Goal: Contribute content: Contribute content

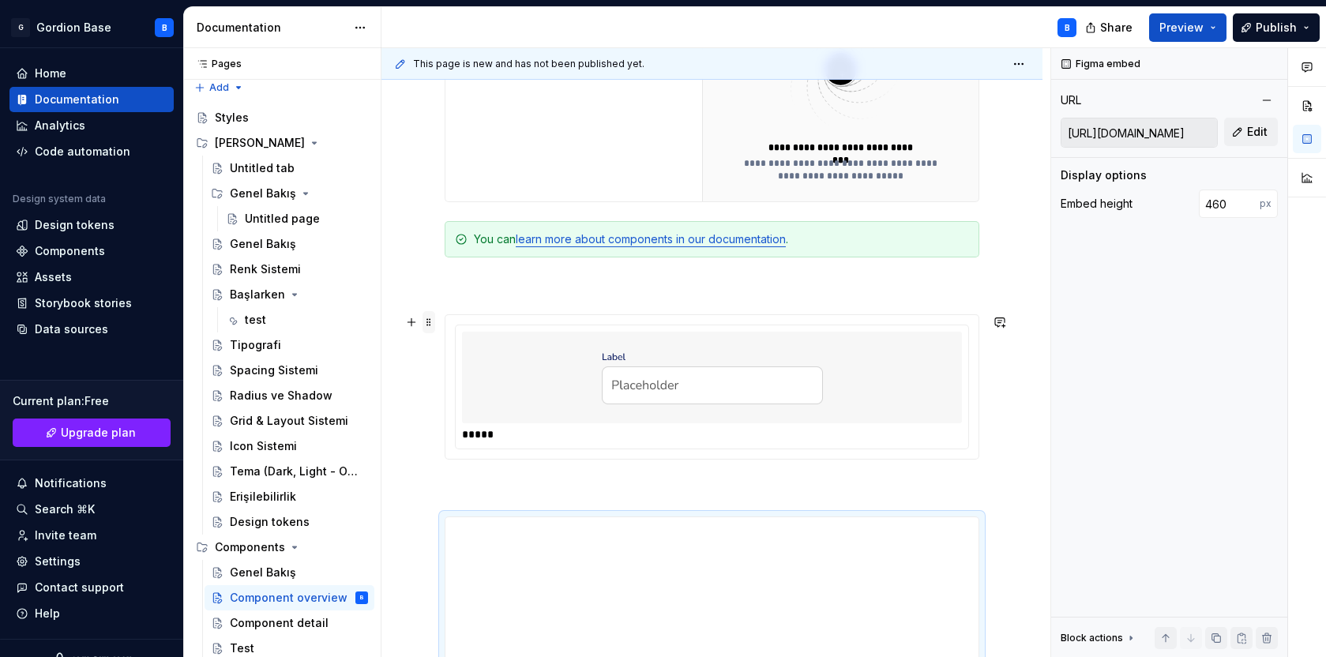
scroll to position [970, 0]
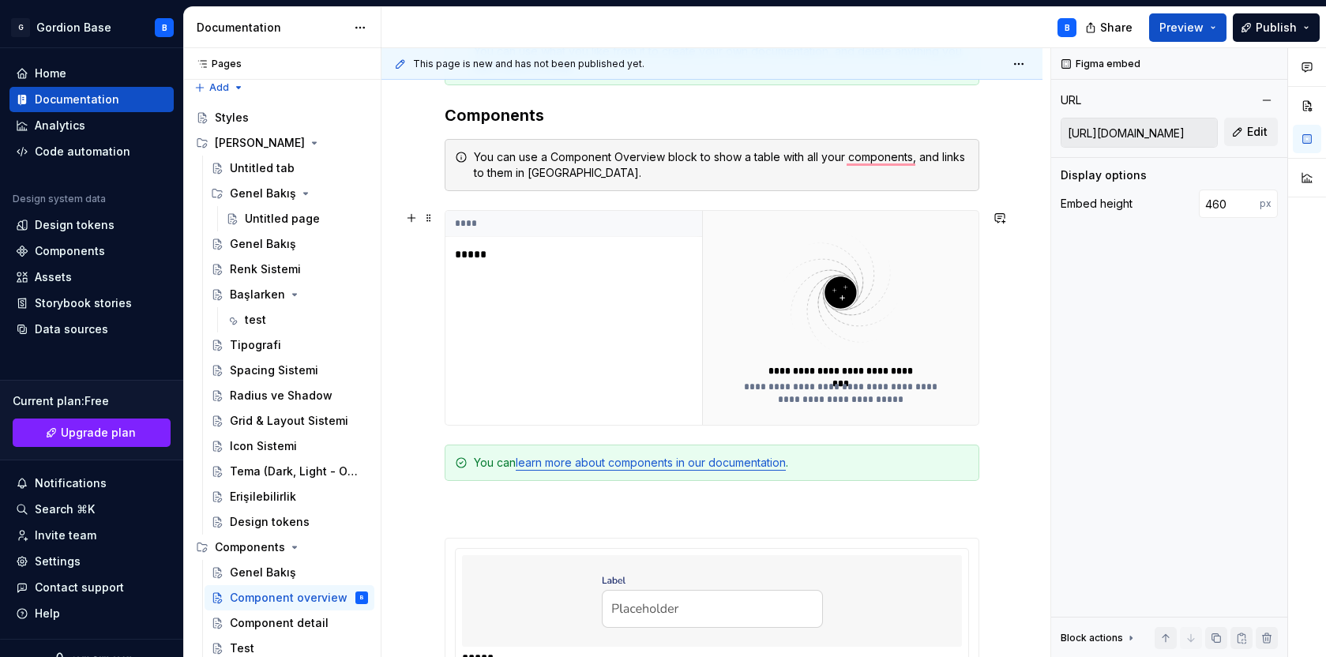
scroll to position [0, 0]
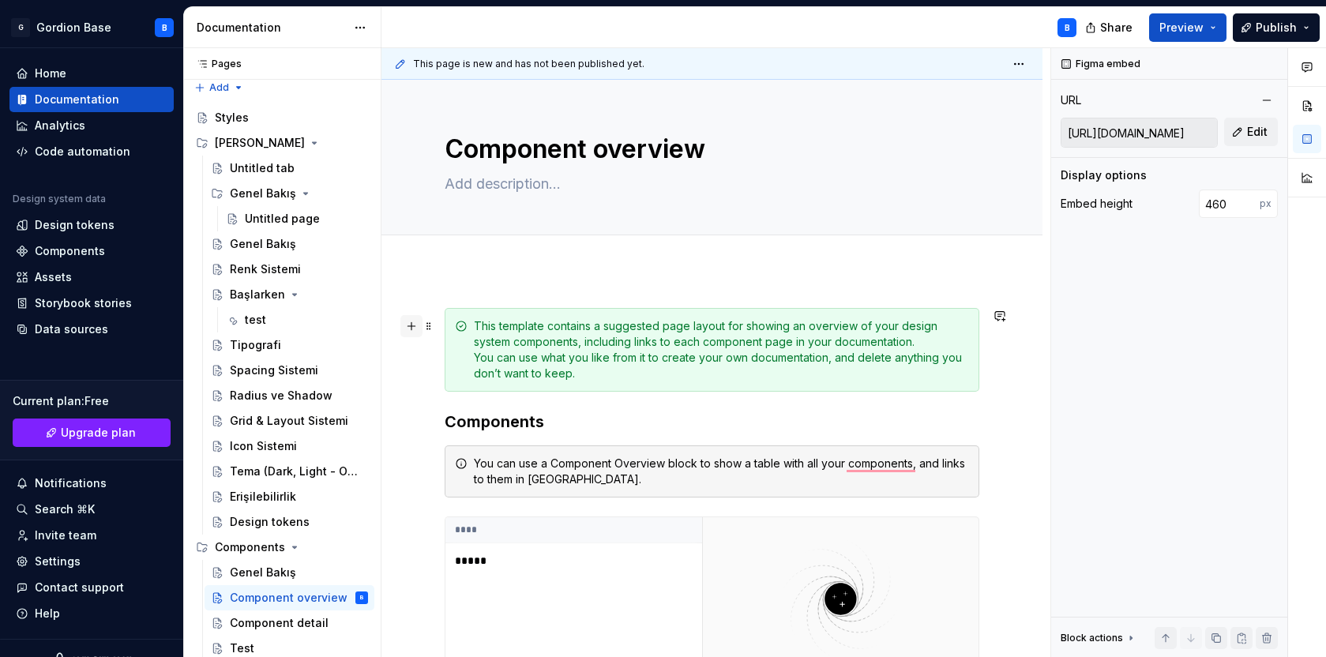
click at [413, 330] on button "button" at bounding box center [411, 326] width 22 height 22
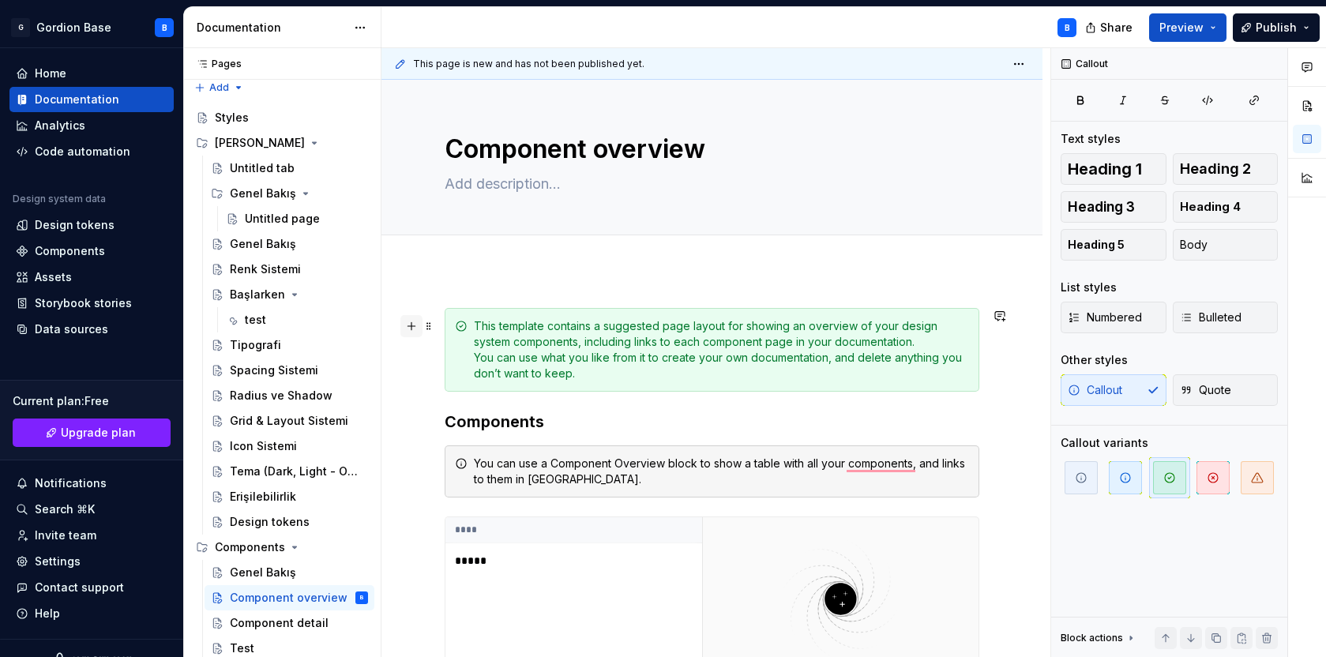
click at [407, 326] on button "button" at bounding box center [411, 326] width 22 height 22
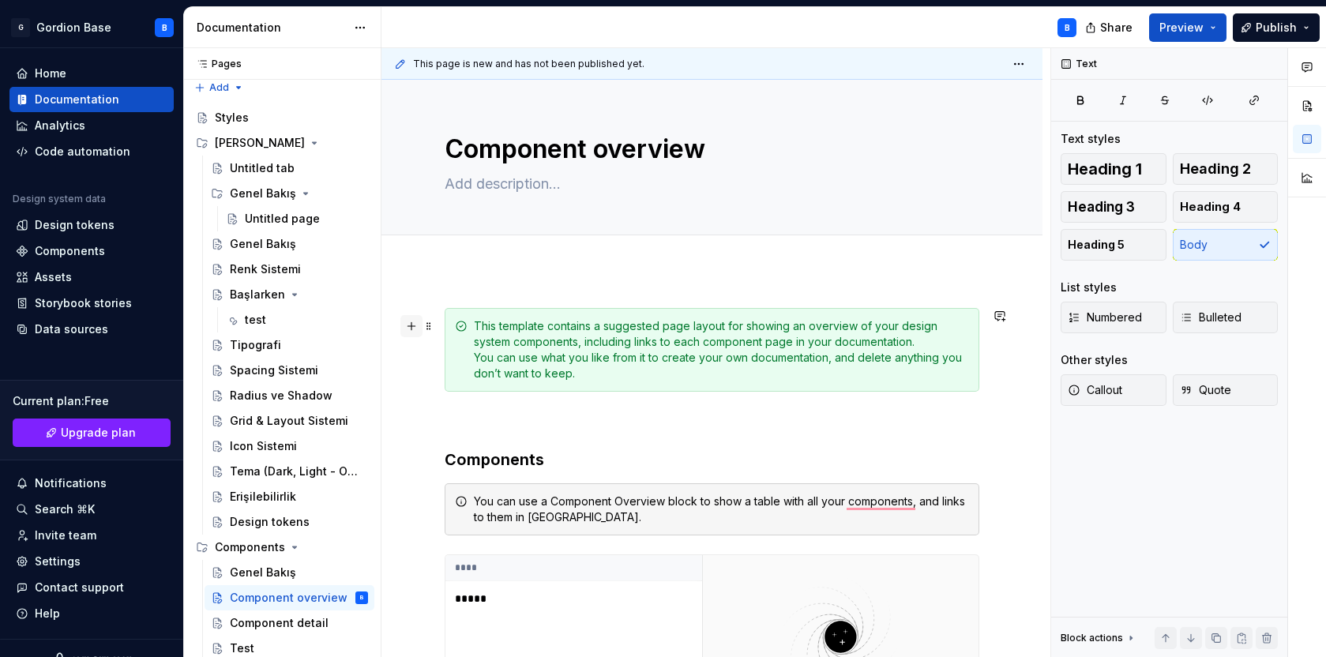
click at [415, 324] on button "button" at bounding box center [411, 326] width 22 height 22
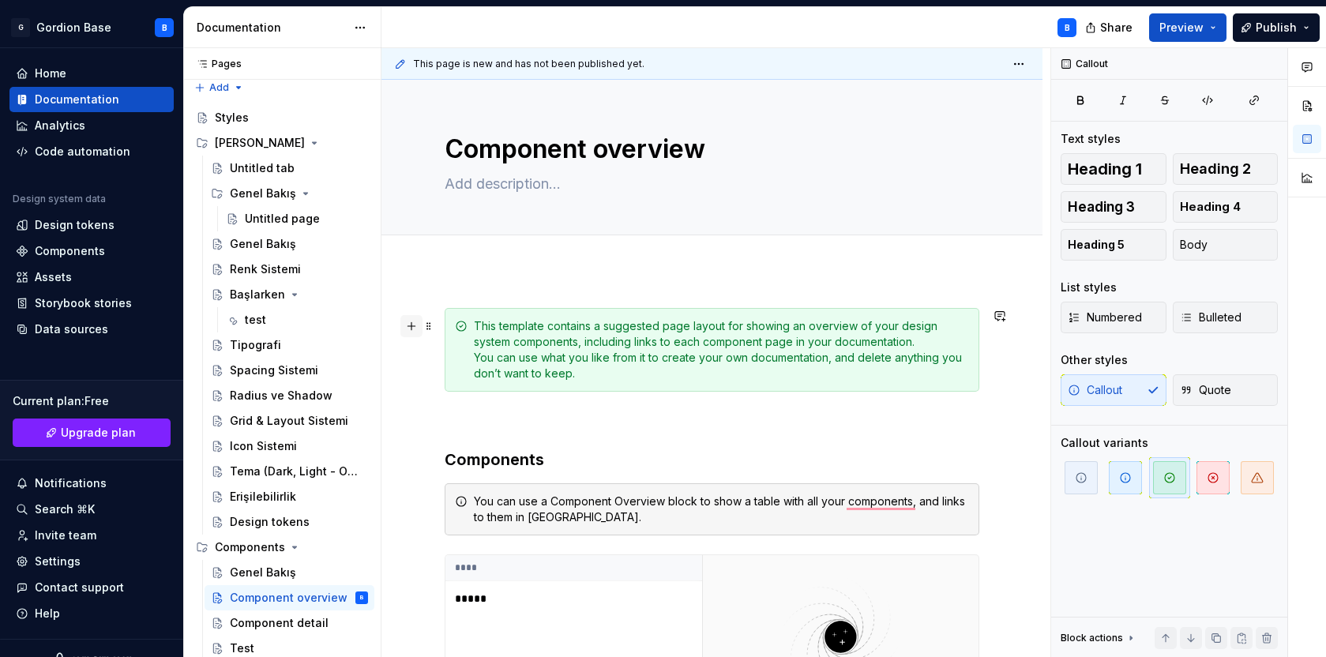
click at [414, 323] on button "button" at bounding box center [411, 326] width 22 height 22
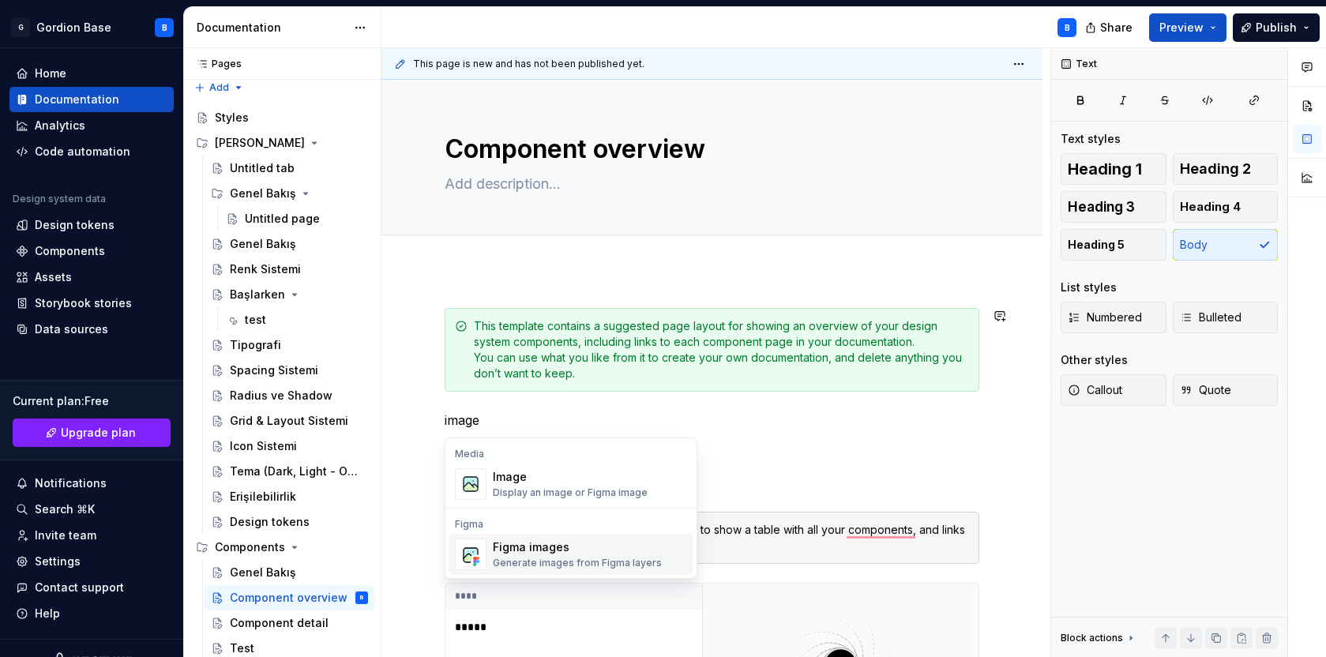
click at [543, 557] on div "Generate images from Figma layers" at bounding box center [577, 563] width 169 height 13
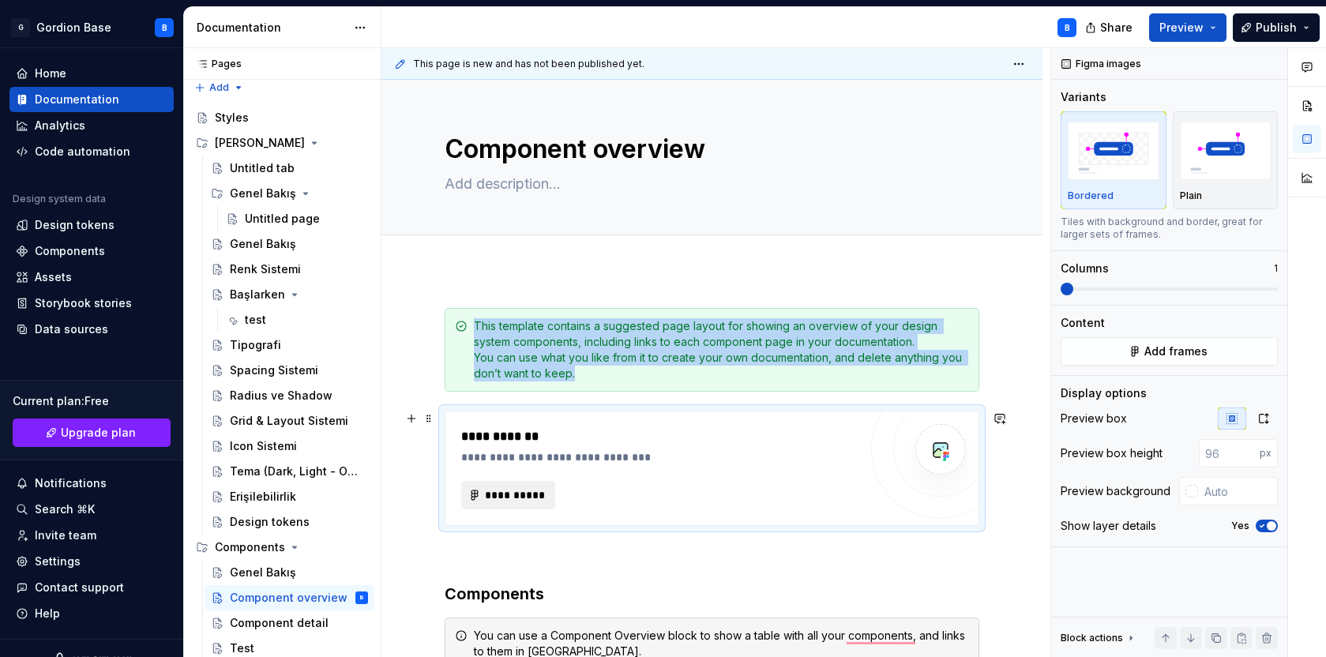
click at [528, 502] on span "**********" at bounding box center [514, 495] width 61 height 16
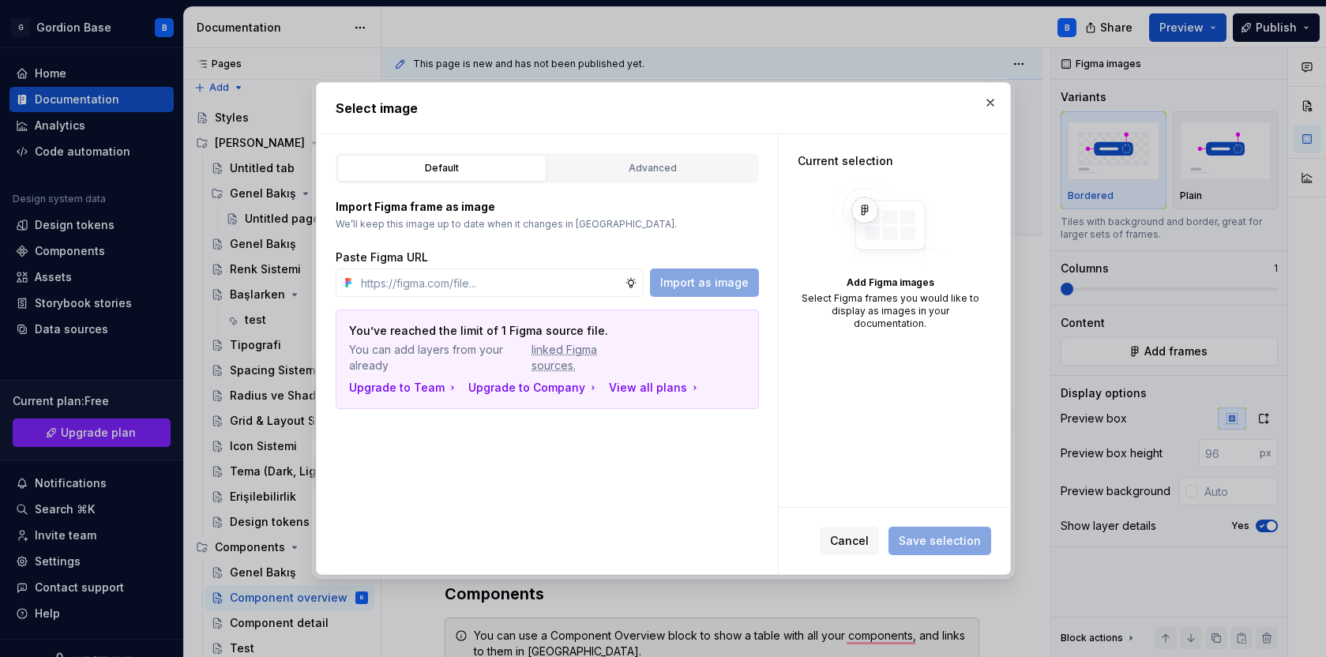
type textarea "*"
click at [535, 301] on div "Import Figma frame as image We’ll keep this image up to date when it changes in…" at bounding box center [547, 296] width 423 height 226
click at [544, 276] on input "text" at bounding box center [490, 283] width 270 height 28
paste input "[URL][DOMAIN_NAME]"
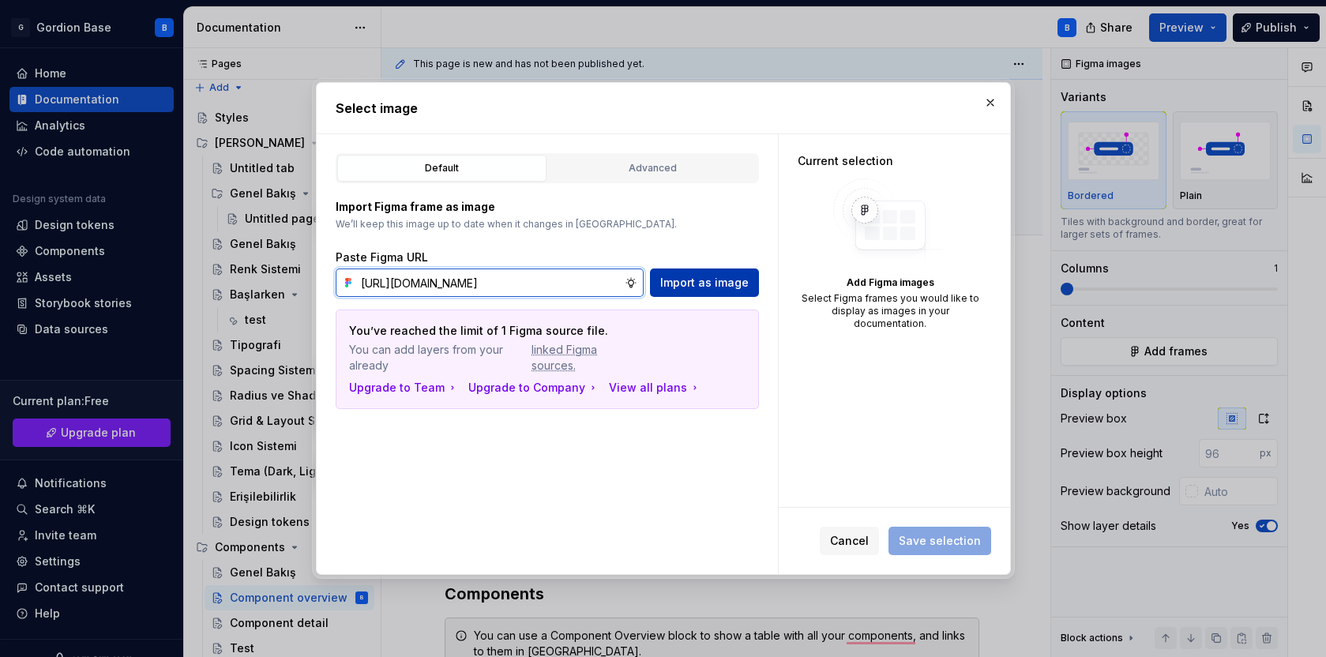
type input "[URL][DOMAIN_NAME]"
click at [717, 284] on span "Import as image" at bounding box center [704, 283] width 88 height 16
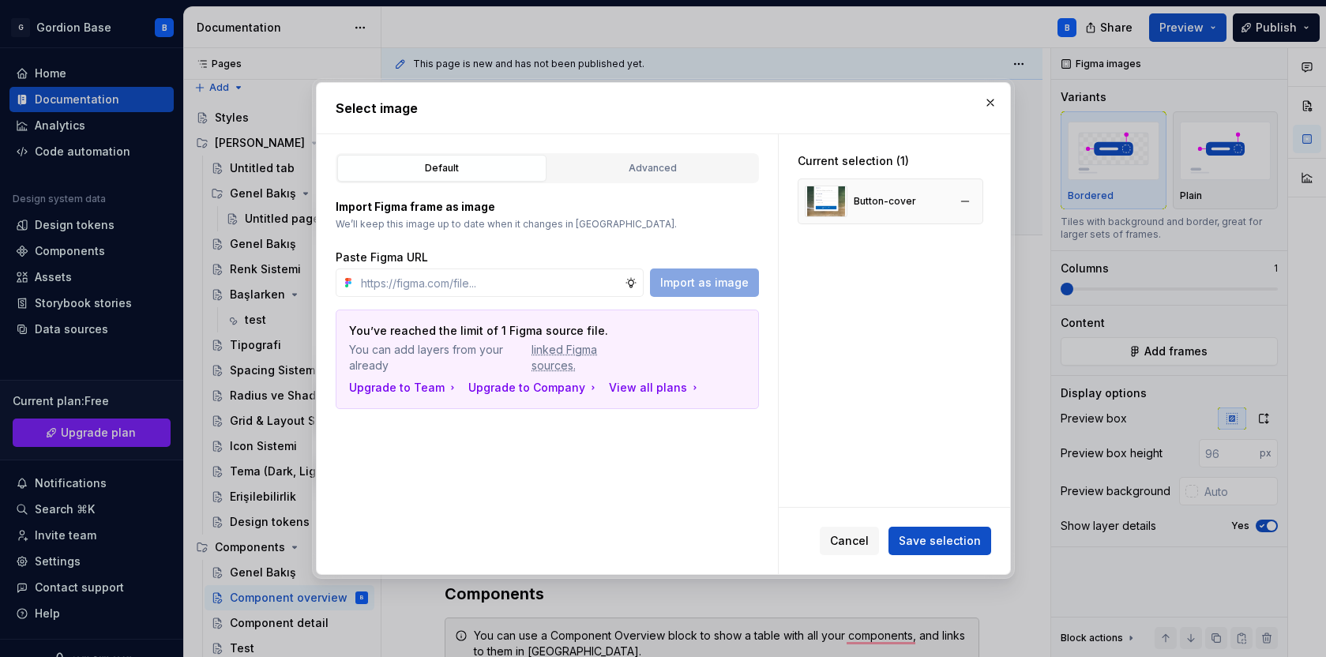
click at [930, 197] on div "Button-cover" at bounding box center [891, 201] width 186 height 46
click at [919, 539] on span "Save selection" at bounding box center [940, 541] width 82 height 16
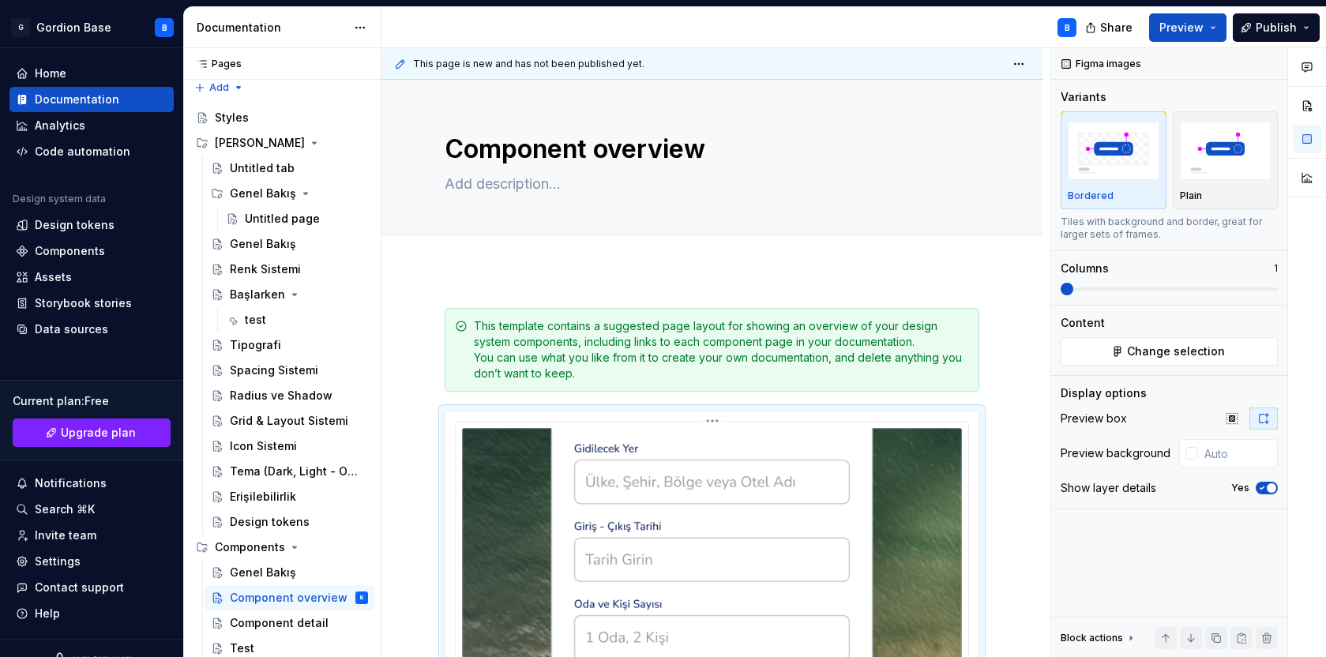
scroll to position [228, 0]
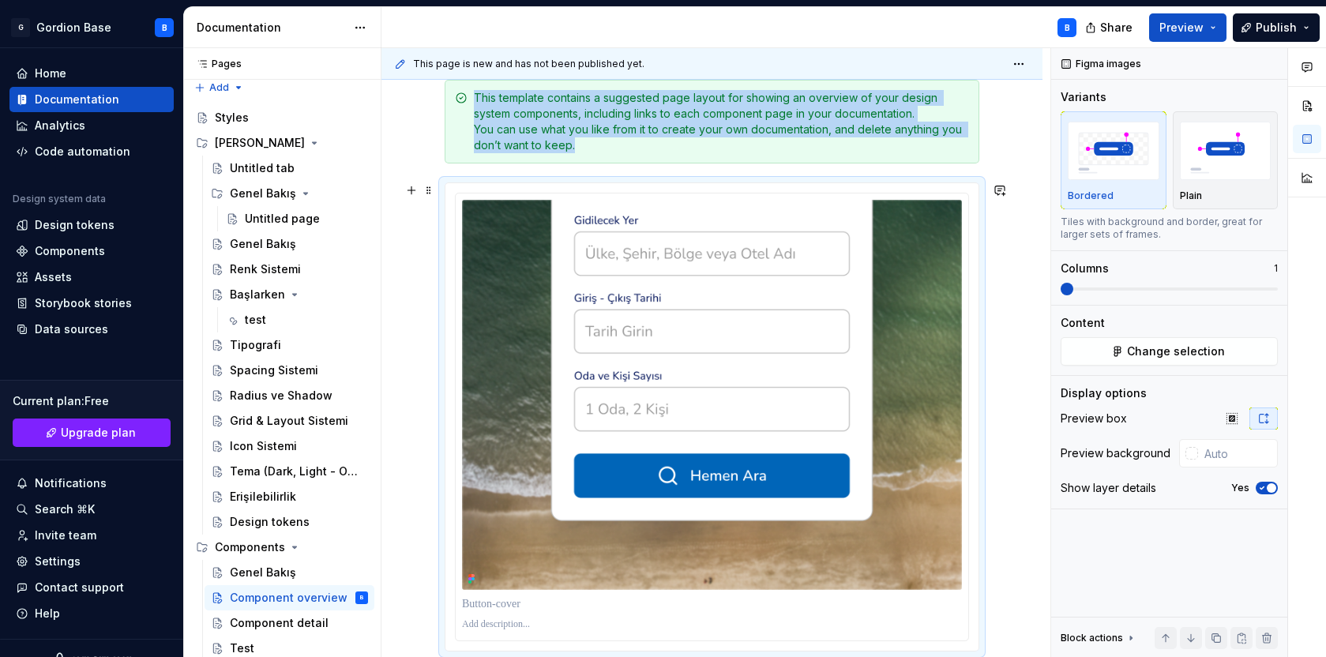
click at [428, 191] on span at bounding box center [429, 190] width 13 height 22
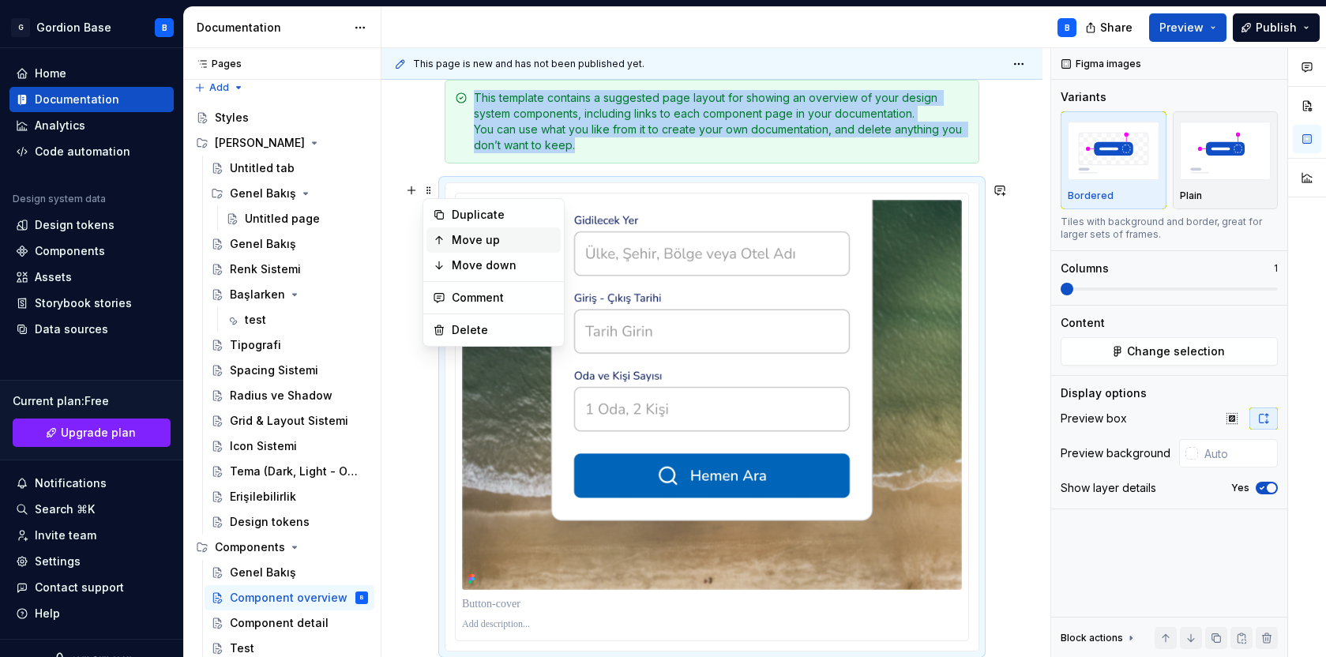
click at [453, 246] on div "Move up" at bounding box center [503, 240] width 103 height 16
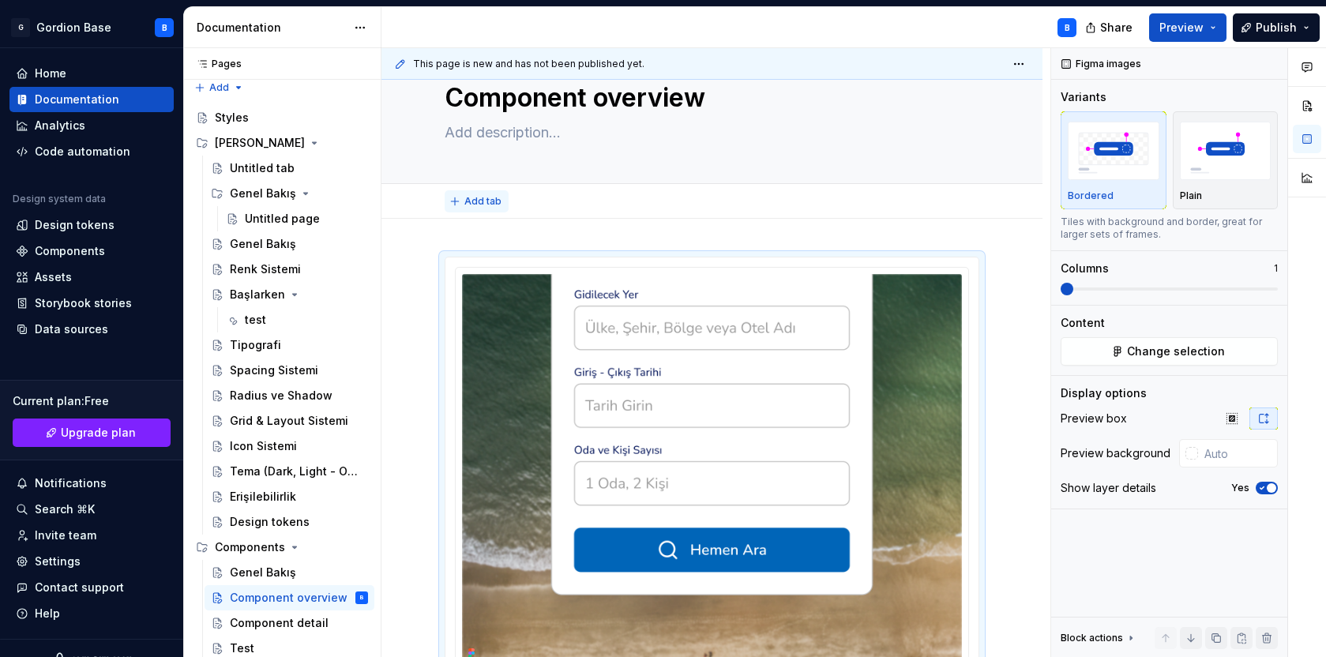
scroll to position [0, 0]
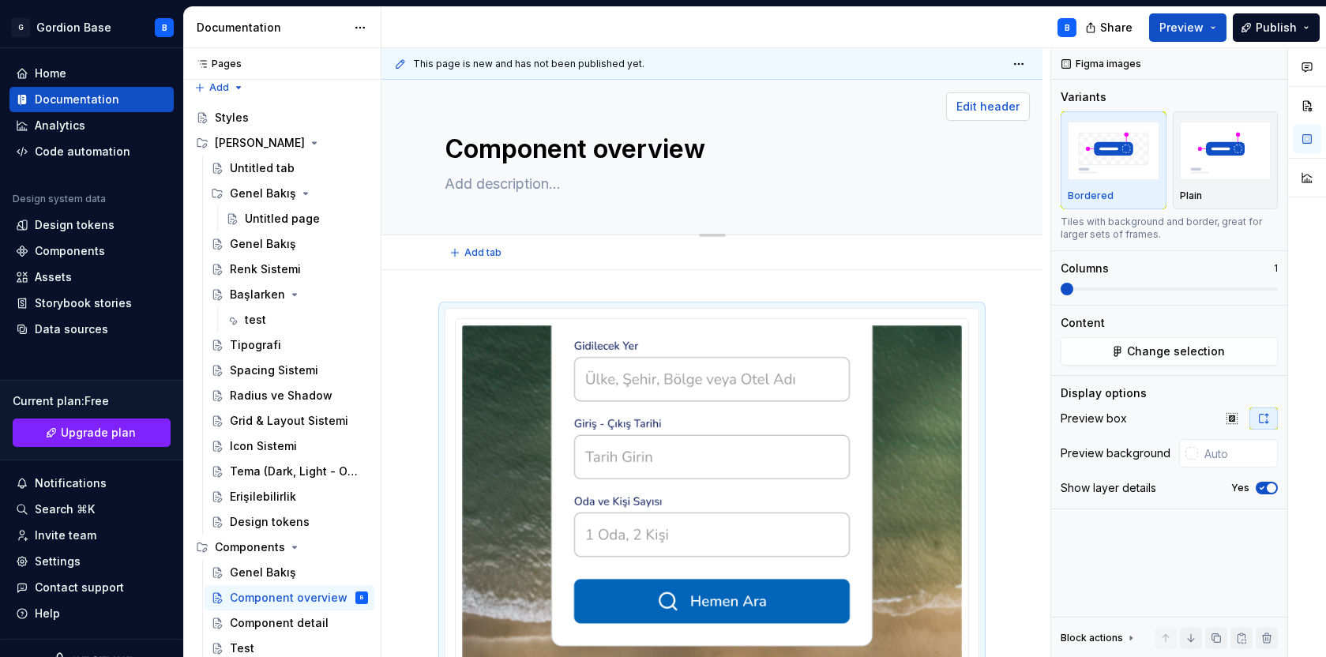
click at [975, 110] on span "Edit header" at bounding box center [987, 107] width 63 height 16
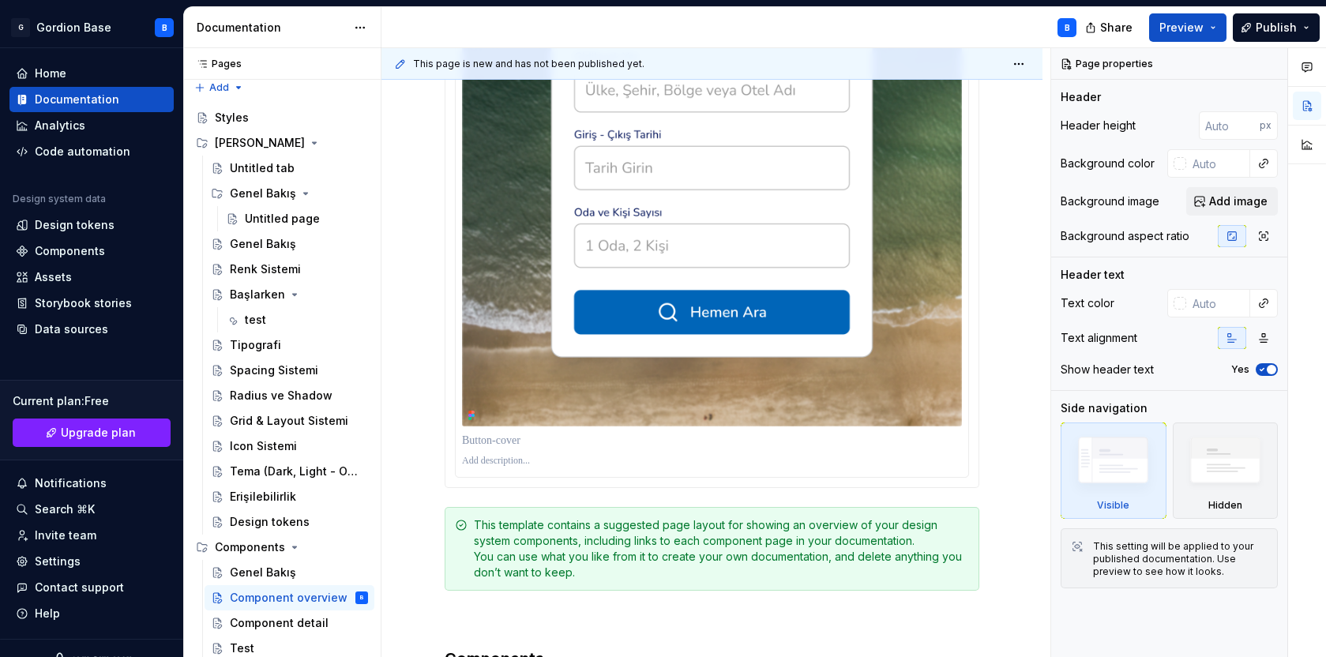
scroll to position [217, 0]
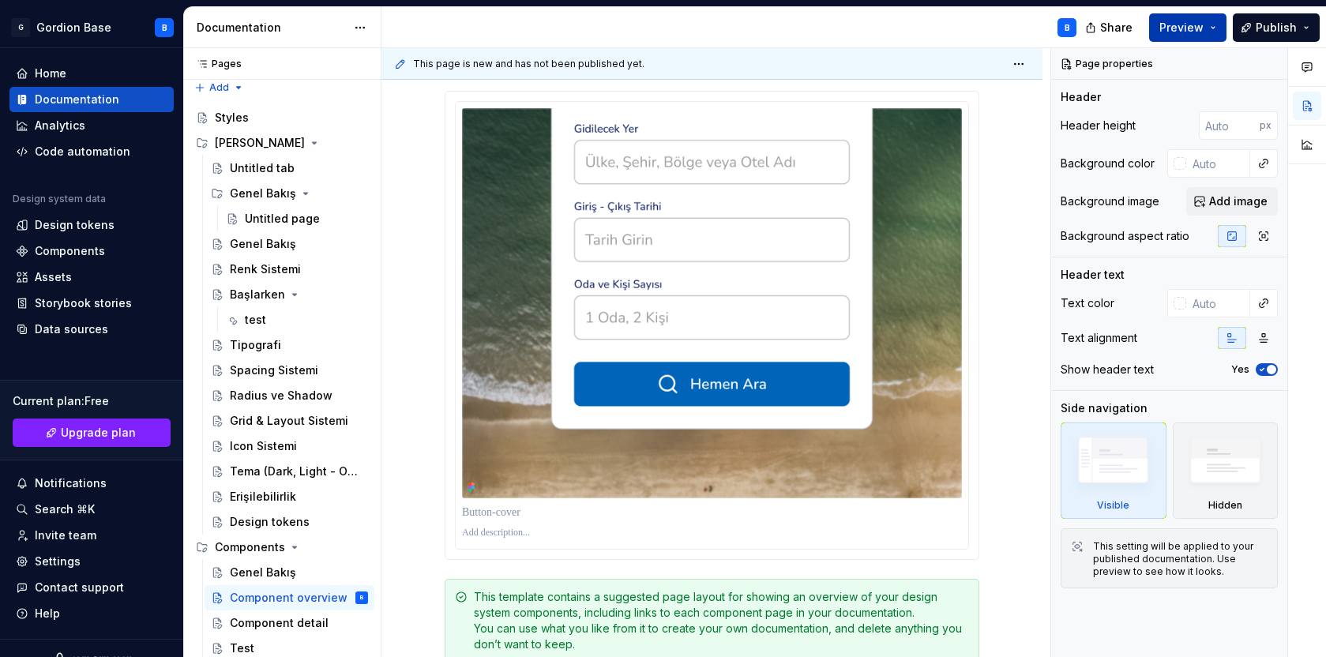
click at [1204, 13] on button "Preview" at bounding box center [1187, 27] width 77 height 28
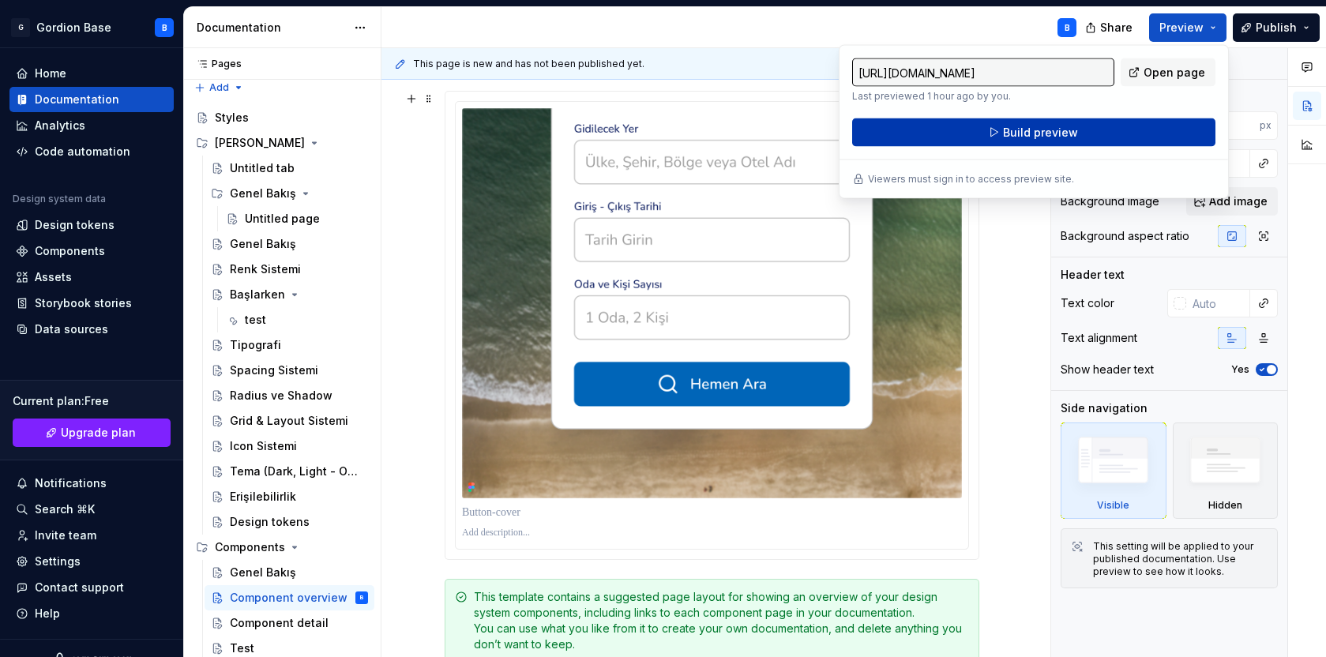
click at [1004, 134] on span "Build preview" at bounding box center [1040, 133] width 75 height 16
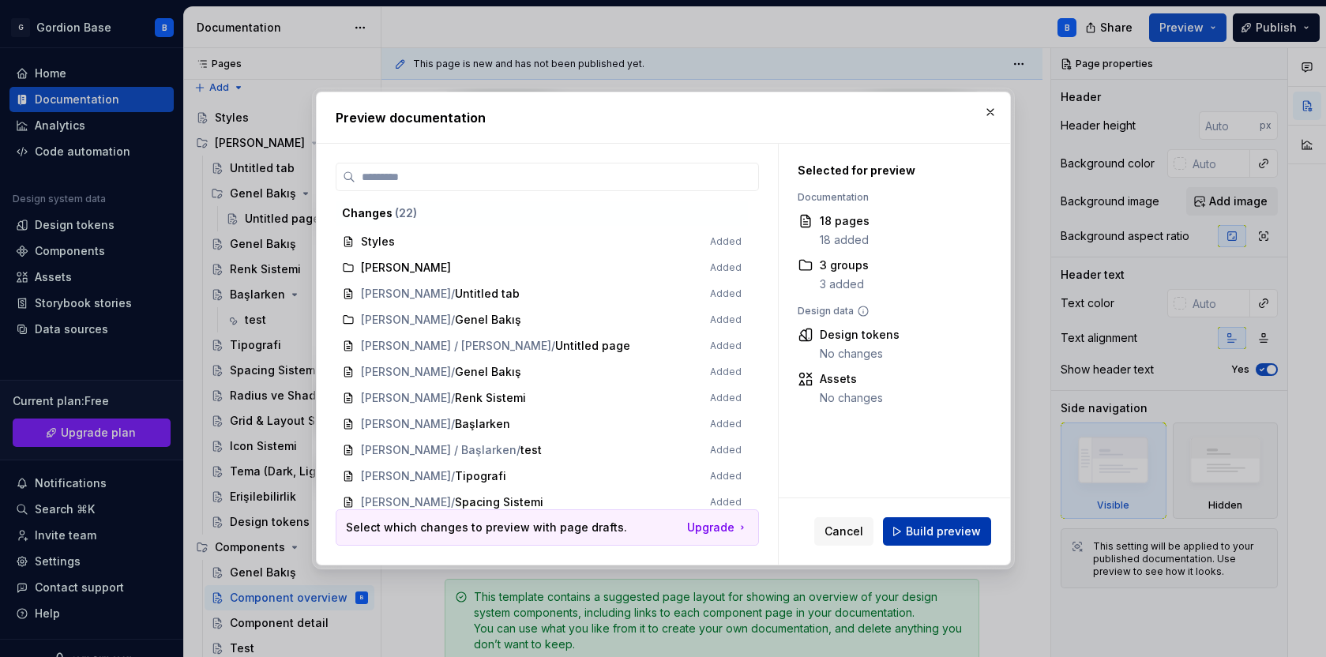
click at [952, 524] on span "Build preview" at bounding box center [943, 532] width 75 height 16
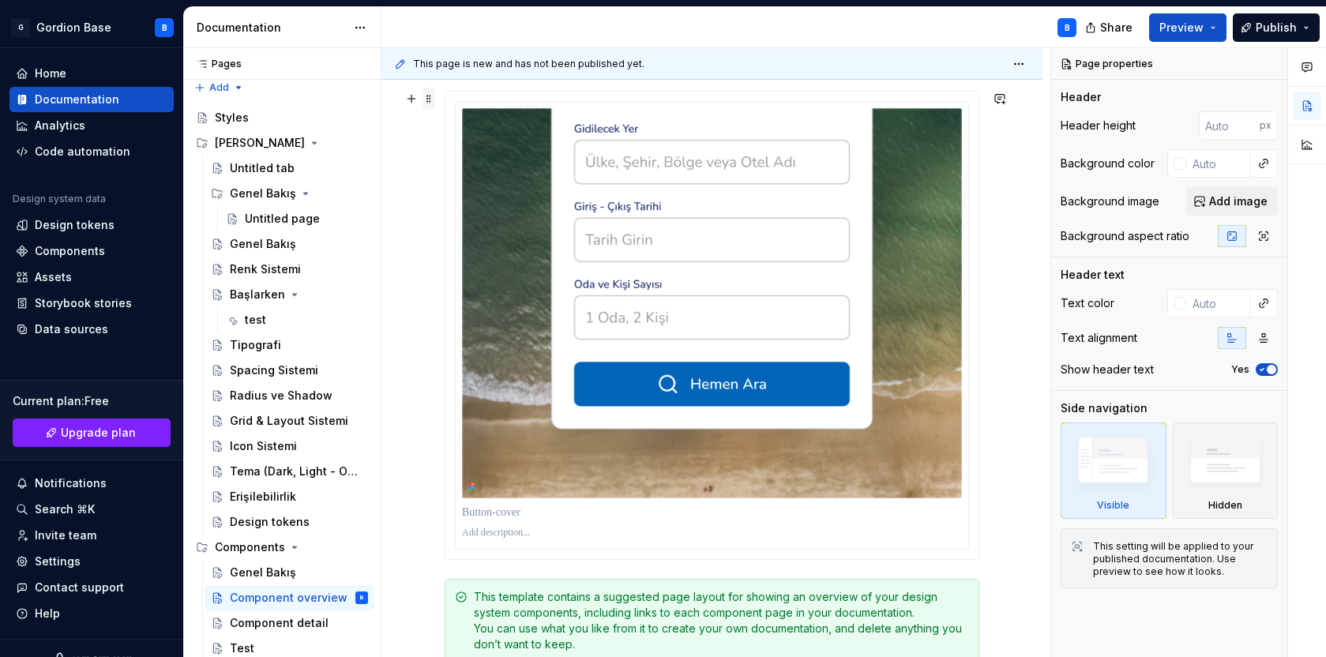
click at [430, 102] on span at bounding box center [429, 99] width 13 height 22
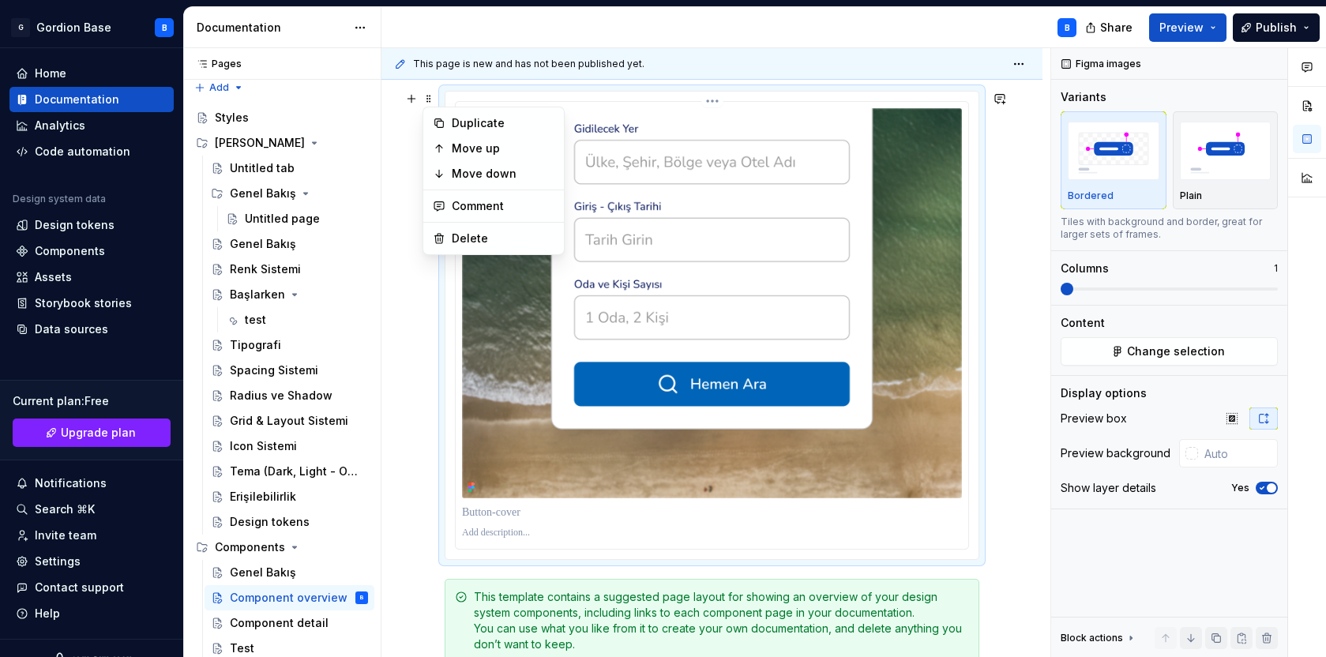
click at [536, 363] on img "To enrich screen reader interactions, please activate Accessibility in Grammarl…" at bounding box center [712, 303] width 500 height 390
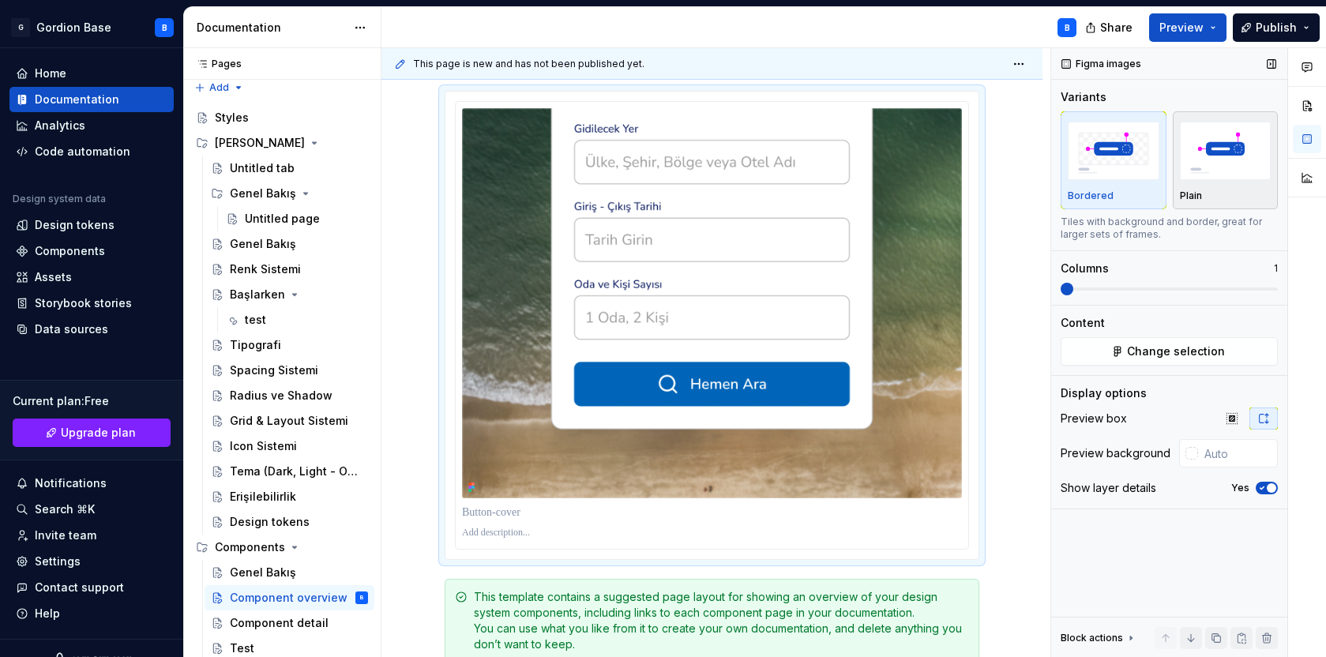
click at [1215, 175] on img "button" at bounding box center [1226, 151] width 92 height 58
click at [1259, 486] on icon "button" at bounding box center [1262, 487] width 13 height 9
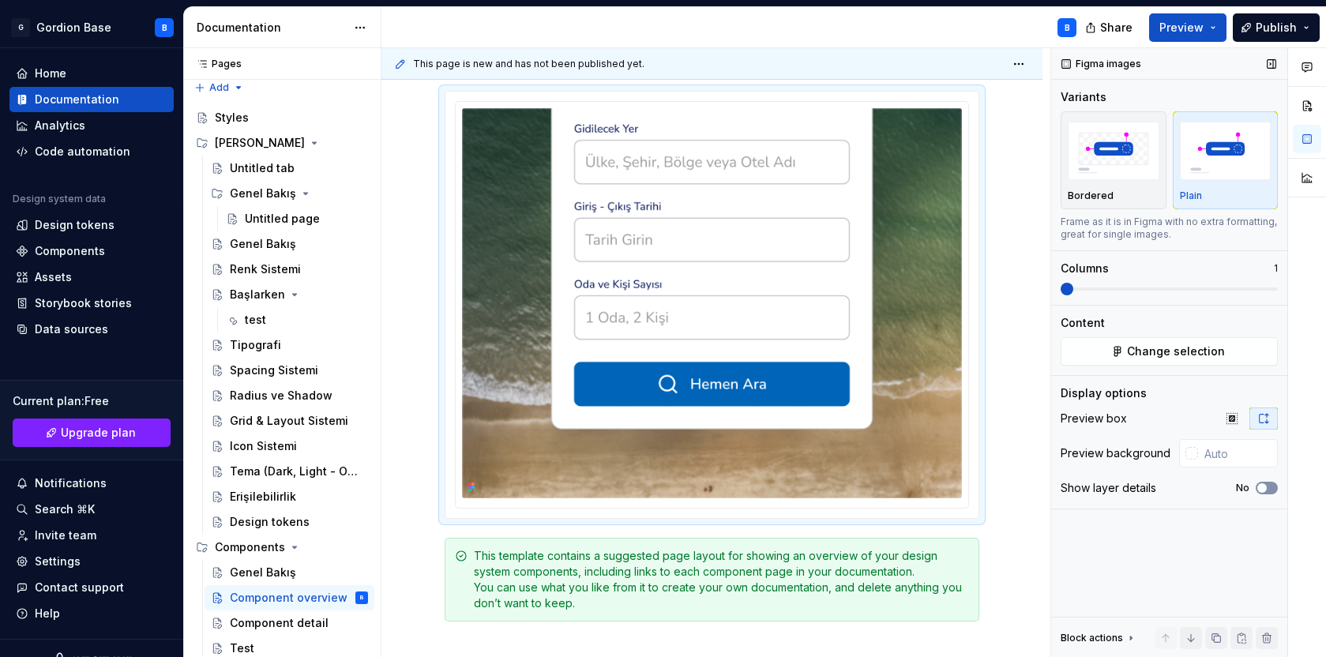
click at [1264, 486] on span "button" at bounding box center [1261, 487] width 9 height 9
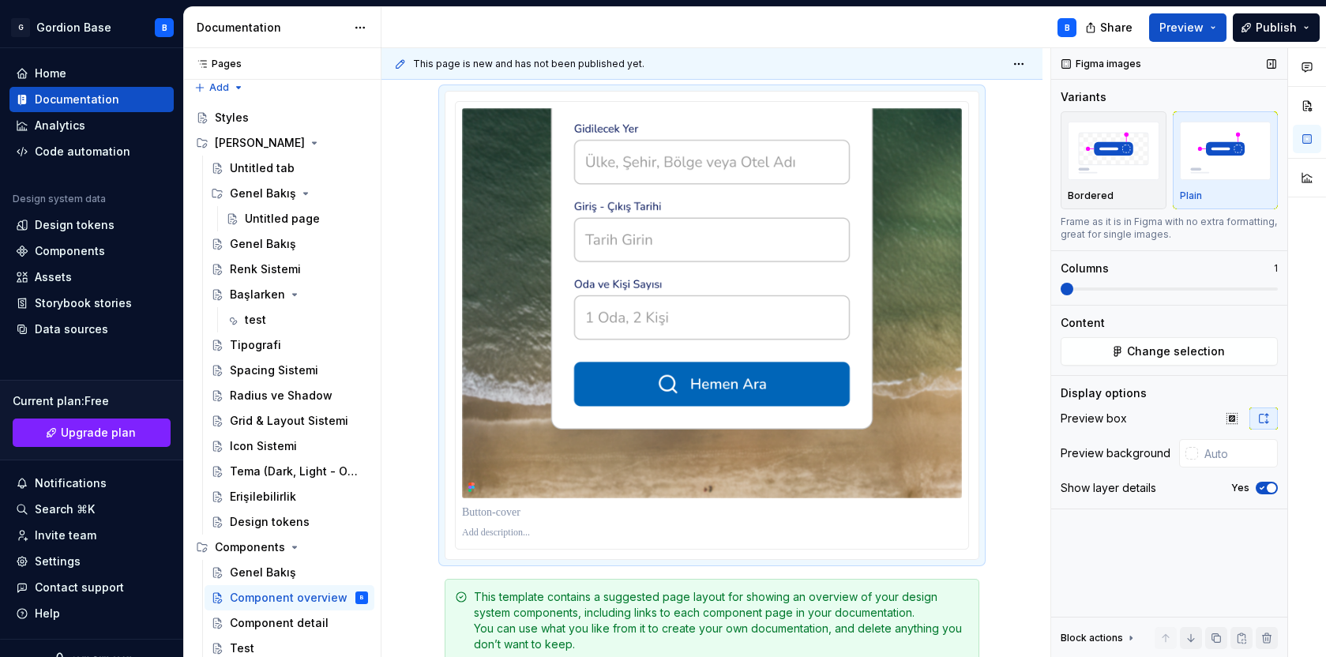
click at [1264, 487] on icon "button" at bounding box center [1262, 488] width 4 height 2
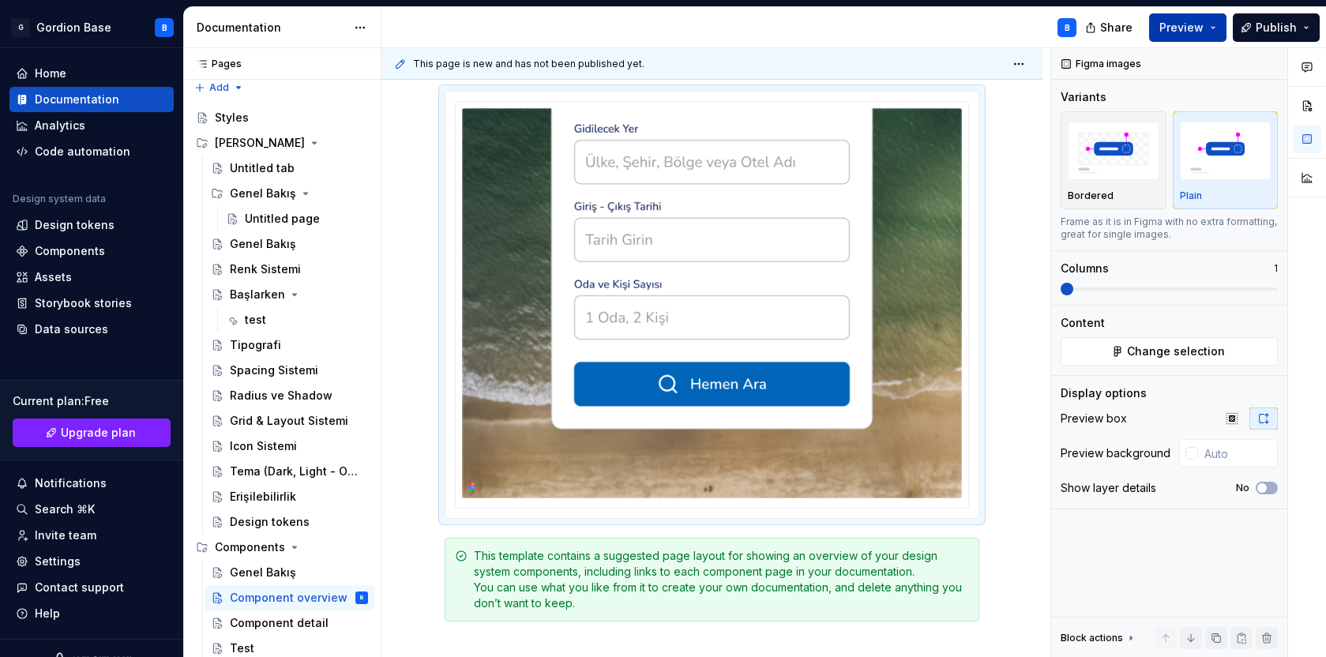
click at [1181, 22] on span "Preview" at bounding box center [1181, 28] width 44 height 16
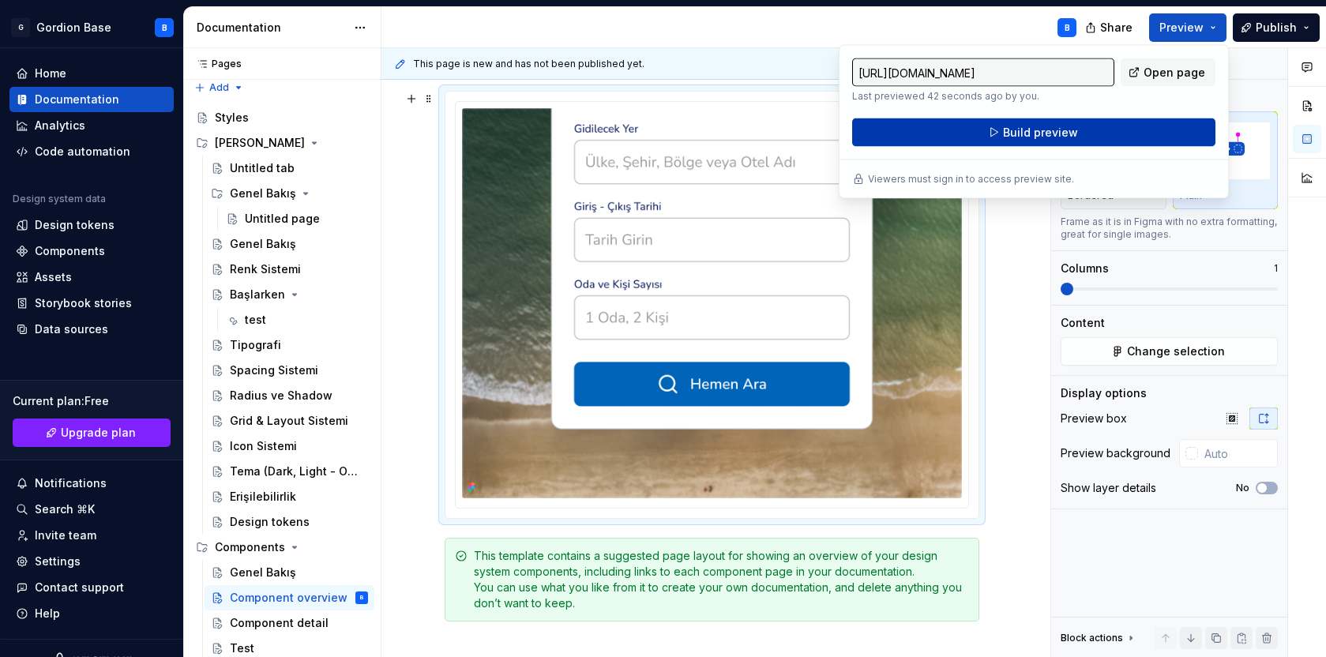
click at [1035, 133] on span "Build preview" at bounding box center [1040, 133] width 75 height 16
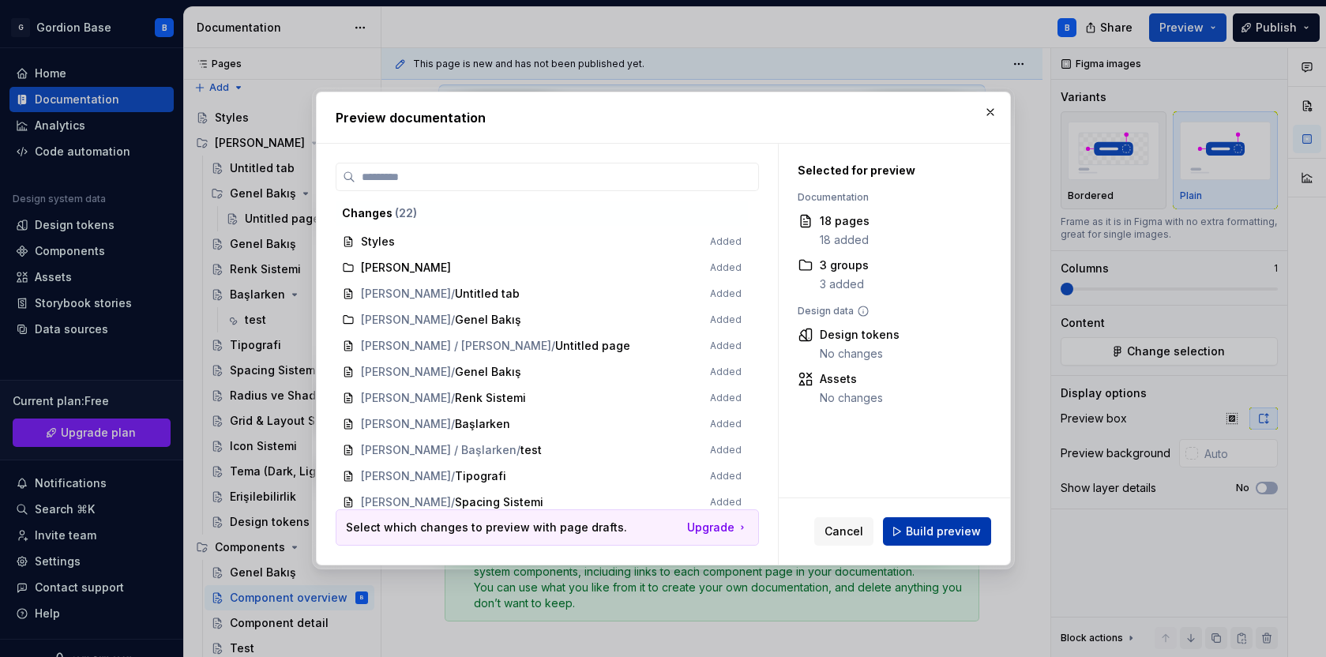
click at [920, 532] on span "Build preview" at bounding box center [943, 532] width 75 height 16
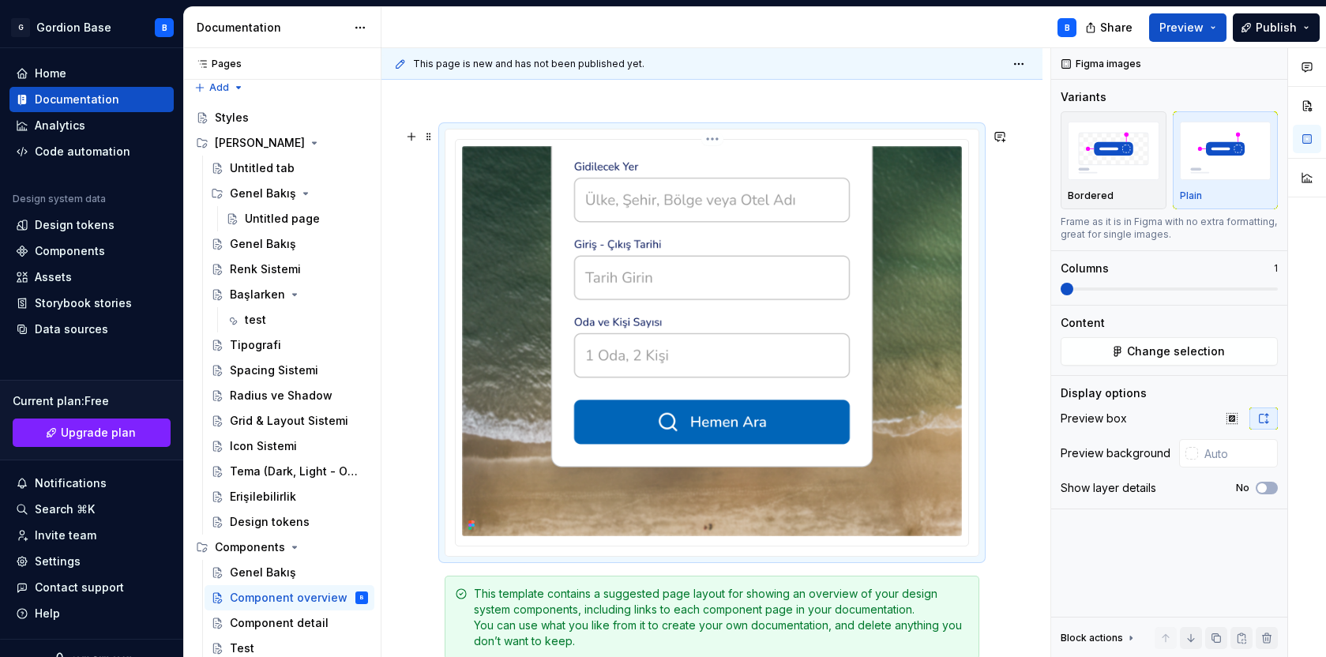
scroll to position [110, 0]
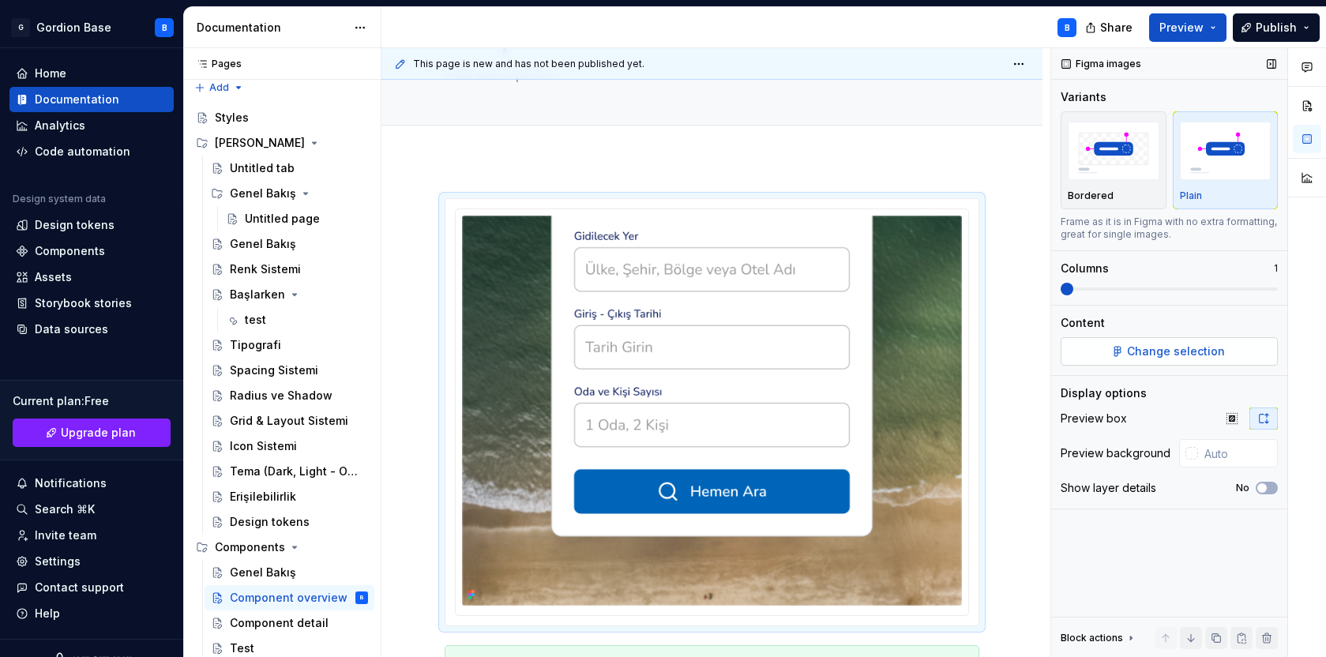
click at [1126, 351] on button "Change selection" at bounding box center [1169, 351] width 217 height 28
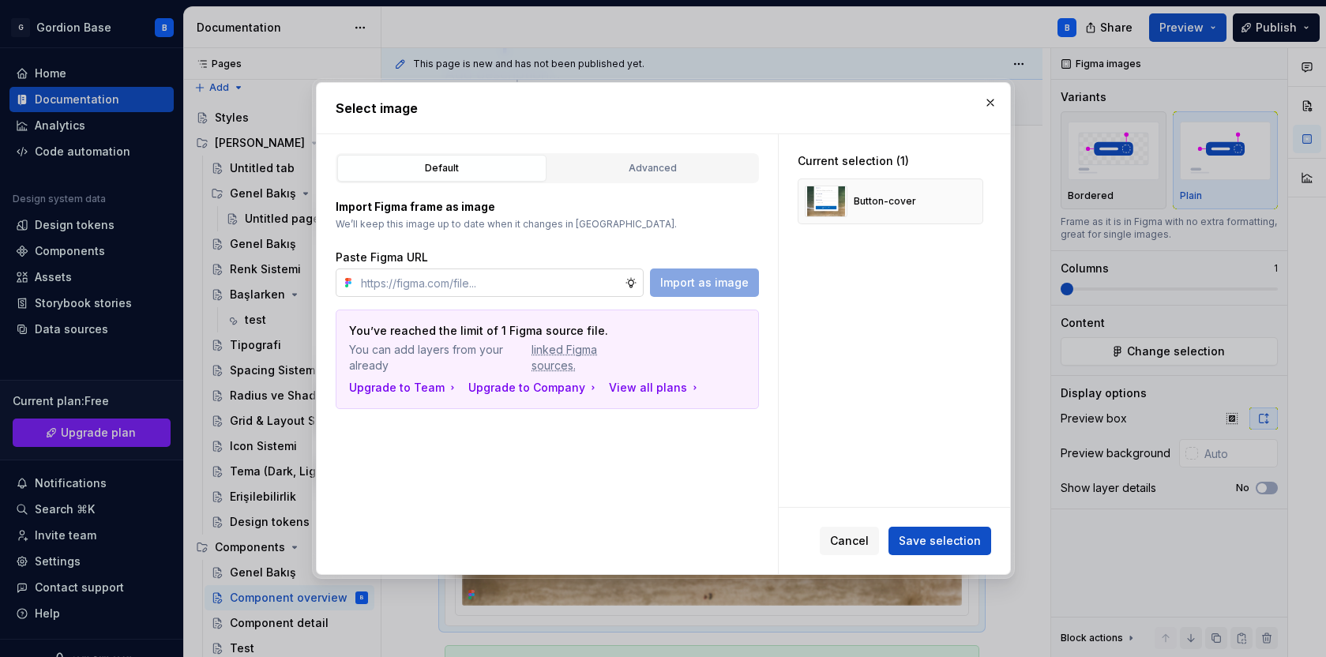
click at [517, 288] on input "text" at bounding box center [490, 283] width 270 height 28
click at [618, 167] on div "Advanced" at bounding box center [653, 168] width 198 height 16
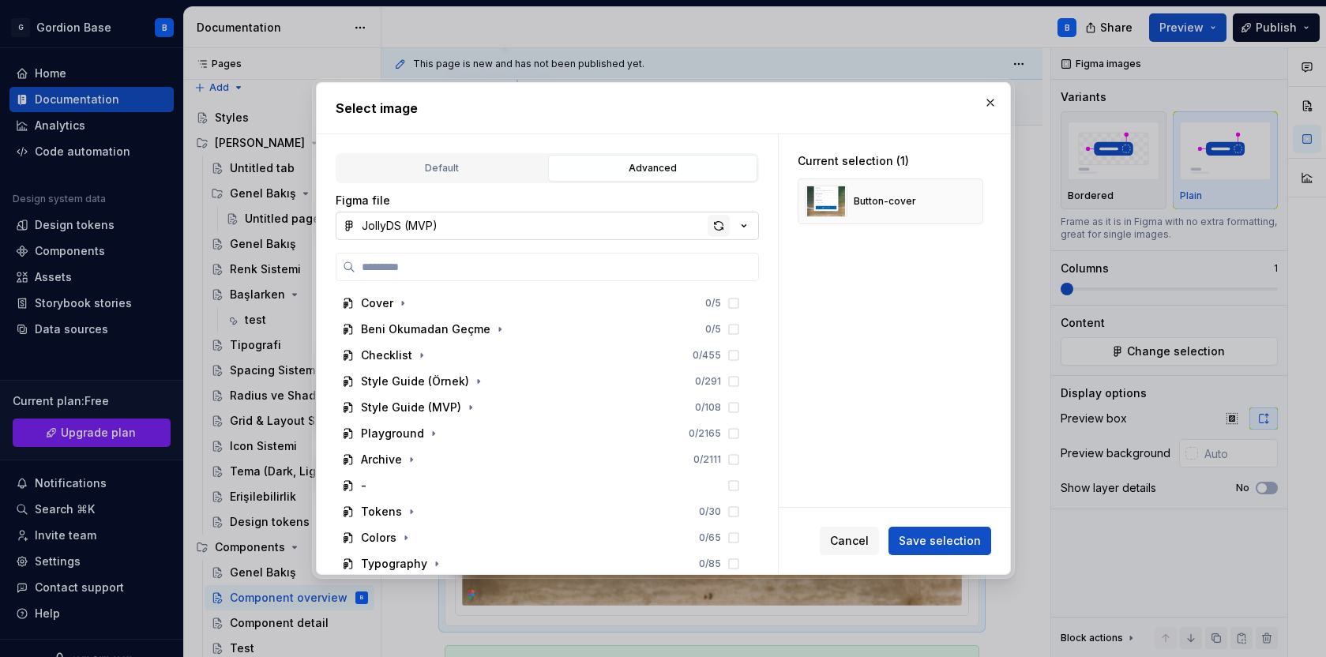
click at [719, 225] on div "button" at bounding box center [719, 226] width 22 height 22
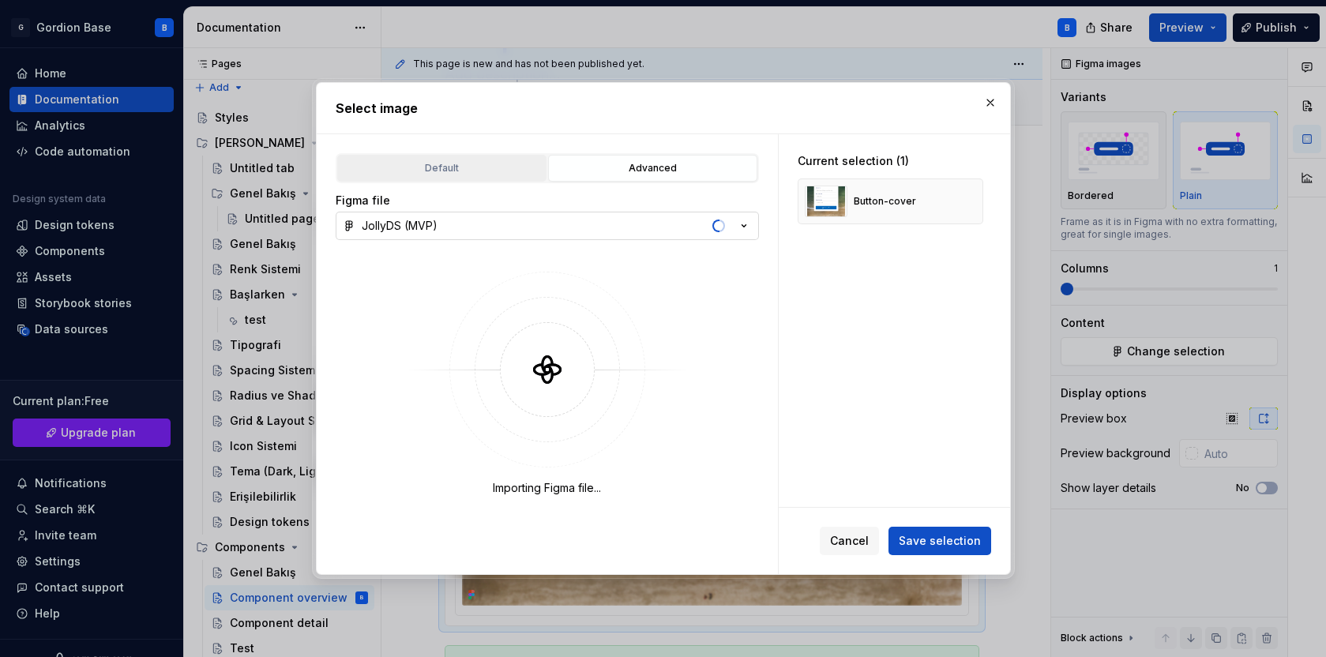
type textarea "*"
click at [455, 176] on button "Default" at bounding box center [441, 168] width 209 height 27
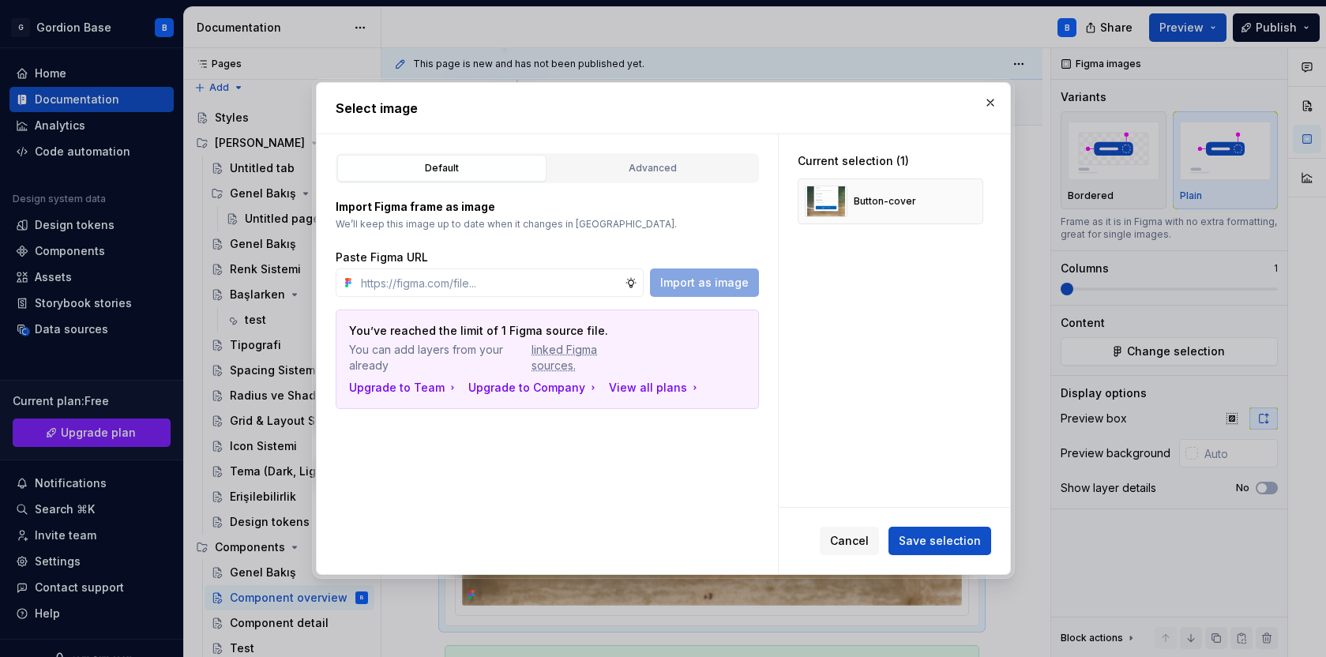
click at [592, 310] on div "You’ve reached the limit of 1 Figma source file. You can add layers from your a…" at bounding box center [547, 359] width 422 height 98
click at [550, 280] on input "text" at bounding box center [490, 283] width 270 height 28
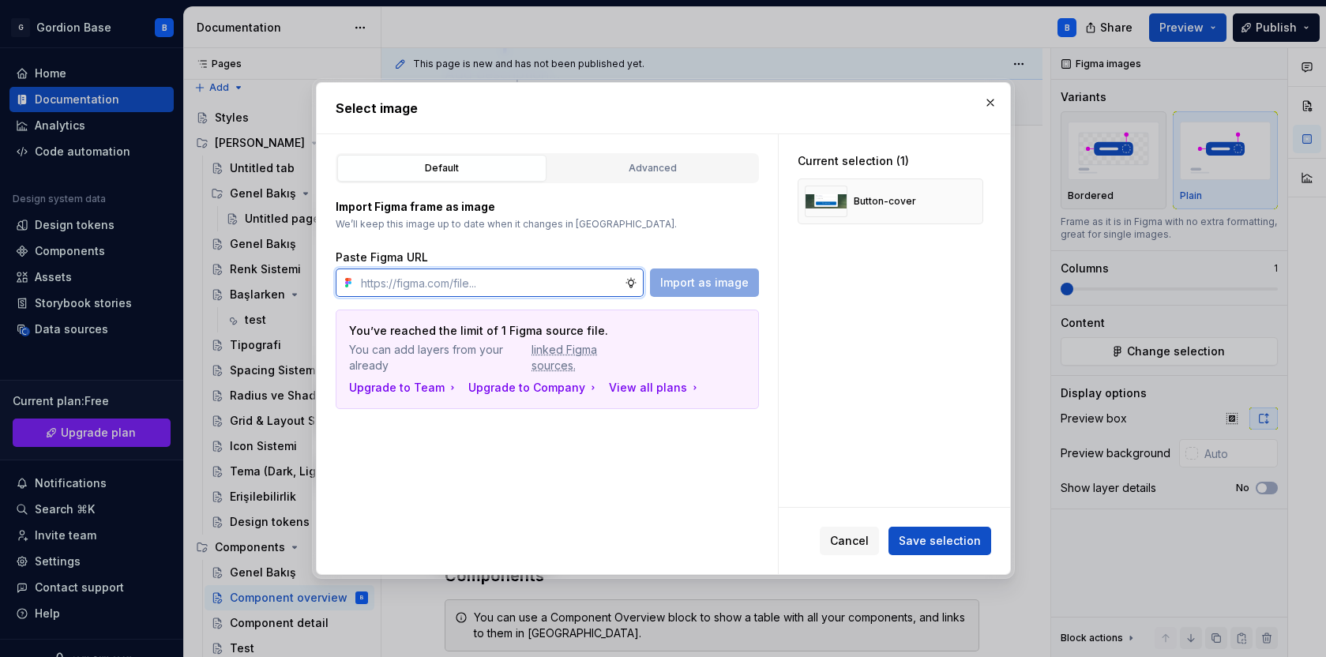
paste input "[URL][DOMAIN_NAME]"
type input "[URL][DOMAIN_NAME]"
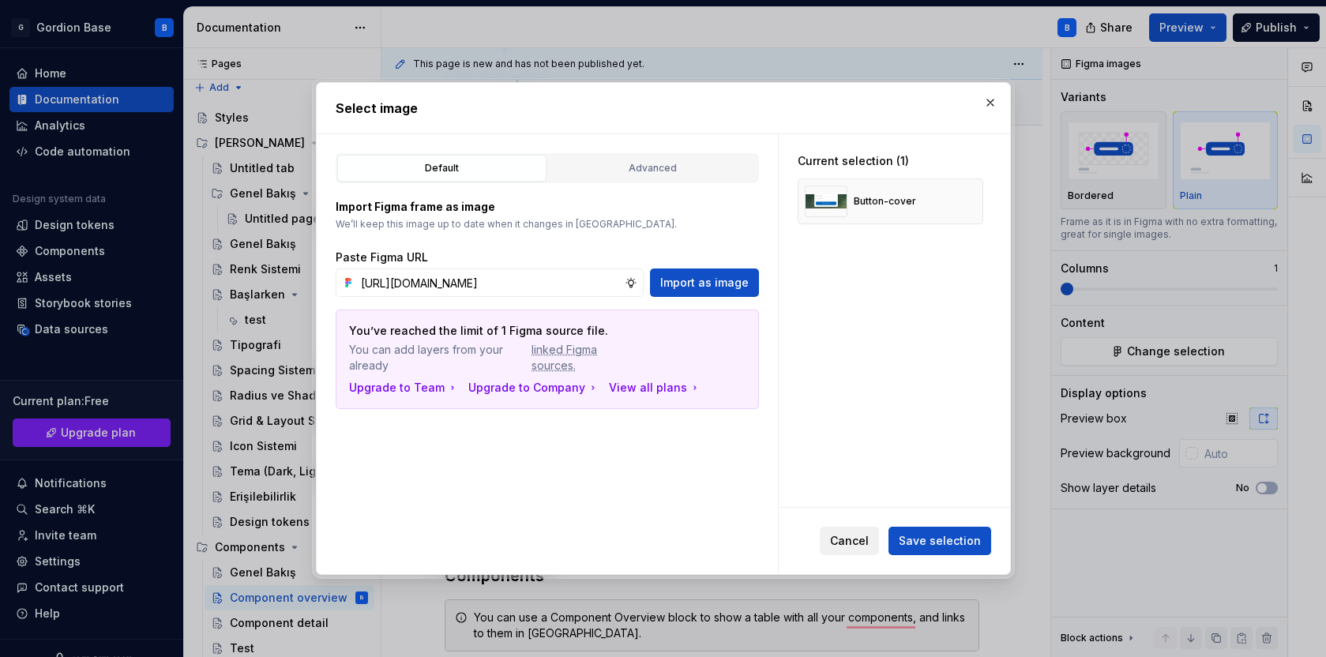
scroll to position [0, 0]
click at [858, 546] on span "Cancel" at bounding box center [849, 541] width 39 height 16
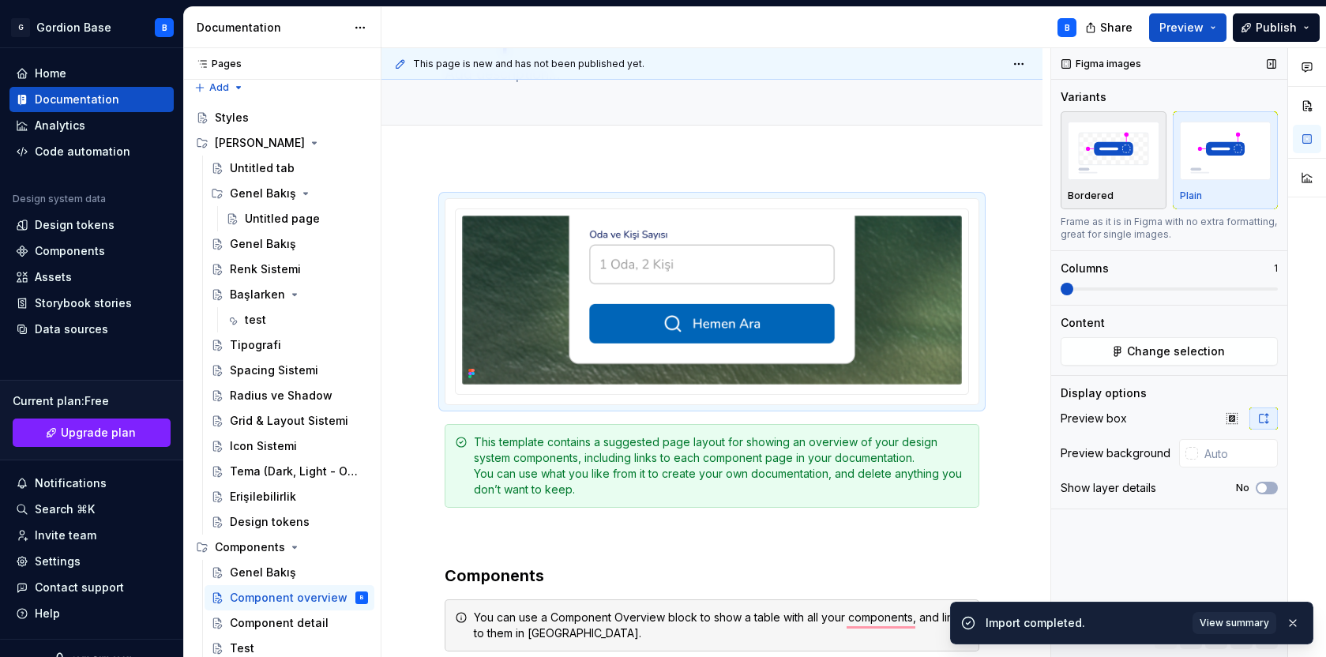
click at [1100, 145] on img "button" at bounding box center [1114, 151] width 92 height 58
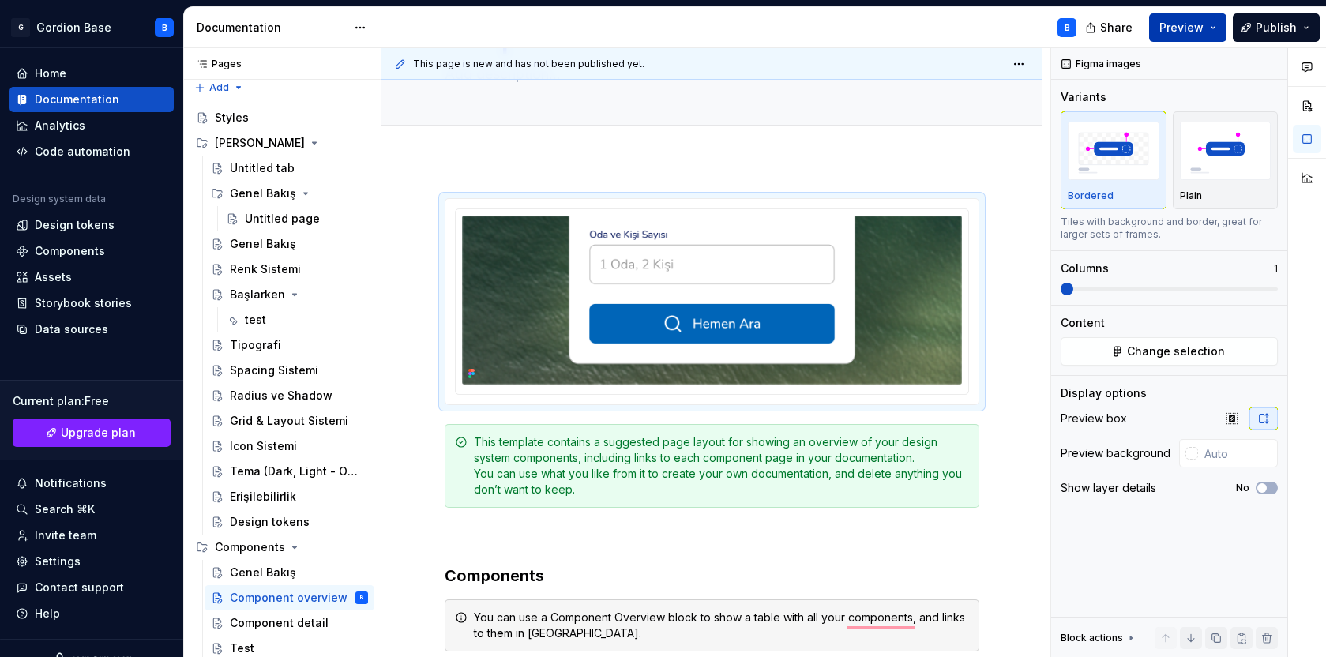
click at [1161, 32] on button "Preview" at bounding box center [1187, 27] width 77 height 28
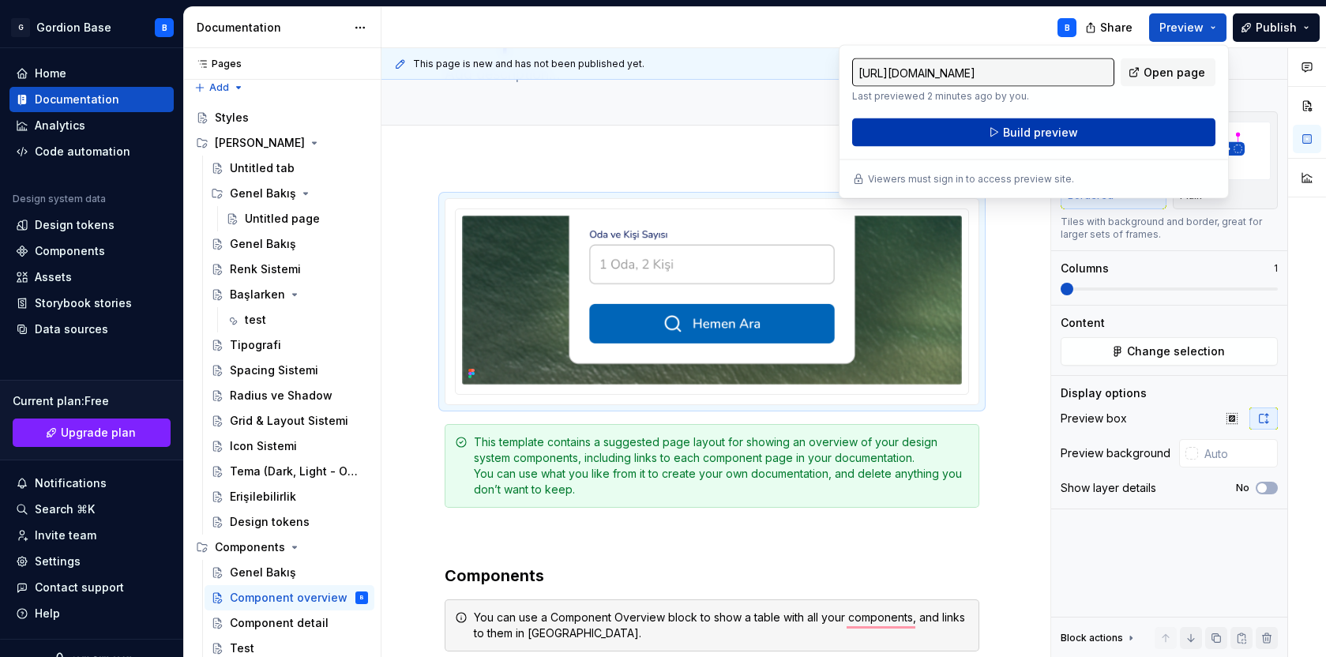
click at [997, 137] on button "Build preview" at bounding box center [1033, 132] width 363 height 28
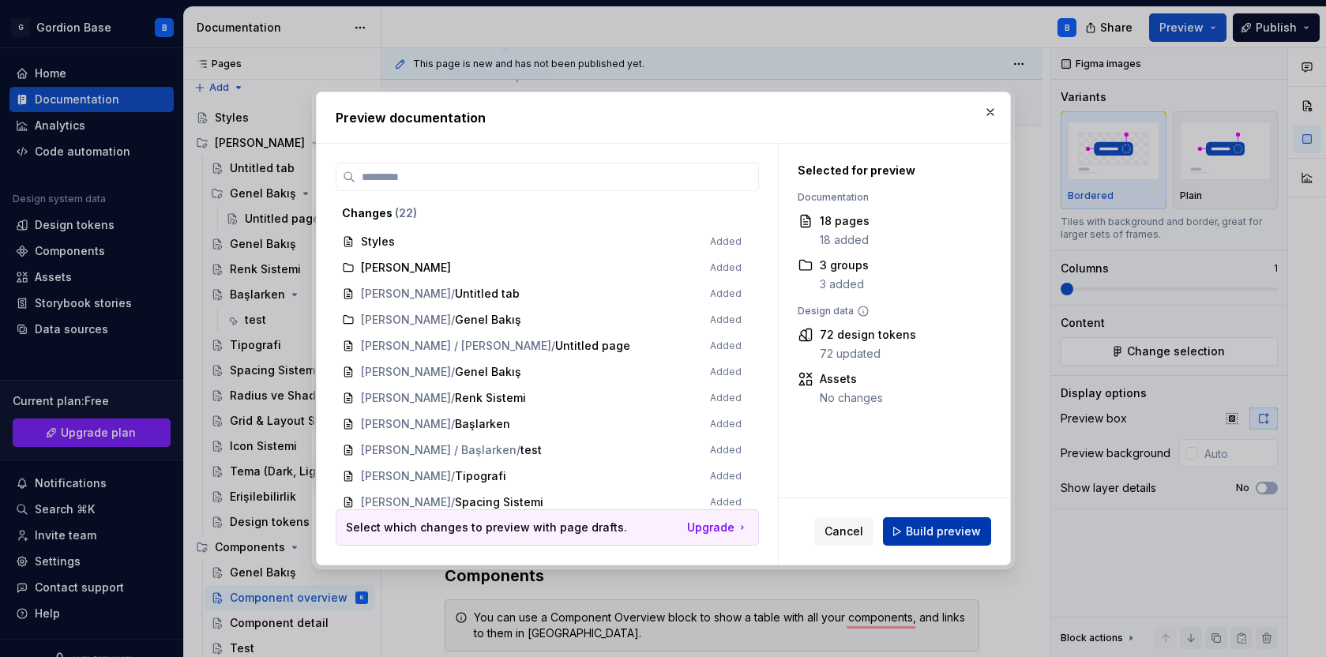
click at [933, 530] on span "Build preview" at bounding box center [943, 532] width 75 height 16
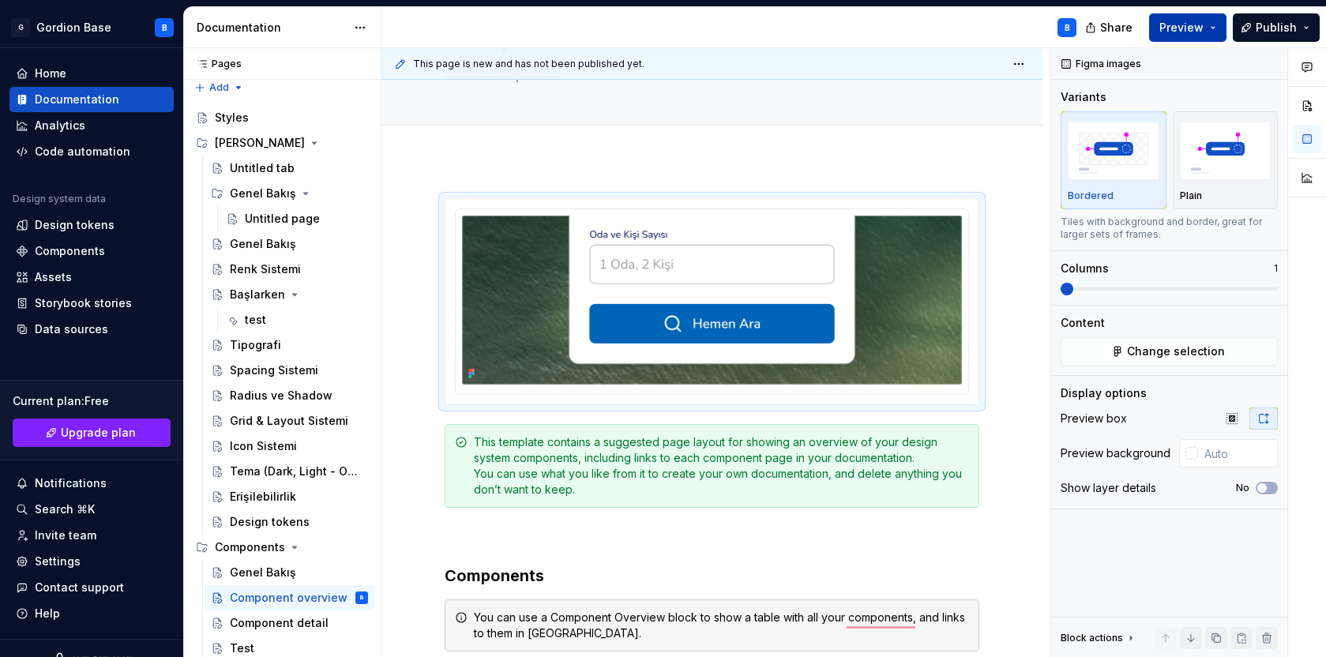
click at [1177, 37] on button "Preview" at bounding box center [1187, 27] width 77 height 28
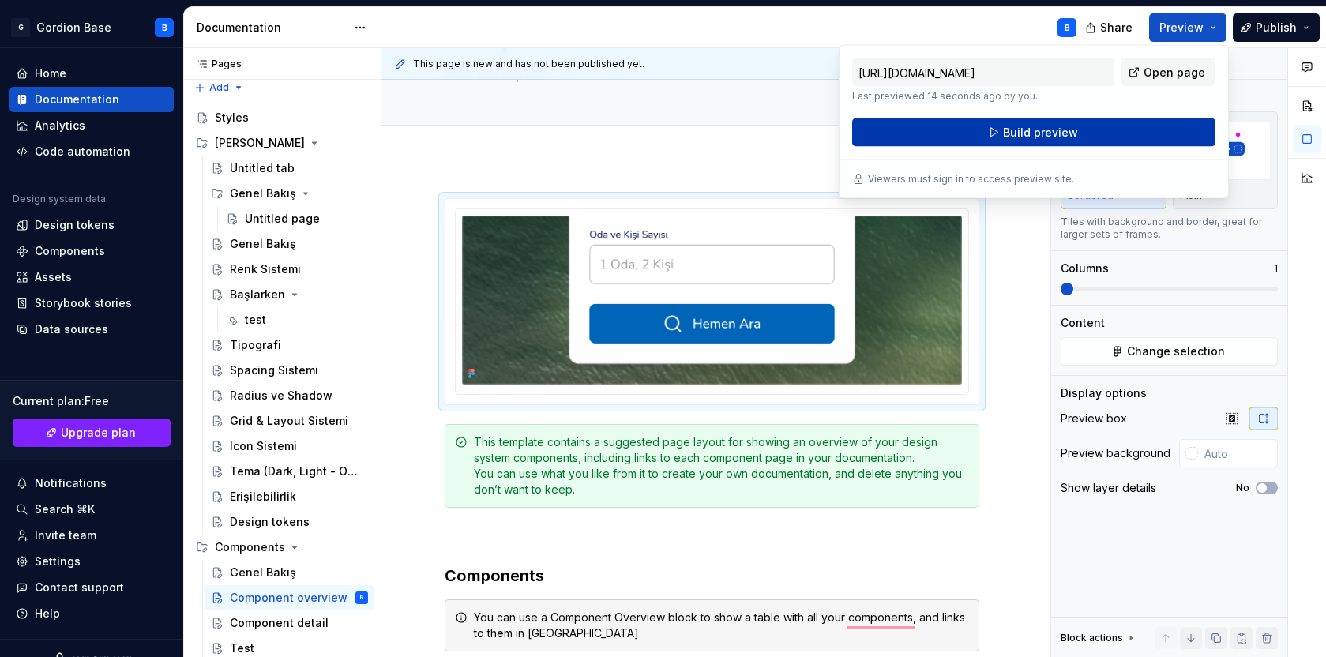
click at [983, 131] on button "Build preview" at bounding box center [1033, 132] width 363 height 28
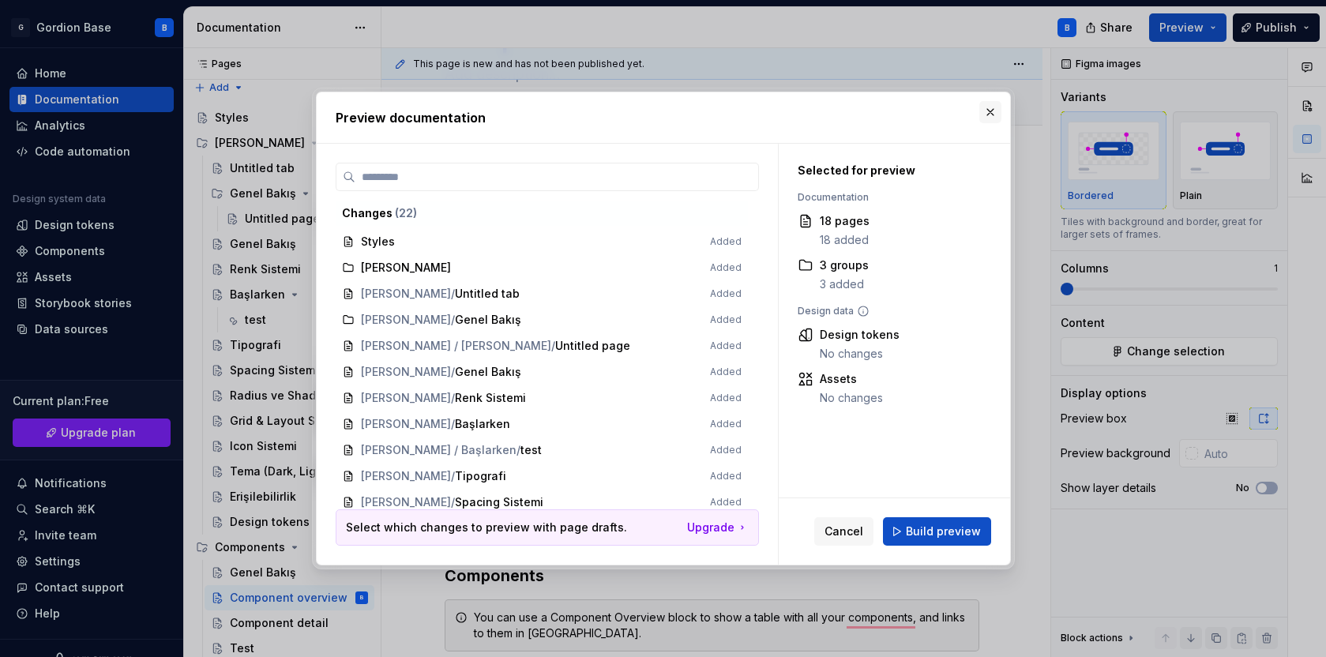
click at [988, 116] on button "button" at bounding box center [990, 112] width 22 height 22
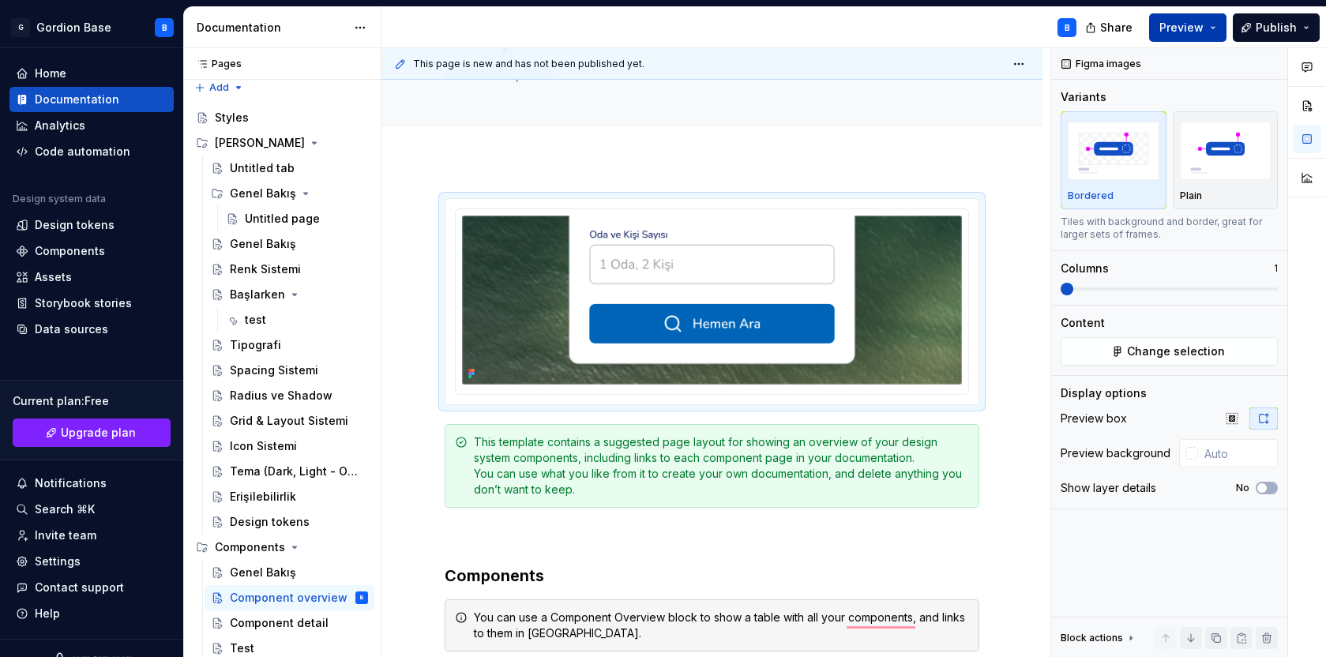
click at [1204, 26] on span "Preview" at bounding box center [1181, 28] width 44 height 16
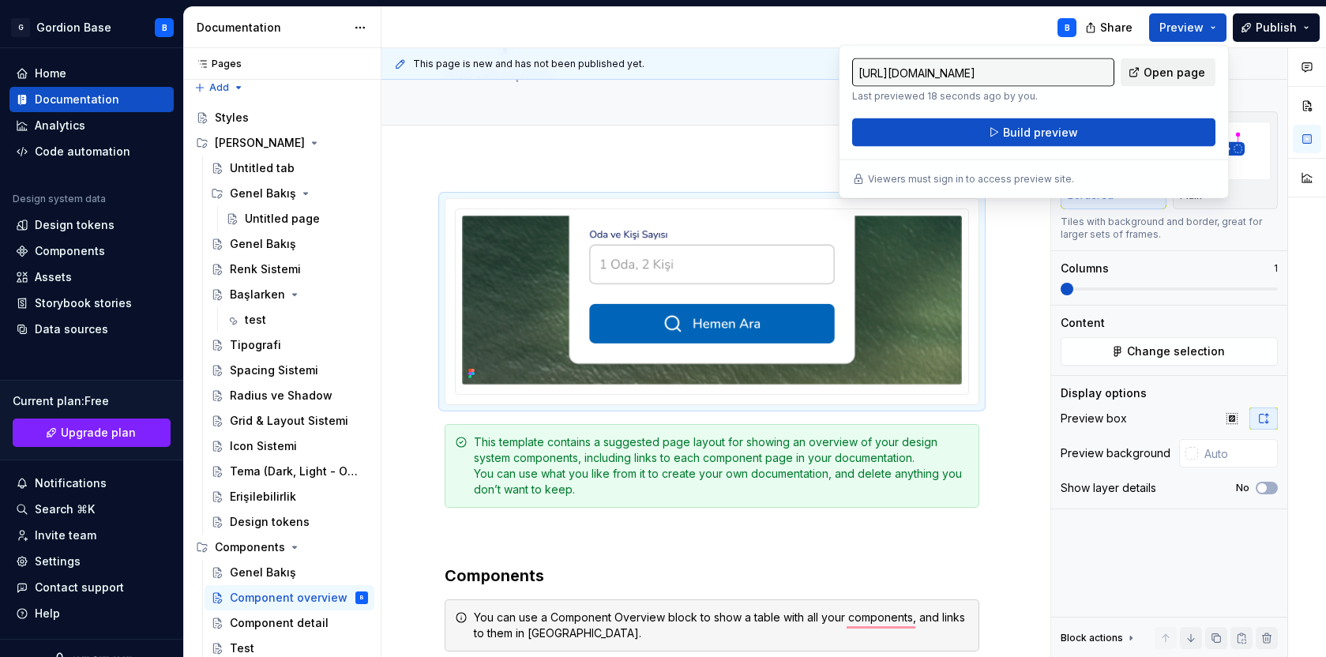
click at [1151, 73] on span "Open page" at bounding box center [1175, 73] width 62 height 16
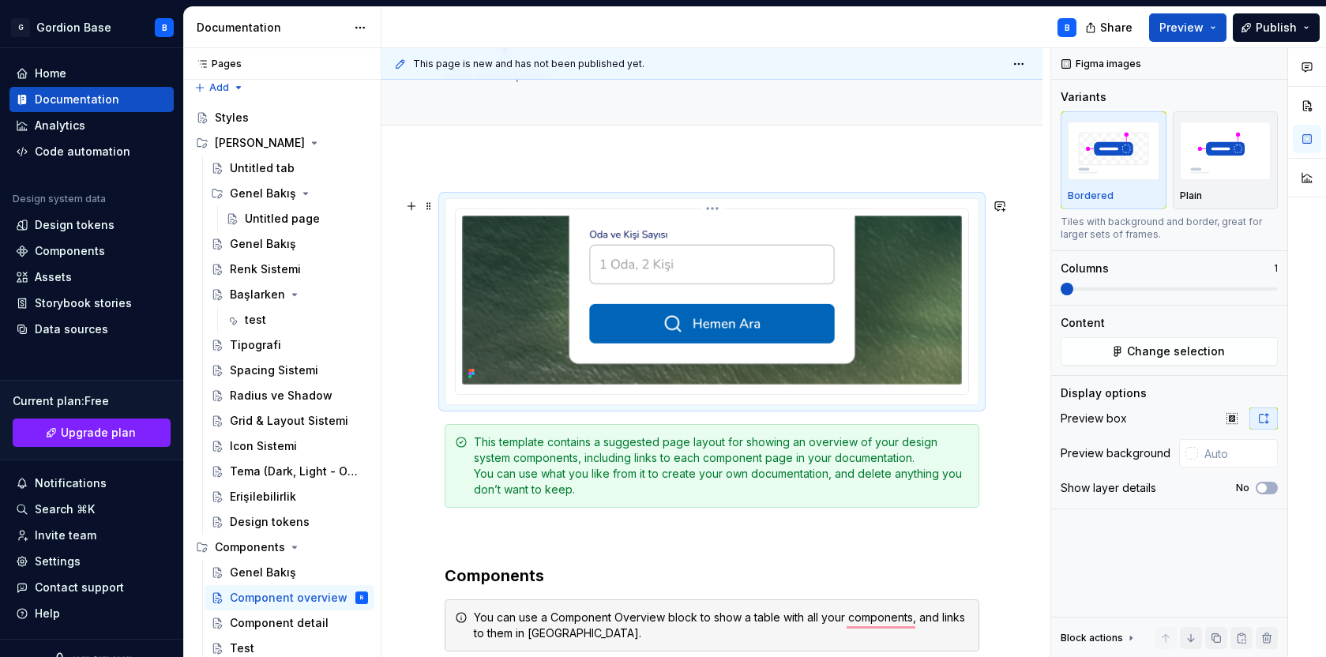
click at [962, 320] on img "To enrich screen reader interactions, please activate Accessibility in Grammarl…" at bounding box center [712, 300] width 500 height 169
click at [1225, 152] on img "button" at bounding box center [1226, 151] width 92 height 58
click at [1166, 33] on span "Preview" at bounding box center [1181, 28] width 44 height 16
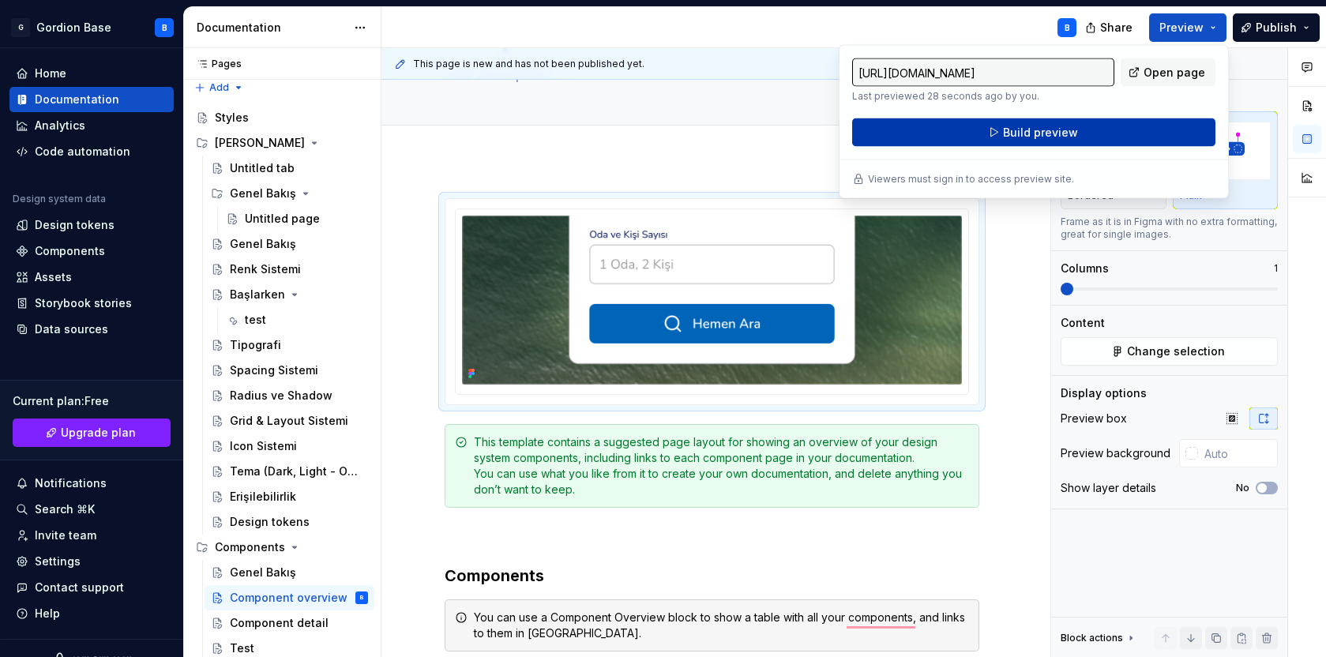
click at [1063, 138] on span "Build preview" at bounding box center [1040, 133] width 75 height 16
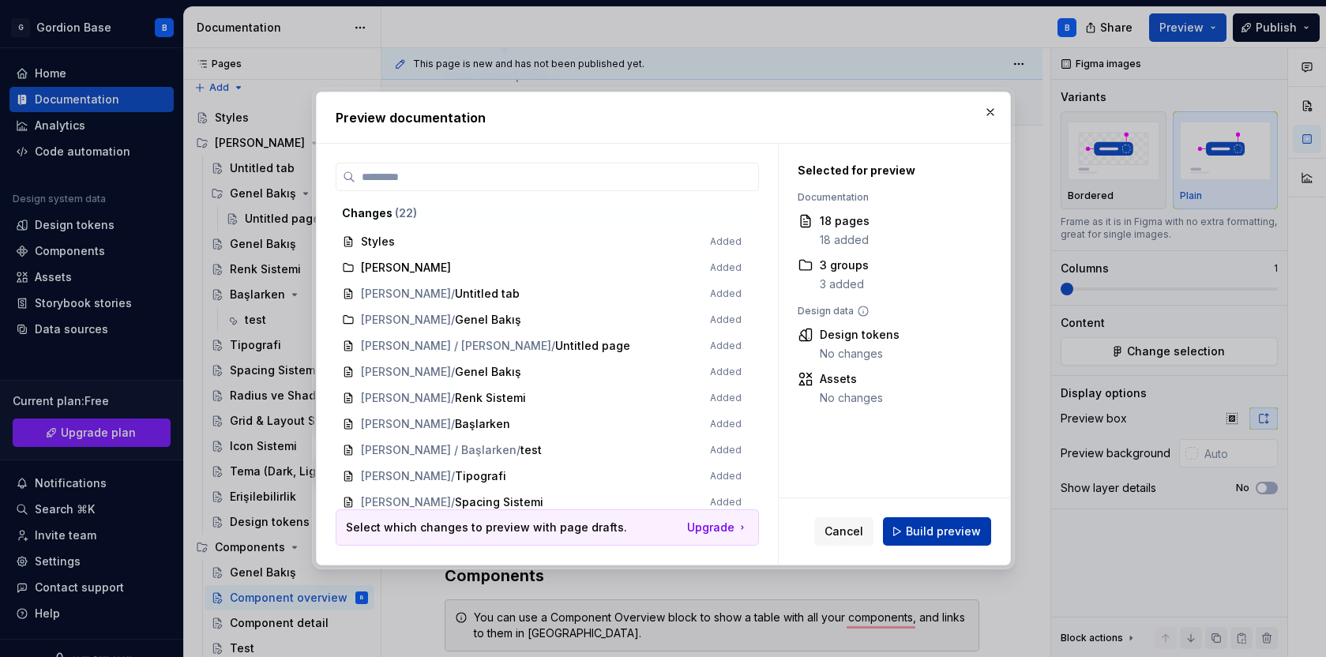
click at [937, 528] on span "Build preview" at bounding box center [943, 532] width 75 height 16
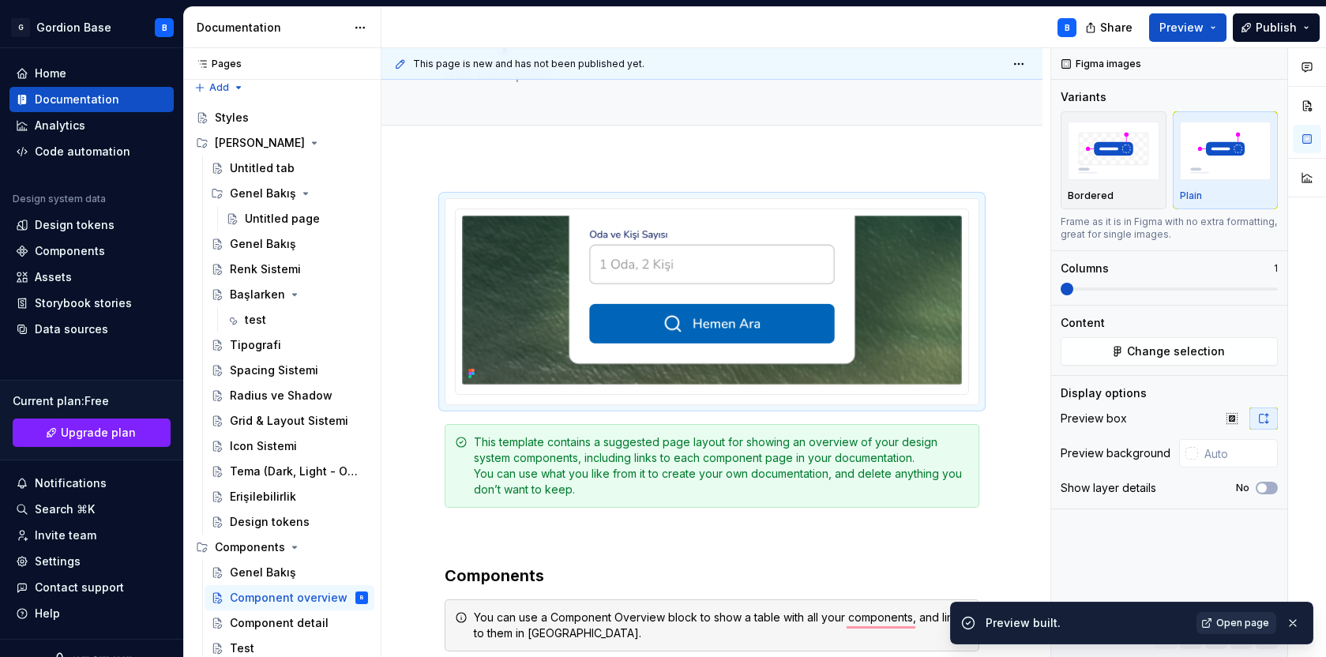
click at [1227, 624] on span "Open page" at bounding box center [1242, 623] width 53 height 13
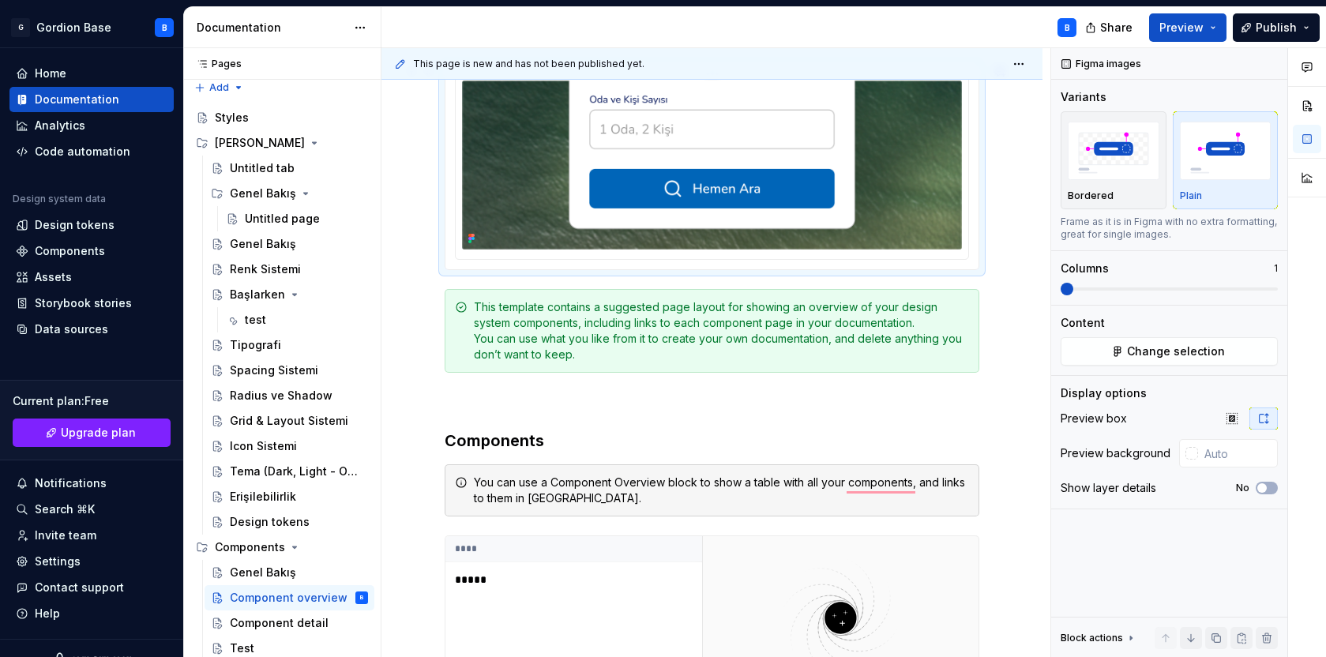
scroll to position [214, 0]
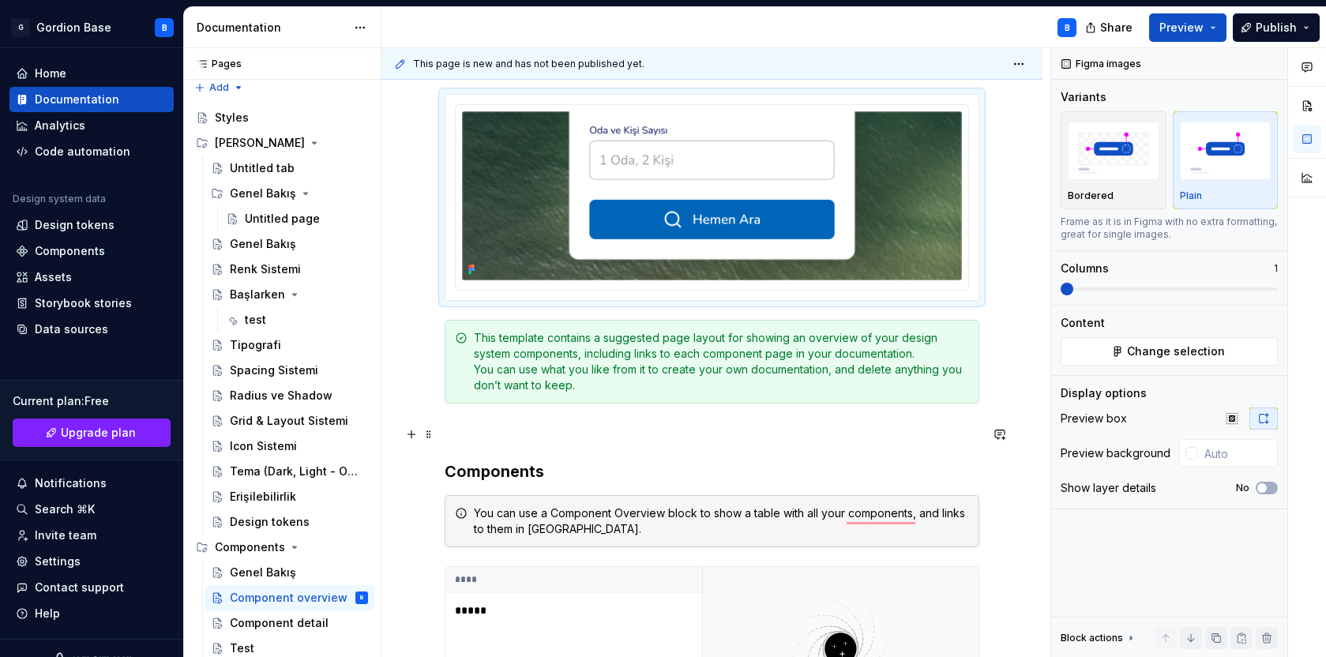
click at [449, 430] on p "To enrich screen reader interactions, please activate Accessibility in Grammarl…" at bounding box center [712, 432] width 535 height 19
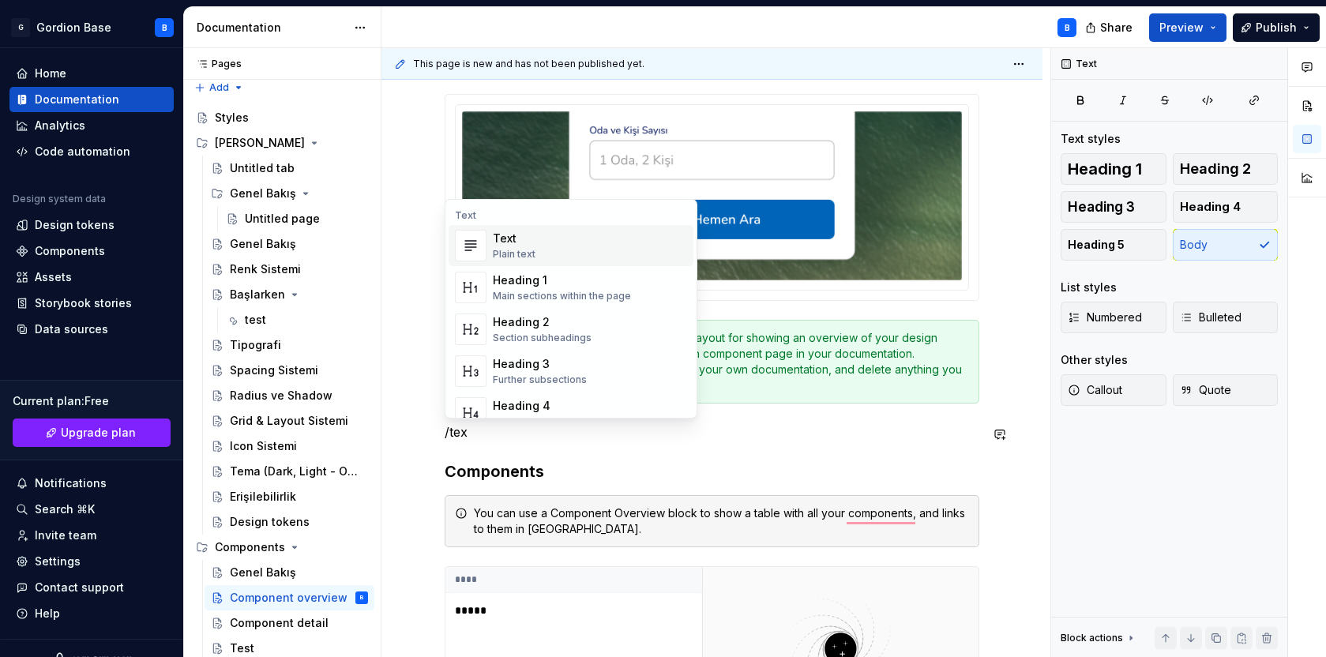
click at [520, 250] on div "Plain text" at bounding box center [514, 254] width 43 height 13
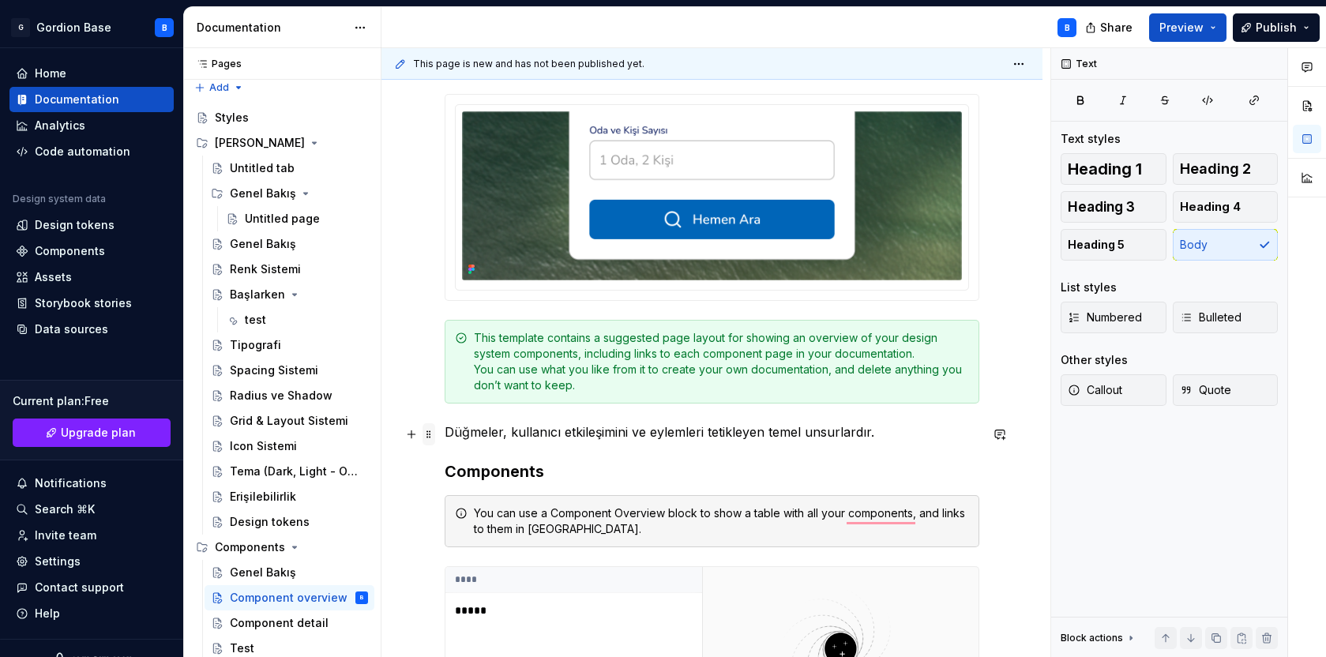
click at [431, 438] on span at bounding box center [429, 434] width 13 height 22
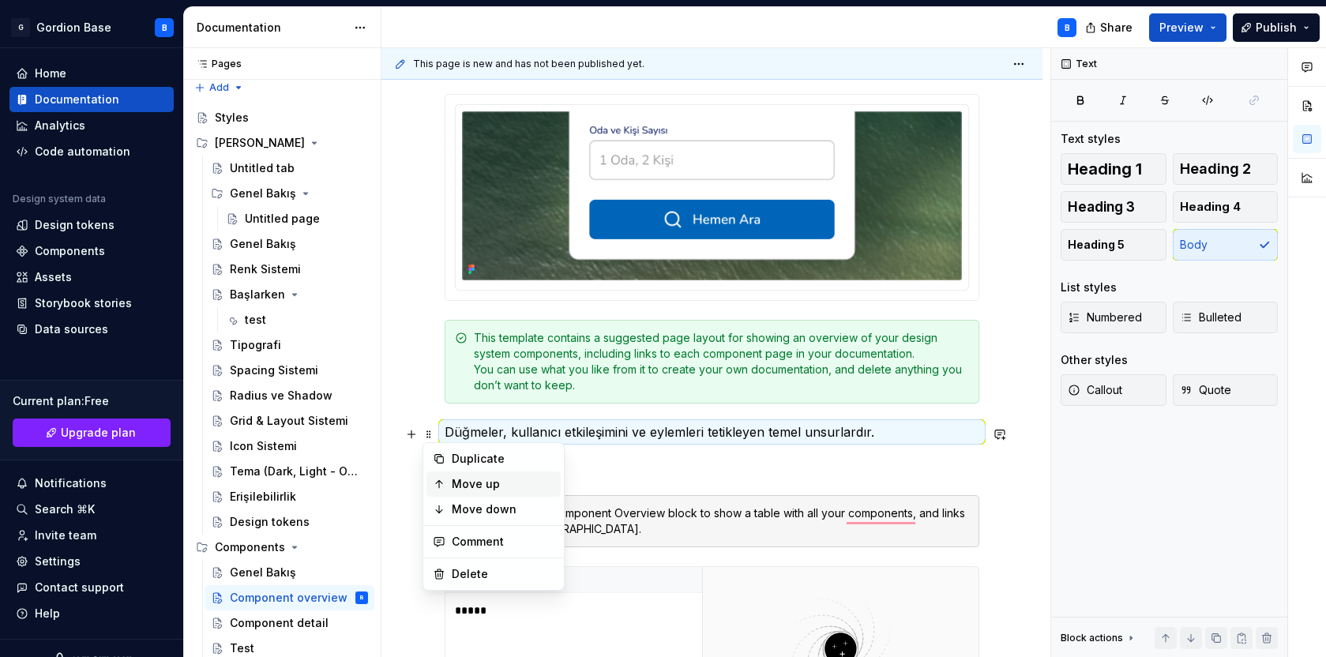
click at [450, 481] on div "Move up" at bounding box center [493, 483] width 134 height 25
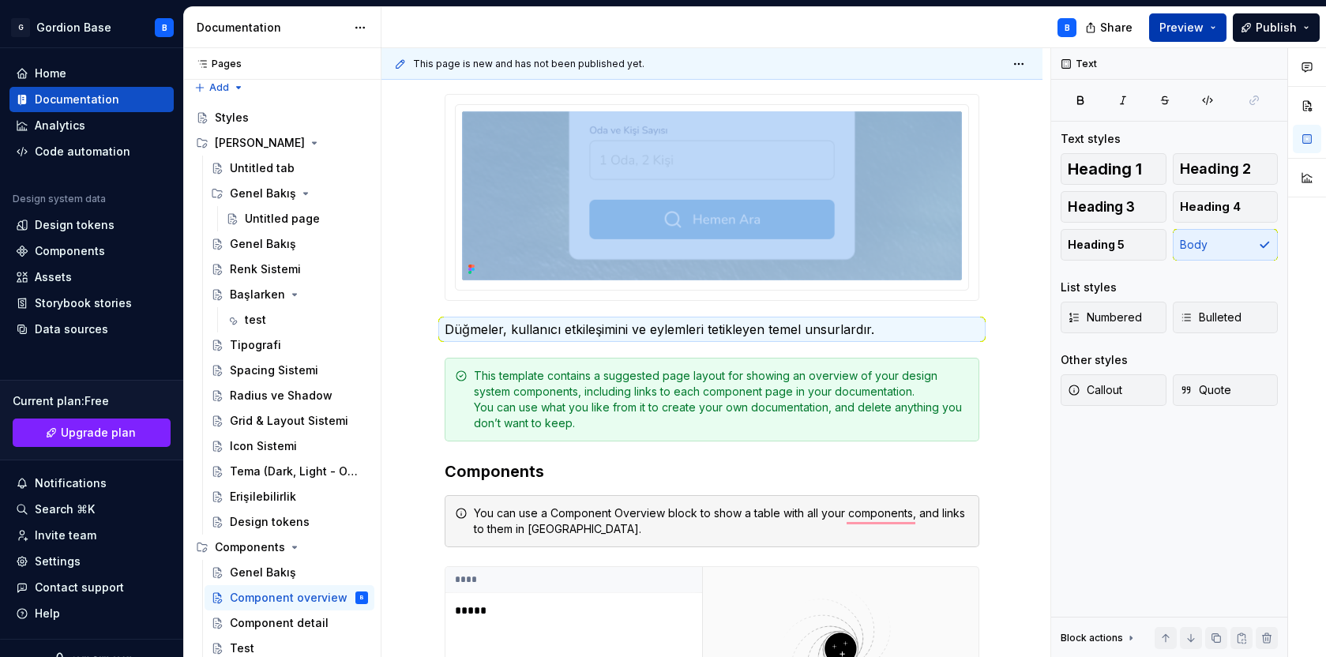
click at [1177, 34] on span "Preview" at bounding box center [1181, 28] width 44 height 16
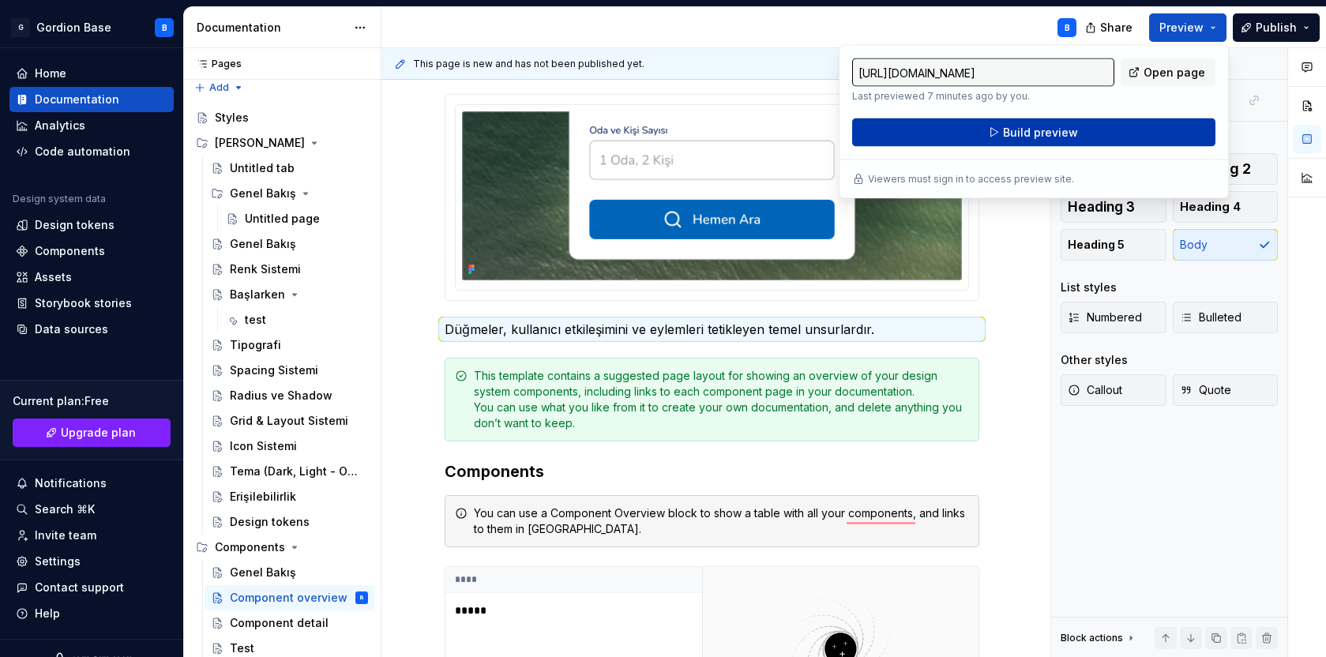
click at [1084, 142] on button "Build preview" at bounding box center [1033, 132] width 363 height 28
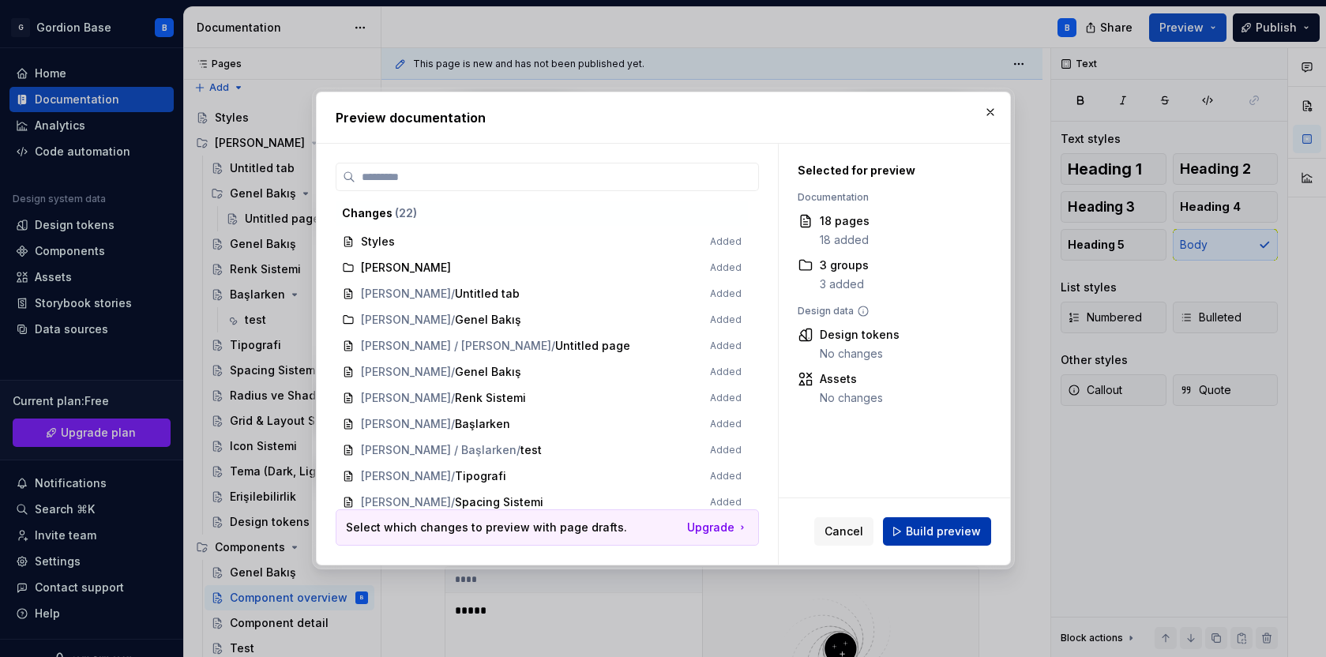
click at [957, 528] on span "Build preview" at bounding box center [943, 532] width 75 height 16
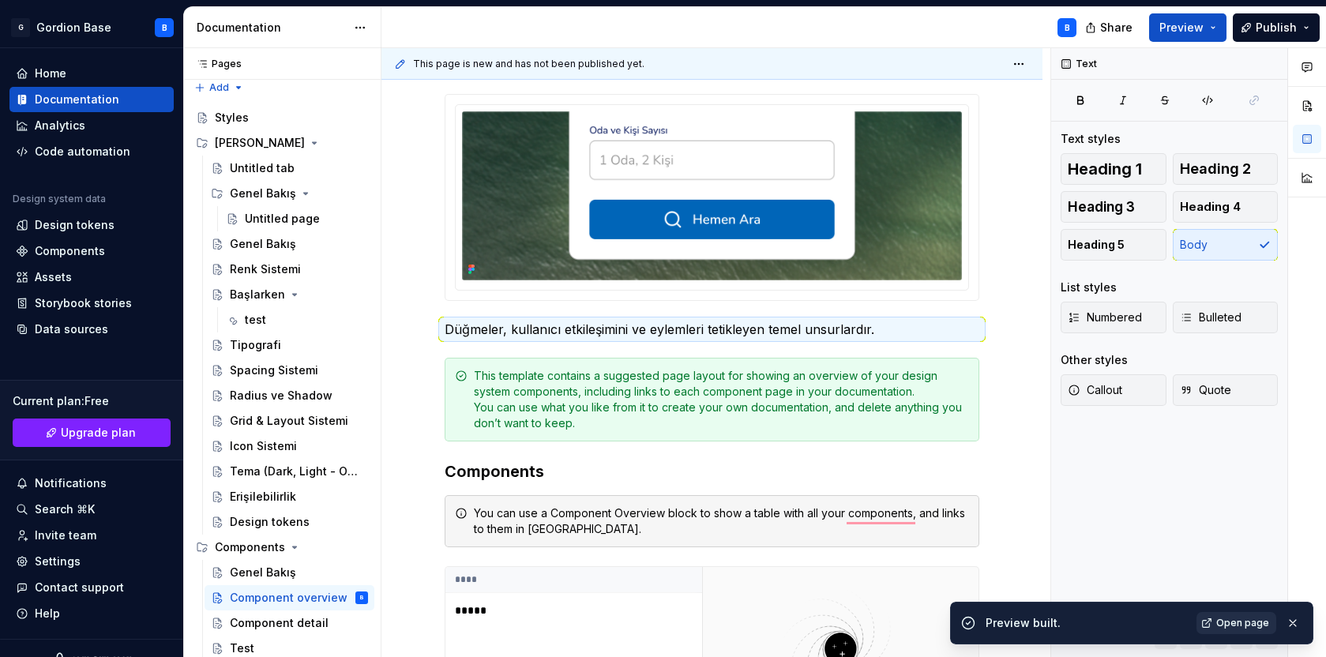
click at [1223, 622] on span "Open page" at bounding box center [1242, 623] width 53 height 13
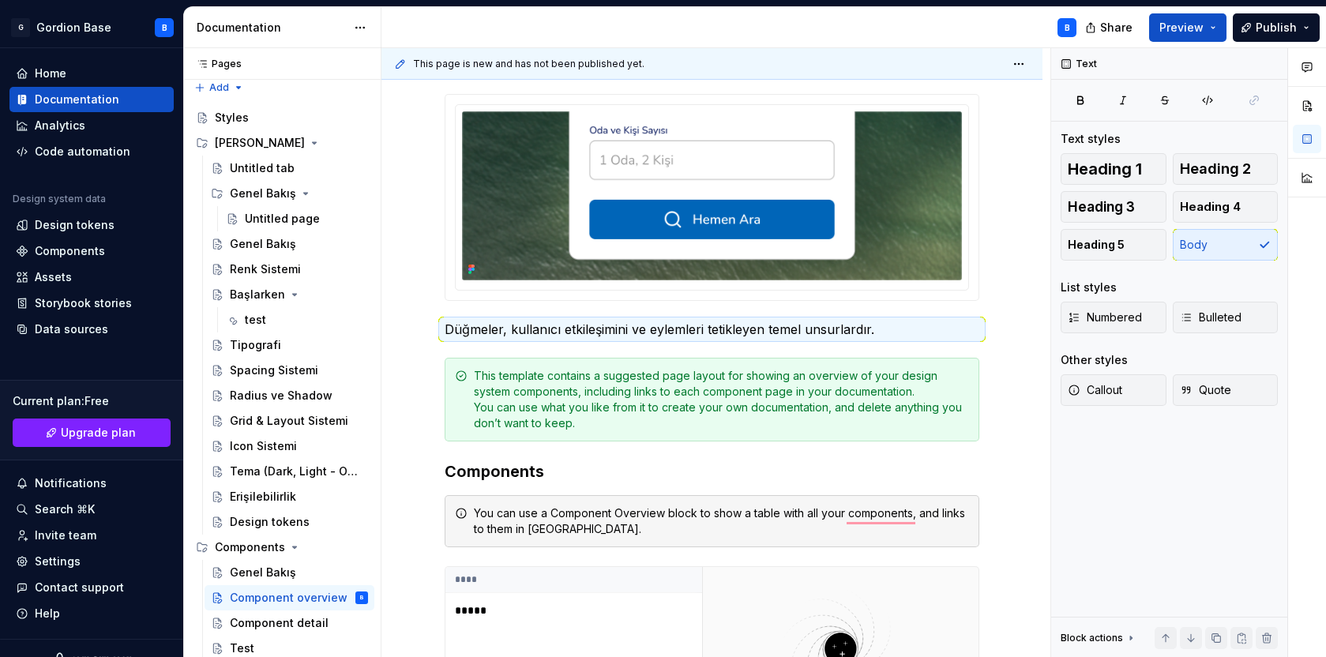
scroll to position [0, 0]
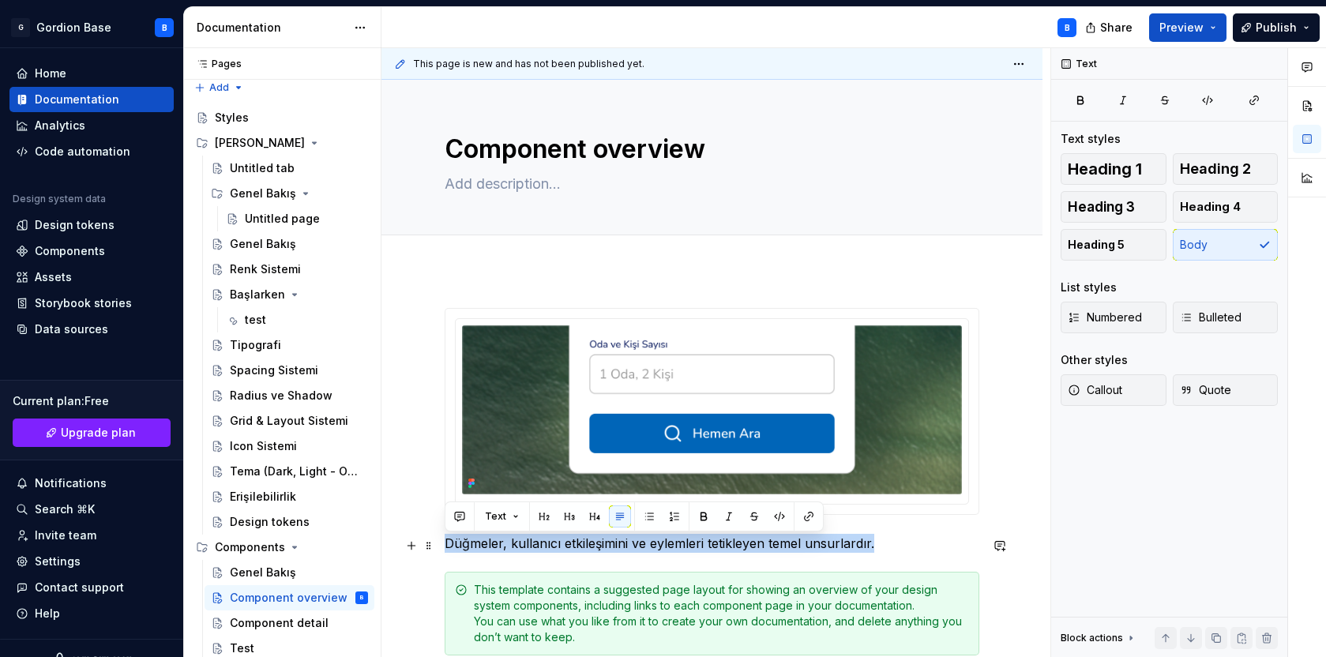
drag, startPoint x: 445, startPoint y: 549, endPoint x: 875, endPoint y: 548, distance: 429.6
click at [875, 548] on p "Düğmeler, kullanıcı etkileşimini ve eylemleri tetikleyen temel unsurlardır." at bounding box center [712, 543] width 535 height 19
copy p "Düğmeler, kullanıcı etkileşimini ve eylemleri tetikleyen temel unsurlardır."
type textarea "*"
click at [496, 188] on textarea at bounding box center [708, 183] width 535 height 25
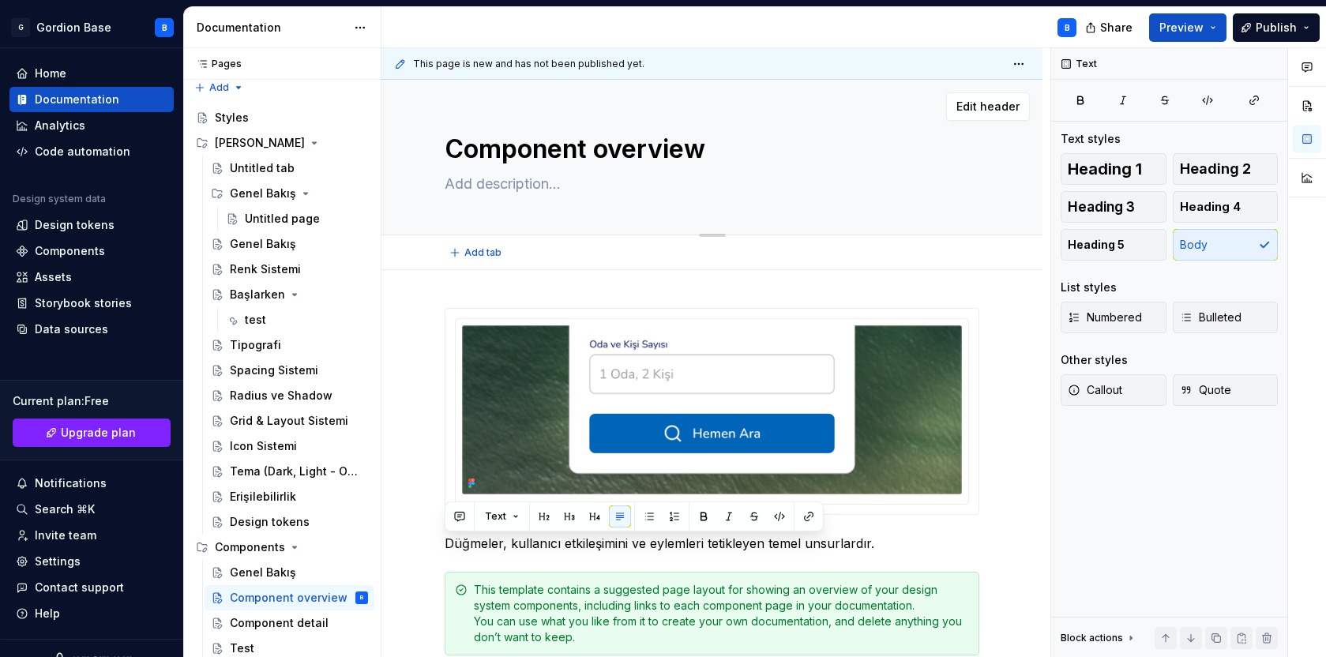
paste textarea "Düğmeler, kullanıcı etkileşimini ve eylemleri tetikleyen temel unsurlardır."
type textarea "Düğmeler, kullanıcı etkileşimini ve eylemleri tetikleyen temel unsurlardır."
type textarea "*"
type textarea "Düğmeler, kullanıcı etkileşimini ve eylemleri tetikleyen temel unsurlardır."
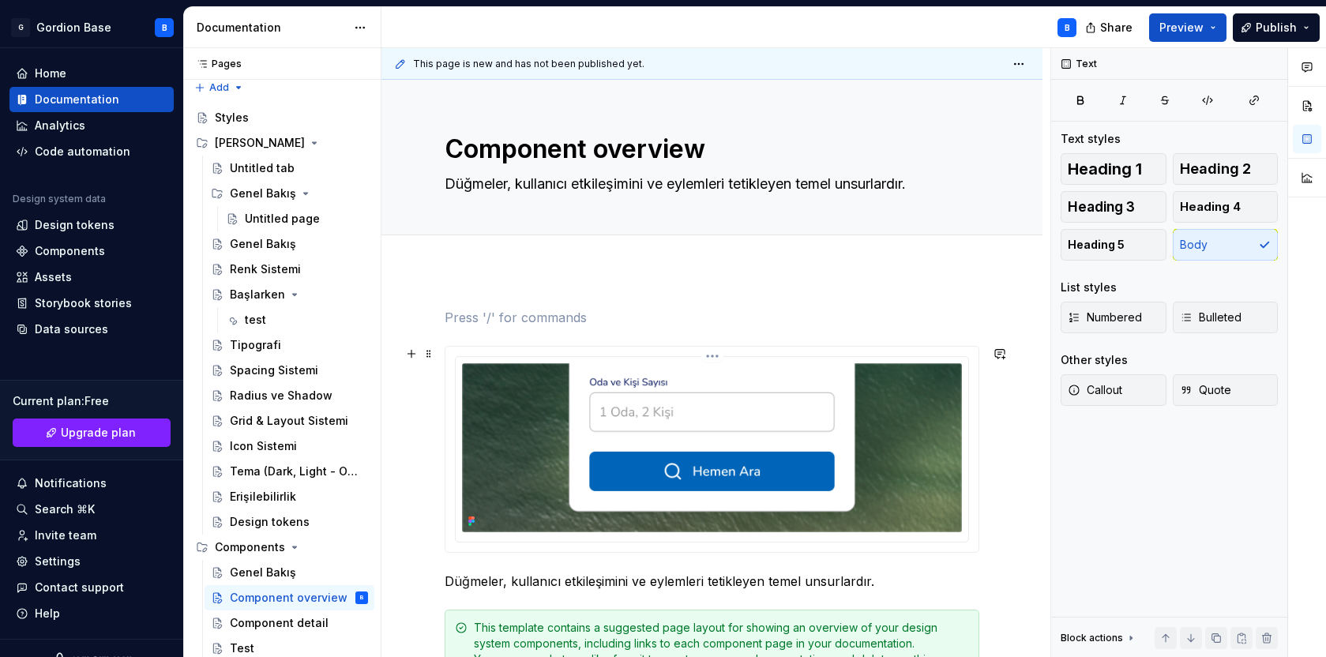
scroll to position [65, 0]
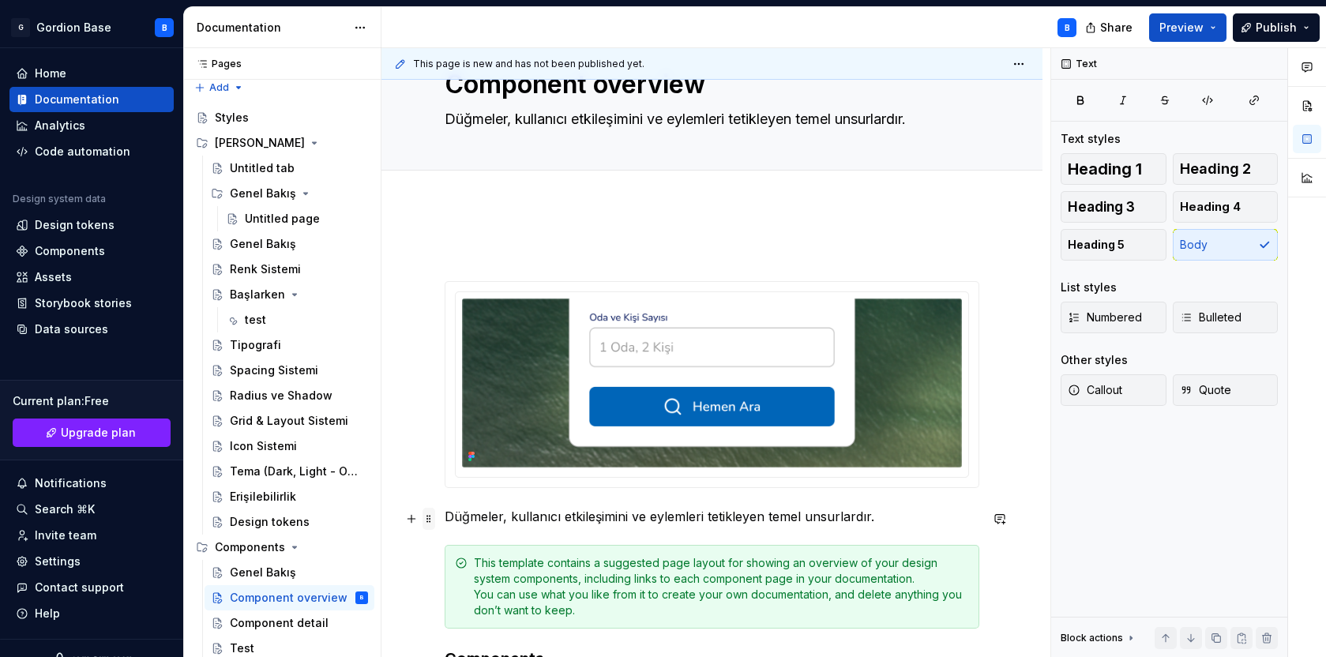
click at [427, 521] on span at bounding box center [429, 519] width 13 height 22
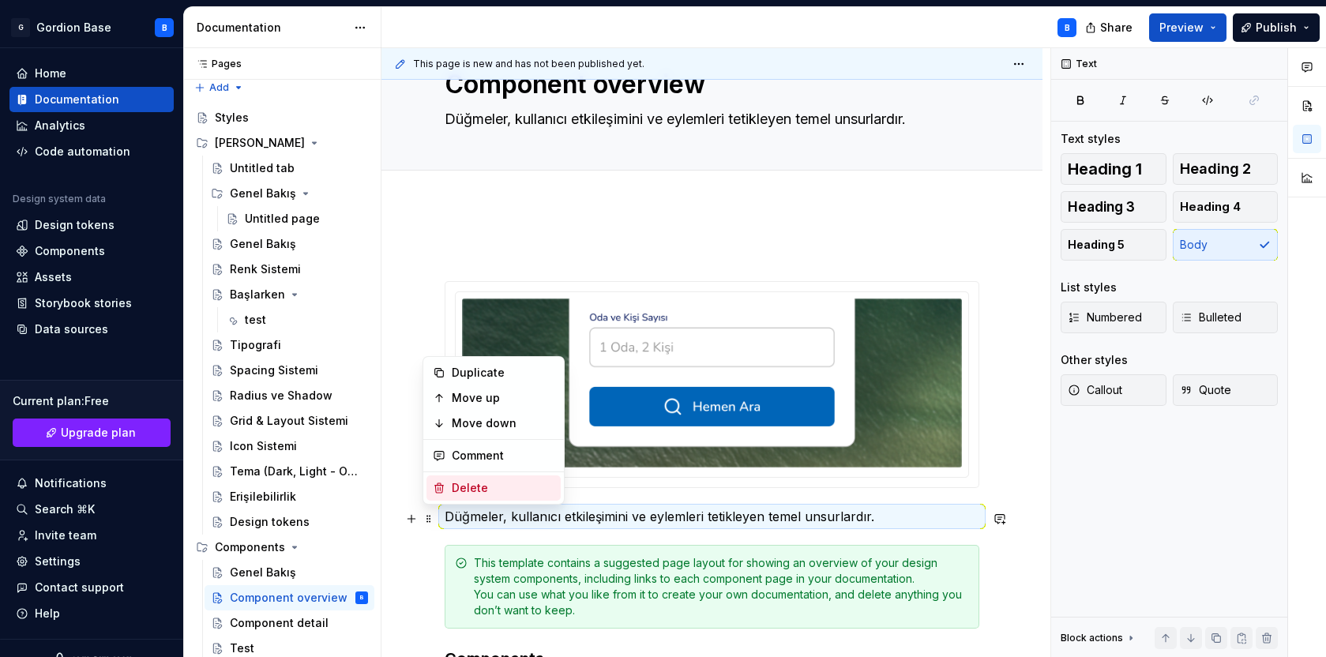
click at [454, 486] on div "Delete" at bounding box center [503, 488] width 103 height 16
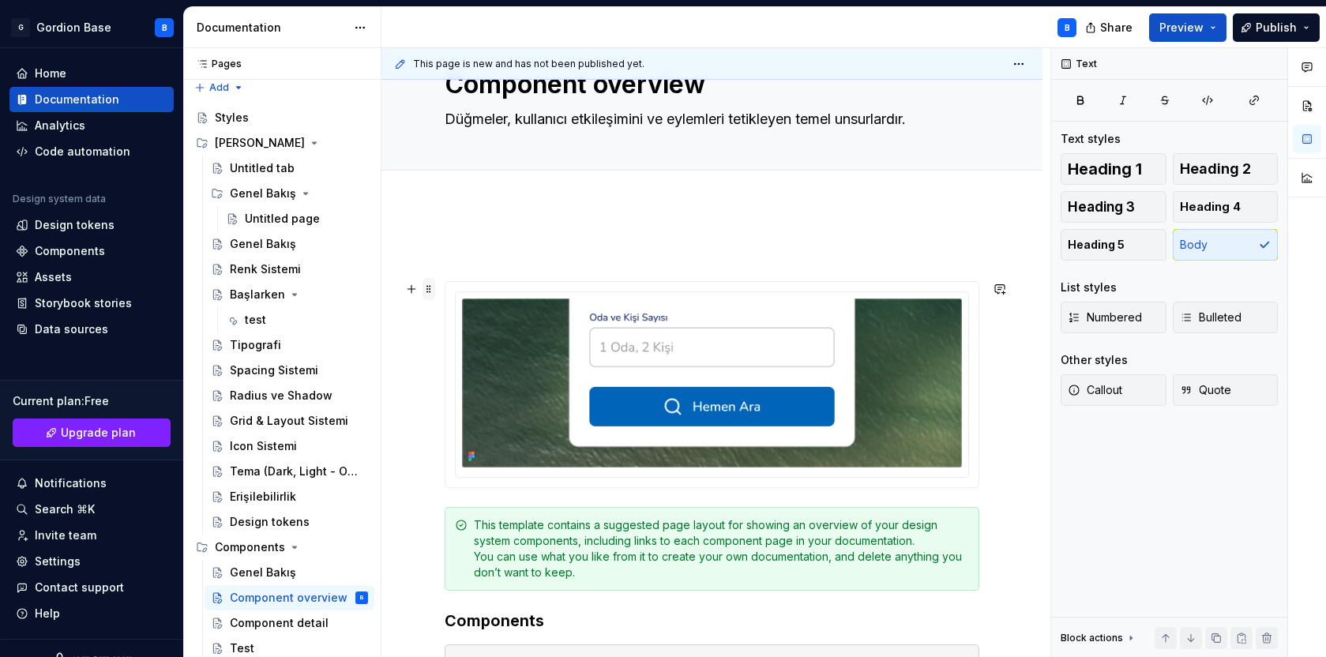
click at [430, 293] on span at bounding box center [429, 289] width 13 height 22
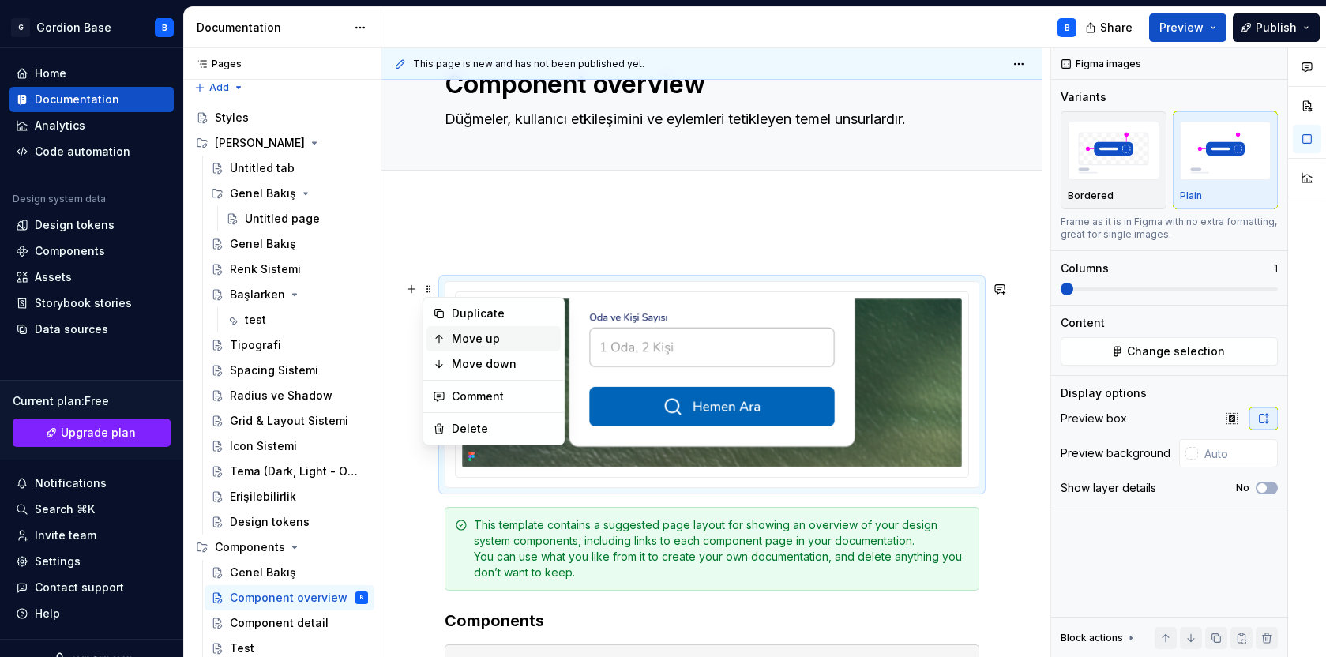
click at [453, 336] on div "Move up" at bounding box center [503, 339] width 103 height 16
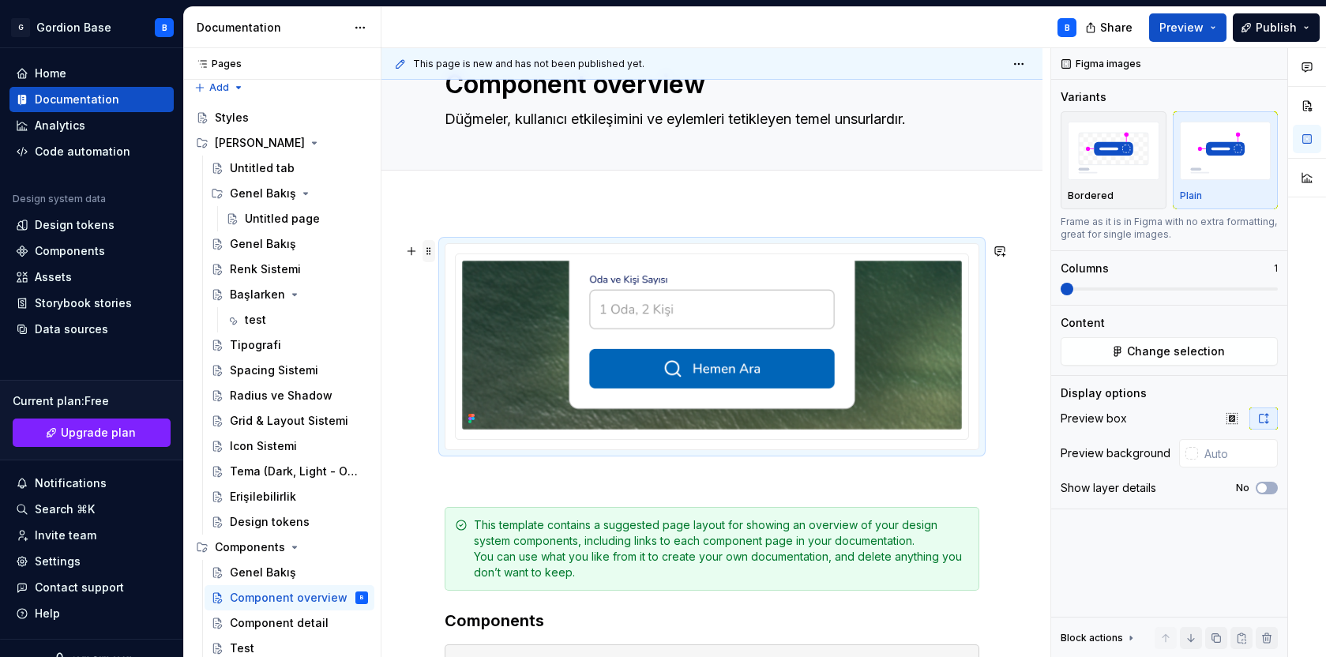
click at [427, 257] on span at bounding box center [429, 251] width 13 height 22
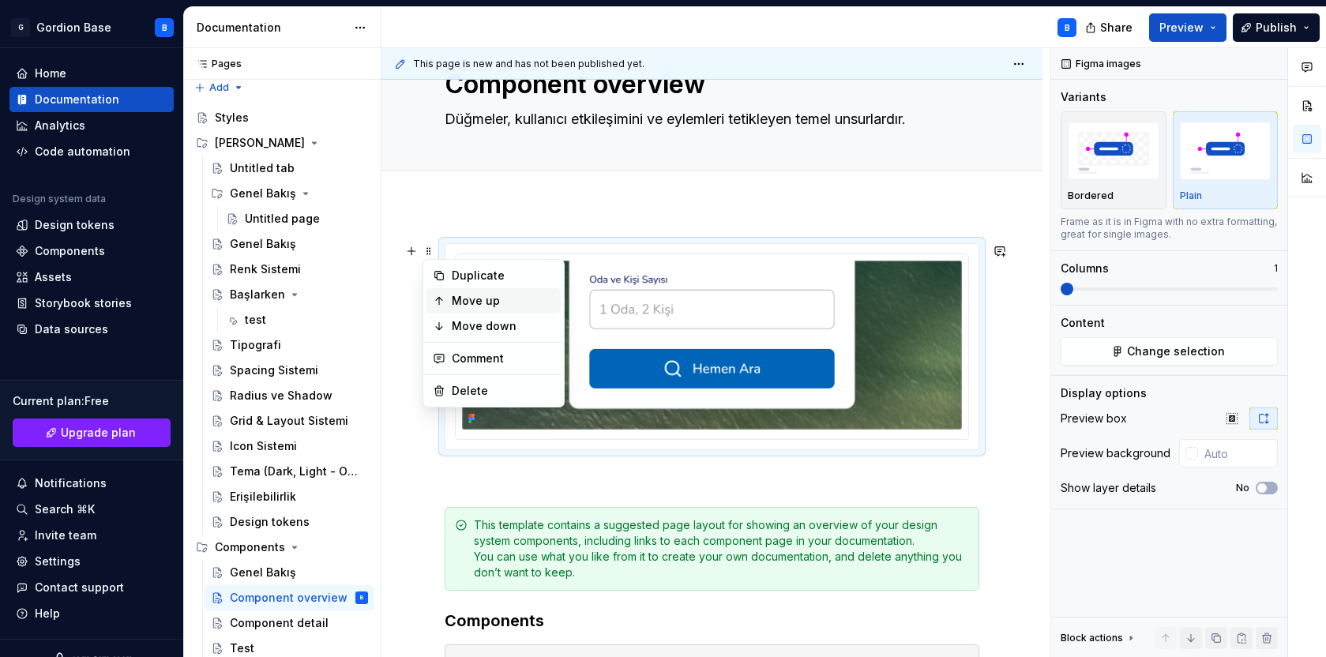
click at [445, 297] on div "Move up" at bounding box center [493, 300] width 134 height 25
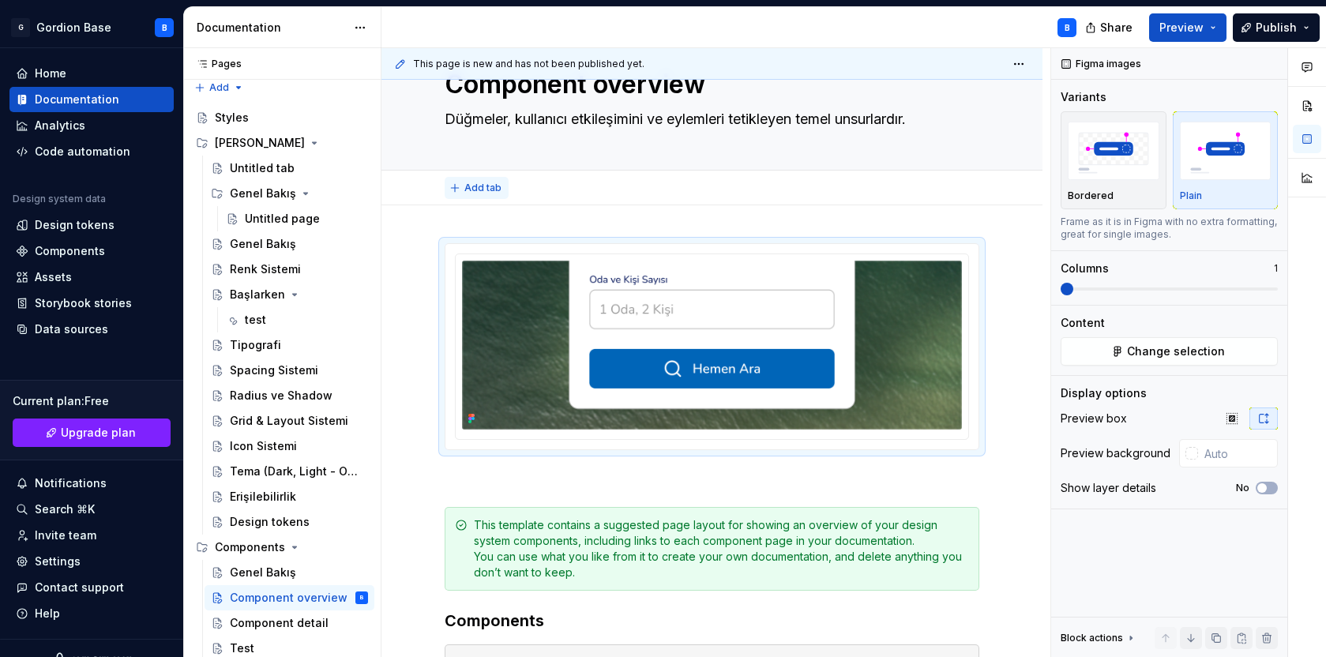
click at [477, 182] on span "Add tab" at bounding box center [482, 188] width 37 height 13
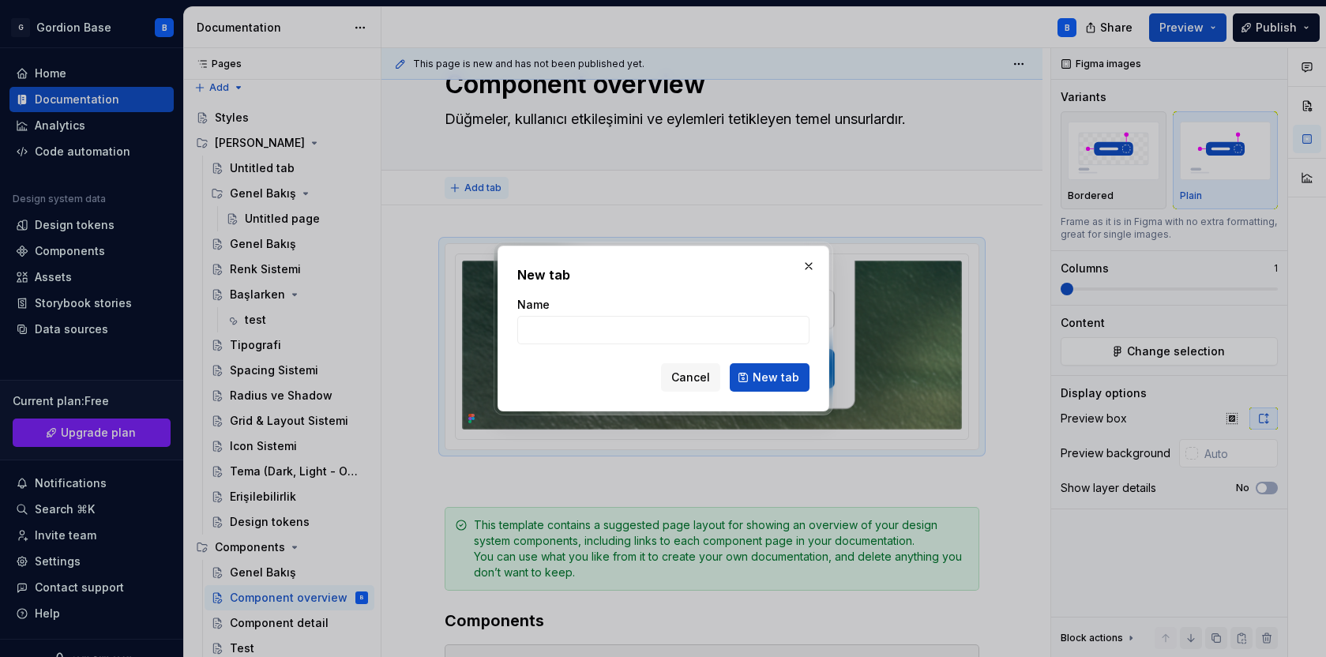
type textarea "*"
type input "Genel Bakış"
click at [772, 380] on span "New tab" at bounding box center [776, 378] width 47 height 16
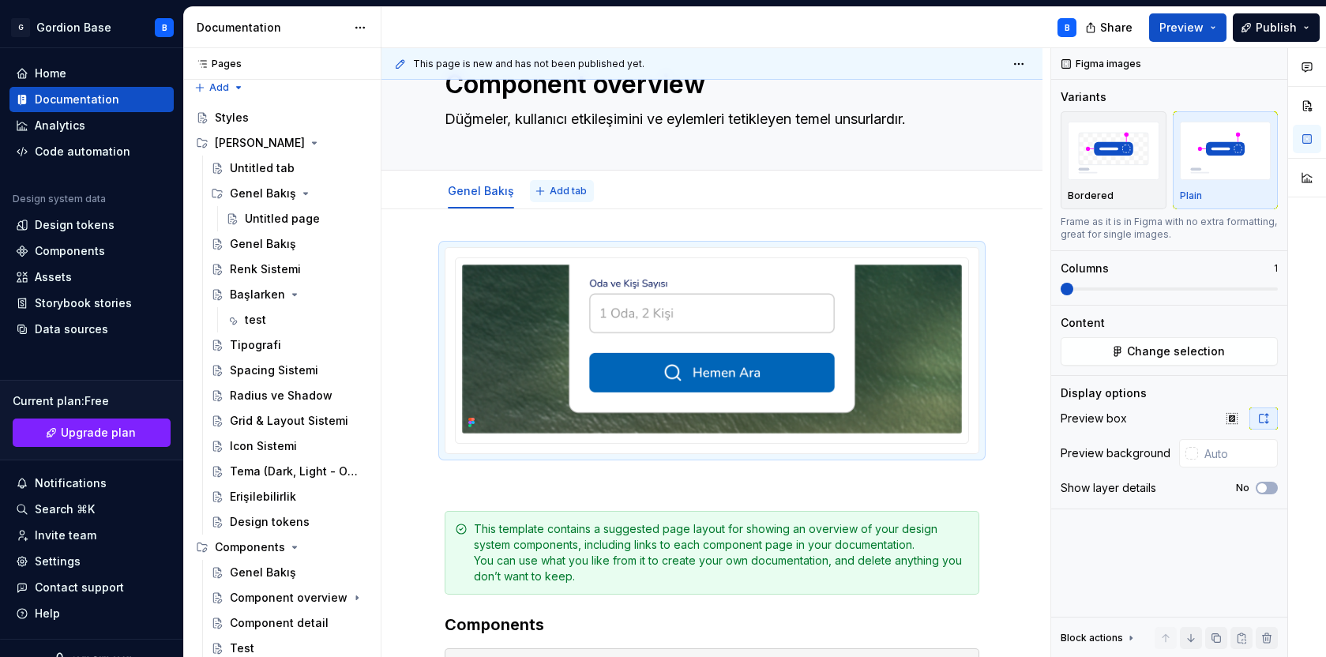
click at [564, 197] on span "Add tab" at bounding box center [568, 191] width 37 height 13
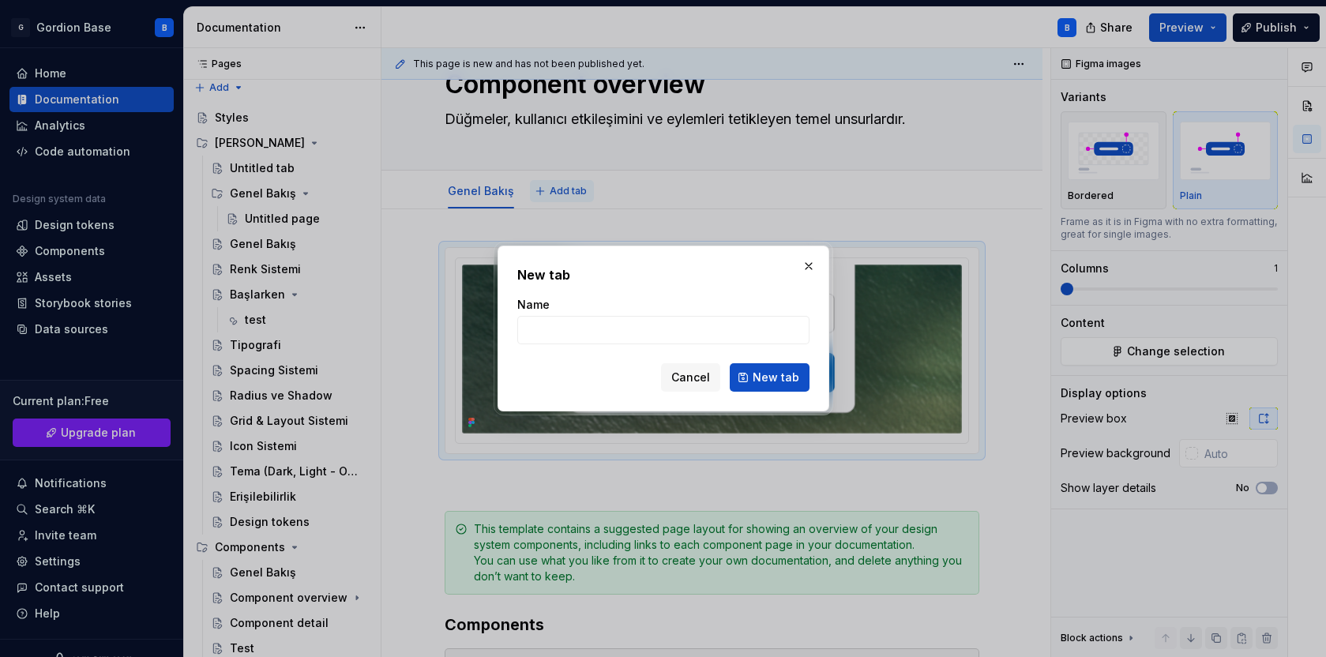
type textarea "*"
type input "Specs"
click at [766, 378] on span "New tab" at bounding box center [776, 378] width 47 height 16
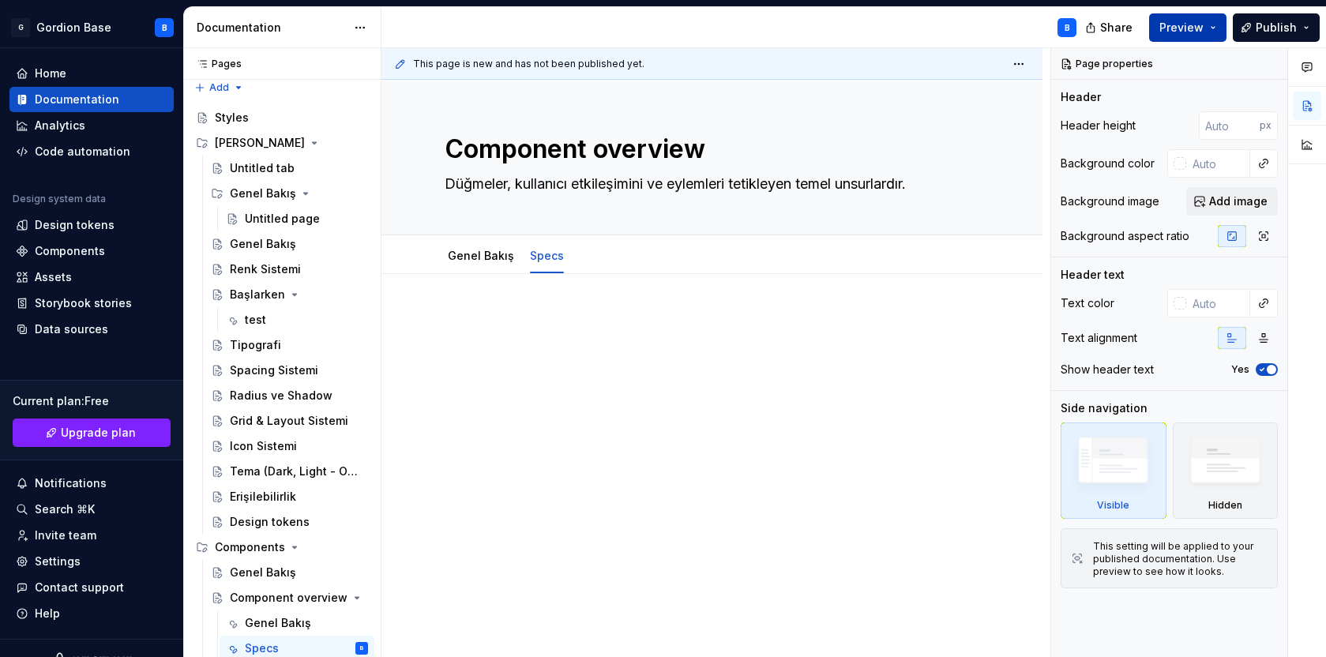
click at [1211, 31] on button "Preview" at bounding box center [1187, 27] width 77 height 28
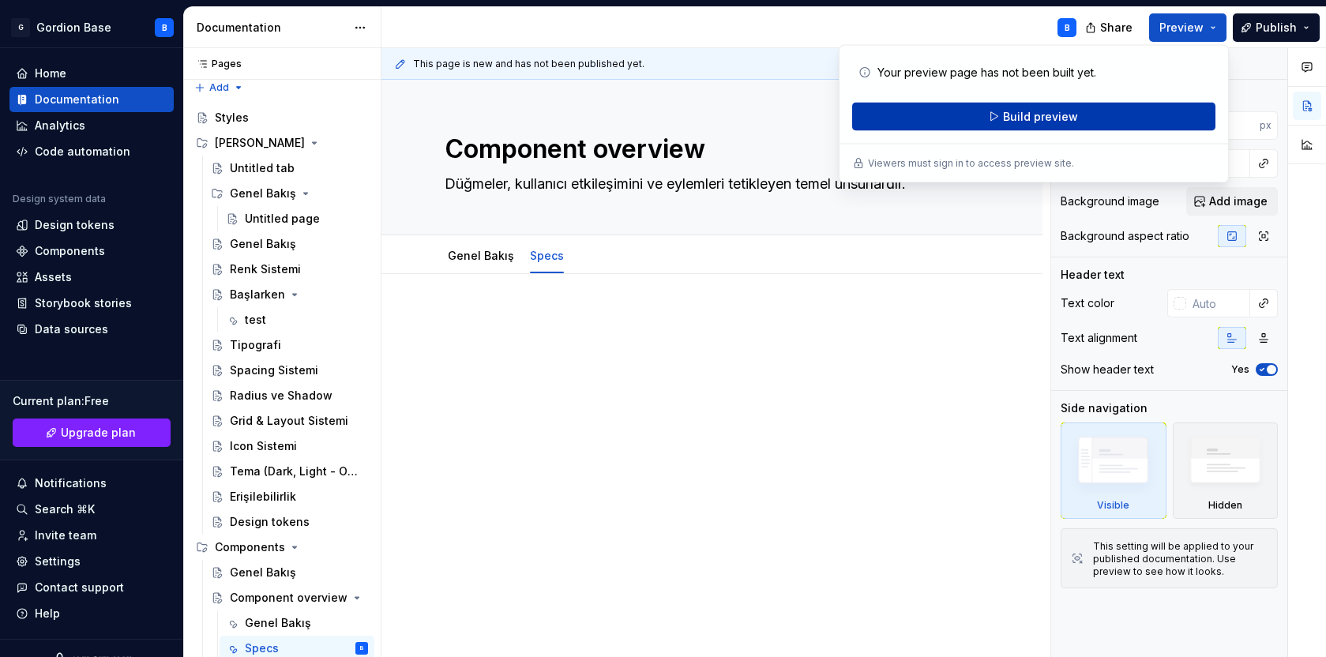
click at [1090, 125] on button "Build preview" at bounding box center [1033, 117] width 363 height 28
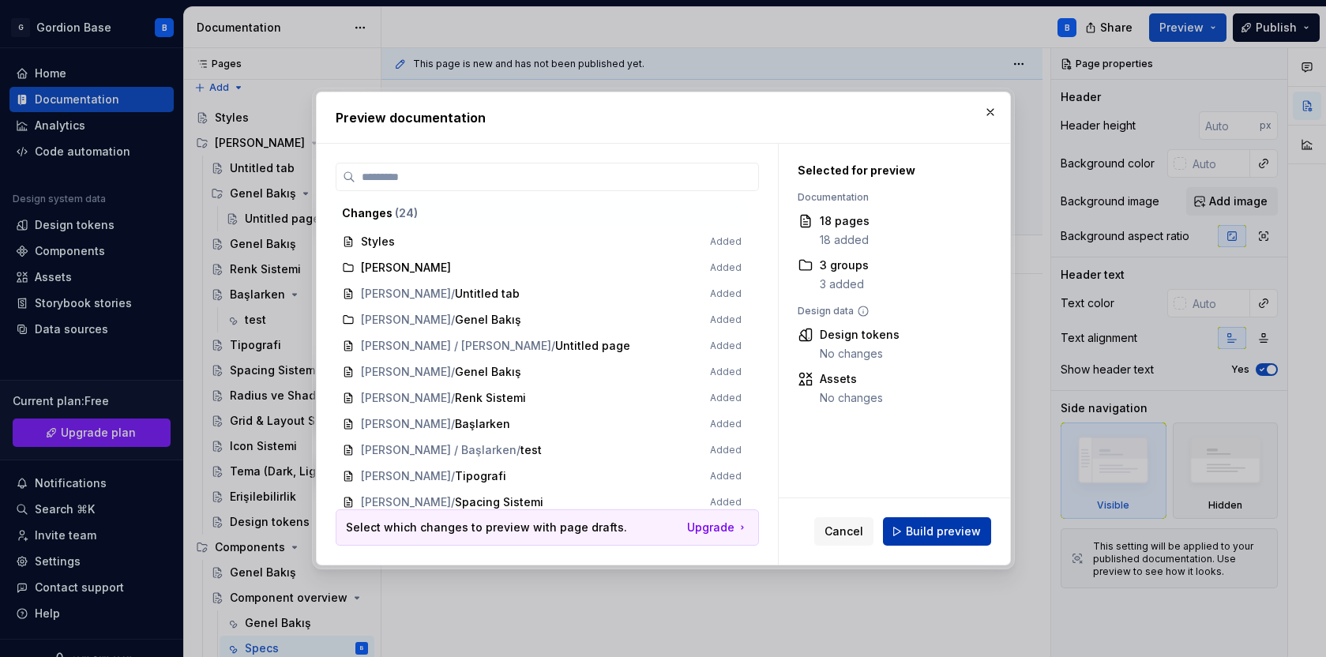
click at [932, 524] on span "Build preview" at bounding box center [943, 532] width 75 height 16
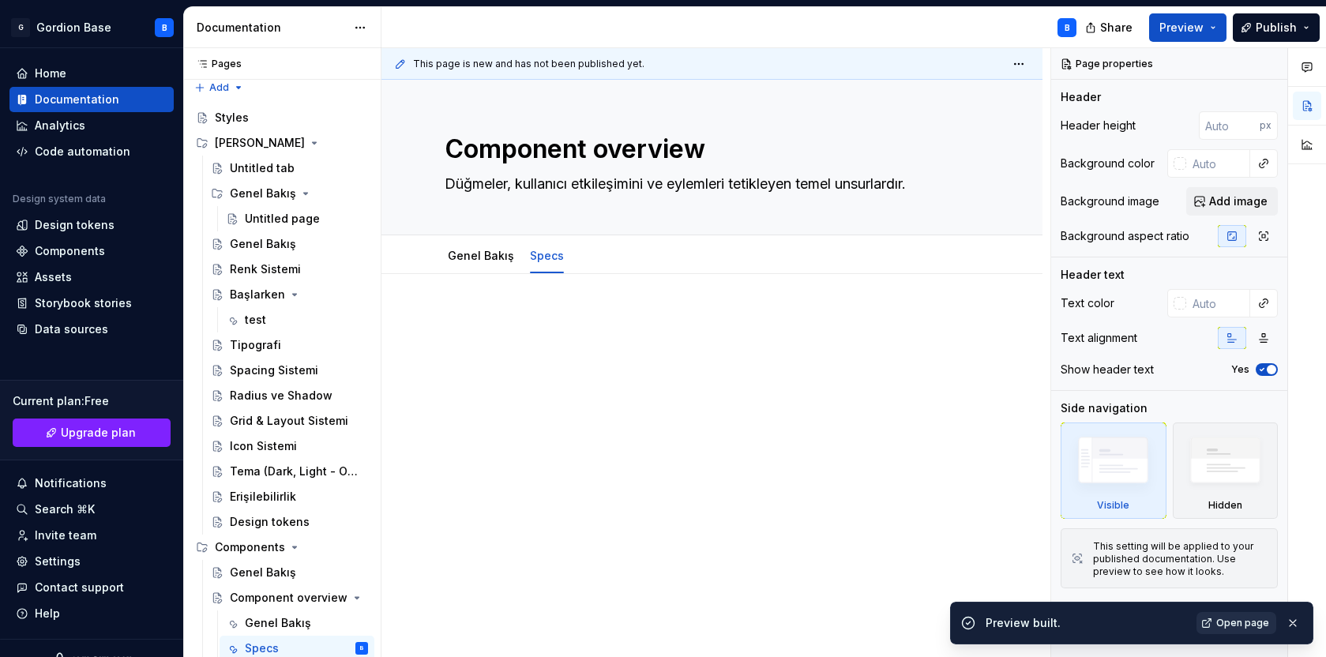
click at [1232, 622] on span "Open page" at bounding box center [1242, 623] width 53 height 13
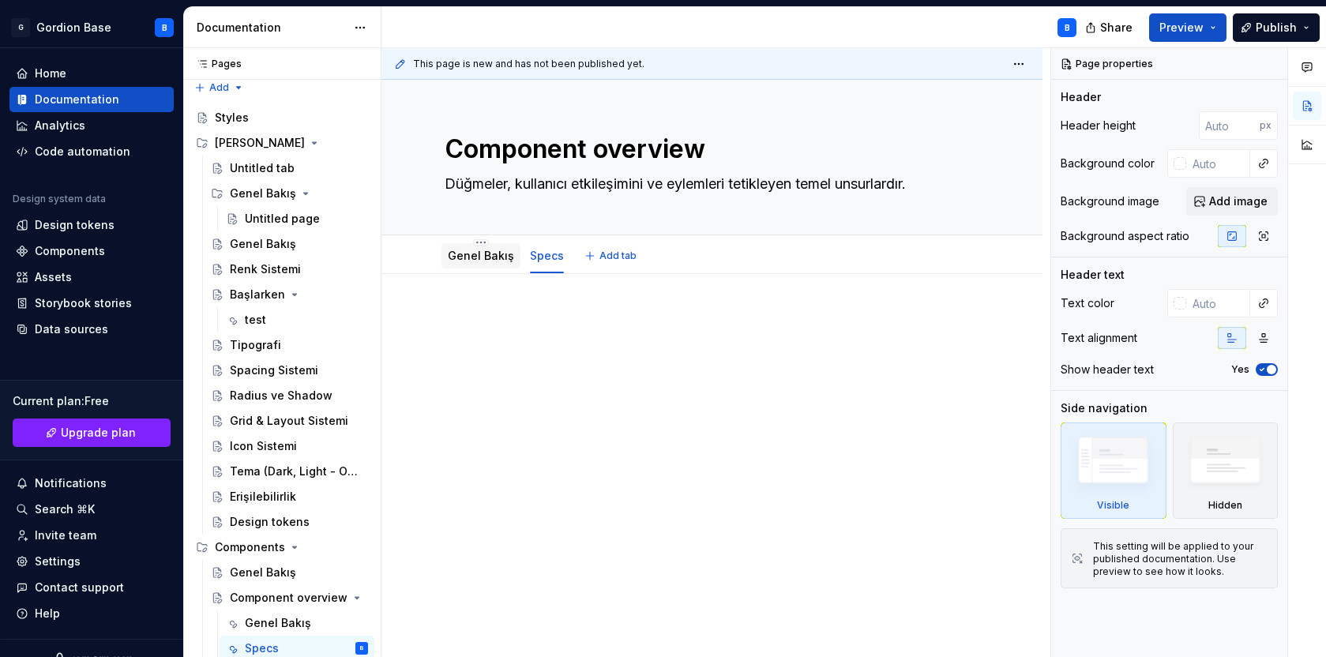
click at [453, 261] on link "Genel Bakış" at bounding box center [481, 255] width 66 height 13
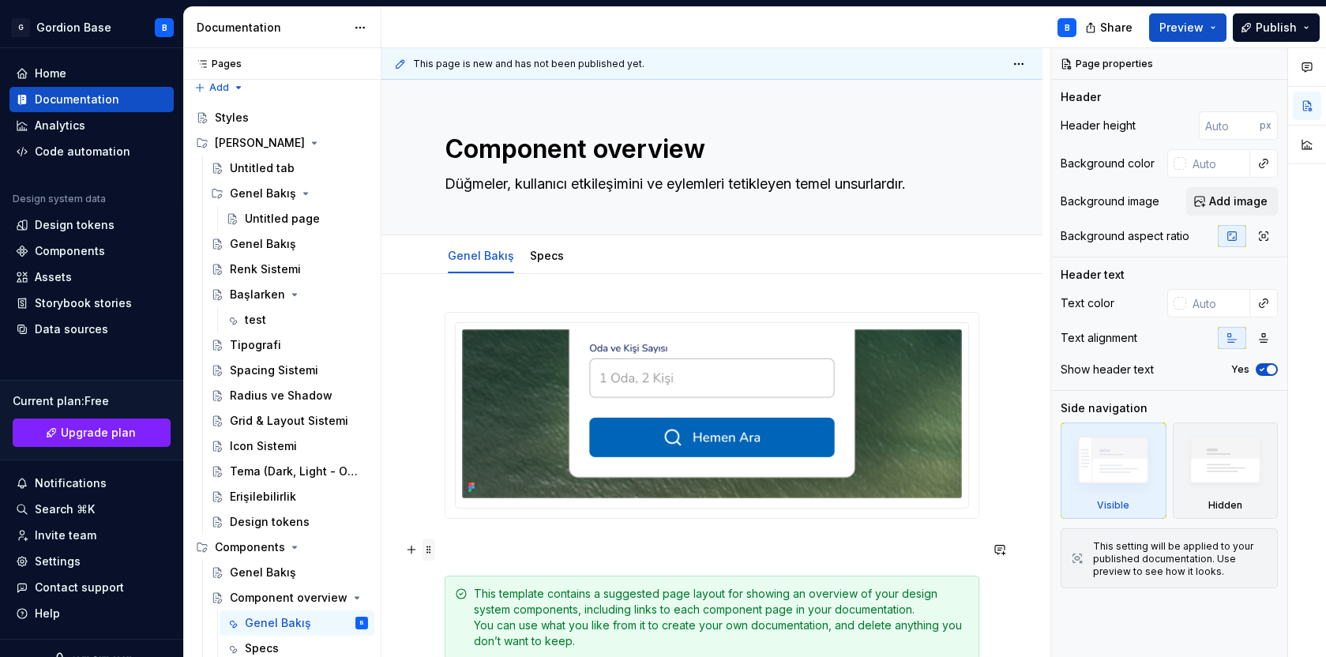
click at [427, 549] on span at bounding box center [429, 550] width 13 height 22
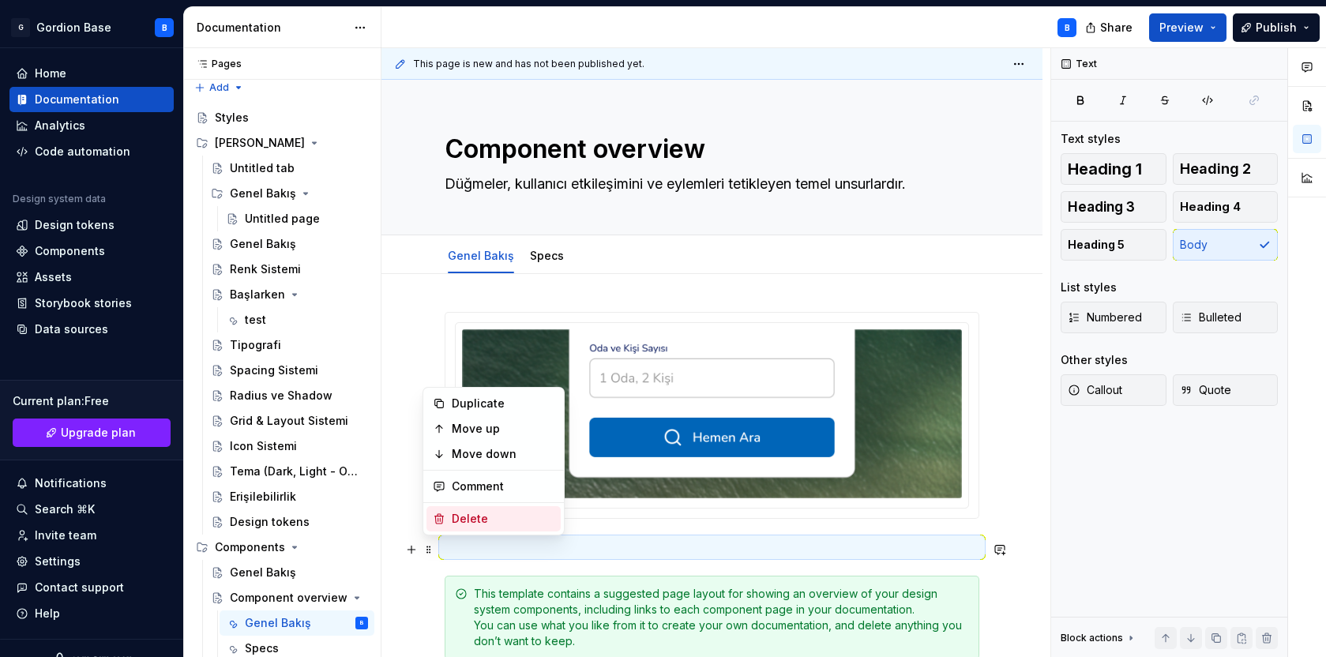
click at [441, 524] on icon at bounding box center [439, 519] width 13 height 13
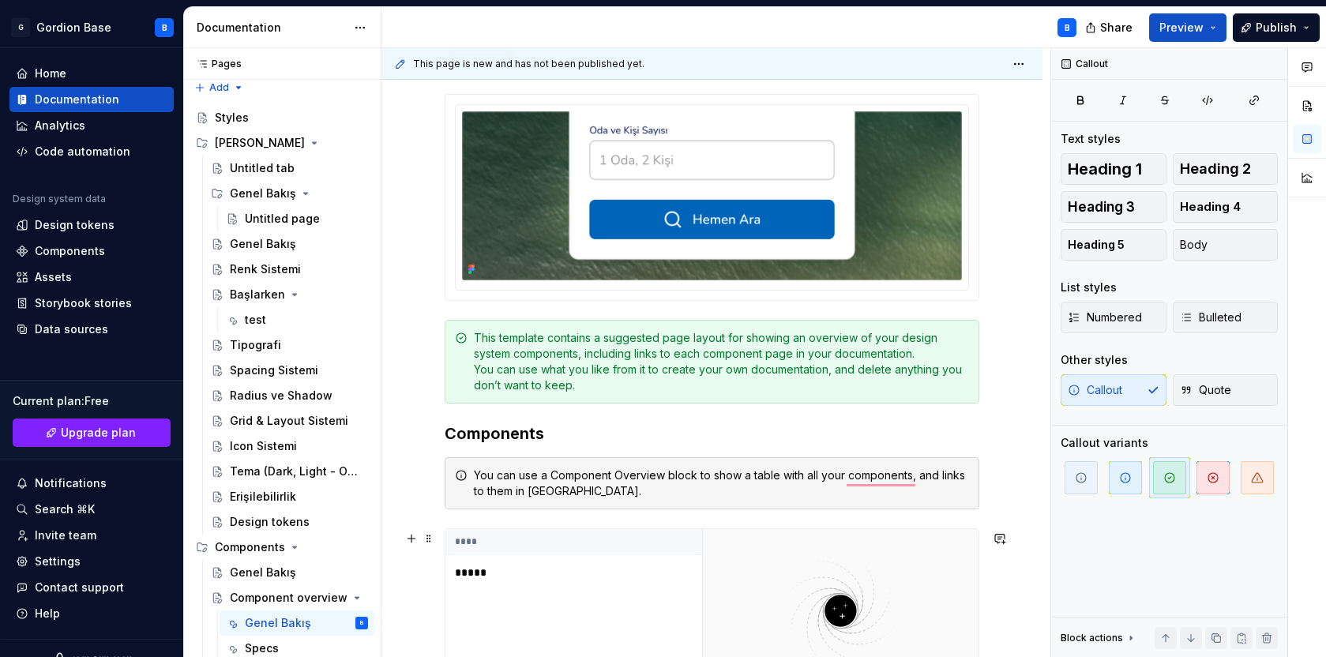
scroll to position [396, 0]
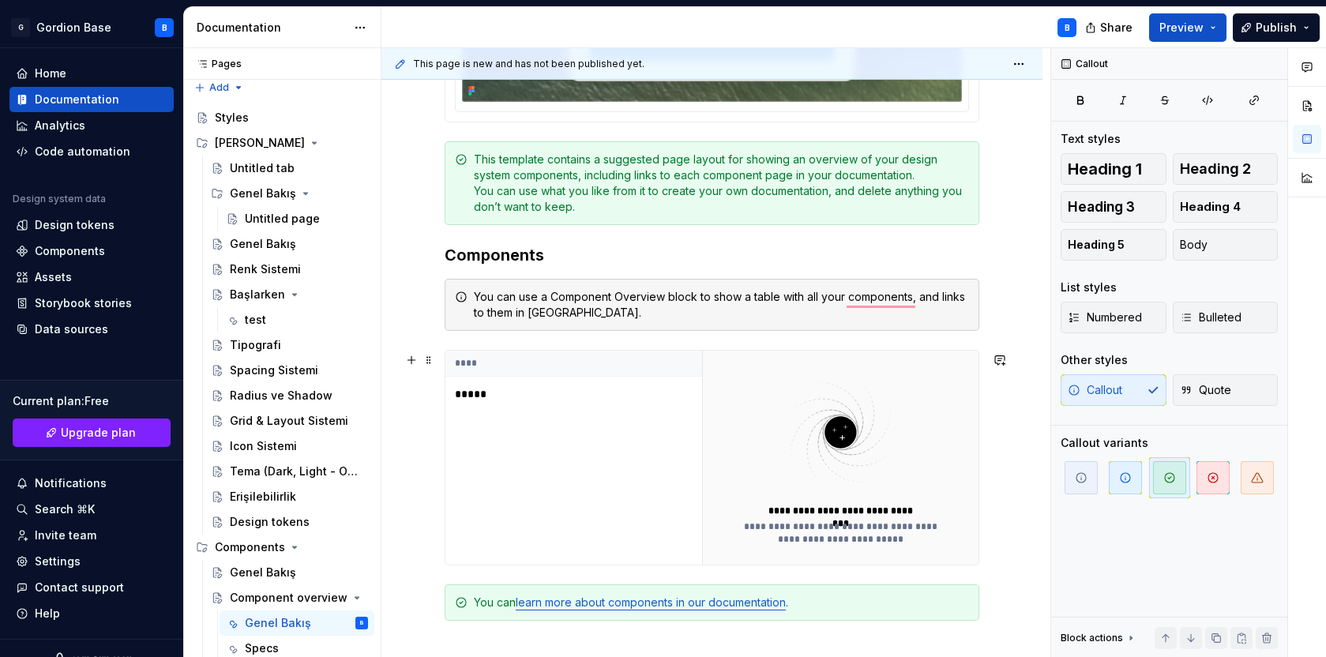
click at [464, 362] on th "****" at bounding box center [575, 364] width 261 height 26
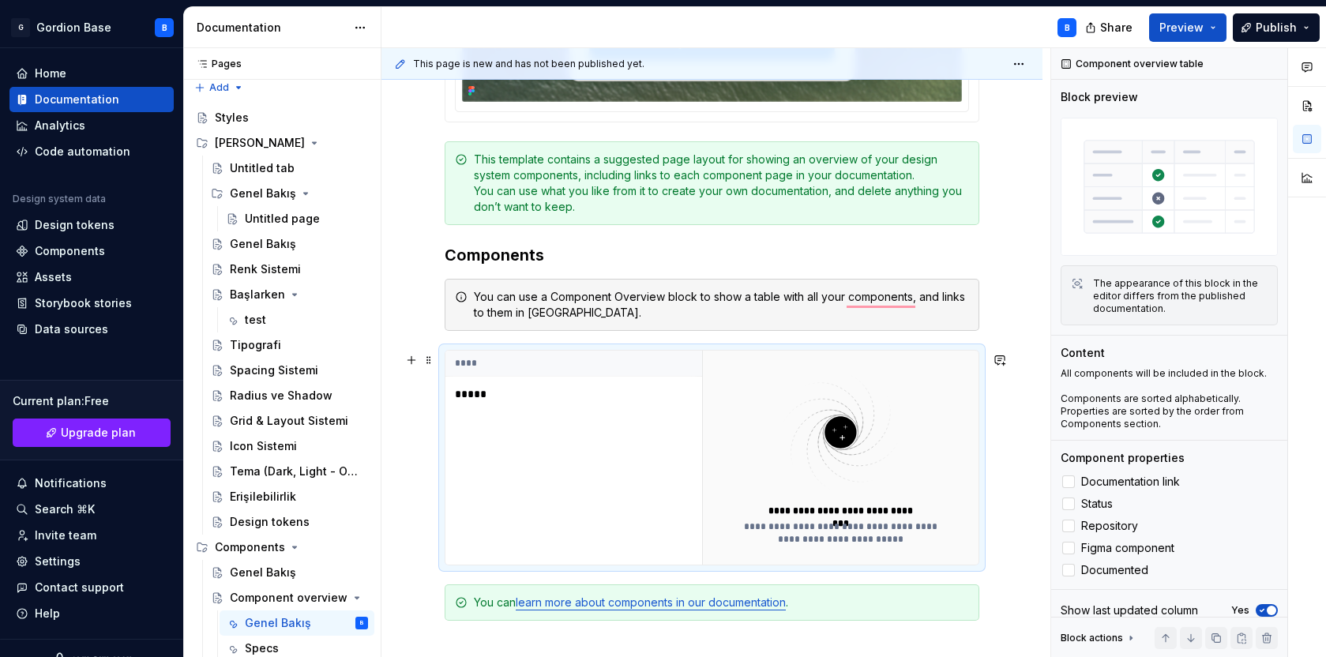
type textarea "*"
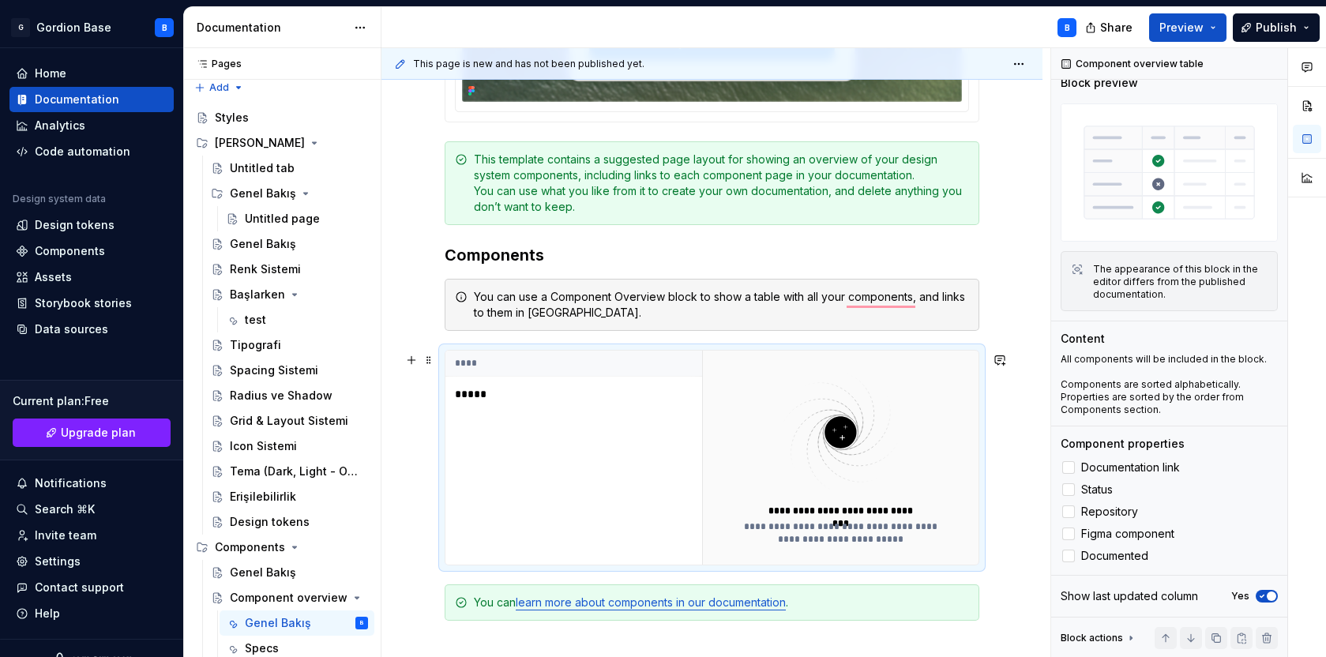
click at [847, 443] on img "To enrich screen reader interactions, please activate Accessibility in Grammarl…" at bounding box center [840, 433] width 205 height 126
click at [426, 362] on span at bounding box center [429, 360] width 13 height 22
click at [640, 440] on div "**** *****" at bounding box center [573, 458] width 257 height 214
click at [483, 392] on p "*****" at bounding box center [553, 394] width 197 height 16
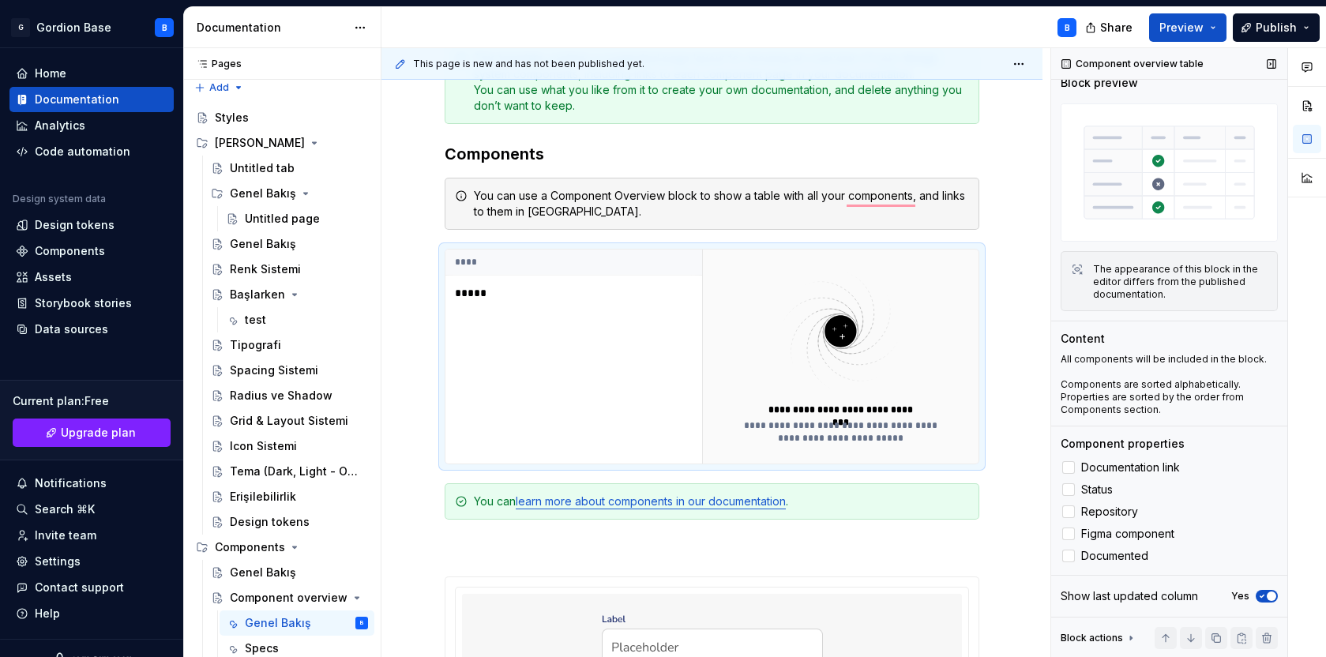
scroll to position [0, 0]
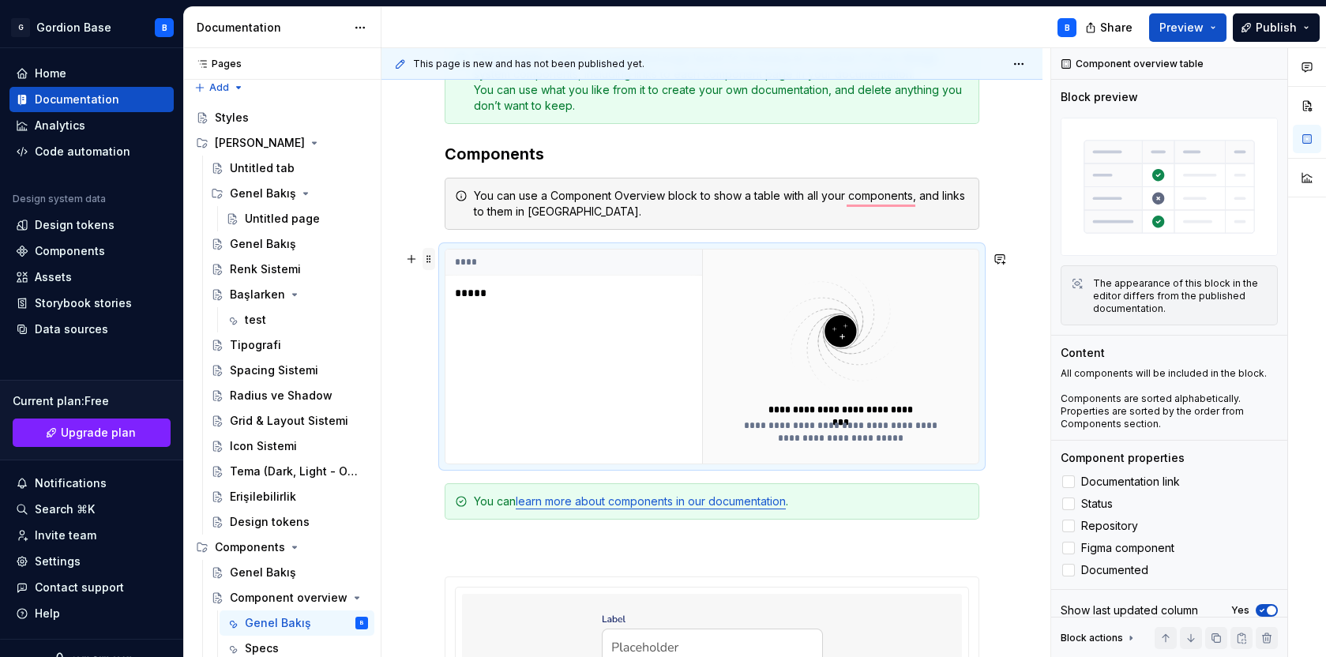
click at [426, 258] on span at bounding box center [429, 259] width 13 height 22
click at [461, 396] on div "Delete" at bounding box center [503, 399] width 103 height 16
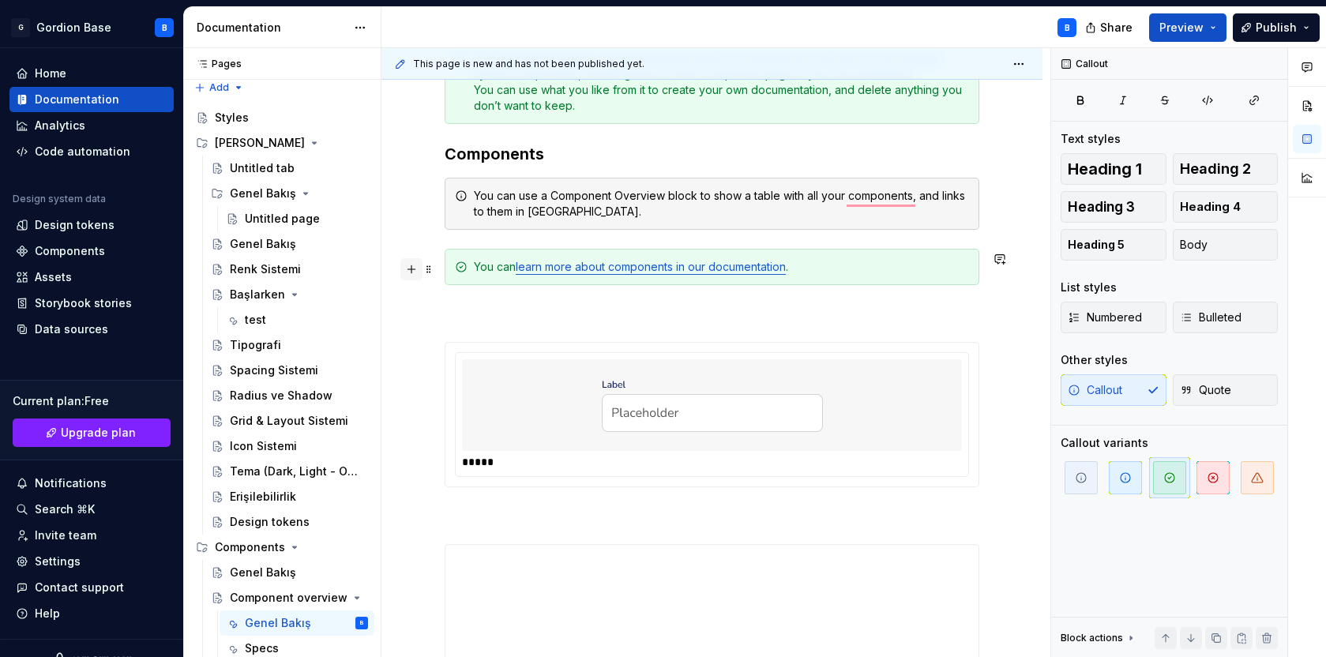
click at [416, 278] on button "button" at bounding box center [411, 269] width 22 height 22
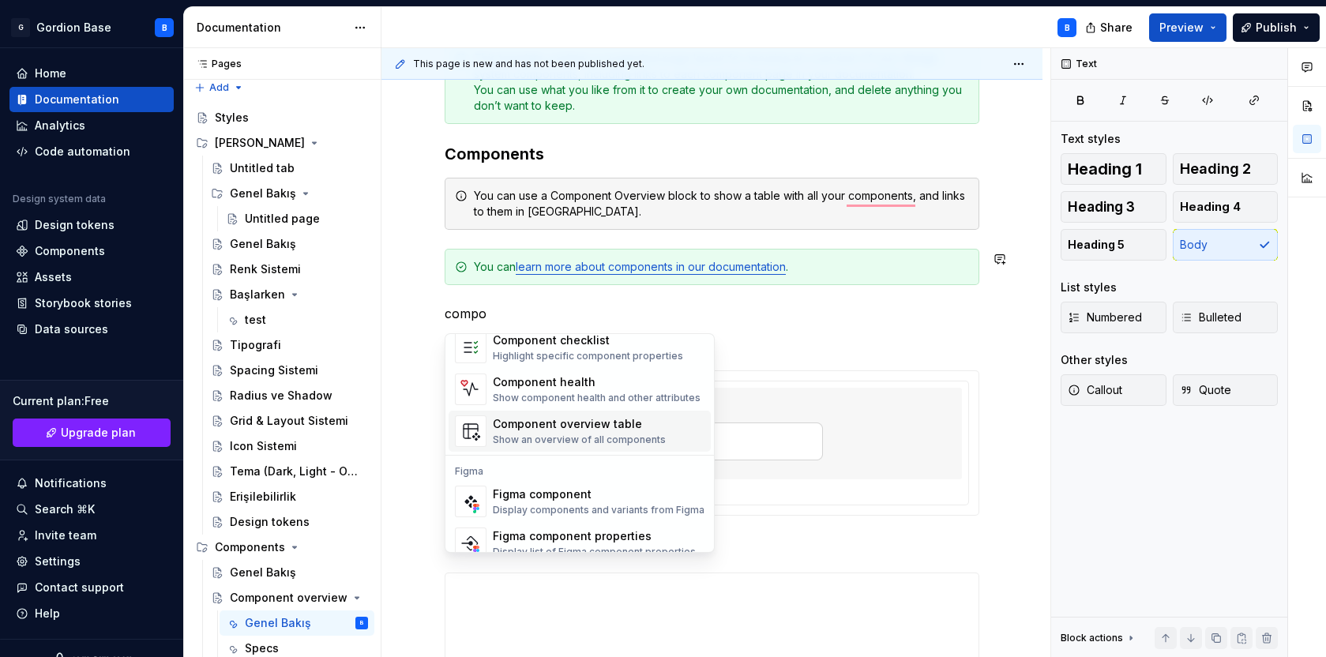
scroll to position [33, 0]
click at [540, 505] on div "Display components and variants from Figma" at bounding box center [599, 509] width 212 height 13
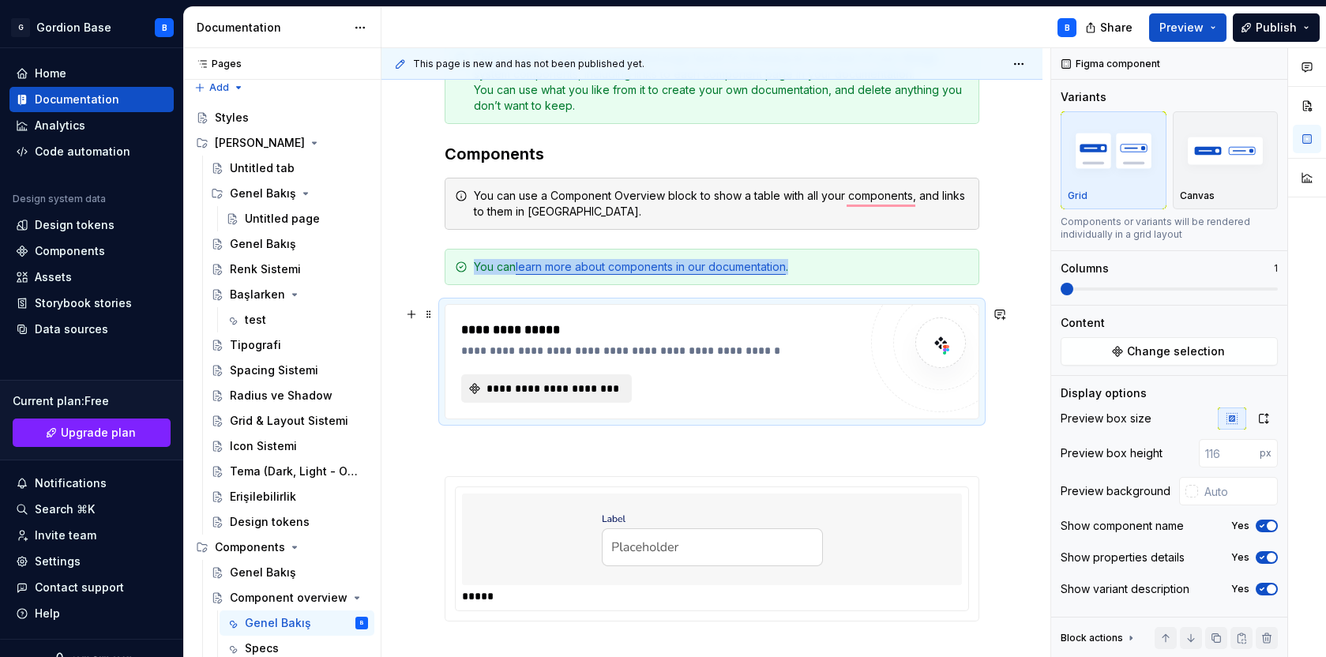
click at [548, 388] on span "**********" at bounding box center [552, 389] width 137 height 16
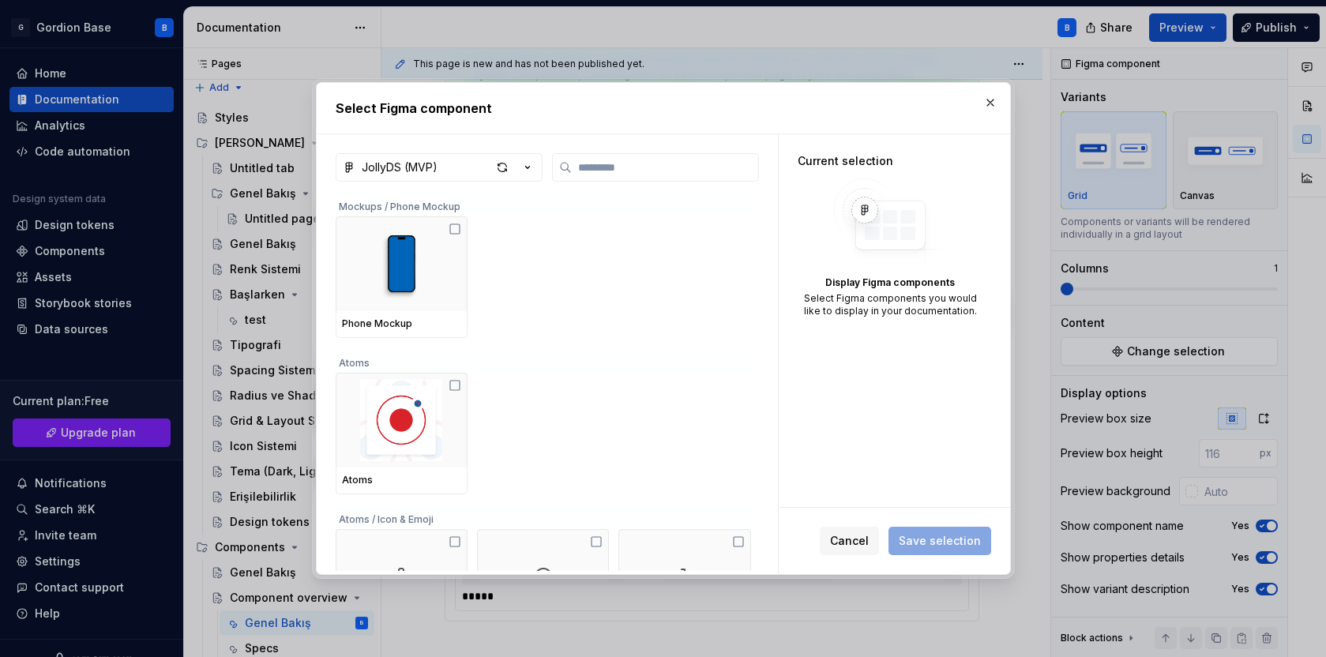
type textarea "*"
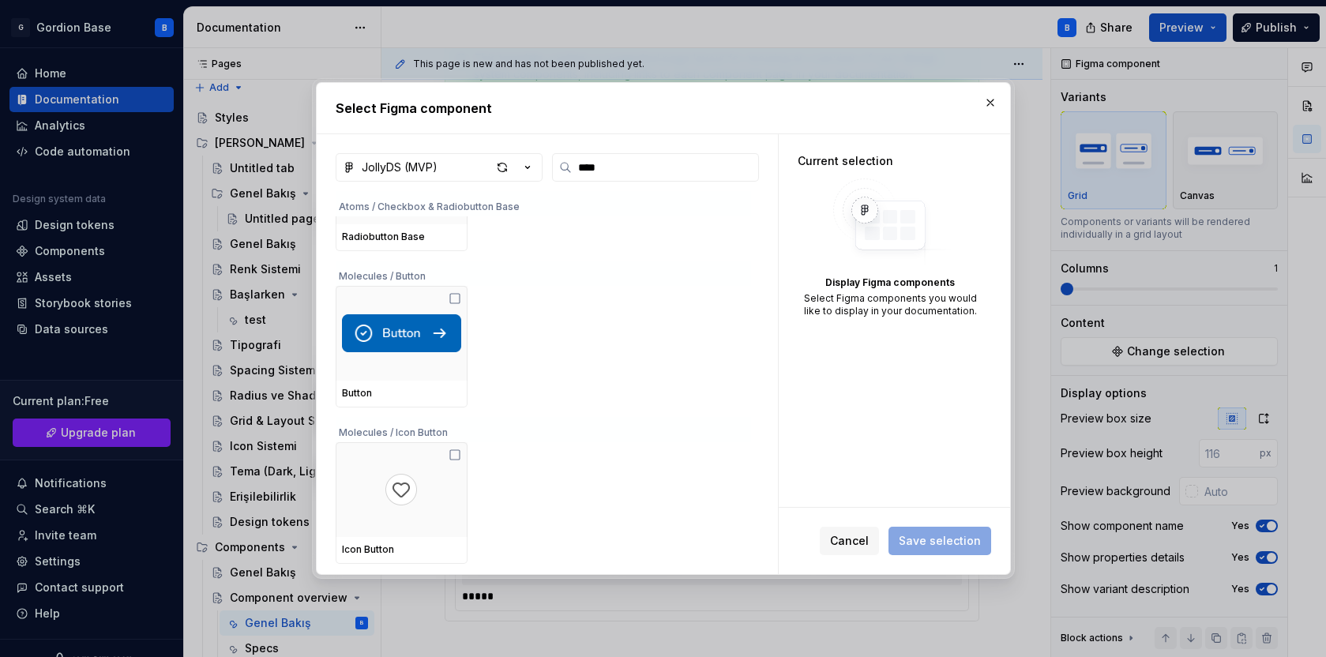
scroll to position [106, 0]
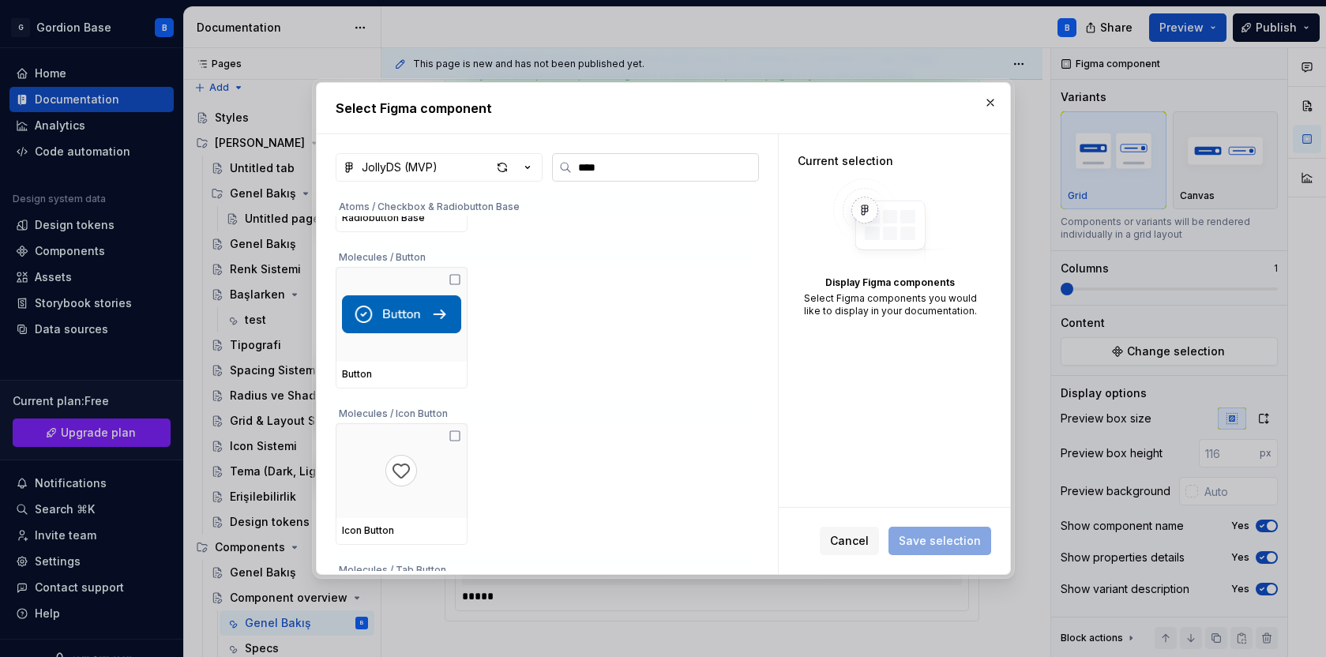
click at [603, 166] on input "****" at bounding box center [665, 168] width 186 height 16
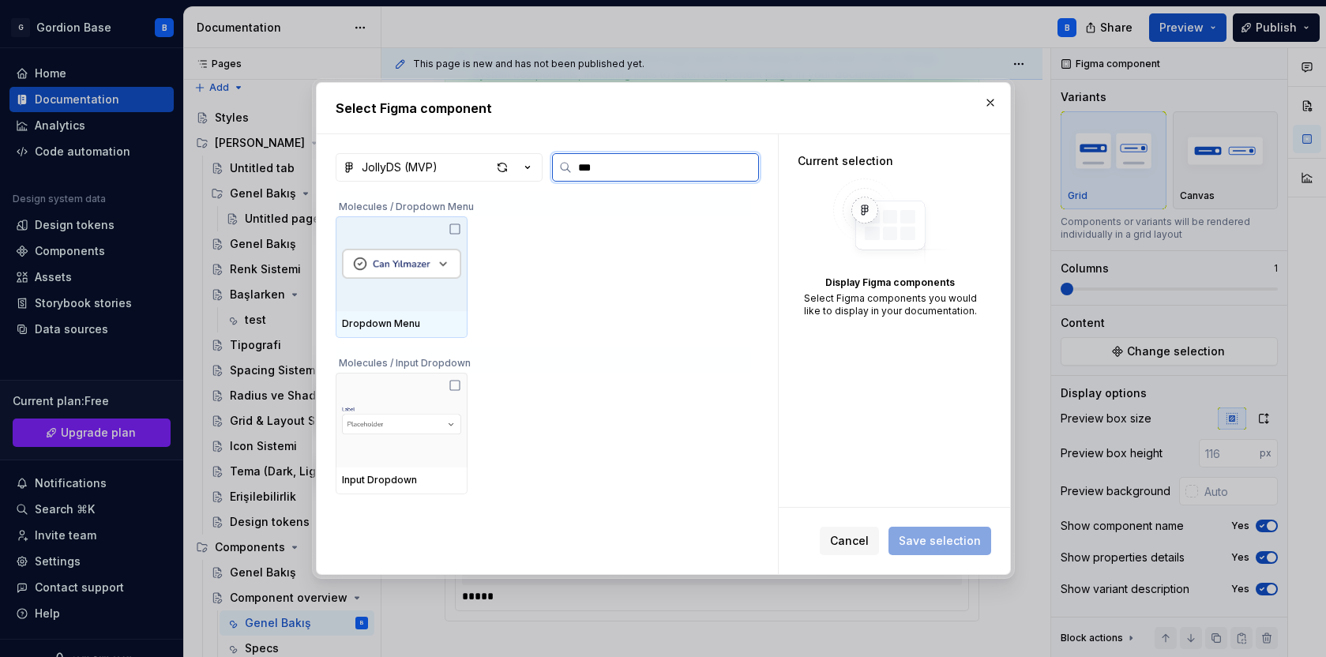
type input "****"
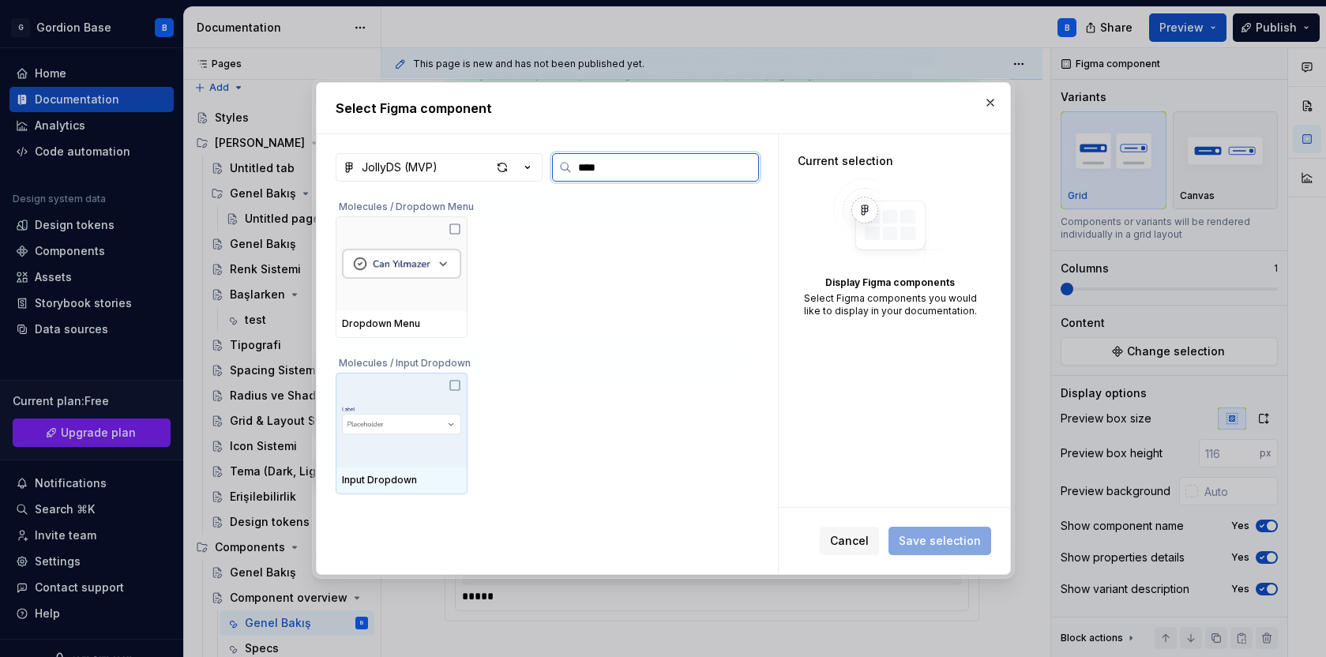
click at [429, 408] on img at bounding box center [401, 420] width 119 height 54
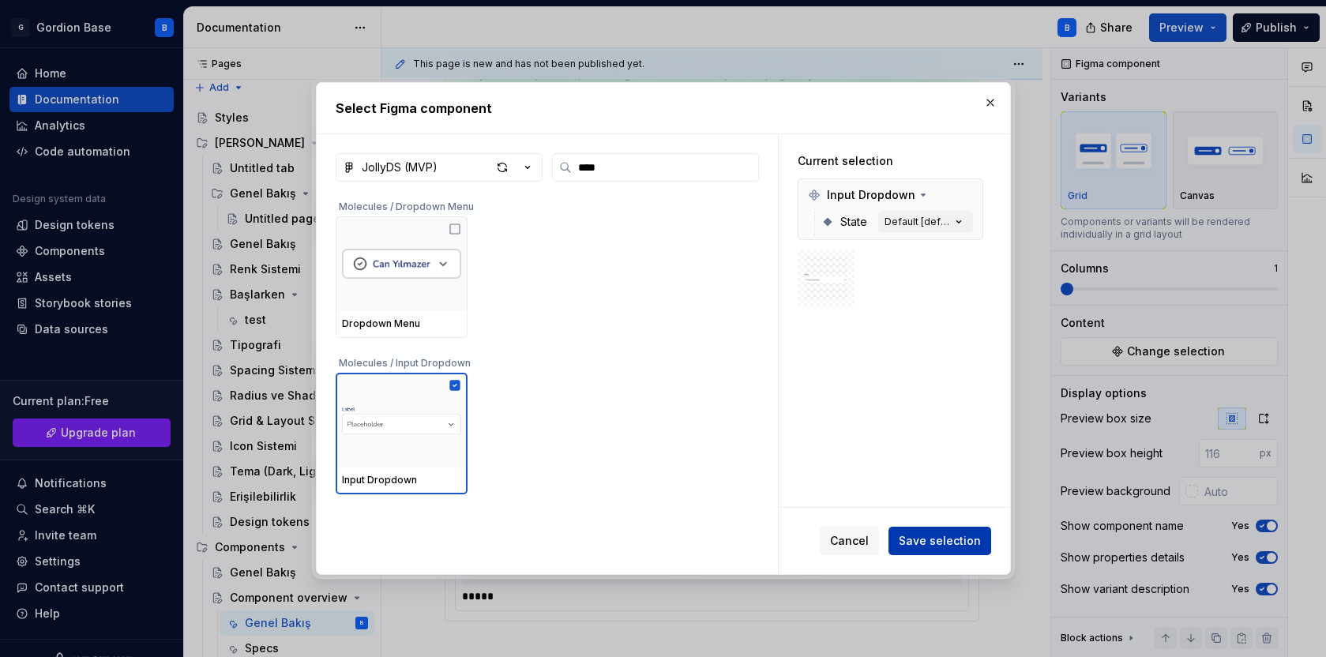
click at [922, 539] on span "Save selection" at bounding box center [940, 541] width 82 height 16
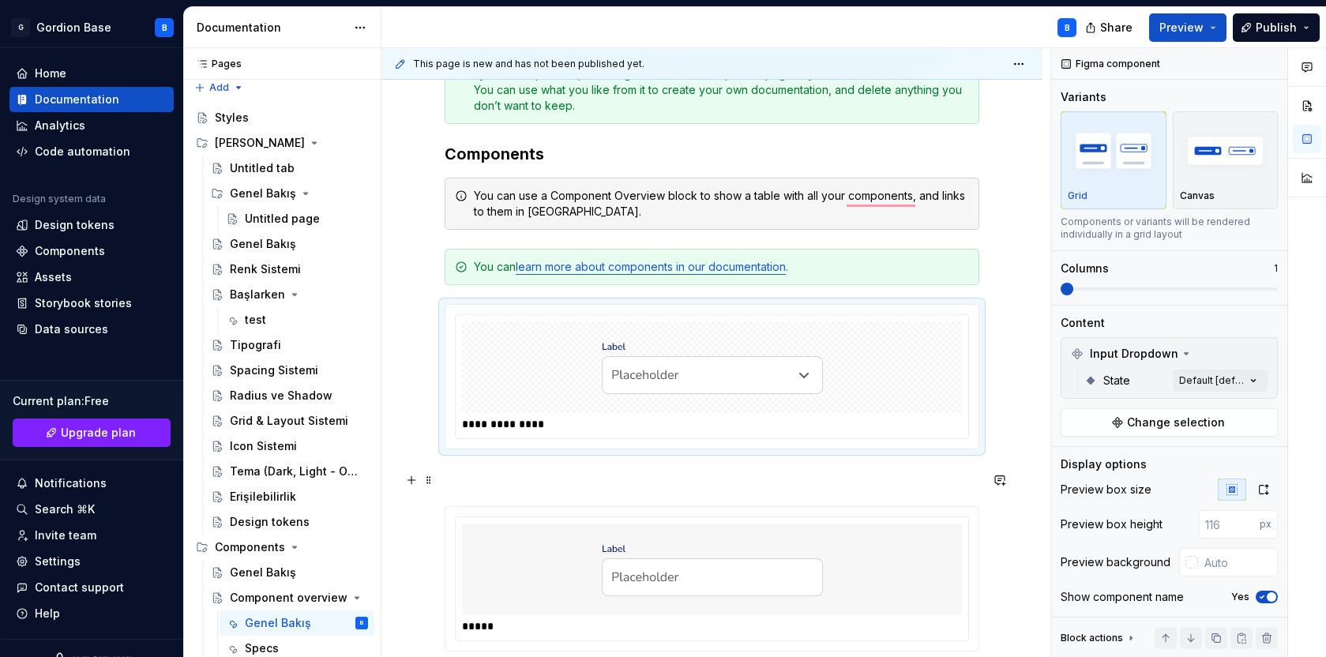
scroll to position [579, 0]
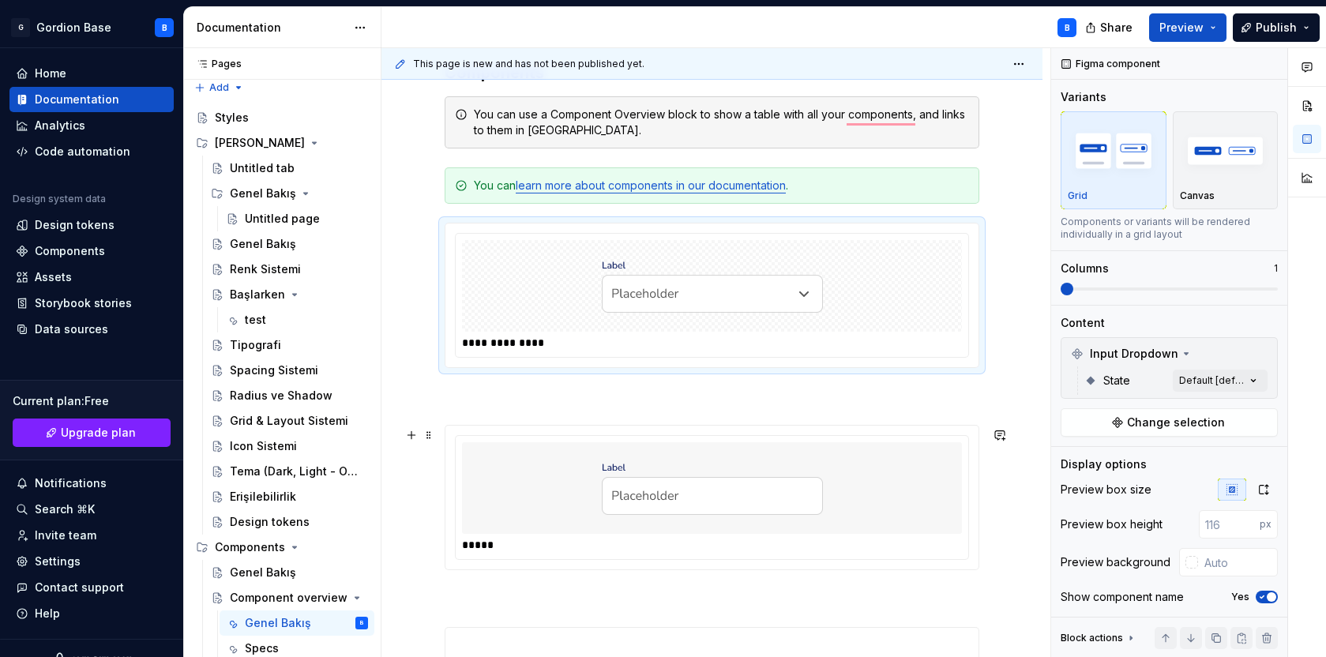
type input "#F7F7F7"
click at [545, 474] on div "To enrich screen reader interactions, please activate Accessibility in Grammarl…" at bounding box center [712, 488] width 500 height 92
click at [566, 305] on div "To enrich screen reader interactions, please activate Accessibility in Grammarl…" at bounding box center [712, 286] width 500 height 92
type input "#F7F7F7"
click at [561, 512] on div "To enrich screen reader interactions, please activate Accessibility in Grammarl…" at bounding box center [712, 488] width 500 height 92
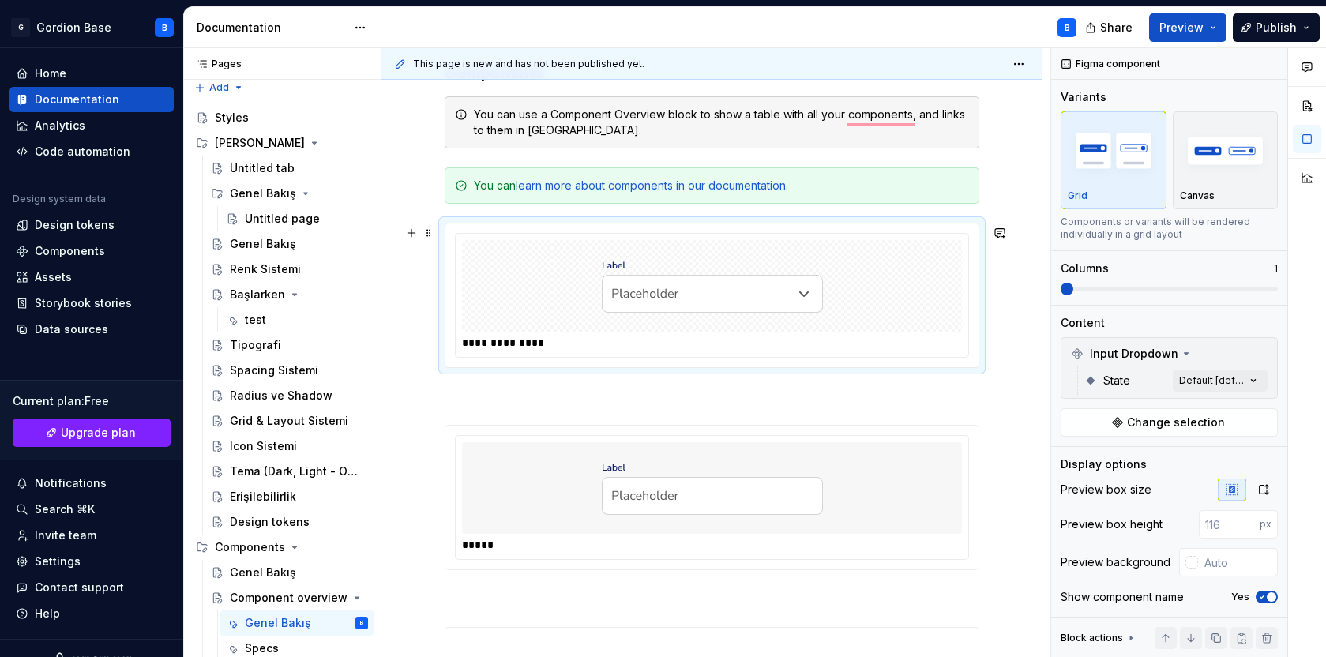
click at [592, 325] on div "To enrich screen reader interactions, please activate Accessibility in Grammarl…" at bounding box center [712, 286] width 500 height 92
type input "#F7F7F7"
click at [592, 483] on div "To enrich screen reader interactions, please activate Accessibility in Grammarl…" at bounding box center [712, 488] width 500 height 92
click at [596, 304] on div "To enrich screen reader interactions, please activate Accessibility in Grammarl…" at bounding box center [712, 286] width 500 height 92
click at [1174, 32] on span "Preview" at bounding box center [1181, 28] width 44 height 16
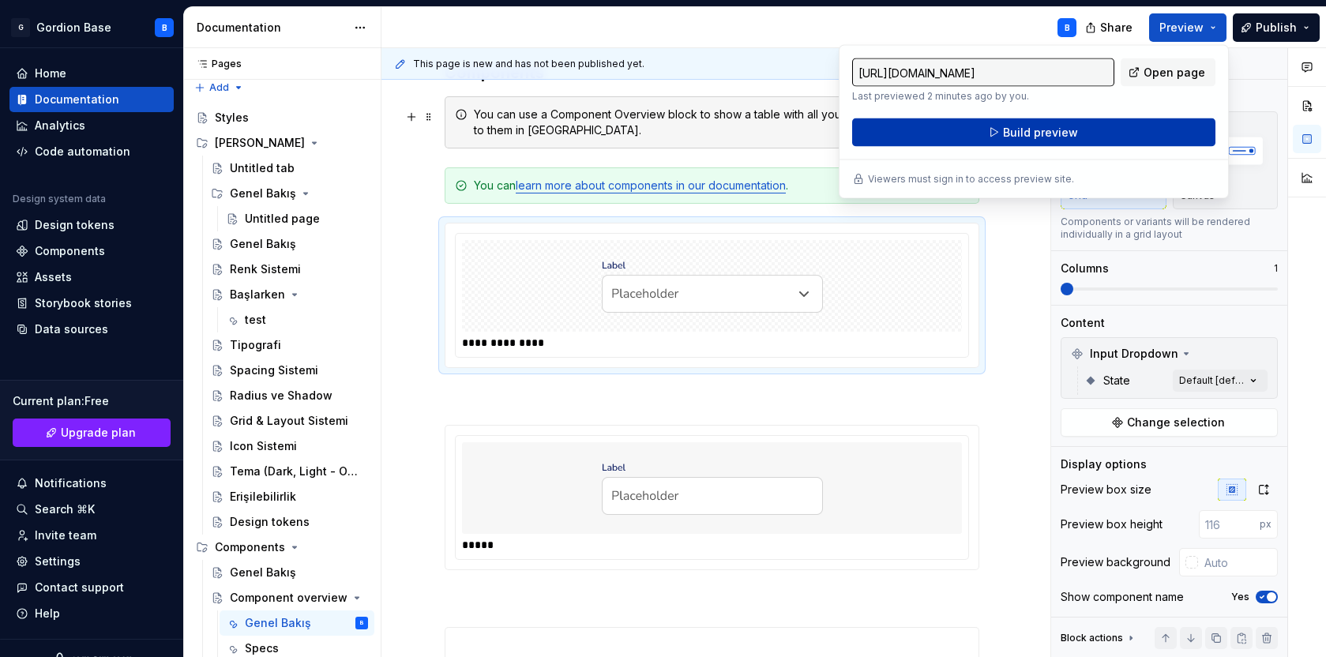
click at [1016, 135] on span "Build preview" at bounding box center [1040, 133] width 75 height 16
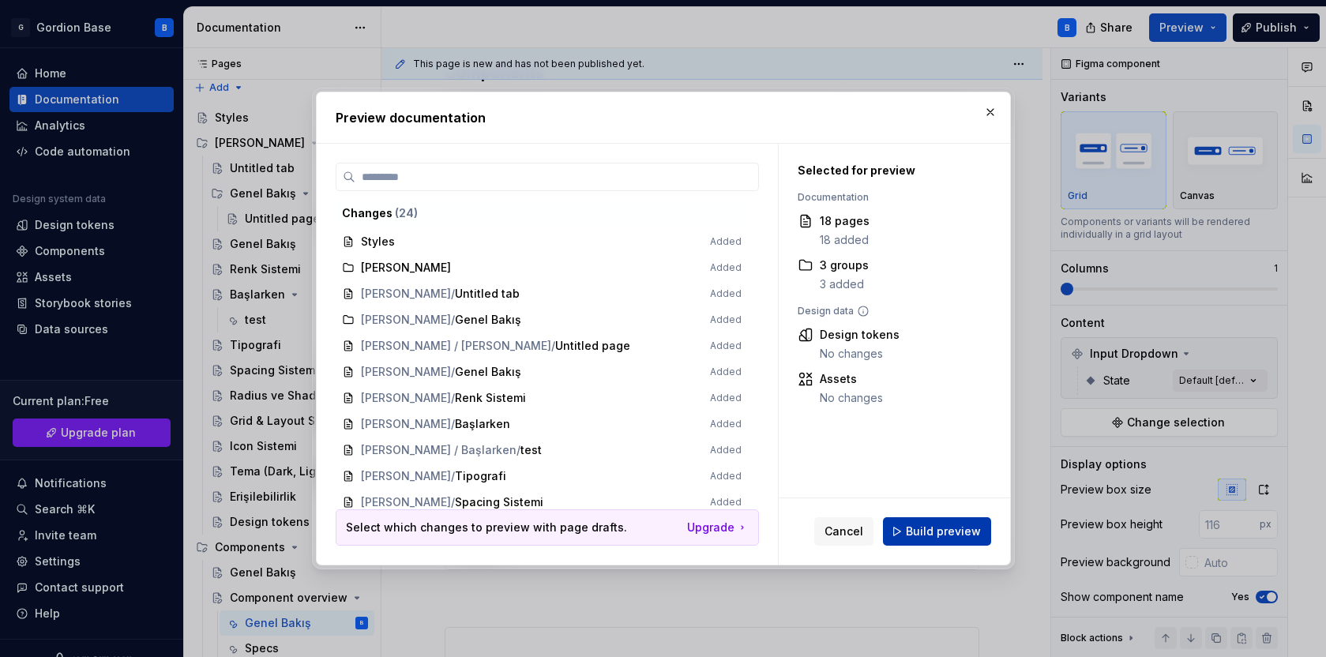
click at [966, 531] on span "Build preview" at bounding box center [943, 532] width 75 height 16
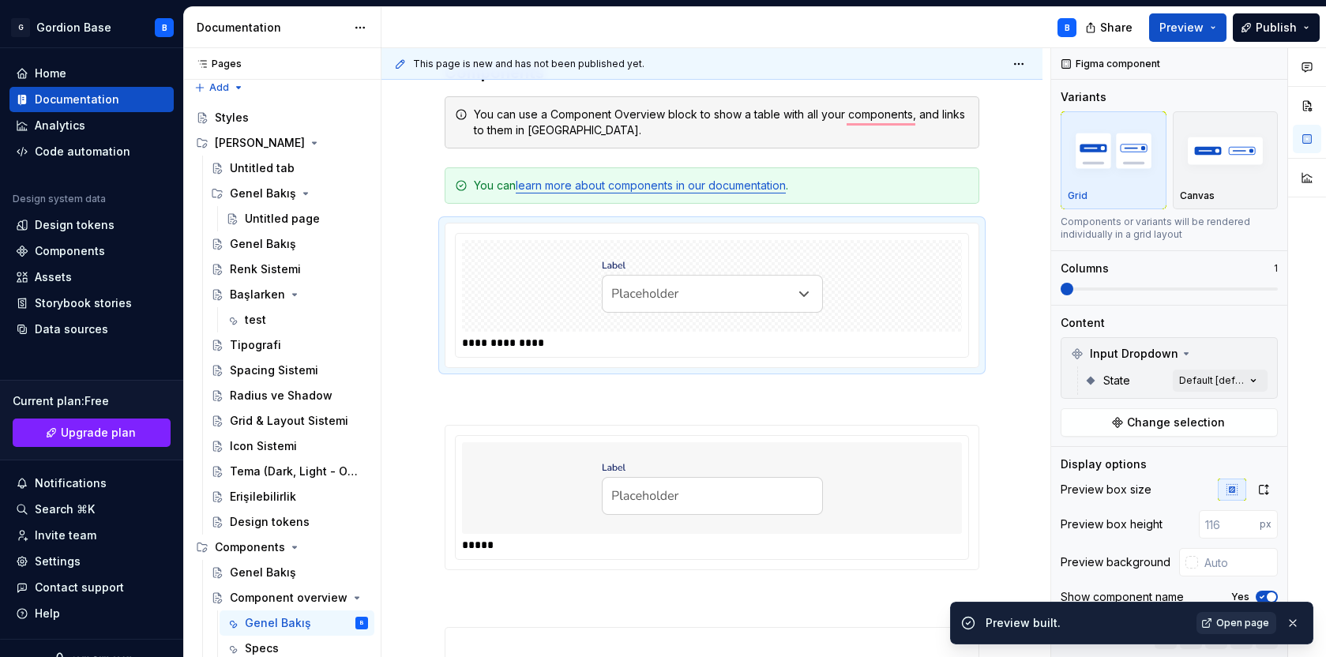
click at [1233, 624] on span "Open page" at bounding box center [1242, 623] width 53 height 13
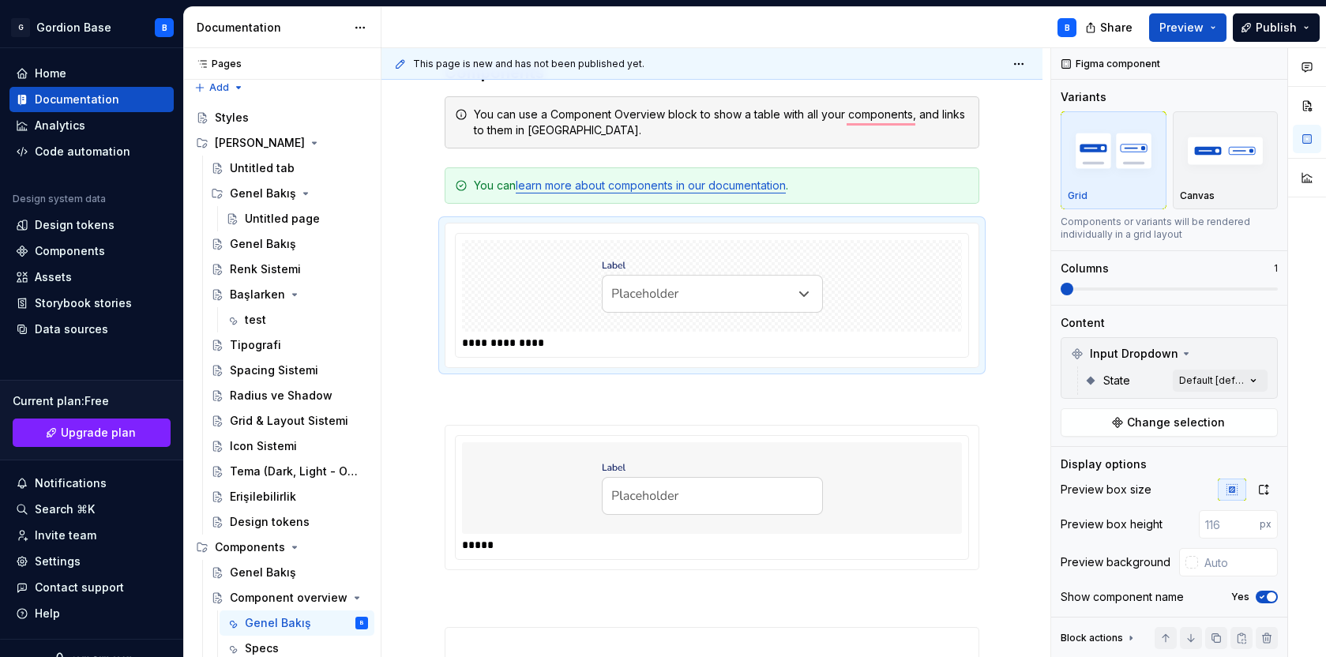
type textarea "*"
type input "#F7F7F7"
click at [550, 492] on div "To enrich screen reader interactions, please activate Accessibility in Grammarl…" at bounding box center [712, 488] width 500 height 92
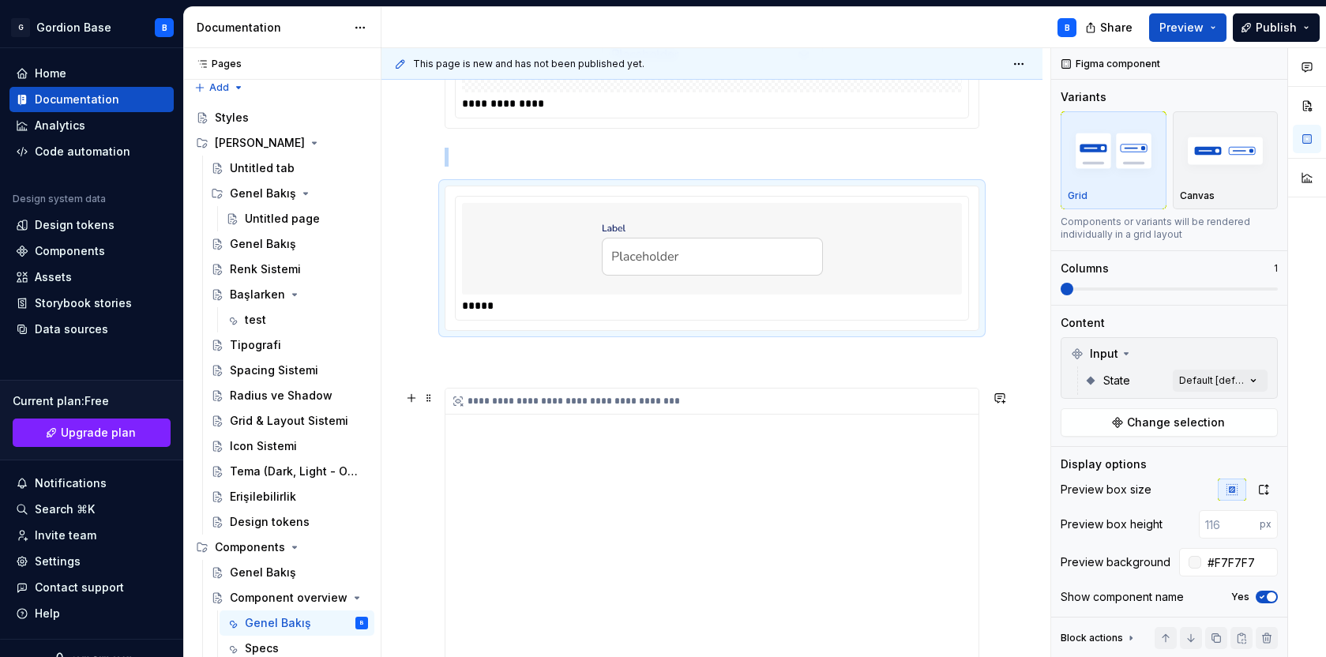
scroll to position [972, 0]
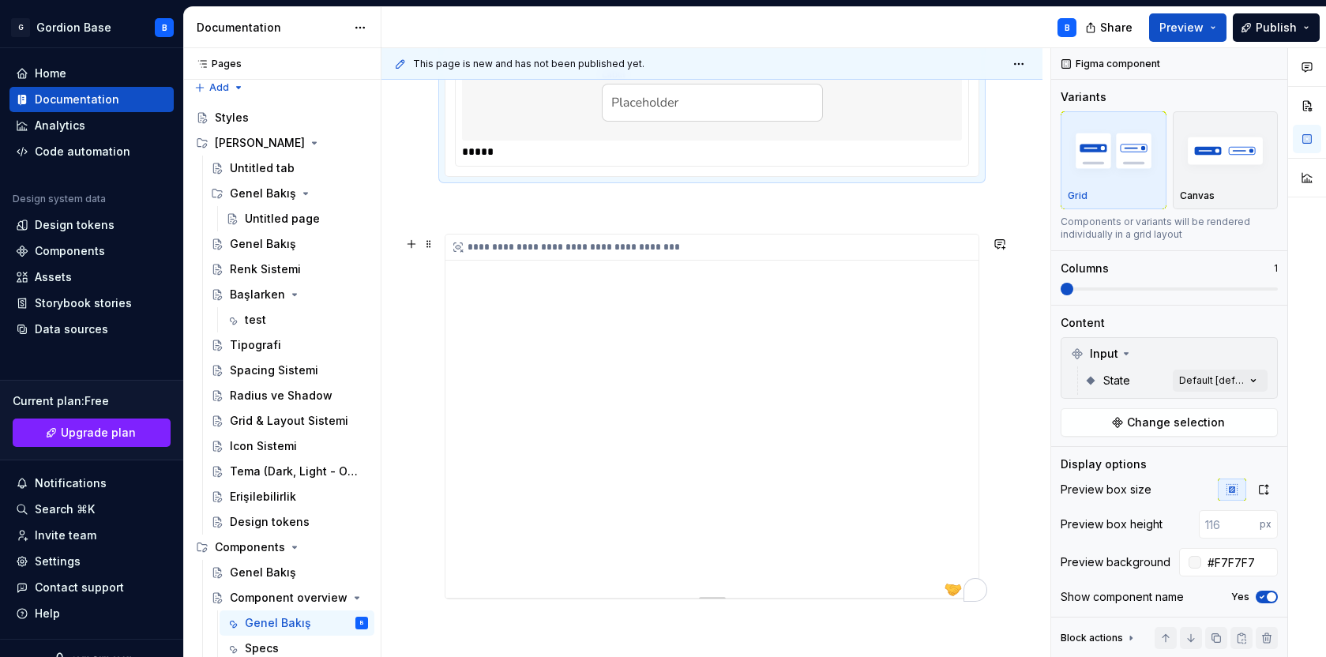
click at [765, 472] on div "**********" at bounding box center [711, 416] width 533 height 363
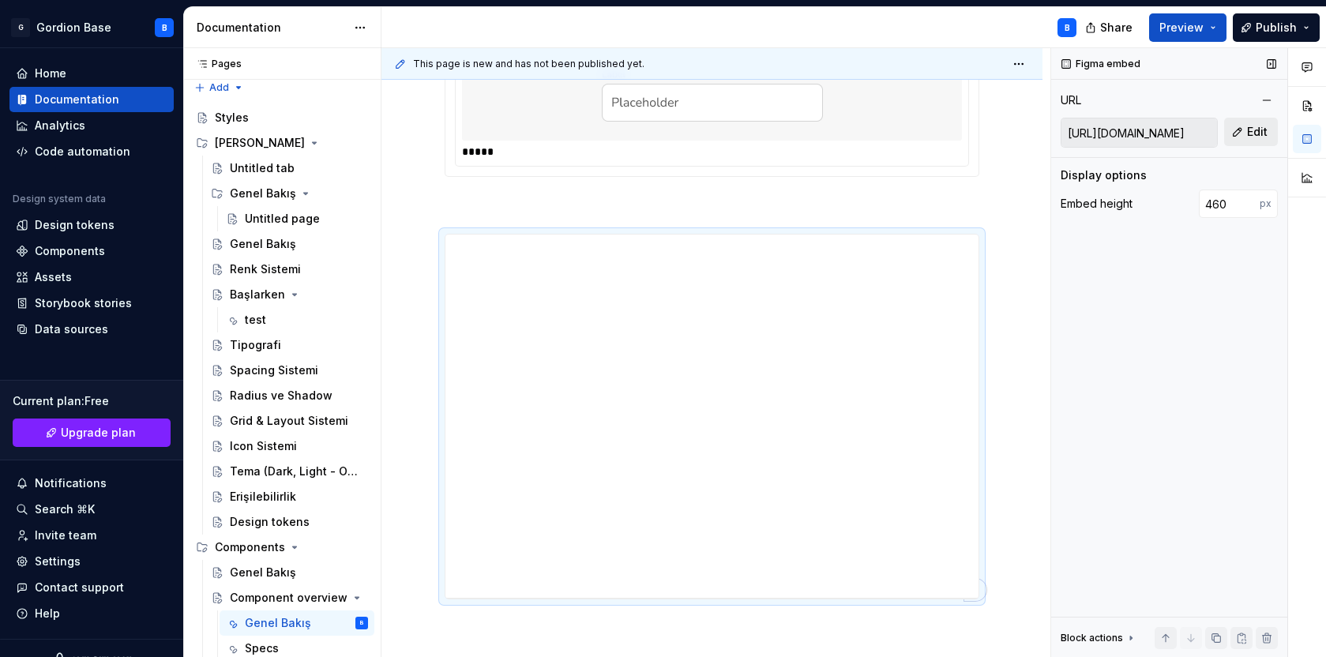
click at [1238, 131] on button "Edit" at bounding box center [1251, 132] width 54 height 28
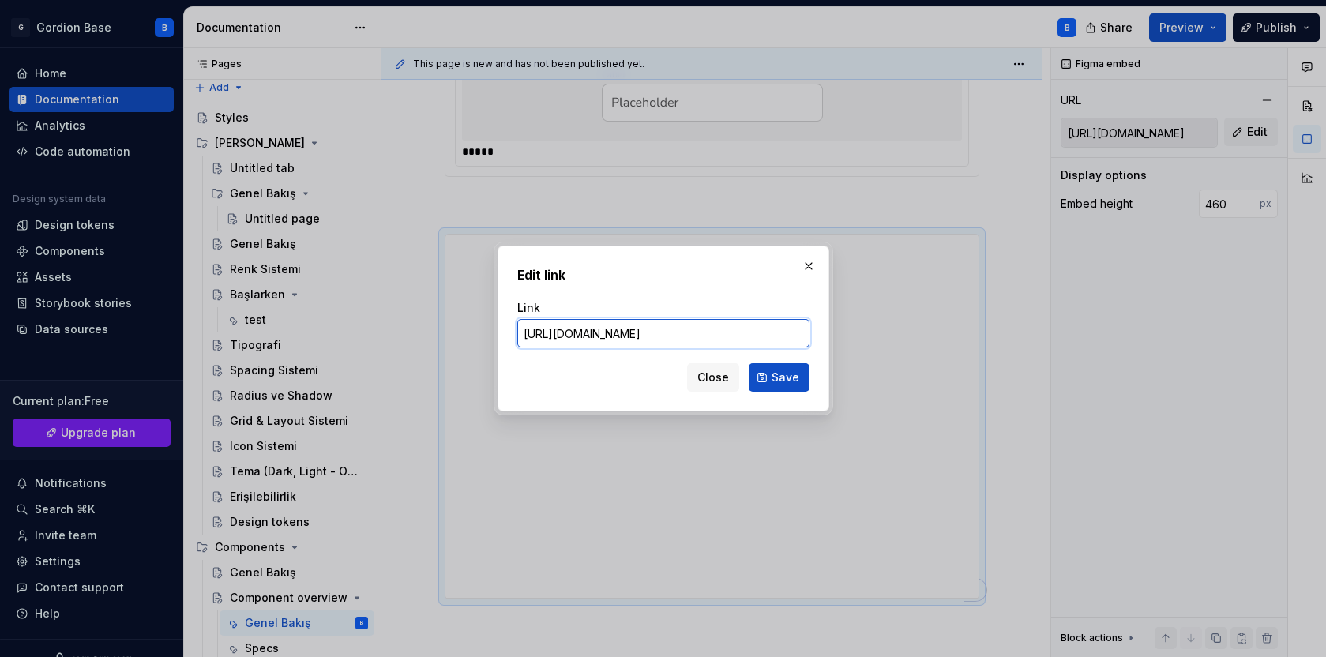
paste input "[DOMAIN_NAME][URL]"
type input "[URL][DOMAIN_NAME]"
click at [767, 386] on button "Save" at bounding box center [779, 377] width 61 height 28
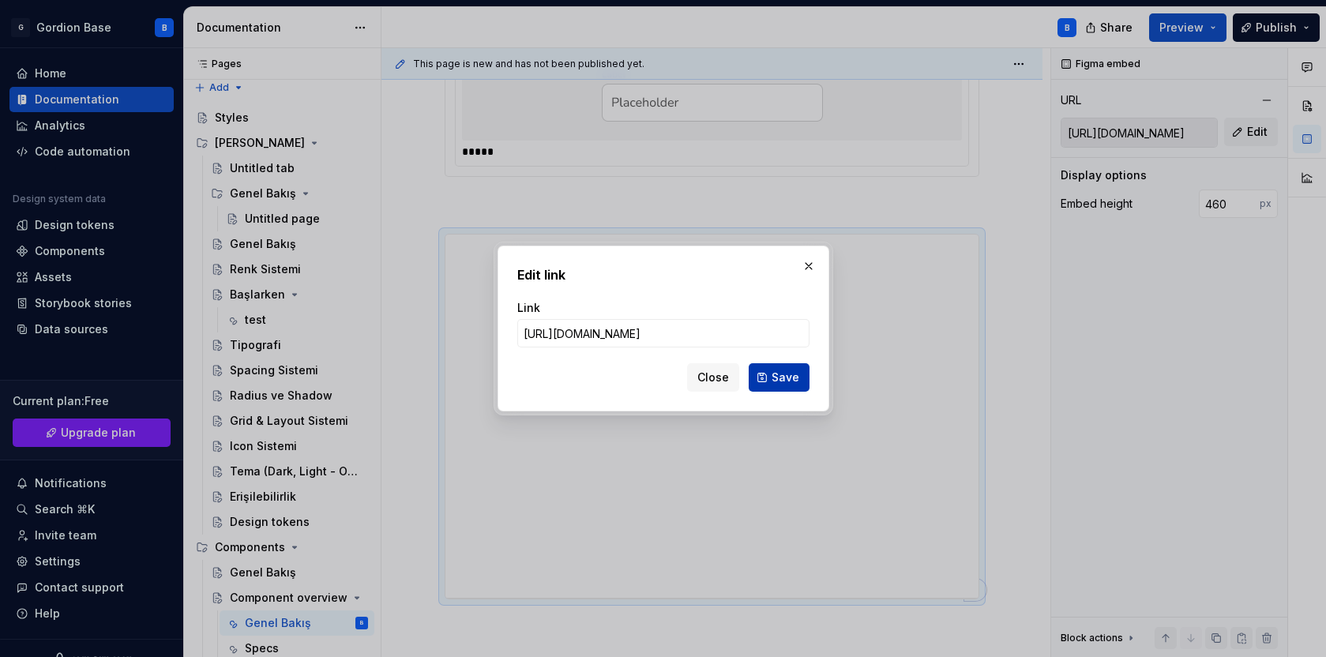
type input "[URL][DOMAIN_NAME]"
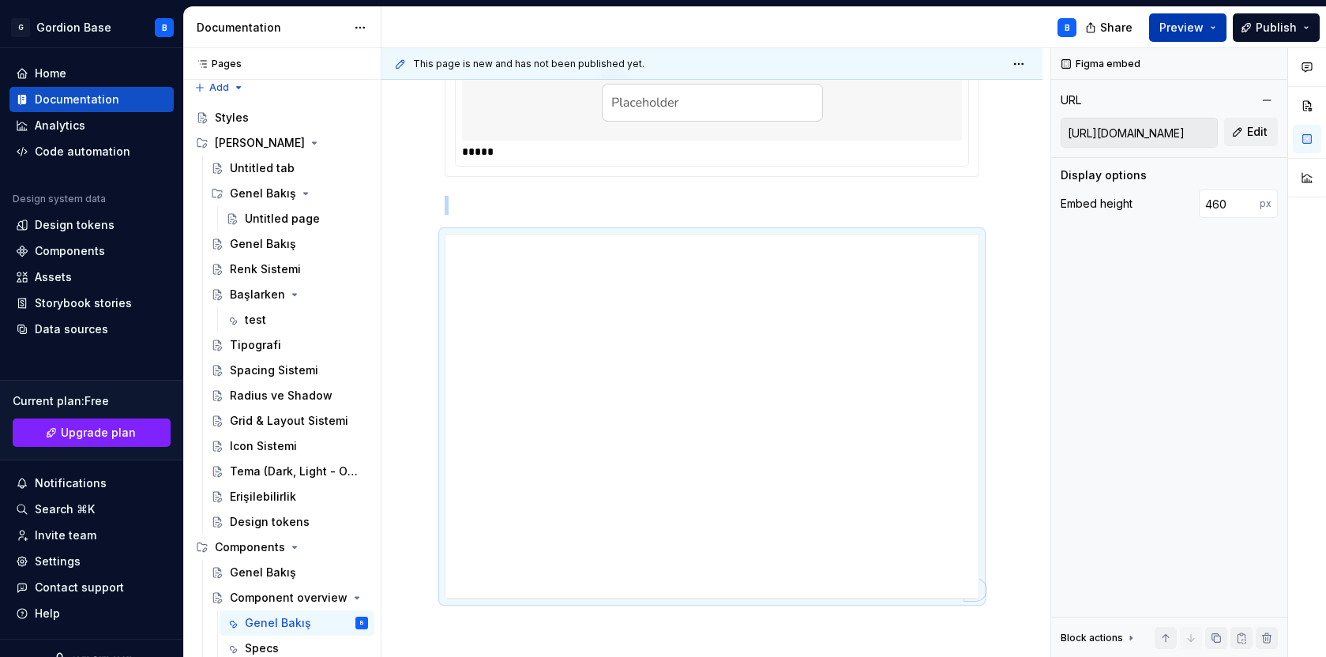
click at [1180, 33] on span "Preview" at bounding box center [1181, 28] width 44 height 16
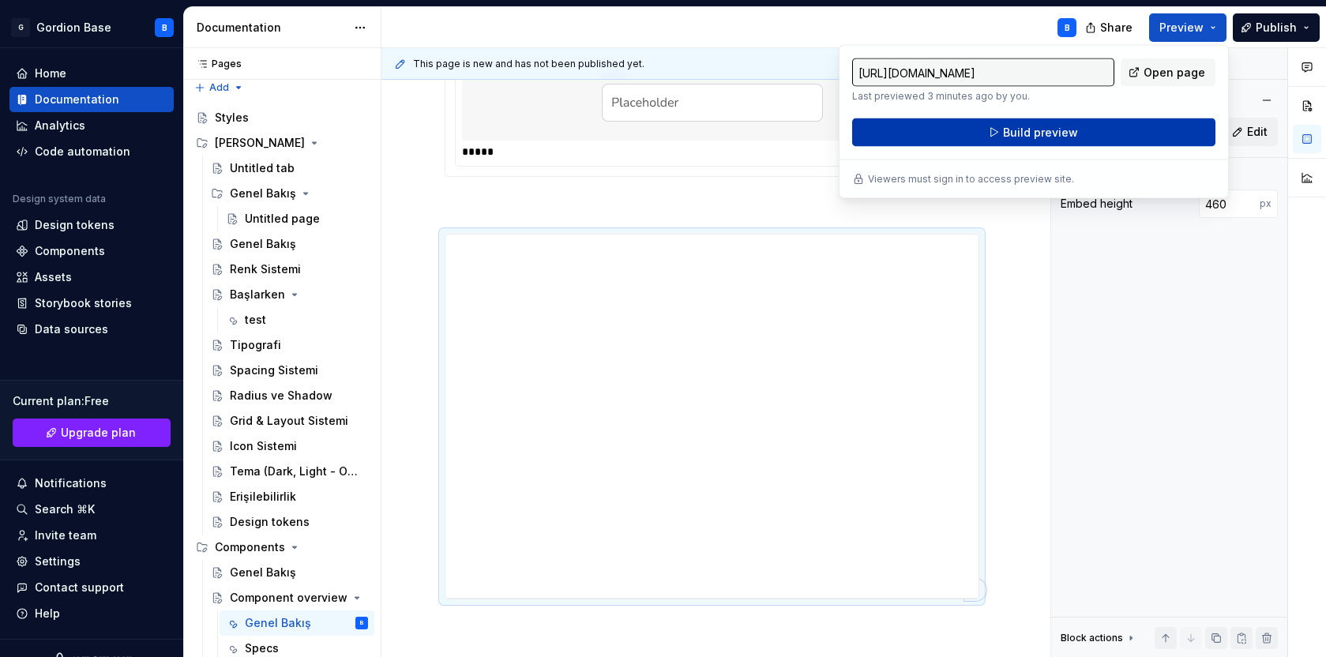
click at [1020, 133] on span "Build preview" at bounding box center [1040, 133] width 75 height 16
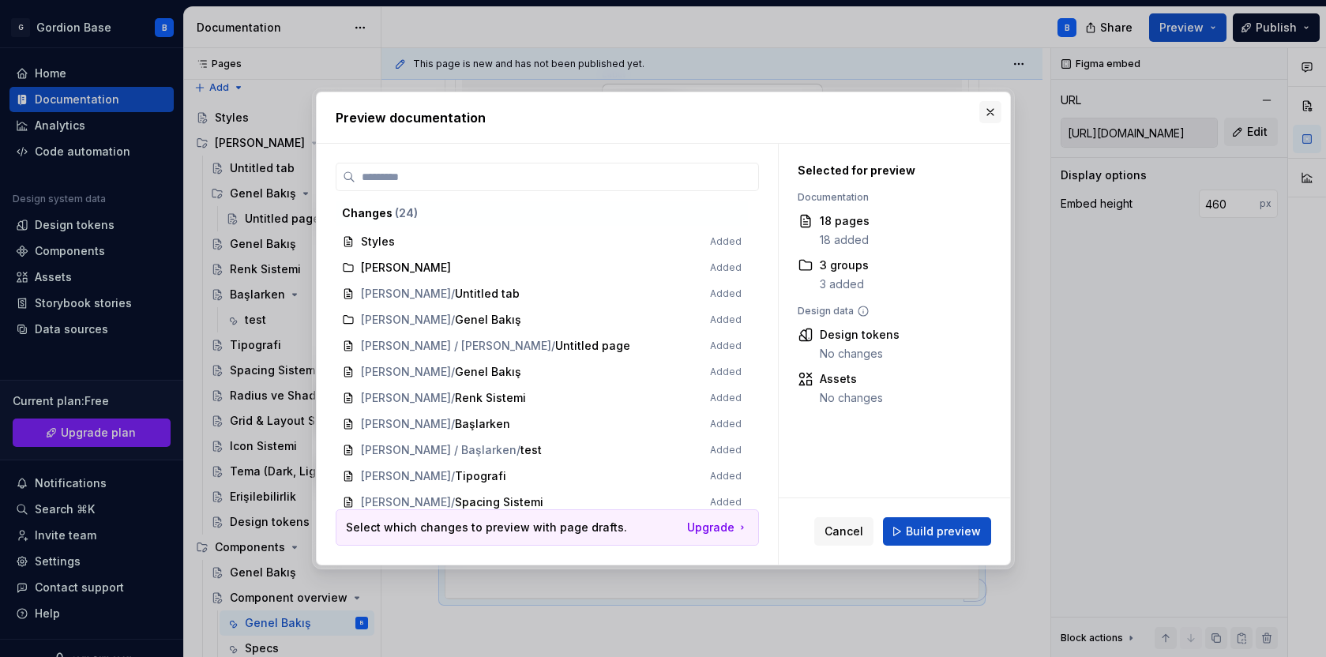
click at [982, 107] on button "button" at bounding box center [990, 112] width 22 height 22
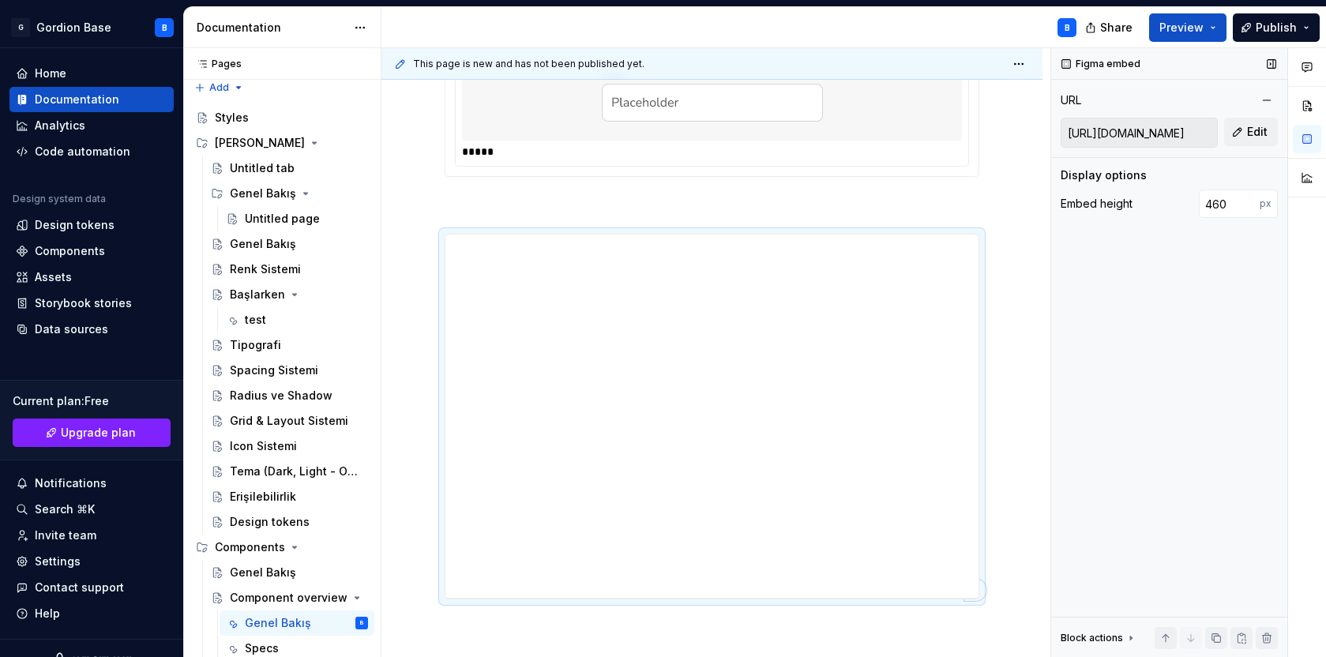
click at [1176, 48] on div "Figma embed" at bounding box center [1169, 64] width 236 height 32
click at [1179, 28] on span "Preview" at bounding box center [1181, 28] width 44 height 16
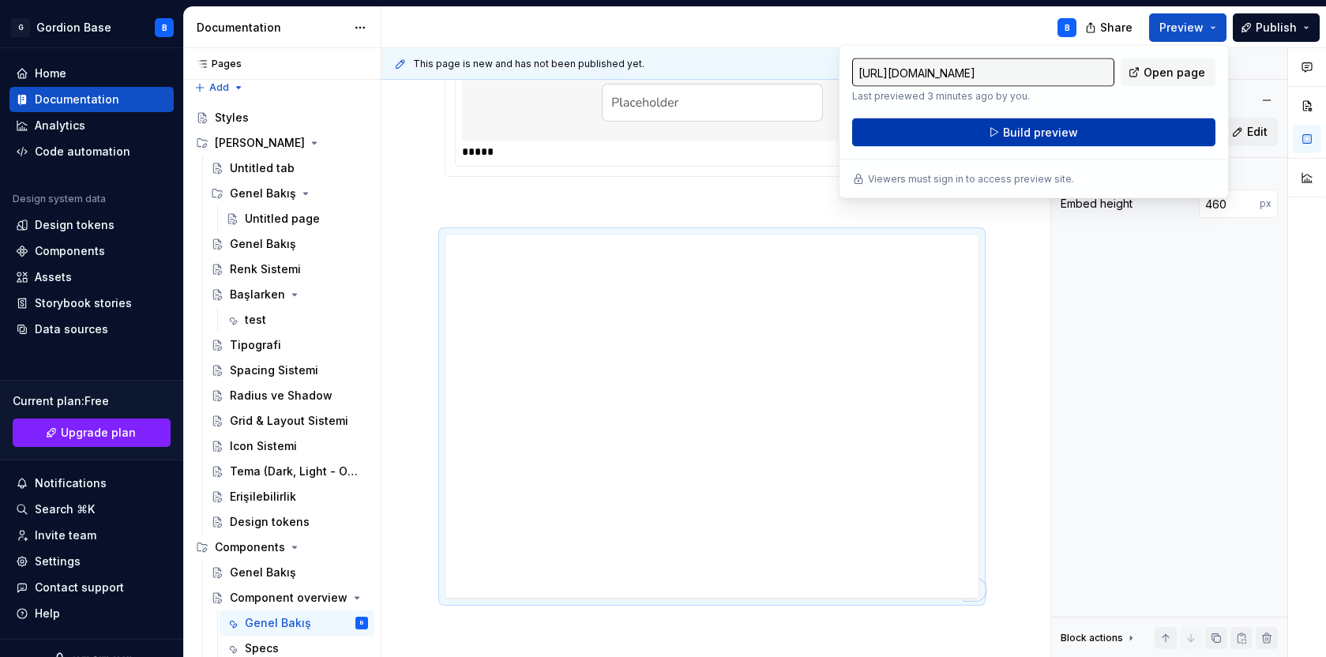
click at [1001, 133] on button "Build preview" at bounding box center [1033, 132] width 363 height 28
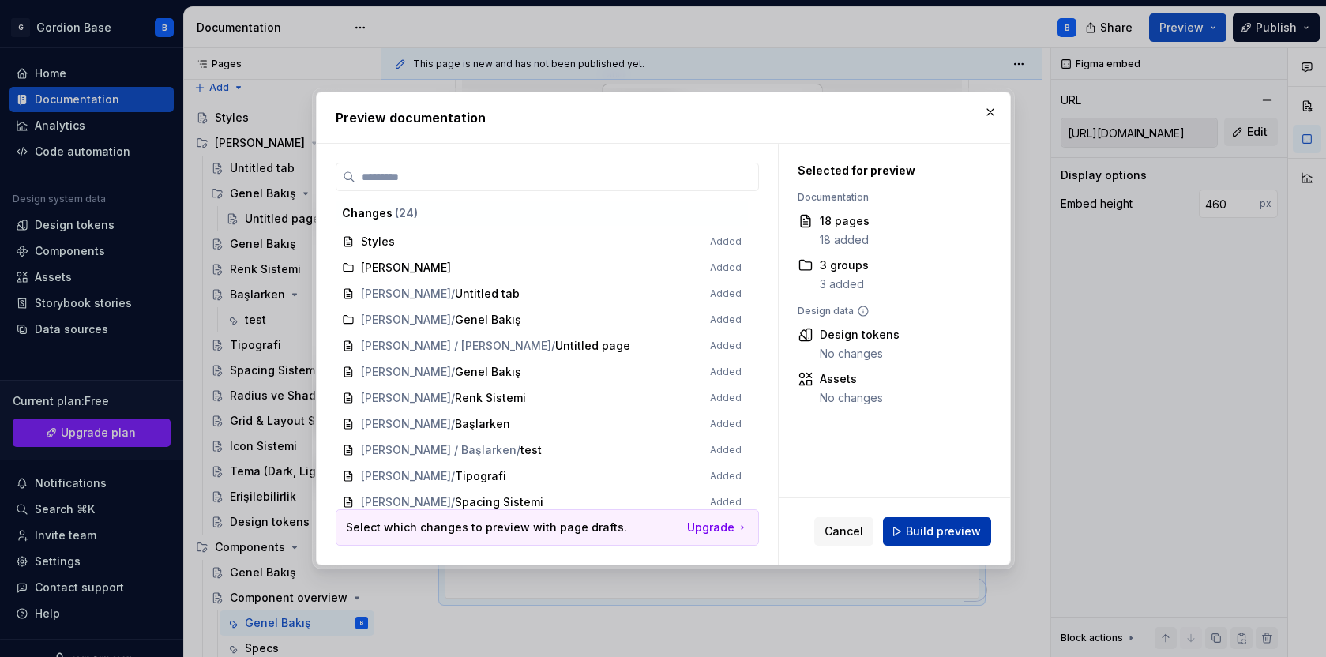
click at [931, 537] on span "Build preview" at bounding box center [943, 532] width 75 height 16
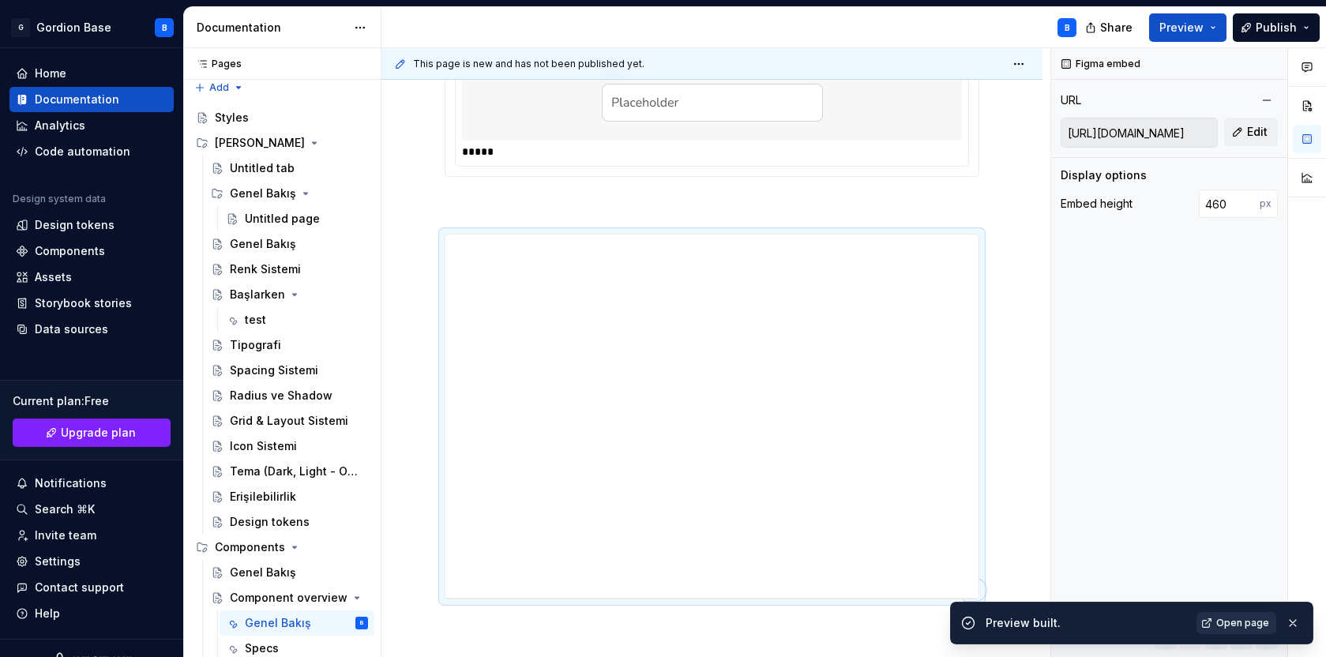
click at [1215, 624] on link "Open page" at bounding box center [1236, 623] width 80 height 22
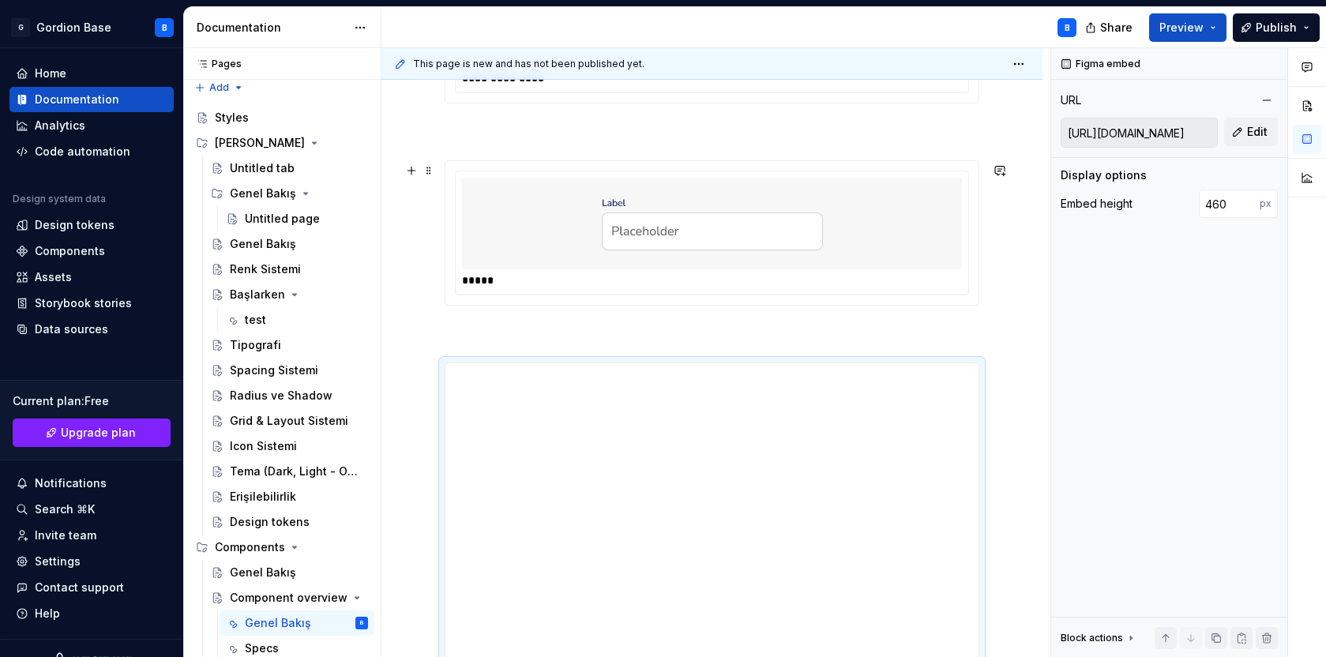
scroll to position [827, 0]
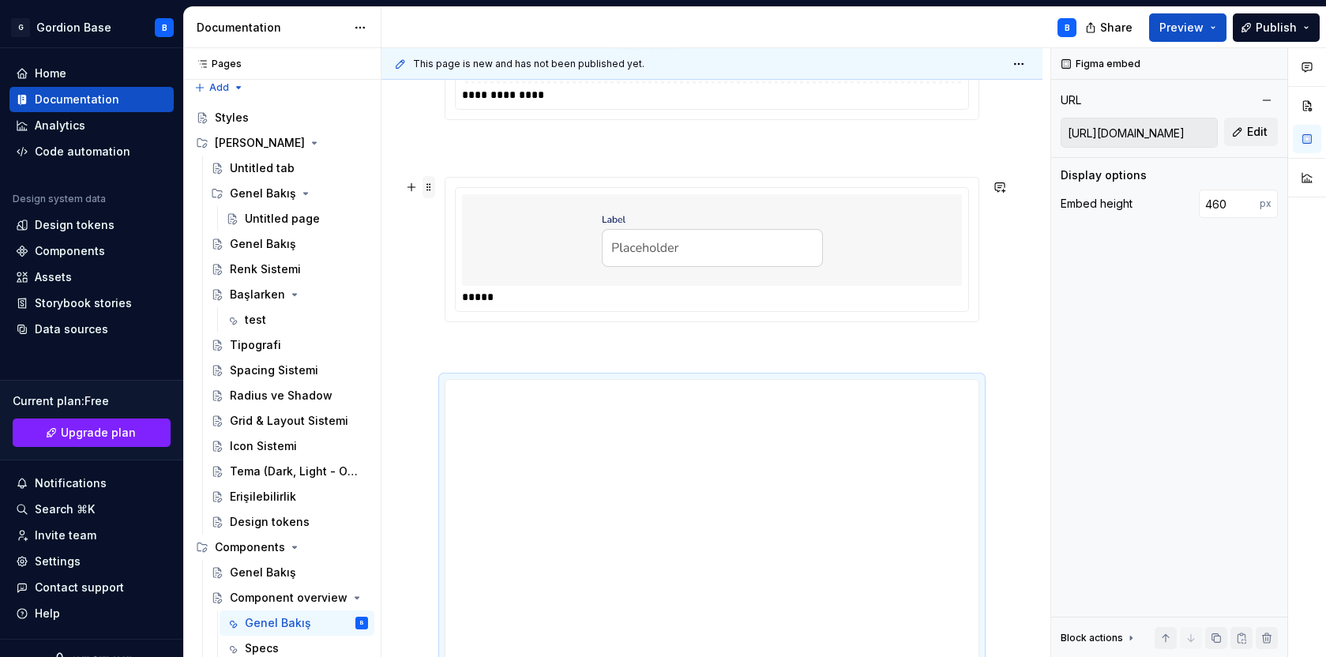
click at [434, 185] on span at bounding box center [429, 187] width 13 height 22
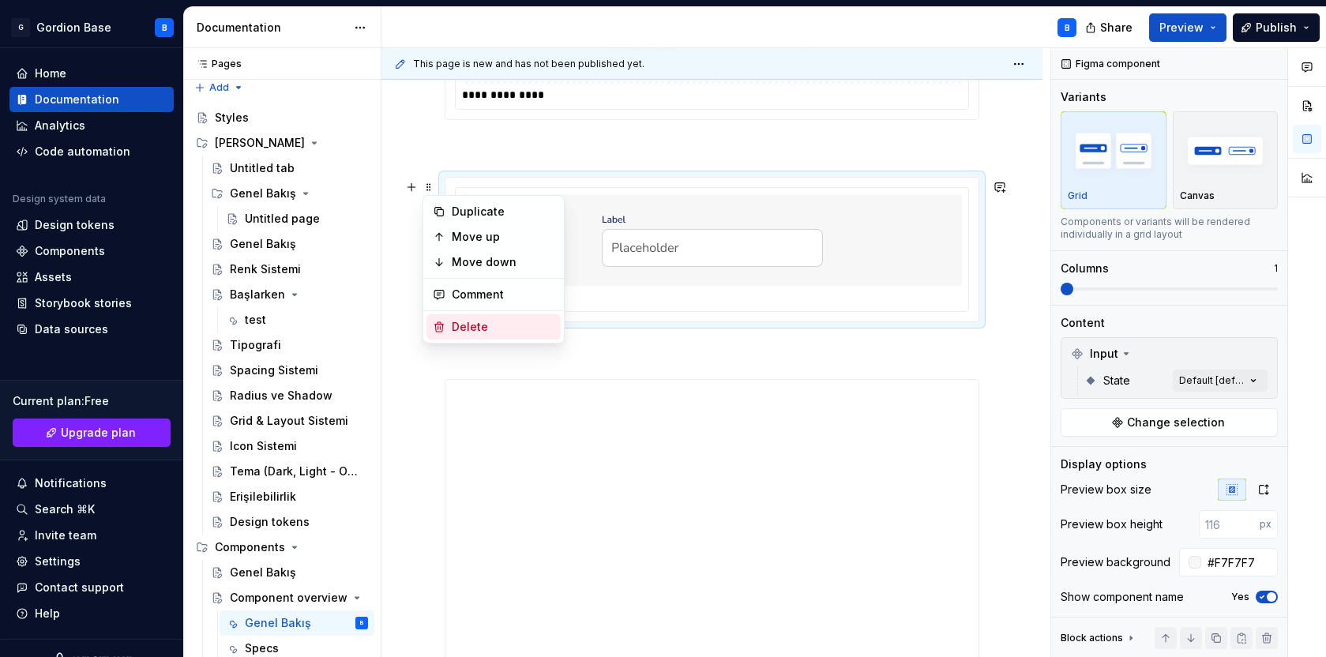
click at [456, 328] on div "Delete" at bounding box center [503, 327] width 103 height 16
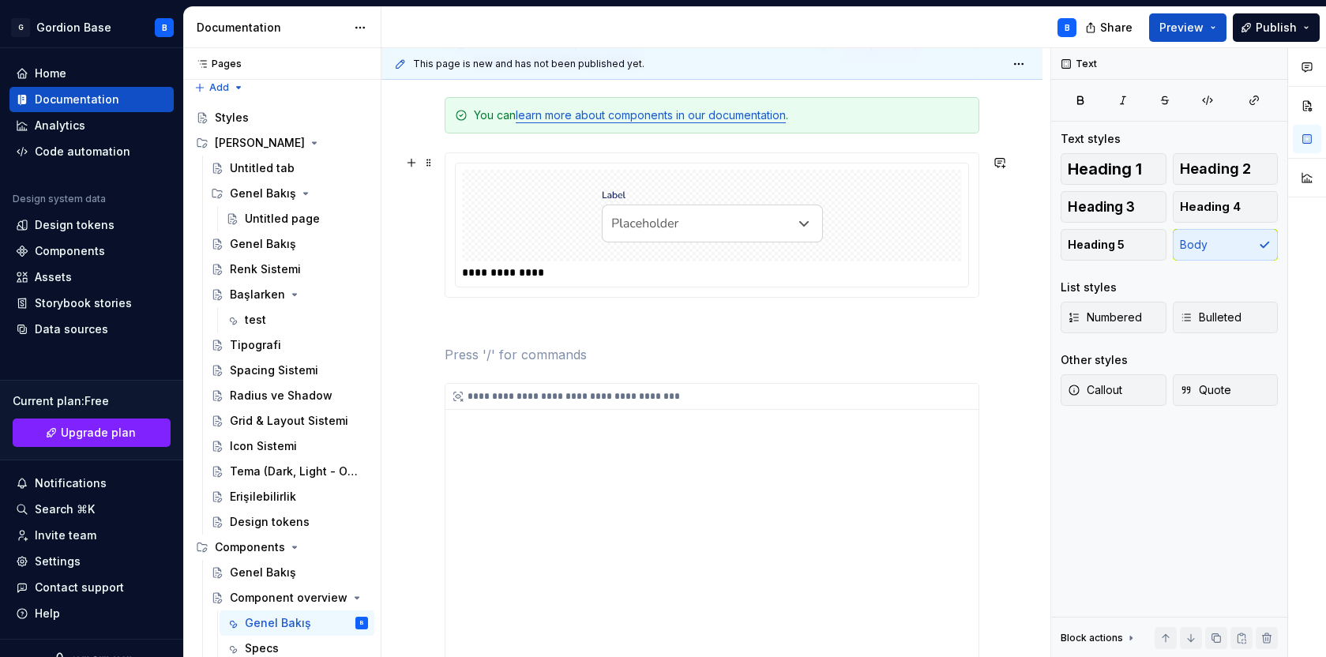
scroll to position [483, 0]
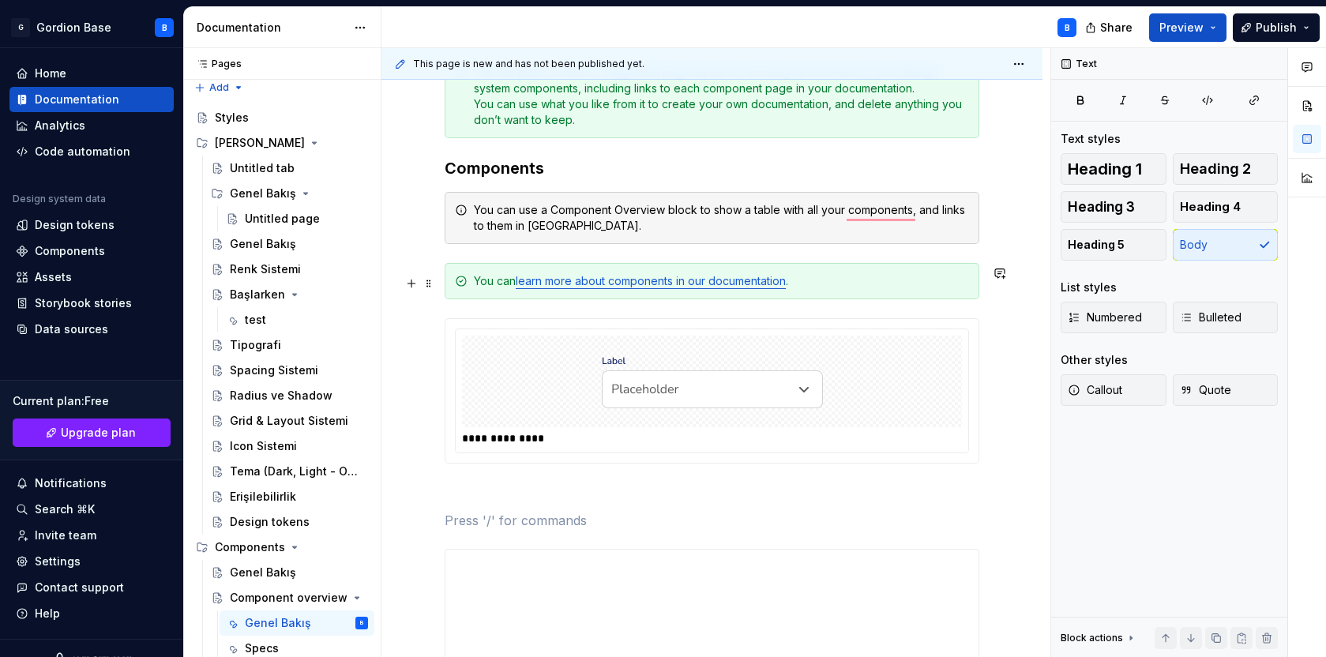
click at [477, 280] on div "You can learn more about components in our documentation ." at bounding box center [721, 281] width 495 height 16
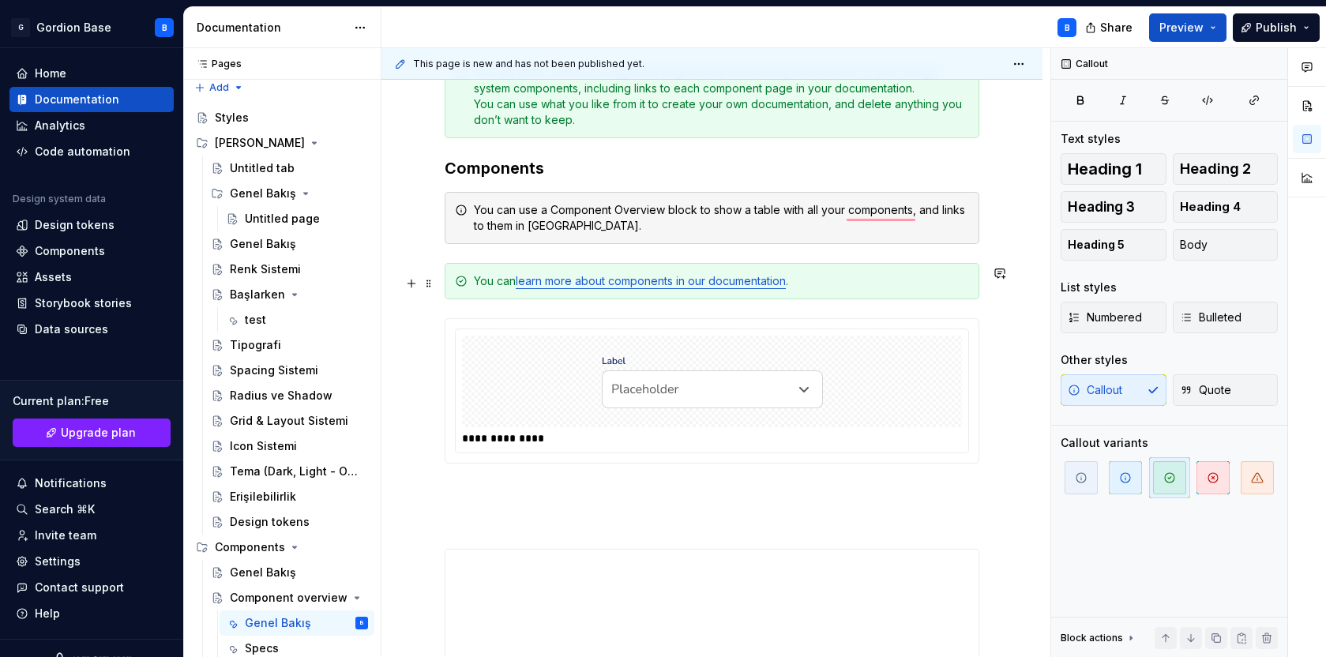
click at [859, 280] on div "You can learn more about components in our documentation ." at bounding box center [721, 281] width 495 height 16
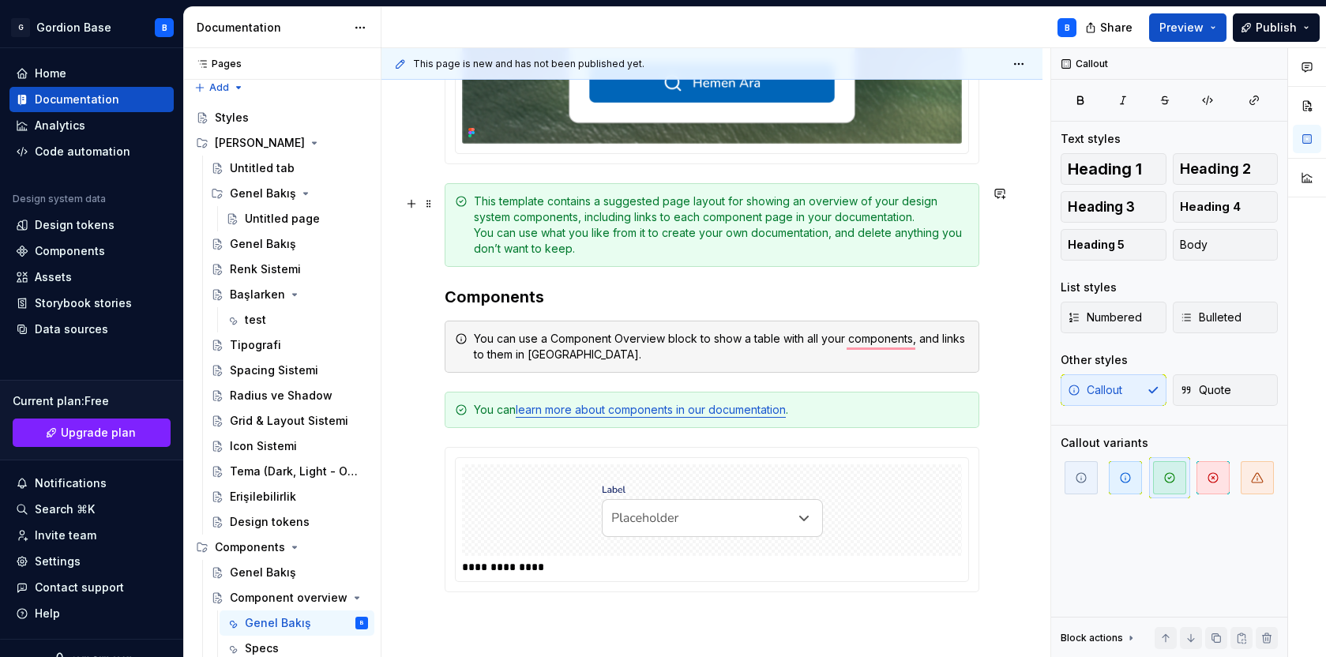
scroll to position [344, 0]
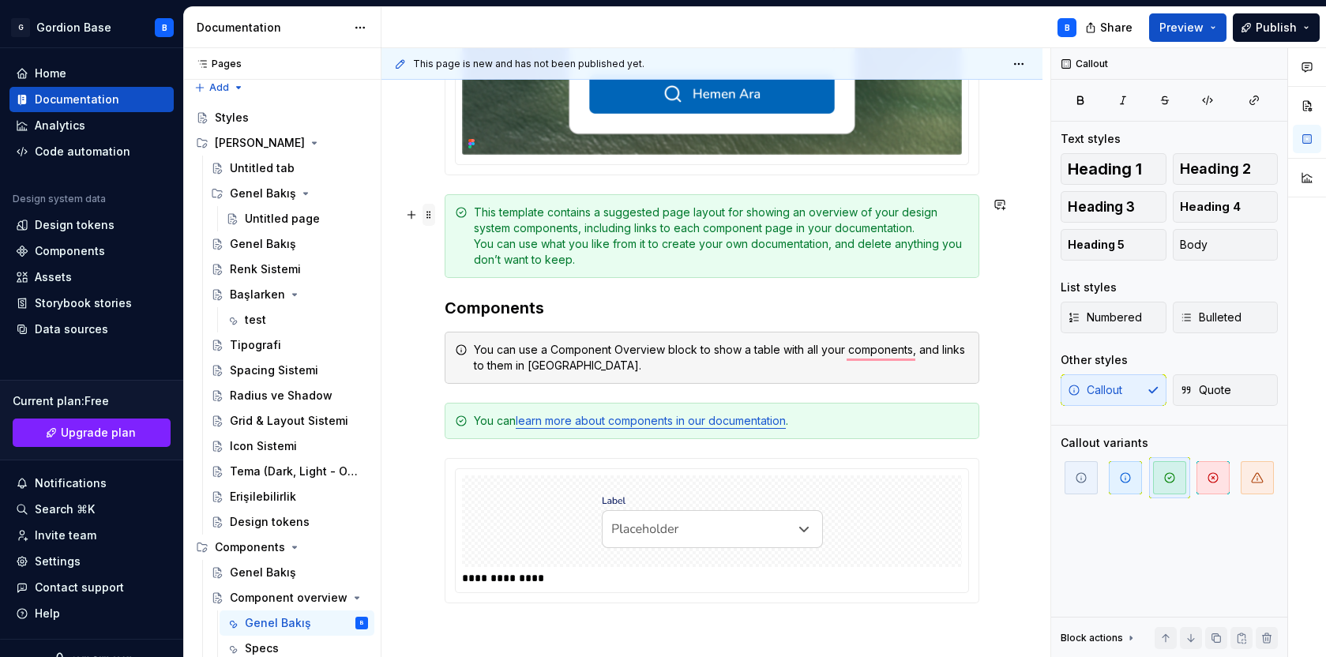
click at [430, 217] on span at bounding box center [429, 215] width 13 height 22
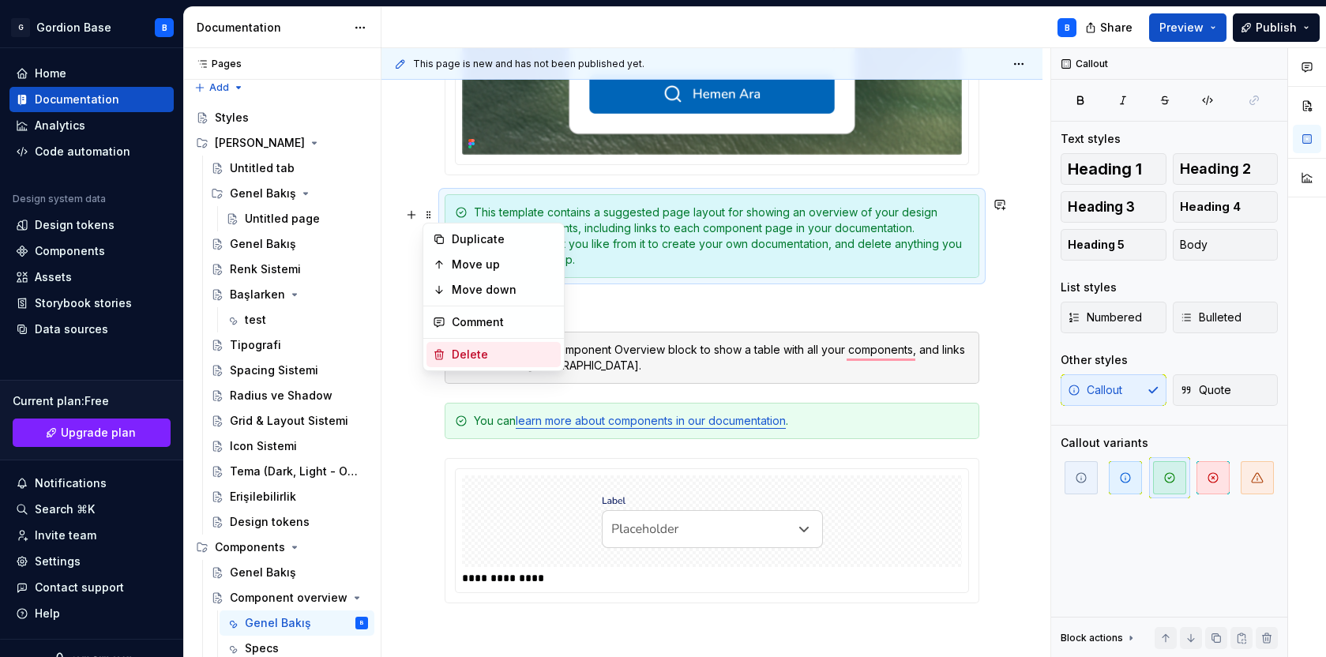
click at [447, 348] on div "Delete" at bounding box center [493, 354] width 134 height 25
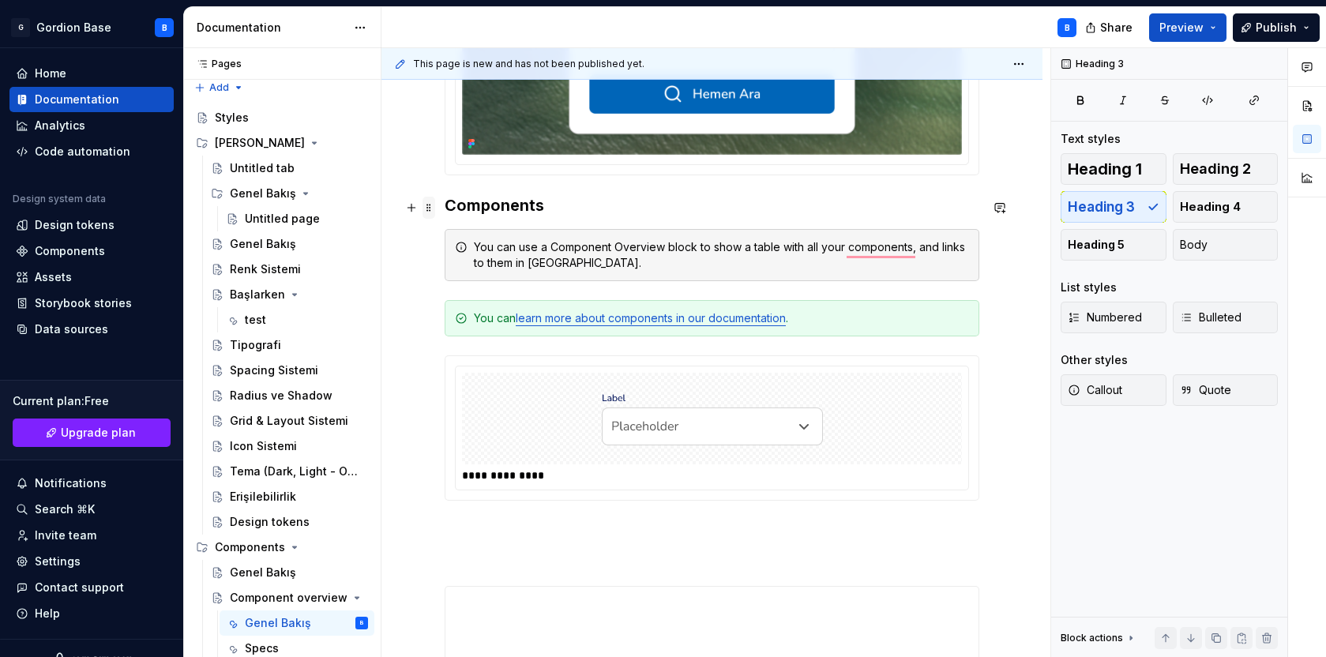
click at [434, 211] on span at bounding box center [429, 208] width 13 height 22
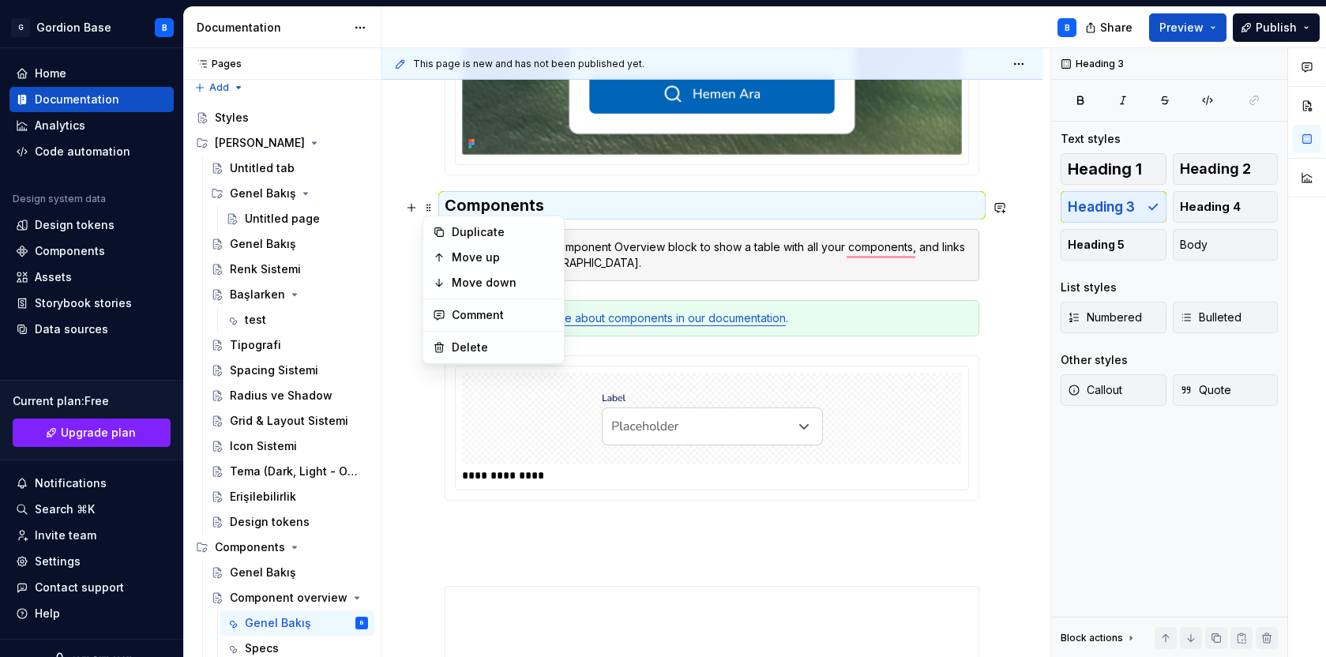
click at [489, 205] on h3 "Components" at bounding box center [712, 205] width 535 height 22
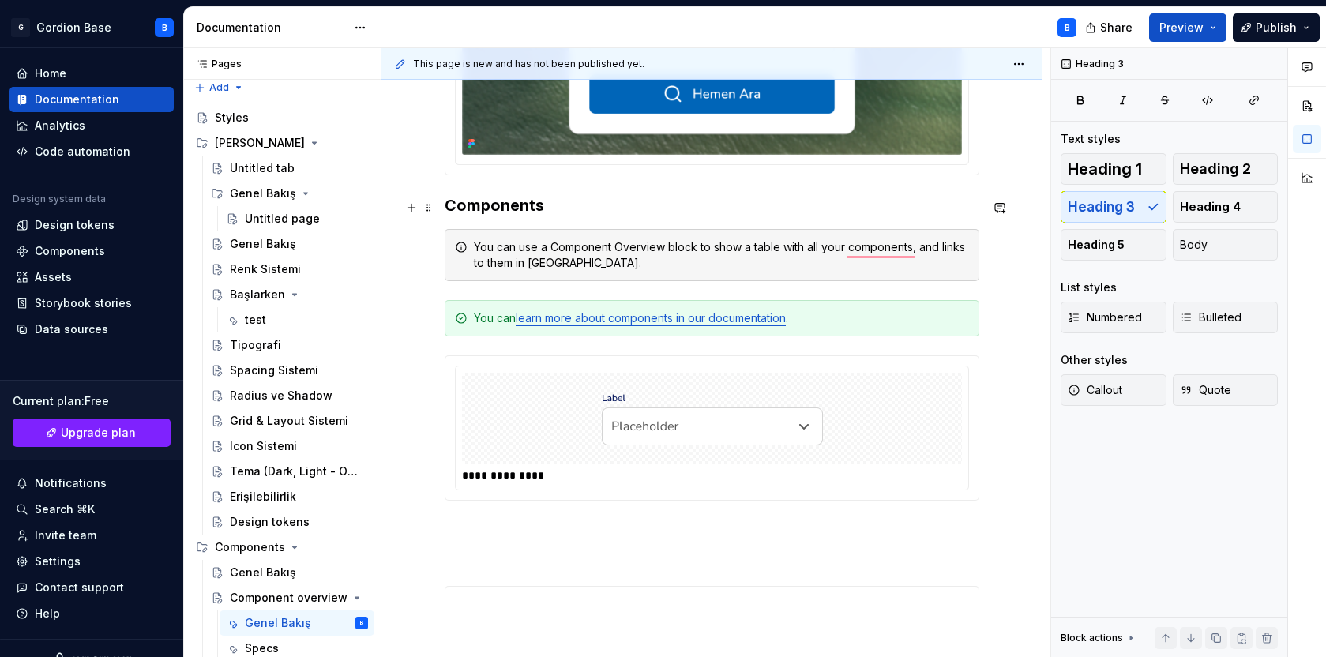
click at [489, 205] on h3 "Components" at bounding box center [712, 205] width 535 height 22
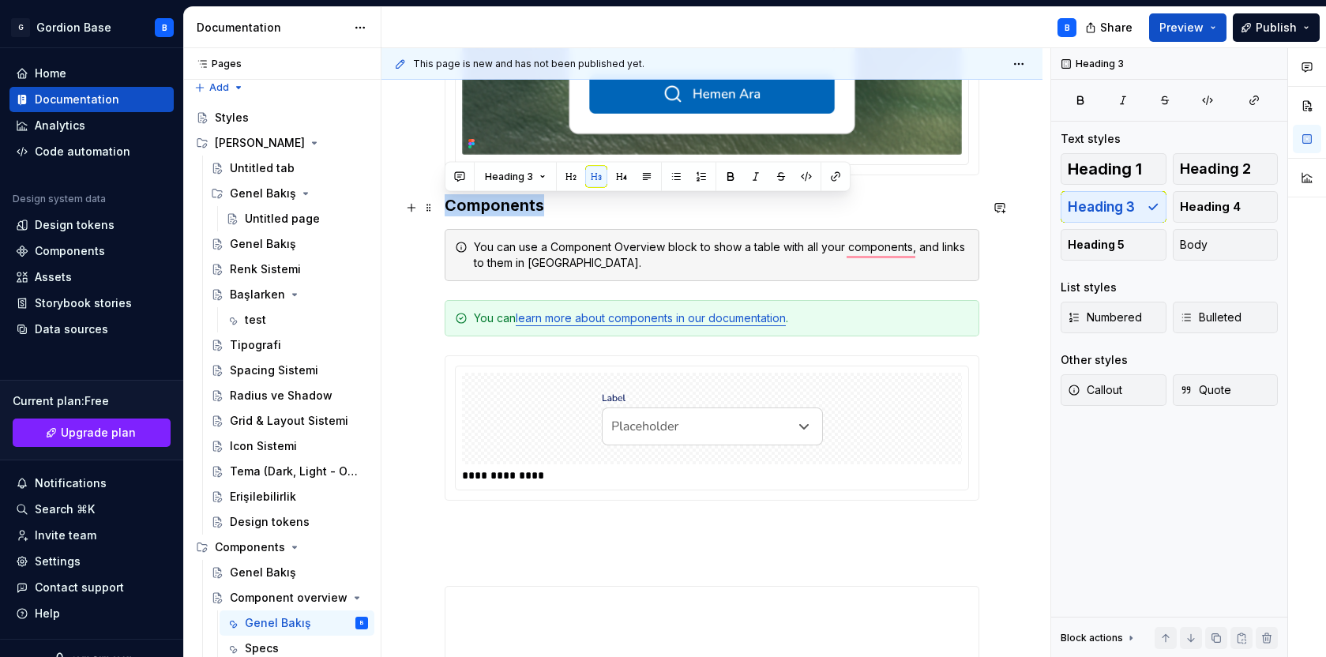
click at [489, 205] on h3 "Components" at bounding box center [712, 205] width 535 height 22
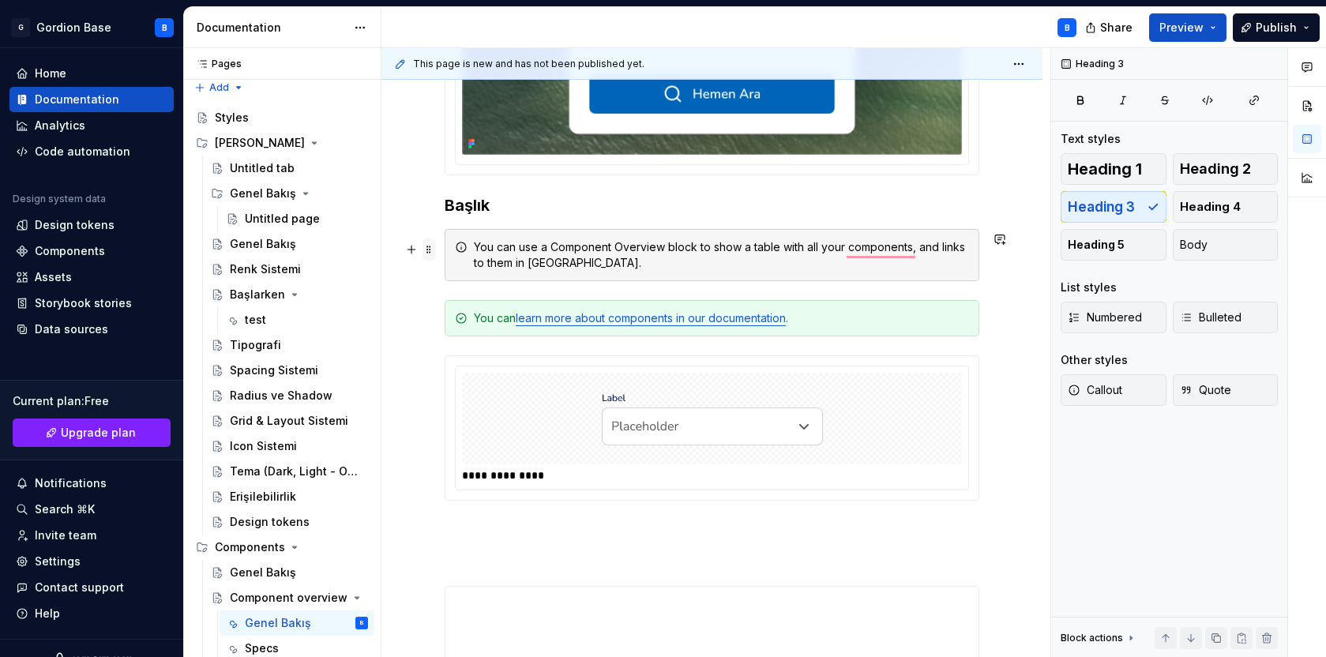
click at [430, 254] on span at bounding box center [429, 249] width 13 height 22
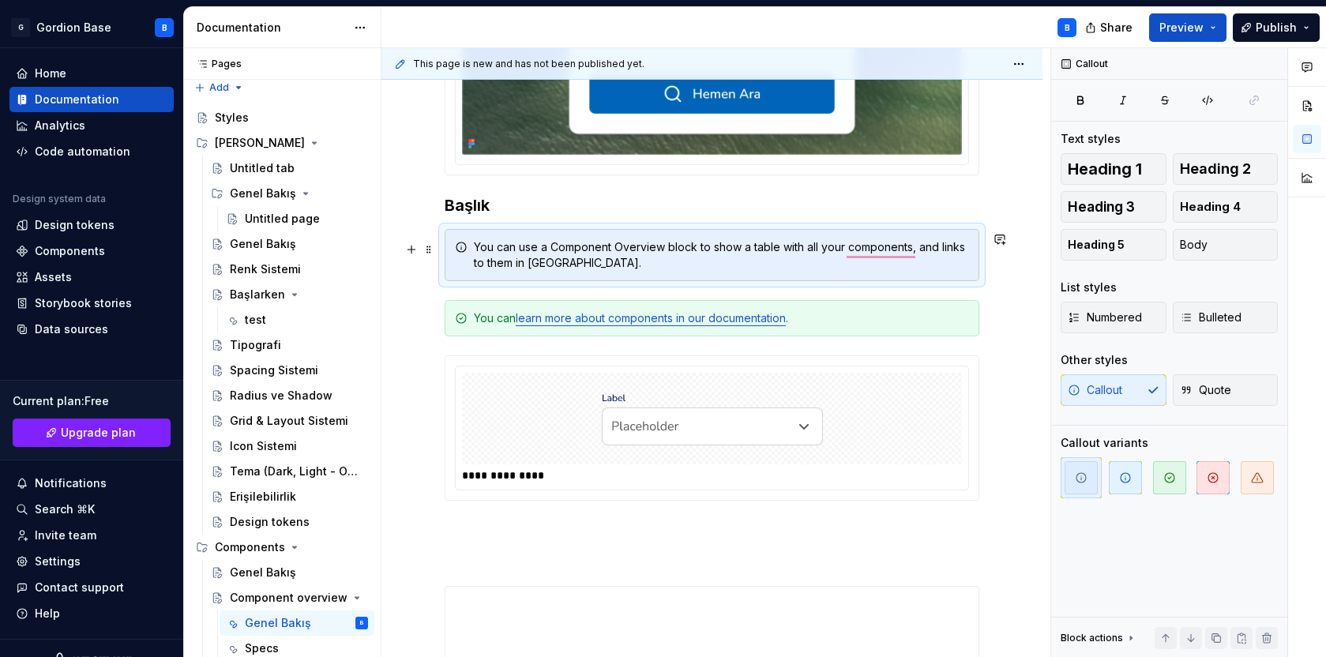
click at [408, 404] on div "**********" at bounding box center [711, 549] width 661 height 1237
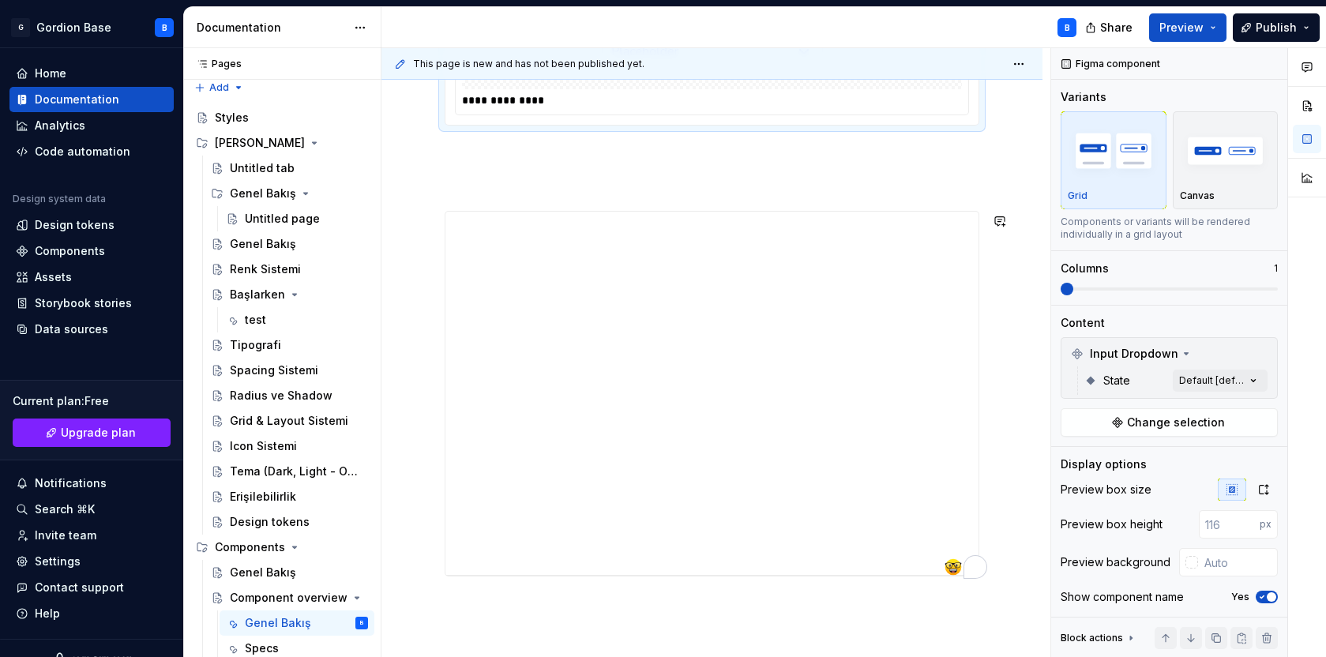
scroll to position [855, 0]
type textarea "*"
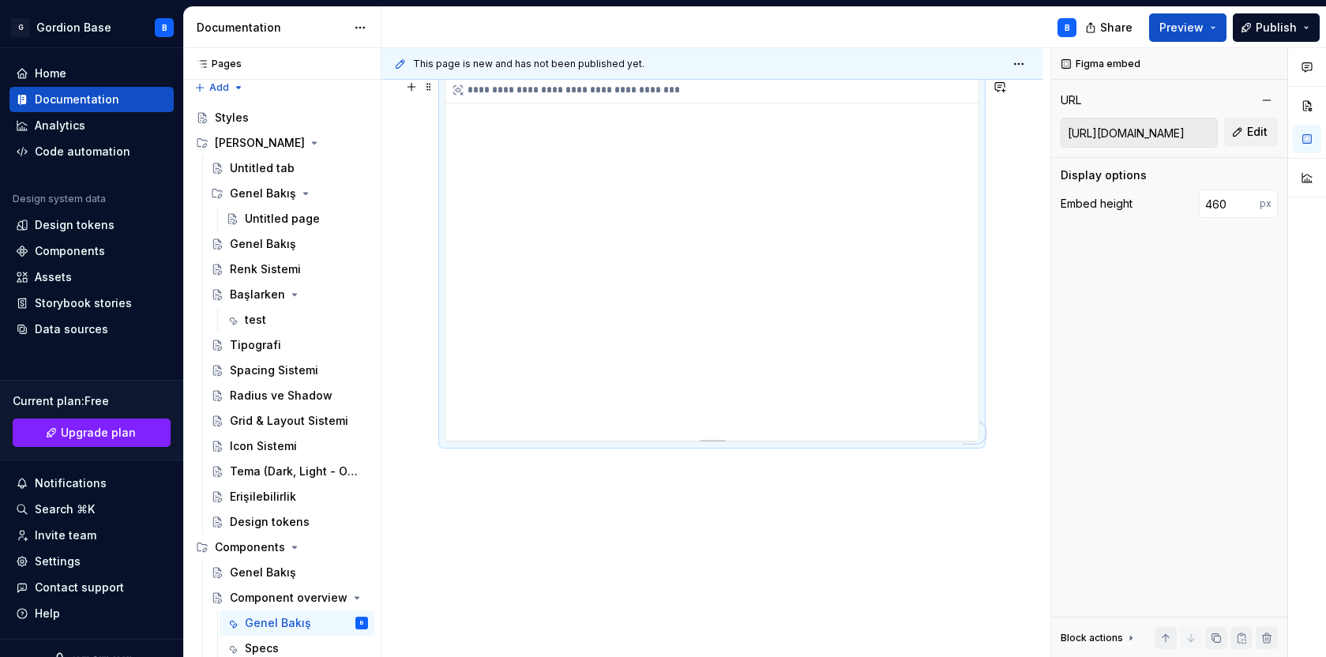
click at [917, 243] on div "**********" at bounding box center [711, 258] width 533 height 363
click at [1148, 131] on input "[URL][DOMAIN_NAME]" at bounding box center [1139, 132] width 156 height 28
click at [1259, 142] on button "Edit" at bounding box center [1251, 132] width 54 height 28
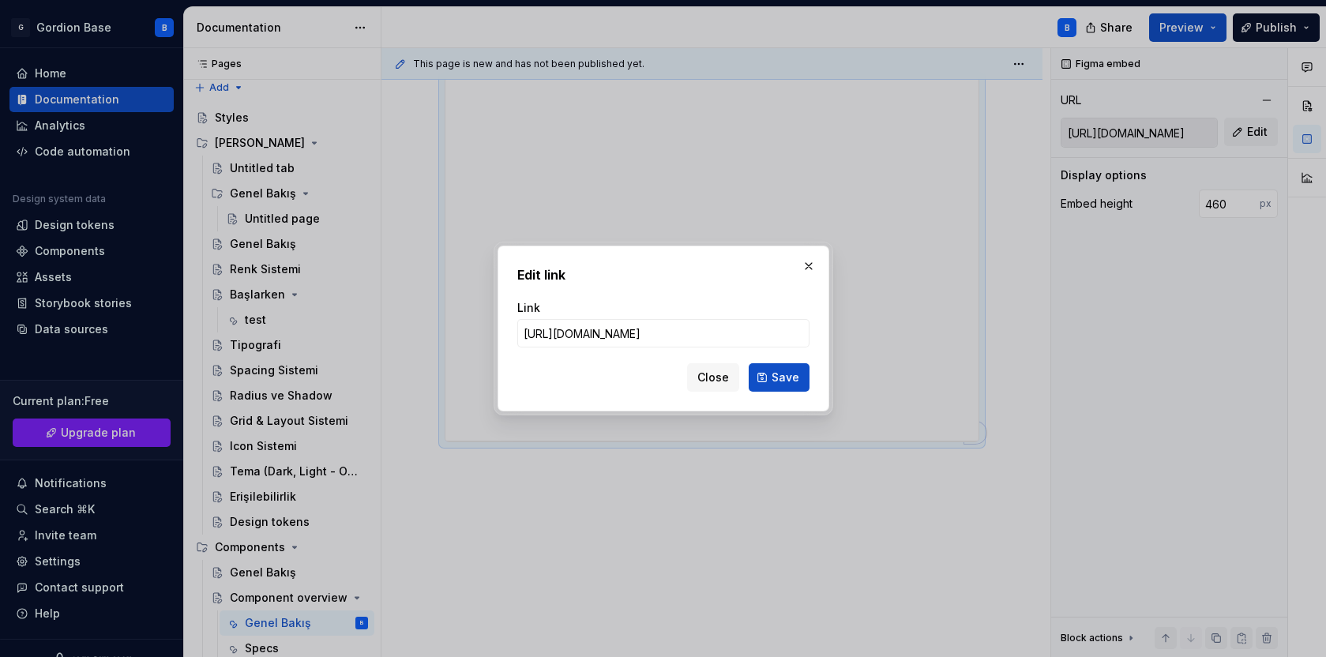
type input "[URL][DOMAIN_NAME]"
click at [776, 380] on span "Save" at bounding box center [786, 378] width 28 height 16
type input "[URL][DOMAIN_NAME]"
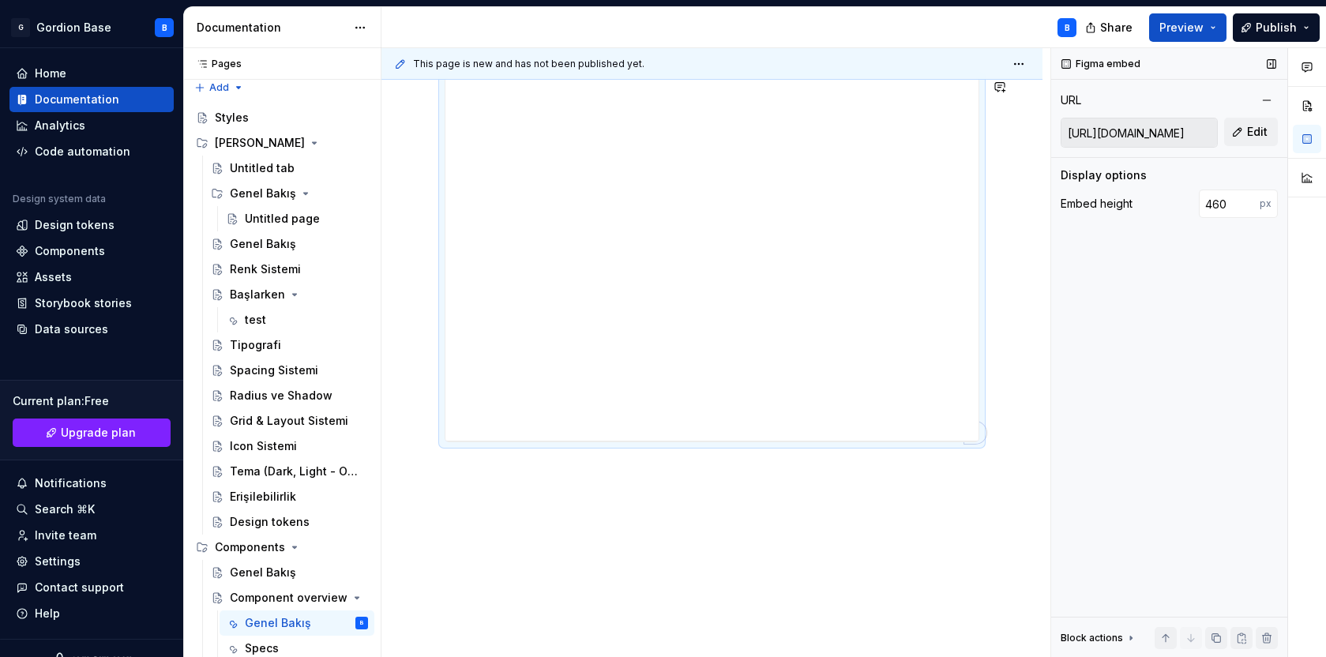
type textarea "*"
click at [1230, 141] on button "Edit" at bounding box center [1251, 132] width 54 height 28
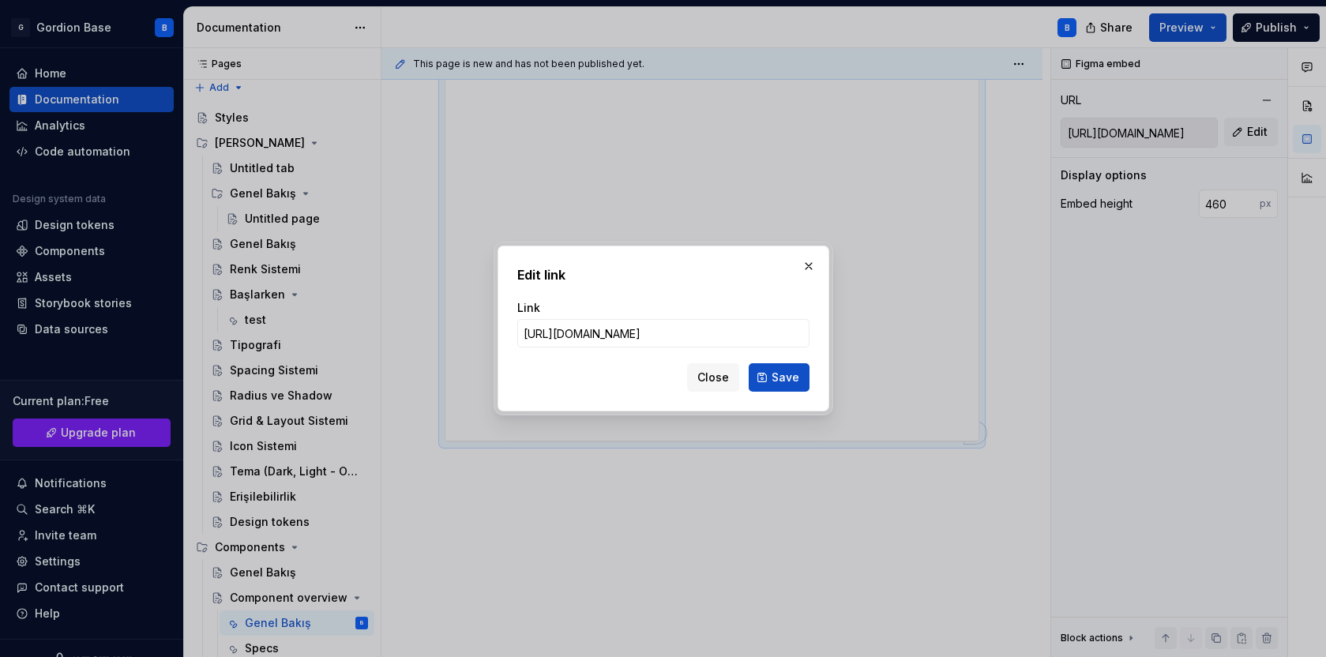
type input "[URL][DOMAIN_NAME]"
click at [777, 386] on button "Save" at bounding box center [779, 377] width 61 height 28
type input "[URL][DOMAIN_NAME]"
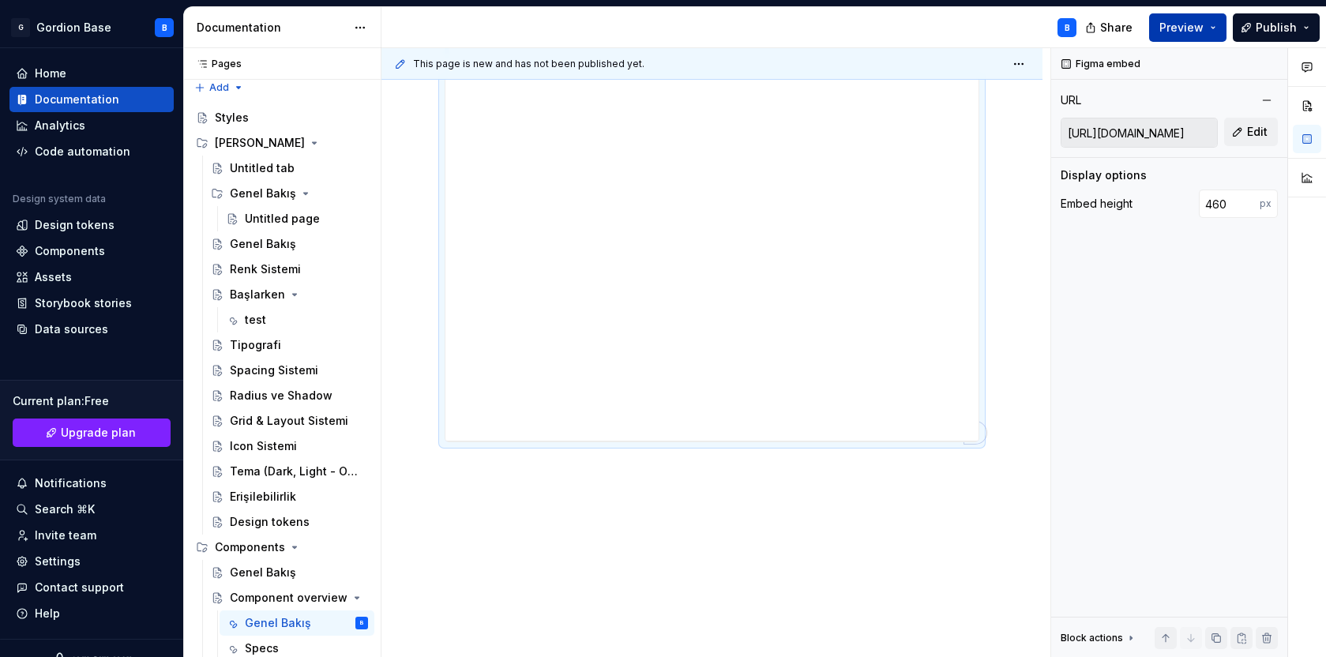
click at [1188, 24] on span "Preview" at bounding box center [1181, 28] width 44 height 16
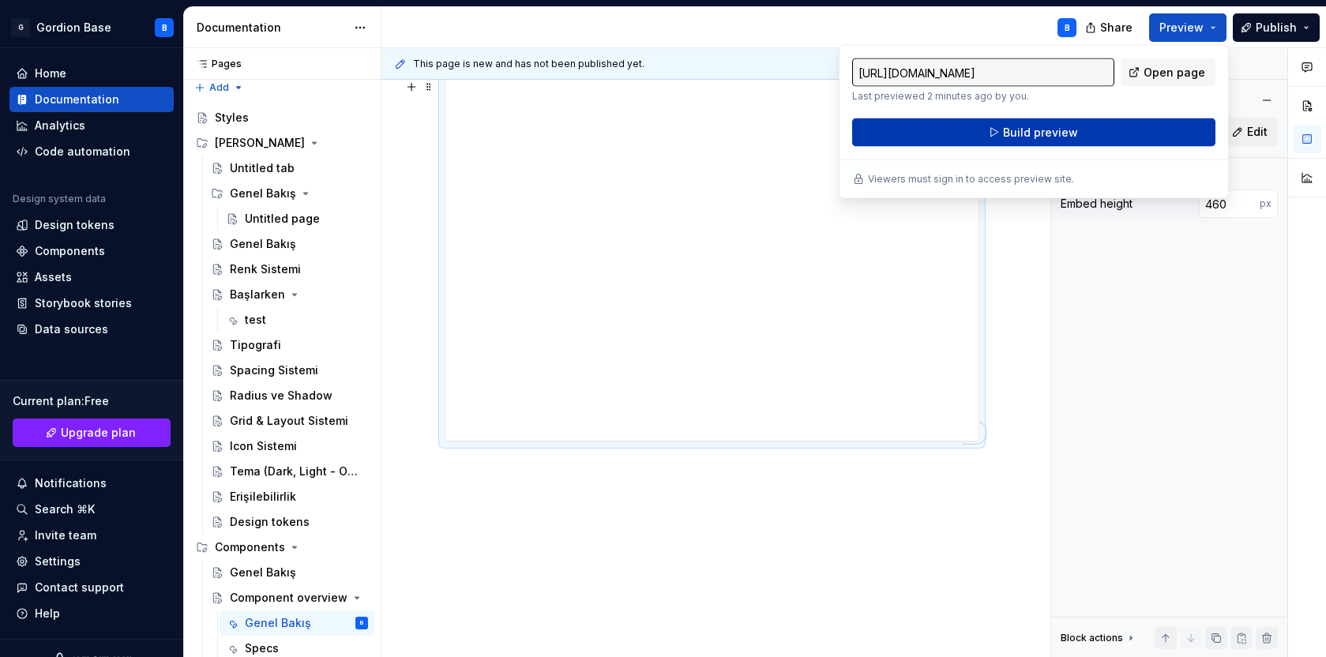
click at [1050, 133] on span "Build preview" at bounding box center [1040, 133] width 75 height 16
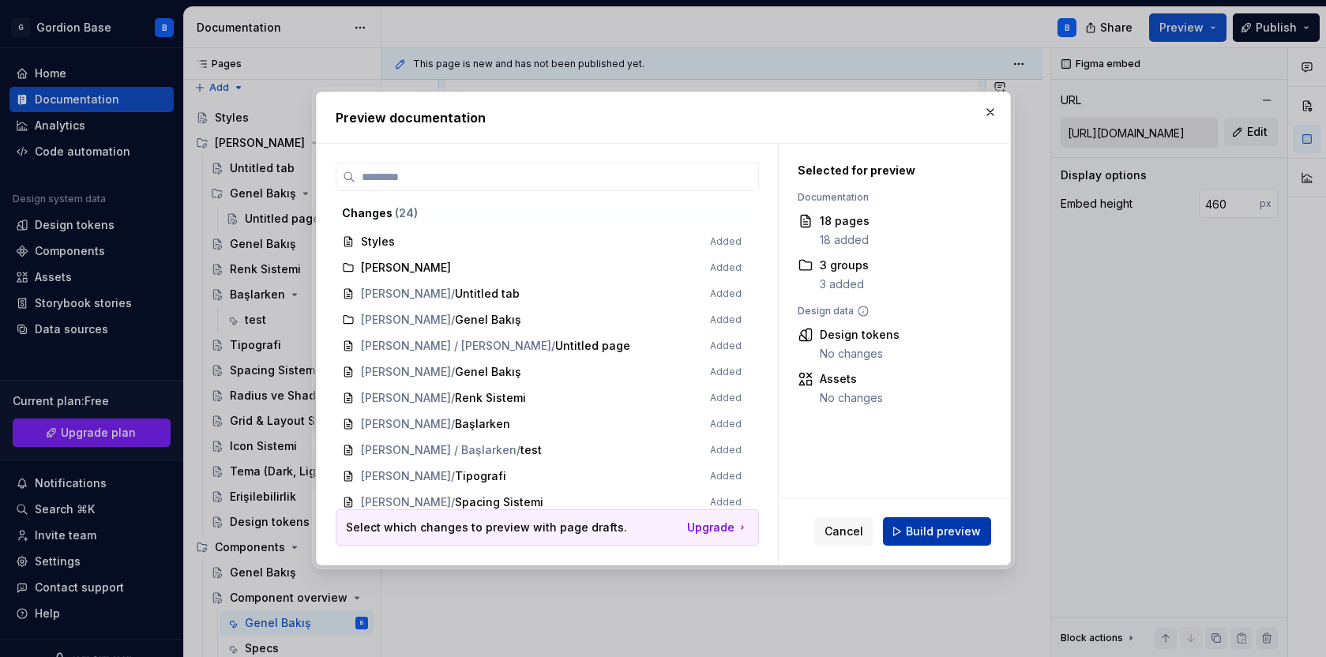
click at [917, 536] on span "Build preview" at bounding box center [943, 532] width 75 height 16
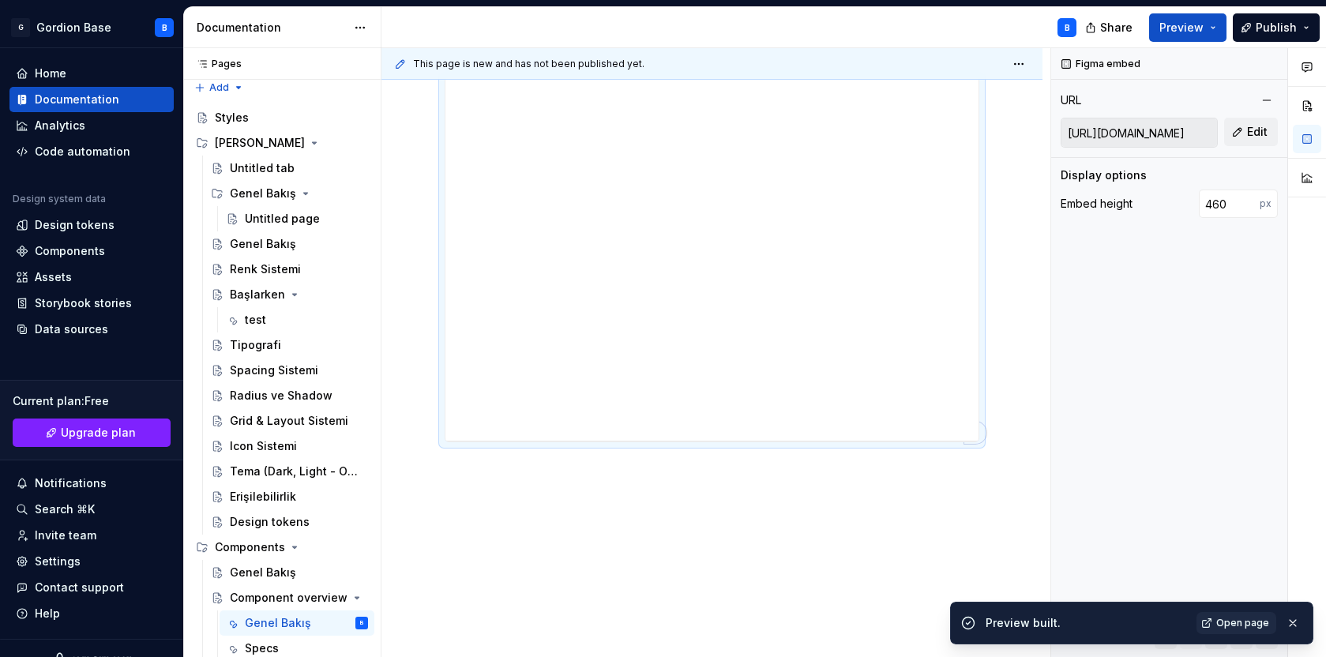
click at [1234, 610] on div "Preview built. Open page" at bounding box center [1131, 623] width 363 height 43
click at [1228, 634] on div "Preview built. Open page" at bounding box center [1131, 623] width 363 height 43
click at [1231, 628] on span "Open page" at bounding box center [1242, 623] width 53 height 13
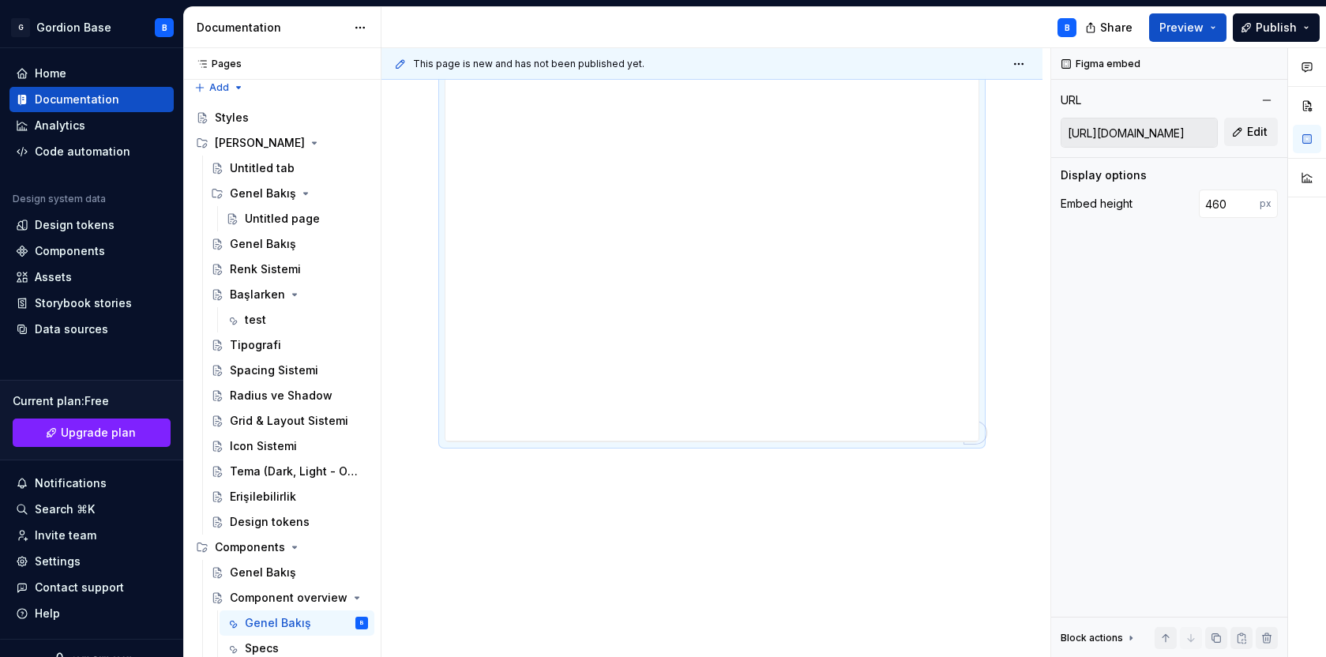
type textarea "*"
click at [1253, 137] on span "Edit" at bounding box center [1257, 132] width 21 height 16
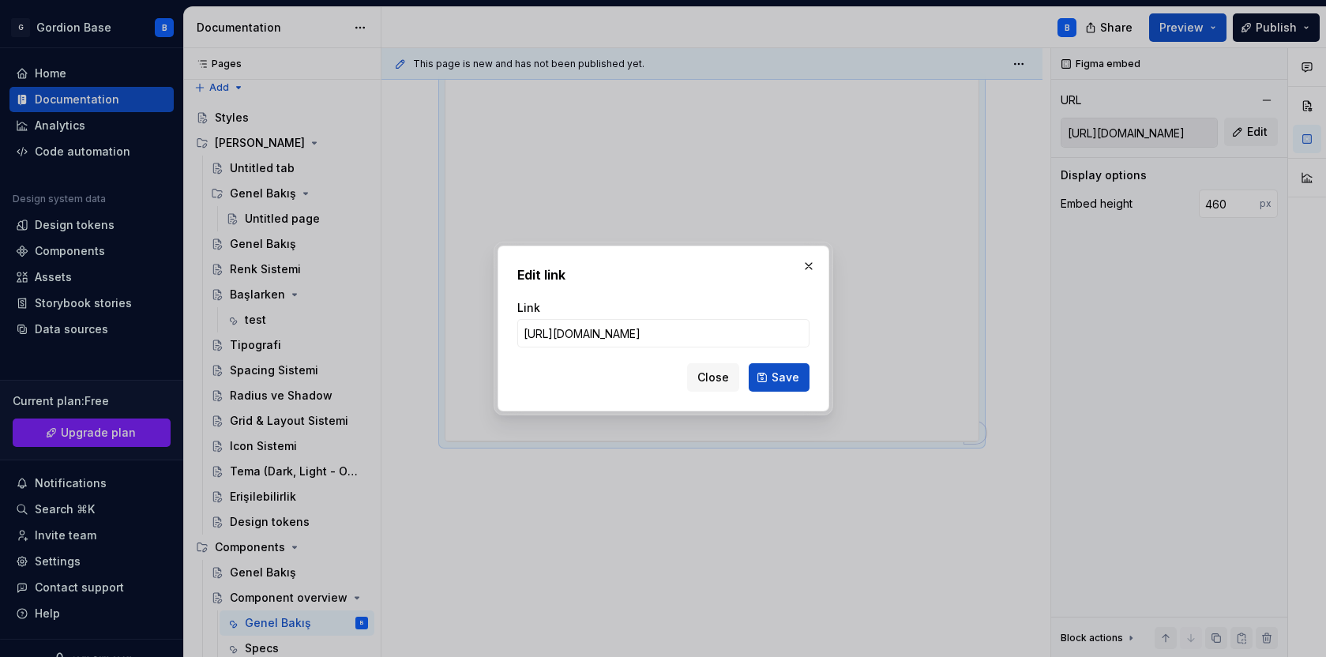
scroll to position [0, 892]
type input "[URL][DOMAIN_NAME]"
click at [770, 379] on button "Save" at bounding box center [779, 377] width 61 height 28
type input "[URL][DOMAIN_NAME]"
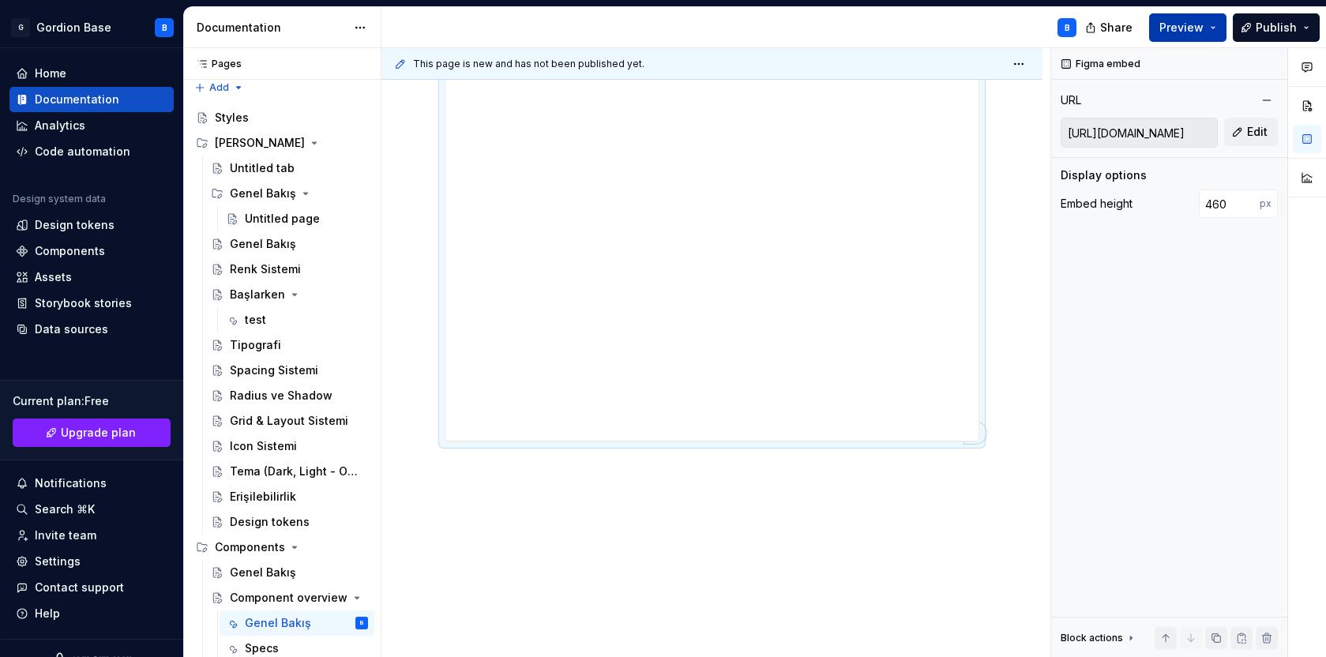
click at [1184, 29] on span "Preview" at bounding box center [1181, 28] width 44 height 16
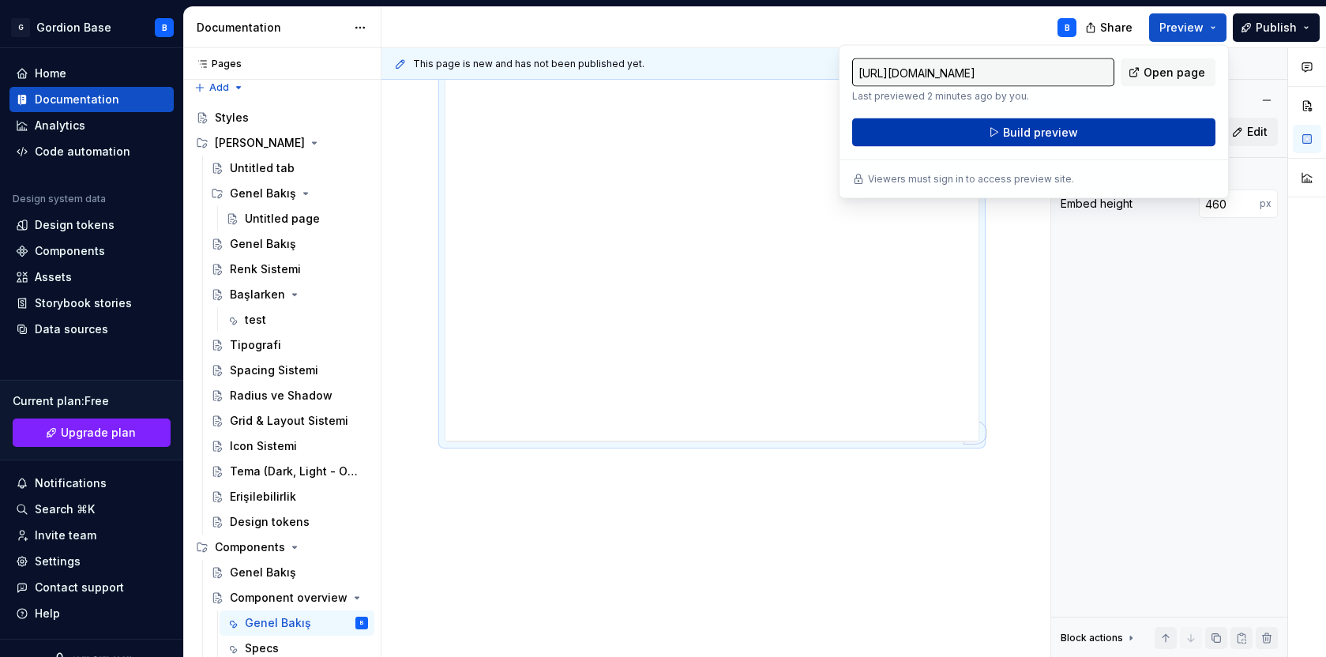
click at [1067, 125] on span "Build preview" at bounding box center [1040, 133] width 75 height 16
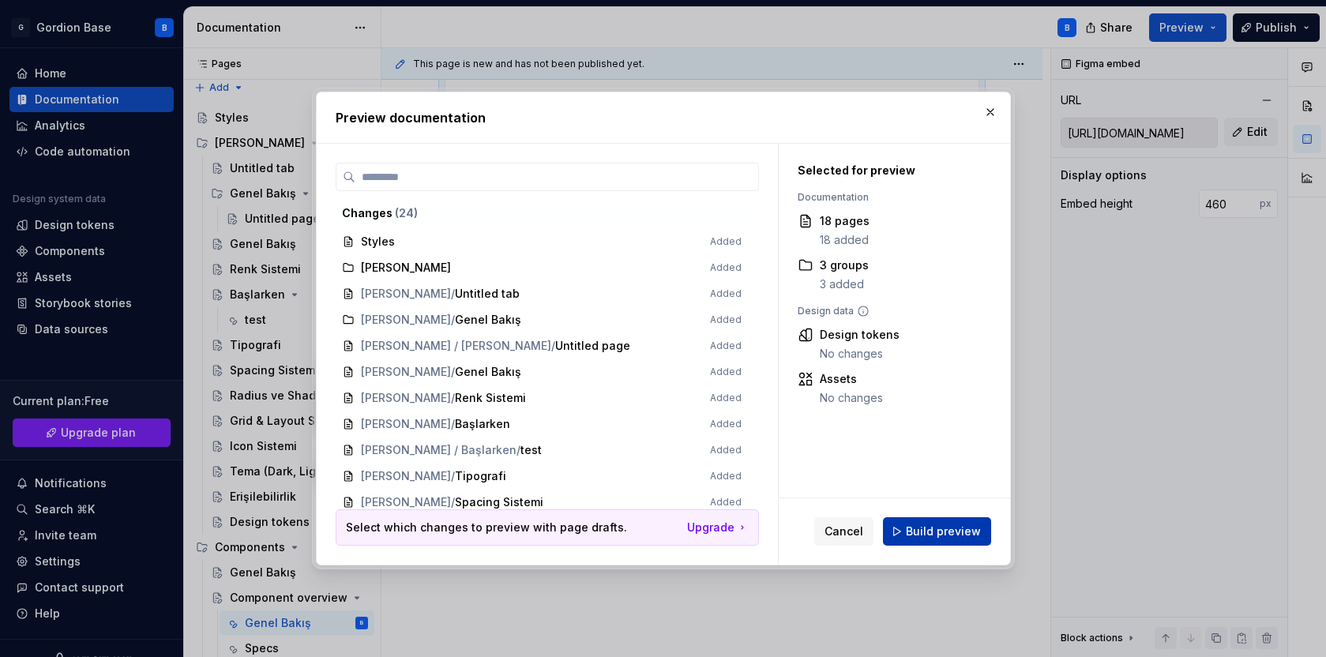
click at [962, 535] on span "Build preview" at bounding box center [943, 532] width 75 height 16
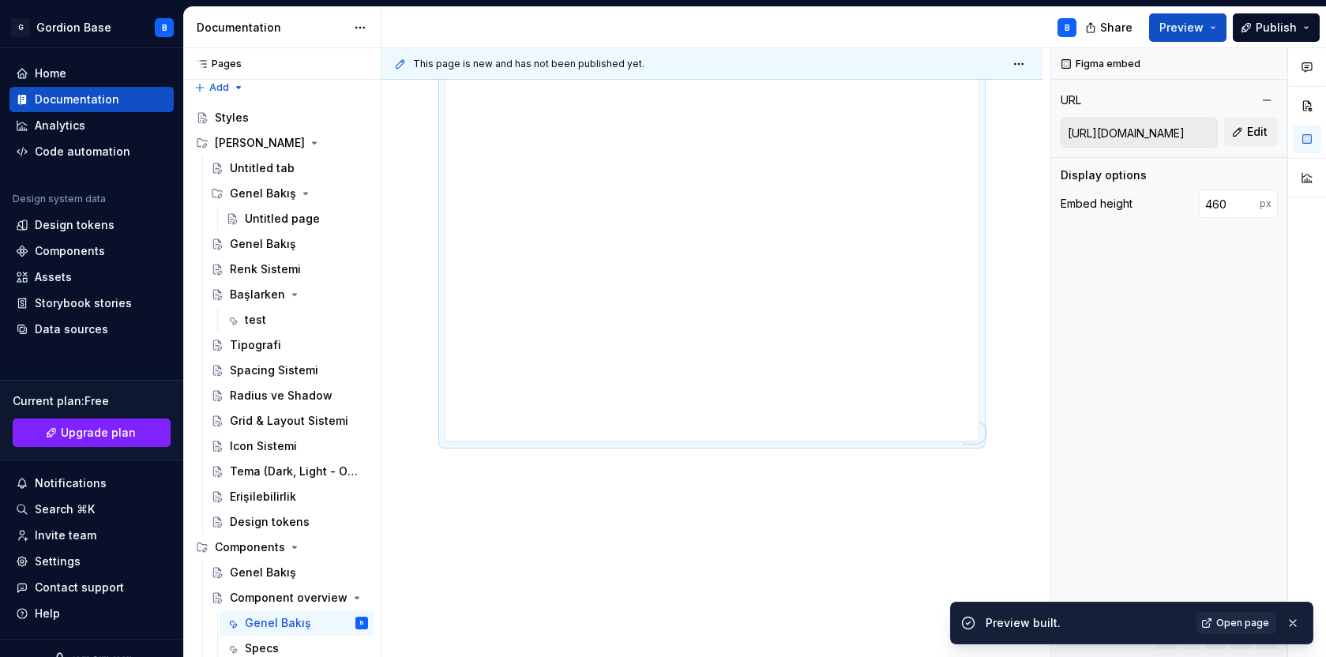
click at [1224, 614] on link "Open page" at bounding box center [1236, 623] width 80 height 22
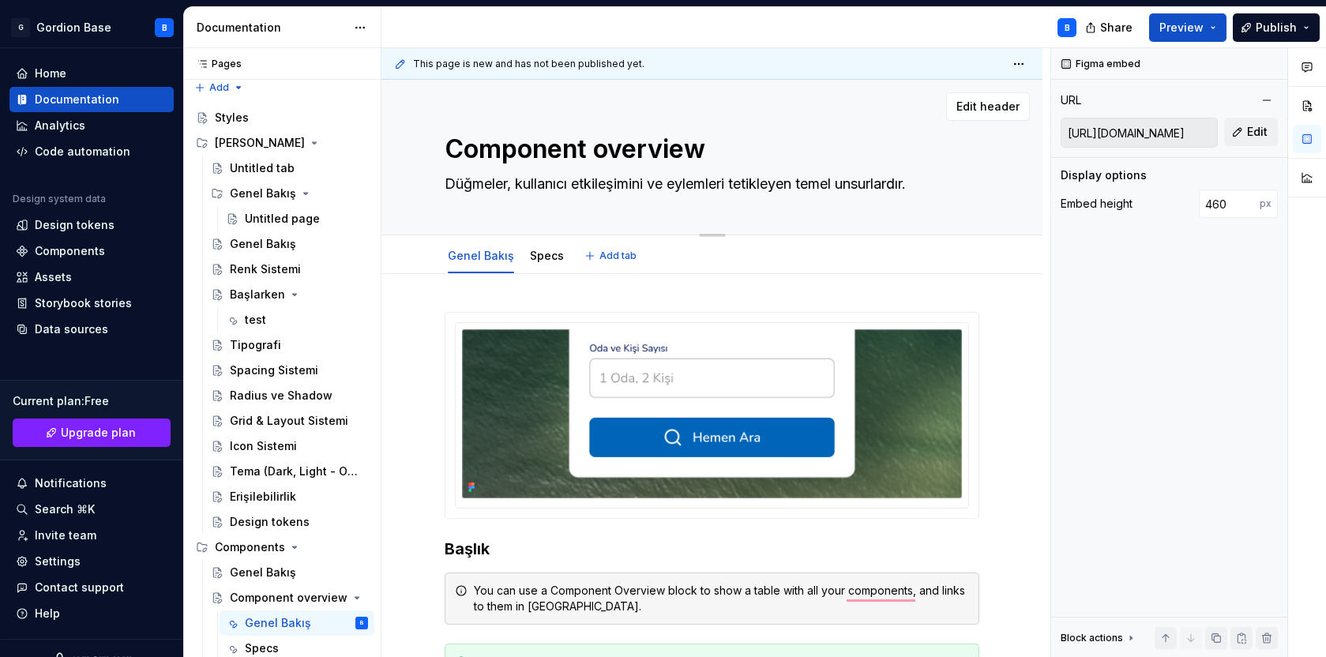
click at [565, 189] on textarea "Düğmeler, kullanıcı etkileşimini ve eylemleri tetikleyen temel unsurlardır." at bounding box center [708, 183] width 535 height 25
click at [517, 175] on textarea "Düğmeler, kullanıcı etkileşimini ve eylemleri tetikleyen temel unsurlardır." at bounding box center [708, 183] width 535 height 25
paste textarea "Açılır menüler, bir kullanıcının seçim yapabileceği bir seçenek listesine sahip…"
type textarea "*"
type textarea "Açılır menüler, bir kullanıcının seçim yapabileceği bir seçenek listesine sahip…"
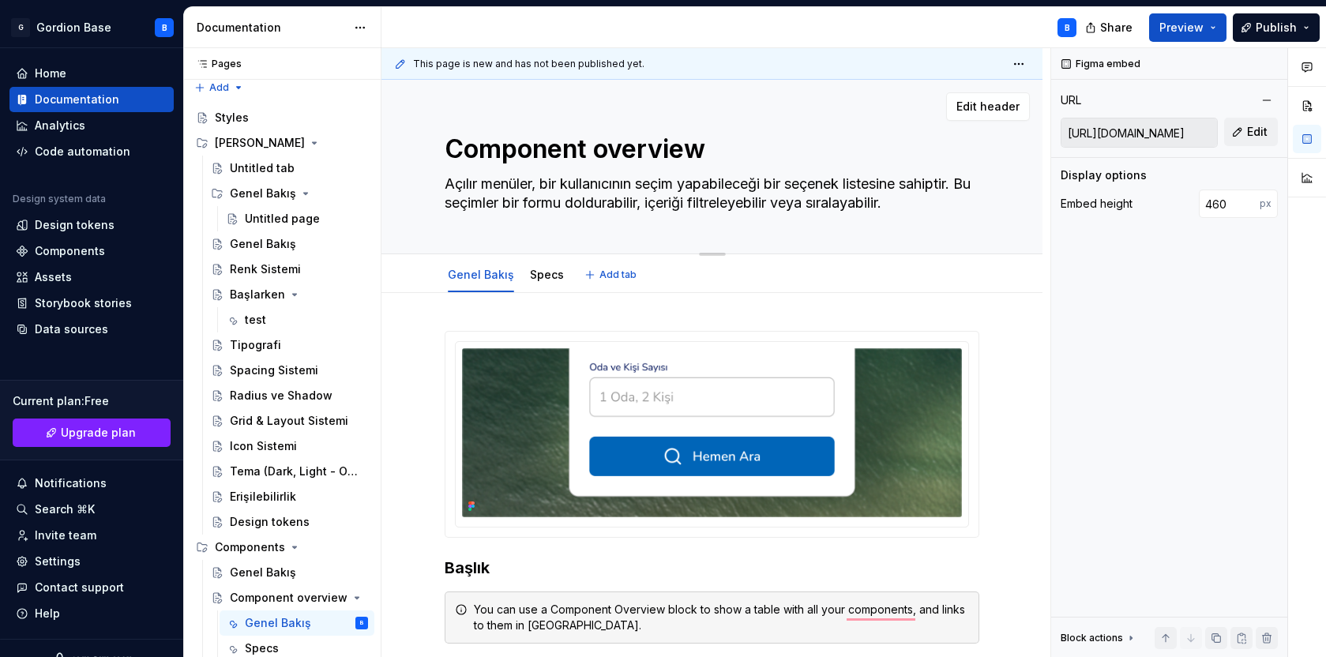
drag, startPoint x: 535, startPoint y: 179, endPoint x: 400, endPoint y: 179, distance: 135.0
click at [400, 179] on div "Component overview Açılır menüler, bir kullanıcının seçim yapabileceği bir seçe…" at bounding box center [711, 167] width 661 height 175
type textarea "*"
type textarea ", bir kullanıcının seçim yapabileceği bir seçenek listesine sahiptir. Bu seçiml…"
type textarea "*"
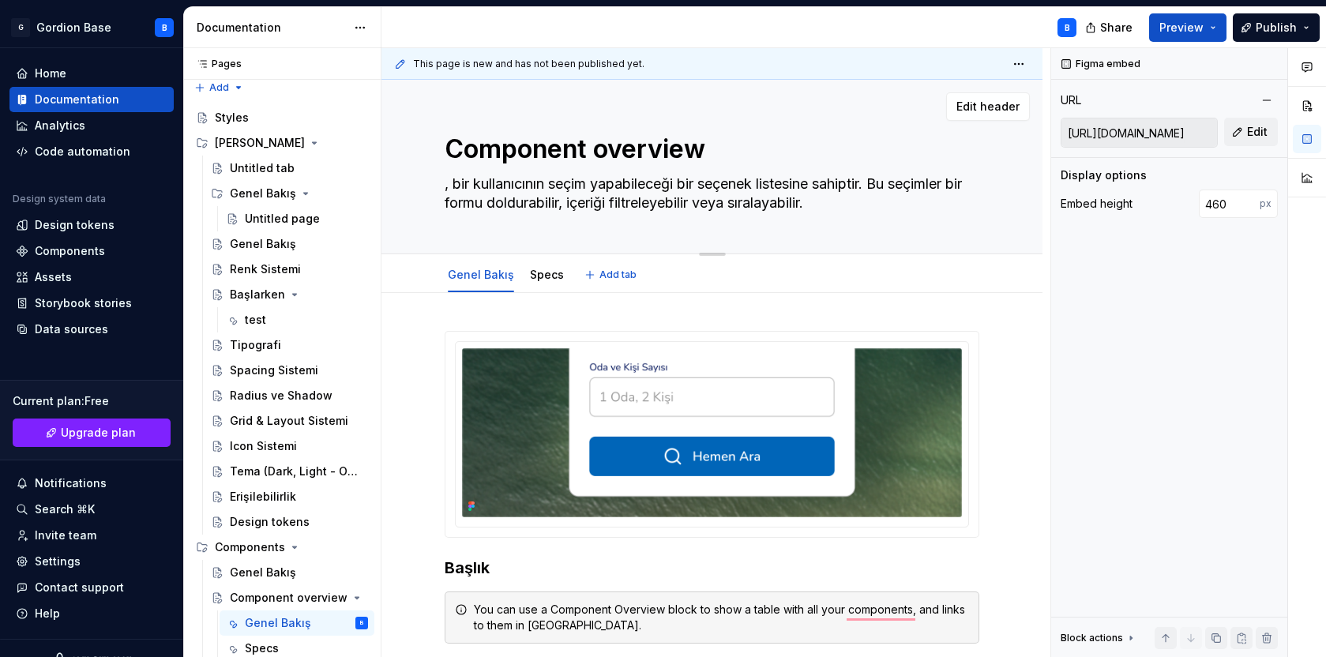
type textarea "D, bir kullanıcının seçim yapabileceği bir seçenek listesine sahiptir. Bu seçim…"
type textarea "*"
type textarea "Dr, bir kullanıcının seçim yapabileceği bir seçenek listesine sahiptir. Bu seçi…"
type textarea "*"
type textarea "Dro, bir kullanıcının seçim yapabileceği bir seçenek listesine sahiptir. Bu seç…"
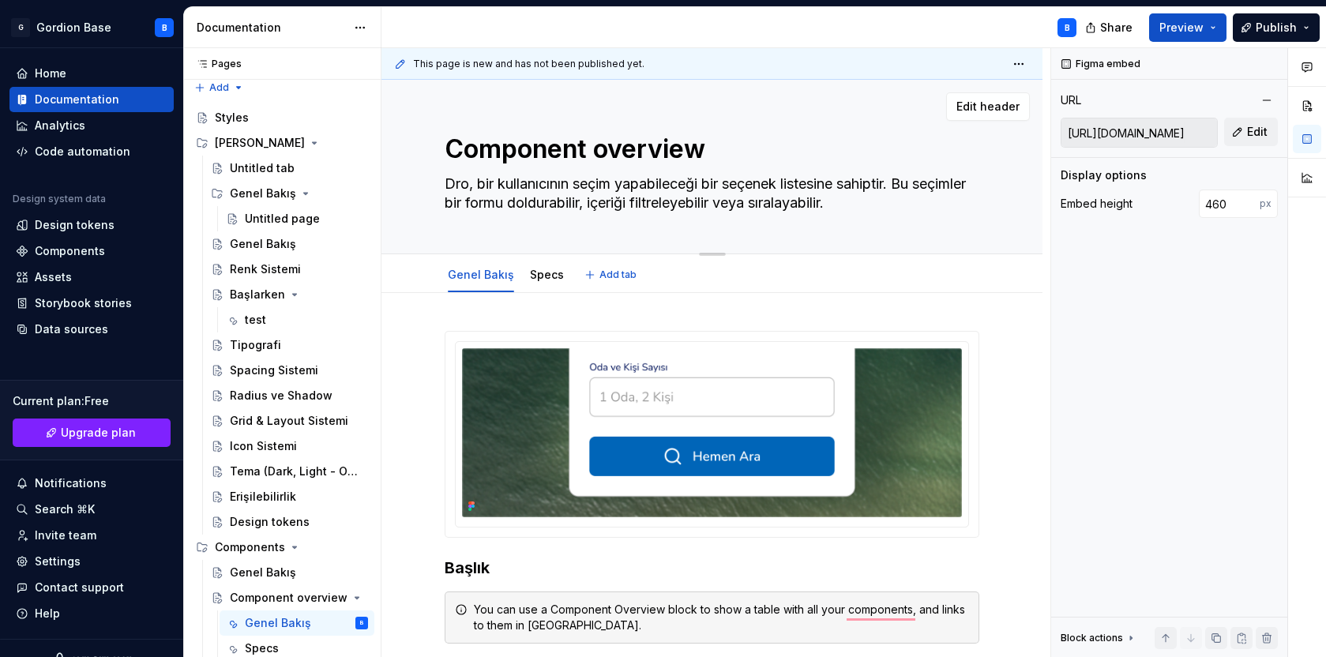
type textarea "*"
type textarea "Drop, bir kullanıcının seçim yapabileceği bir seçenek listesine sahiptir. Bu se…"
type textarea "*"
type textarea "Dro, bir kullanıcının seçim yapabileceği bir seçenek listesine sahiptir. Bu seç…"
type textarea "*"
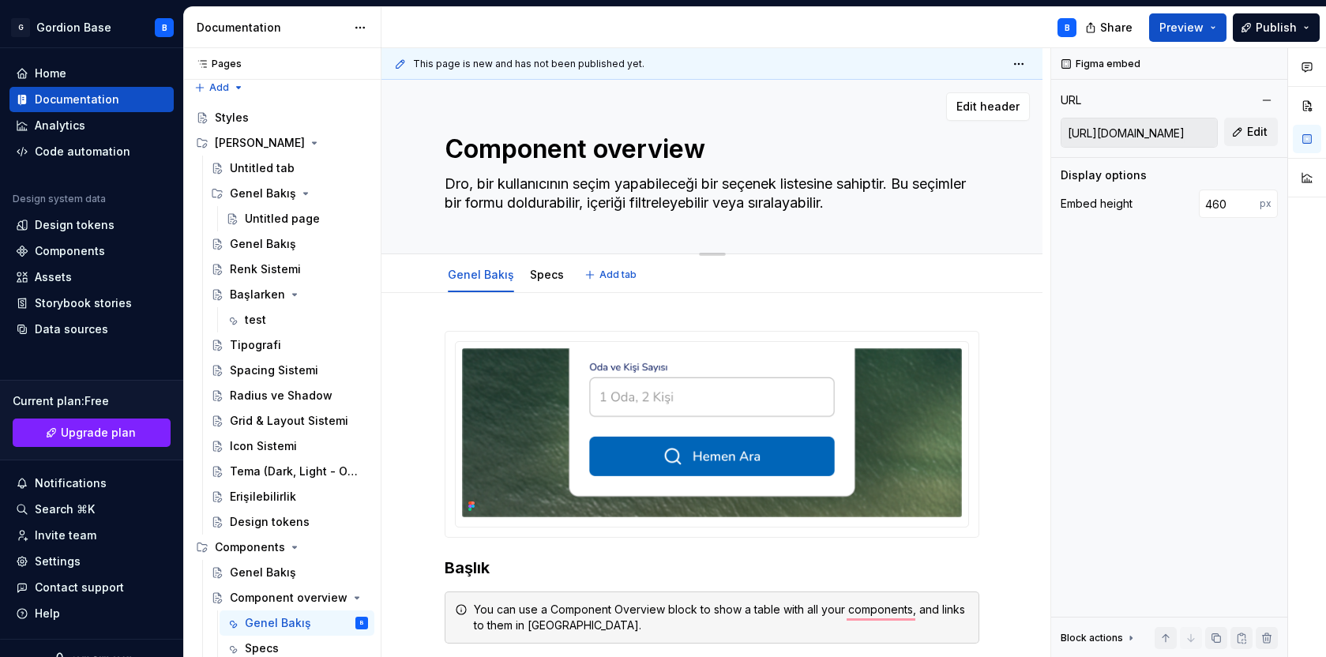
type textarea "Dr, bir kullanıcının seçim yapabileceği bir seçenek listesine sahiptir. Bu seçi…"
type textarea "*"
type textarea "D, bir kullanıcının seçim yapabileceği bir seçenek listesine sahiptir. Bu seçim…"
type textarea "*"
type textarea ", bir kullanıcının seçim yapabileceği bir seçenek listesine sahiptir. Bu seçiml…"
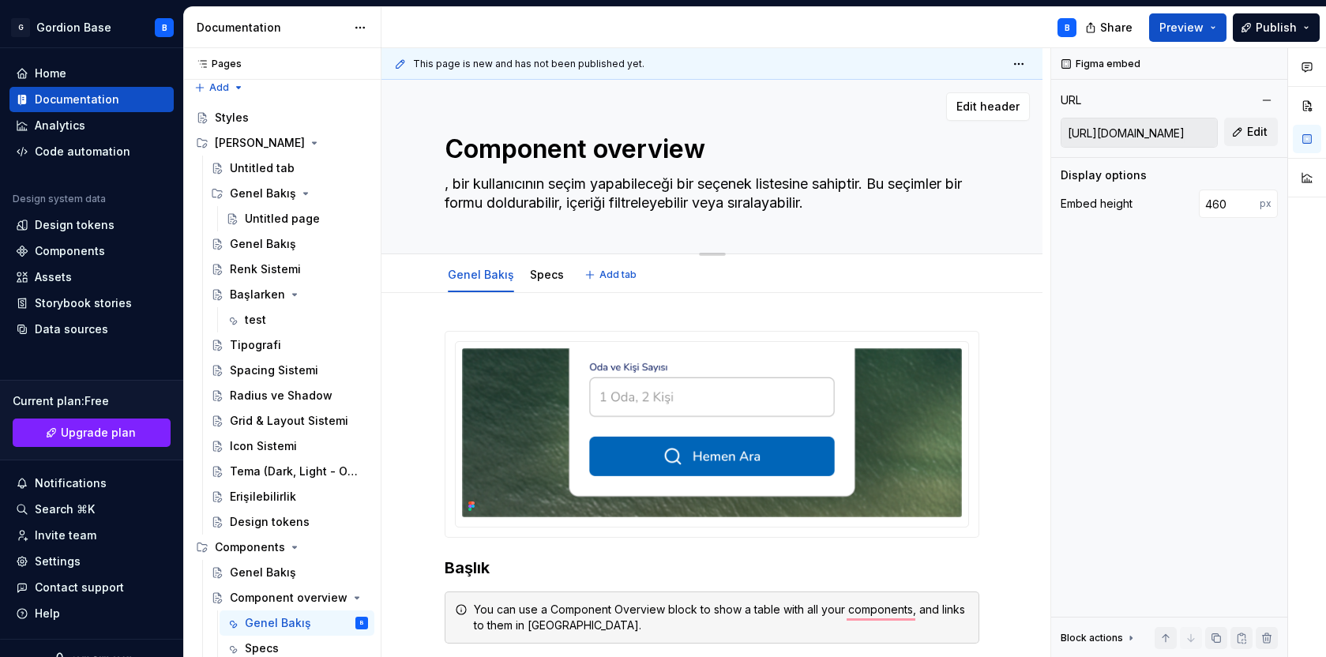
type textarea "*"
type textarea "I, bir kullanıcının seçim yapabileceği bir seçenek listesine sahiptir. Bu seçim…"
type textarea "*"
type textarea "In, bir kullanıcının seçim yapabileceği bir seçenek listesine sahiptir. Bu seçi…"
type textarea "*"
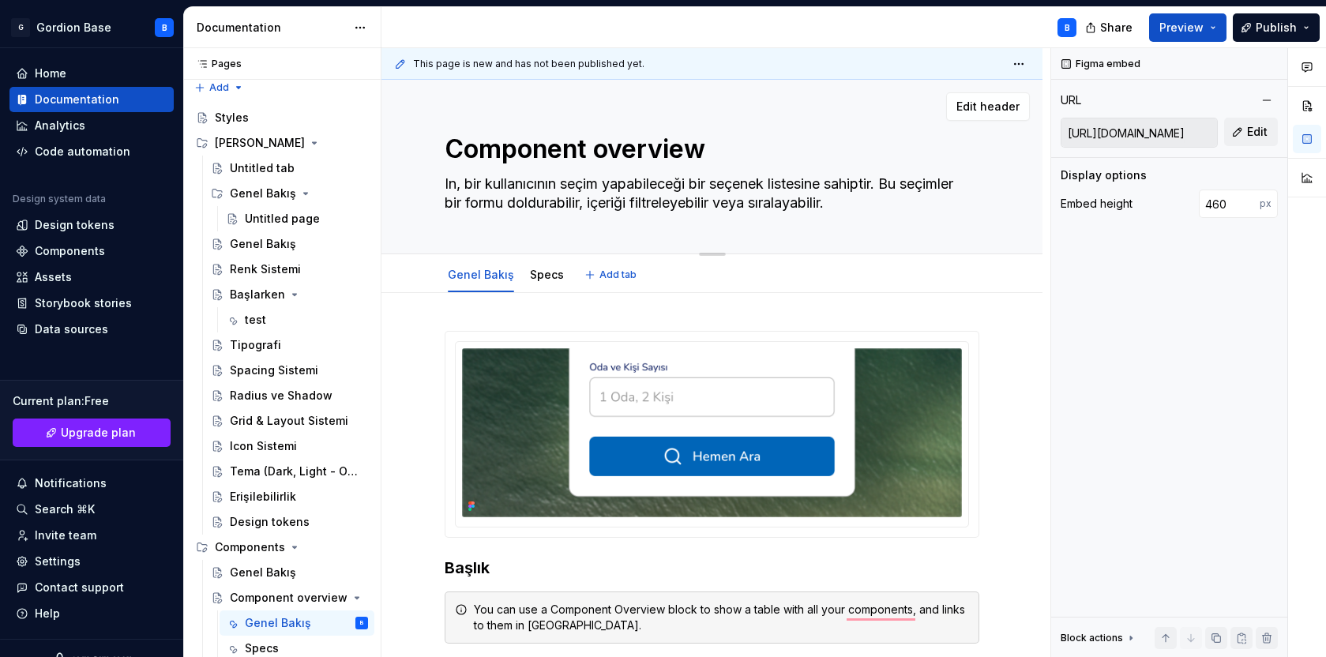
type textarea "Inp, bir kullanıcının seçim yapabileceği bir seçenek listesine sahiptir. Bu seç…"
type textarea "*"
type textarea "Input, bir kullanıcının seçim yapabileceği bir seçenek listesine sahiptir. Bu s…"
type textarea "*"
type textarea "Input , bir kullanıcının seçim yapabileceği bir seçenek listesine sahiptir. Bu …"
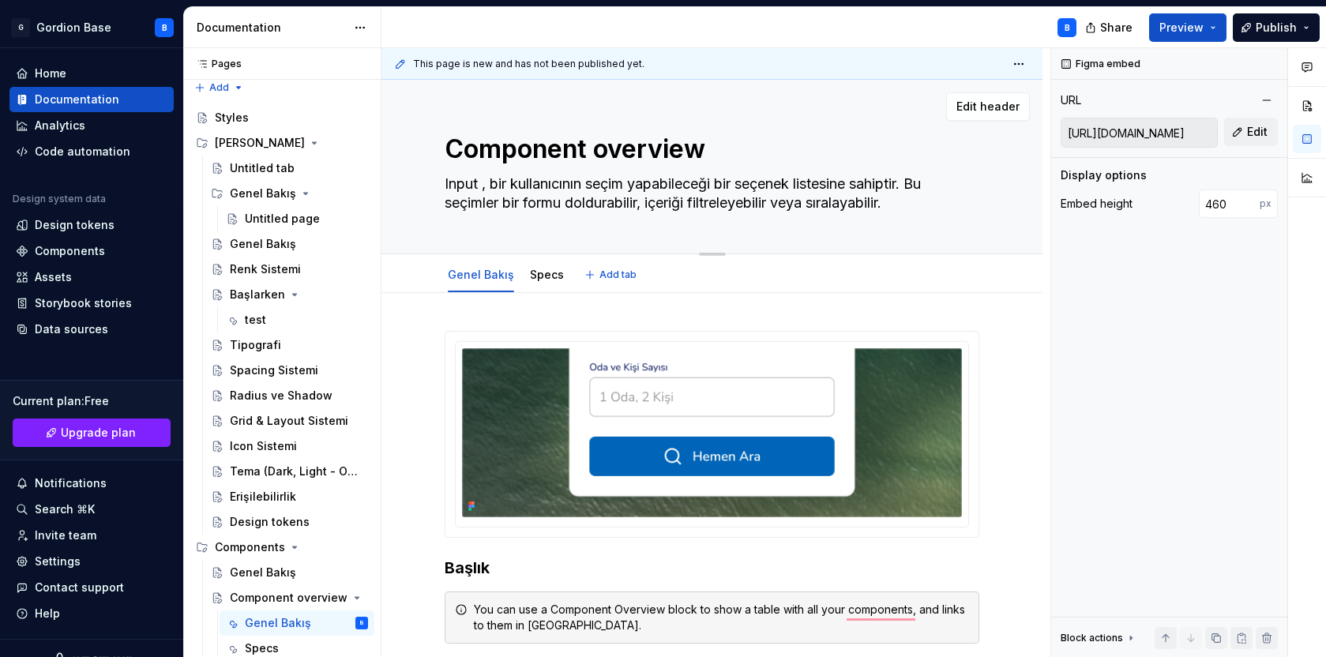
type textarea "*"
type textarea "Input D, bir kullanıcının seçim yapabileceği bir seçenek listesine sahiptir. Bu…"
type textarea "*"
type textarea "Input Dr, bir kullanıcının seçim yapabileceği bir seçenek listesine sahiptir. B…"
type textarea "*"
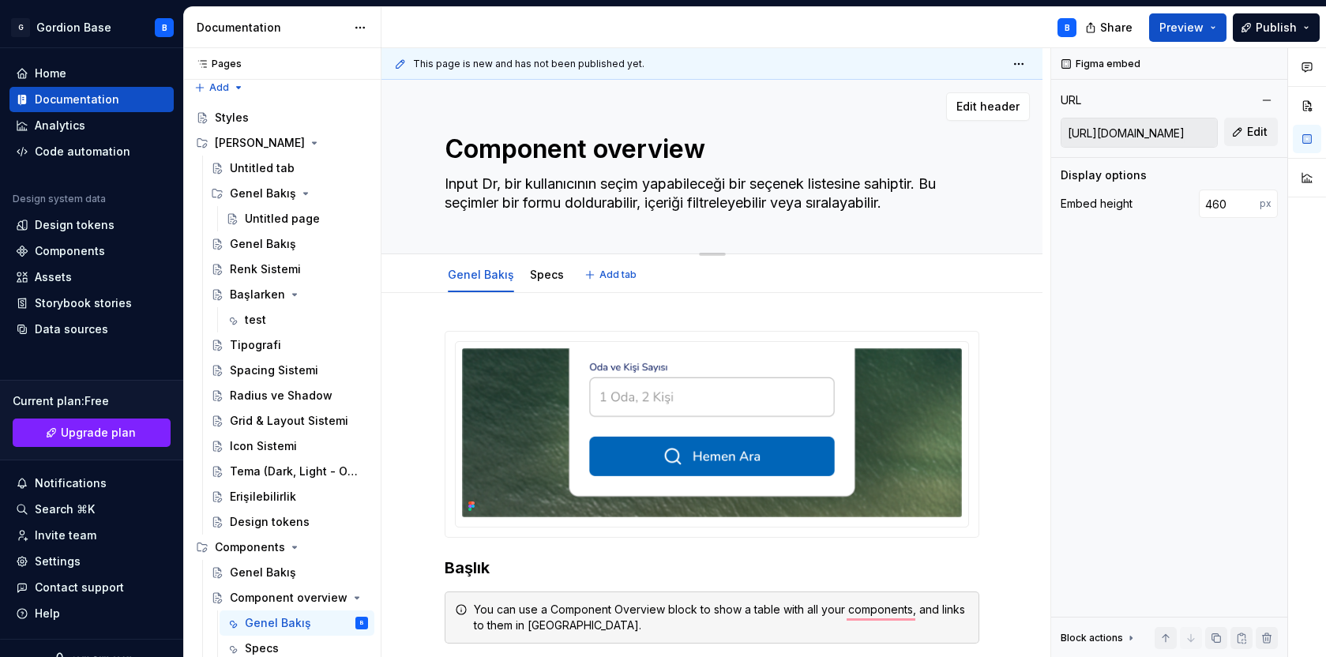
type textarea "Input Dro, bir kullanıcının seçim yapabileceği bir seçenek listesine sahiptir. …"
type textarea "*"
type textarea "Input Drop, bir kullanıcının seçim yapabileceği bir seçenek listesine sahiptir.…"
type textarea "*"
type textarea "Input Dropw, bir kullanıcının seçim yapabileceği bir seçenek listesine sahiptir…"
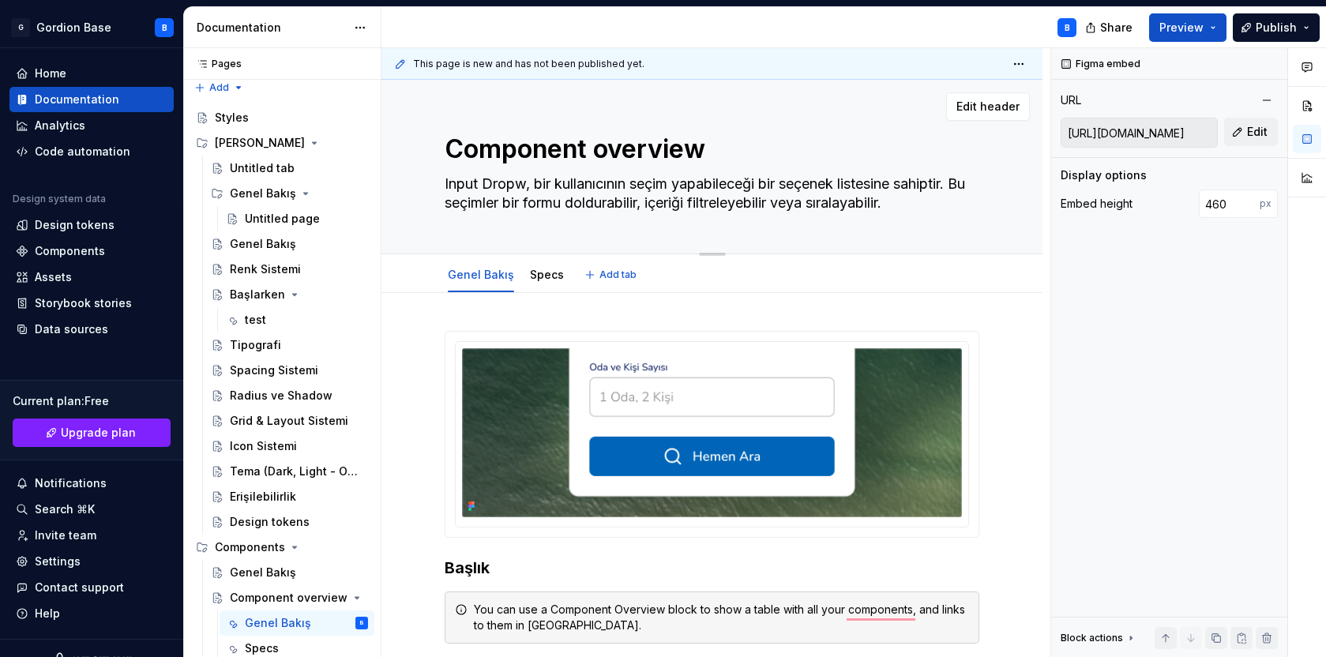
type textarea "*"
type textarea "Input Drop, bir kullanıcının seçim yapabileceği bir seçenek listesine sahiptir.…"
type textarea "*"
type textarea "Input Dropo, bir kullanıcının seçim yapabileceği bir seçenek listesine sahiptir…"
type textarea "*"
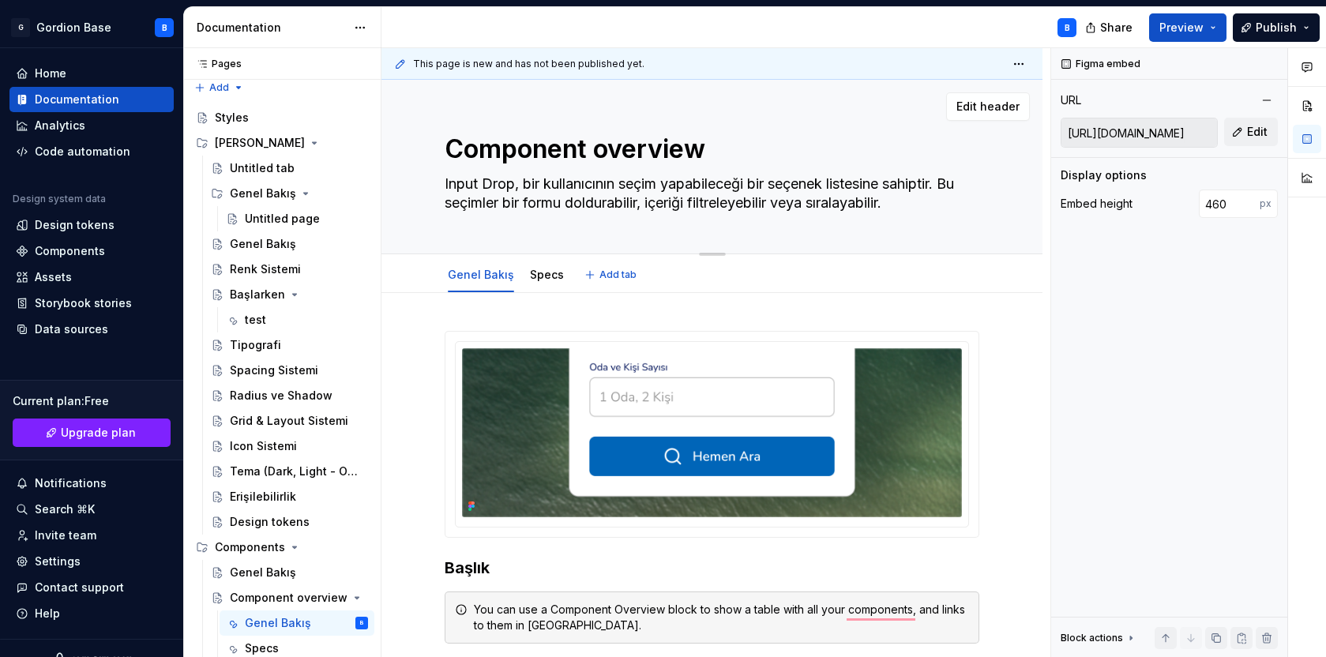
type textarea "Input Dropd, bir kullanıcının seçim yapabileceği bir seçenek listesine sahiptir…"
type textarea "*"
type textarea "Input Dropdo, bir kullanıcının seçim yapabileceği bir seçenek listesine sahipti…"
type textarea "*"
type textarea "Input Dropdow, bir kullanıcının seçim yapabileceği bir seçenek listesine sahipt…"
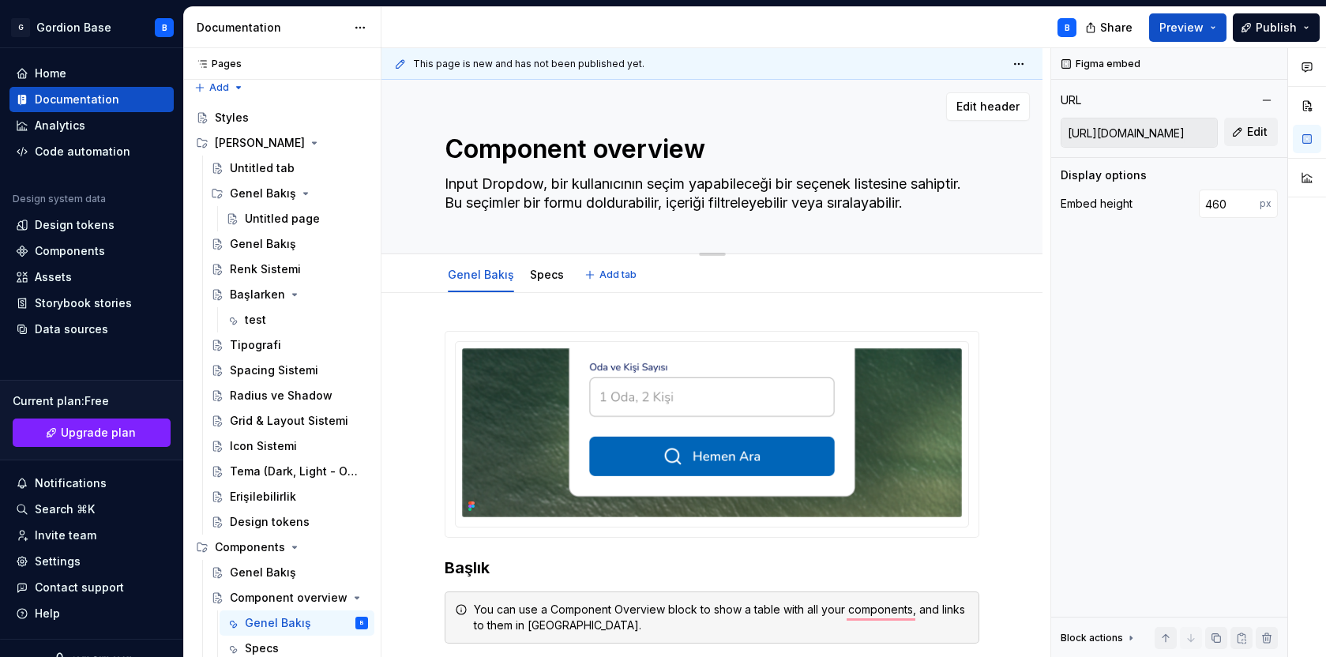
type textarea "*"
type textarea "Input Dropdown, bir kullanıcının seçim yapabileceği bir seçenek listesine sahip…"
type textarea "*"
type textarea "Input Dropdown, bir kullanıcının seçim yapabileceği bir seçenek listesine sahip…"
click at [476, 156] on textarea "Component overview" at bounding box center [708, 149] width 535 height 38
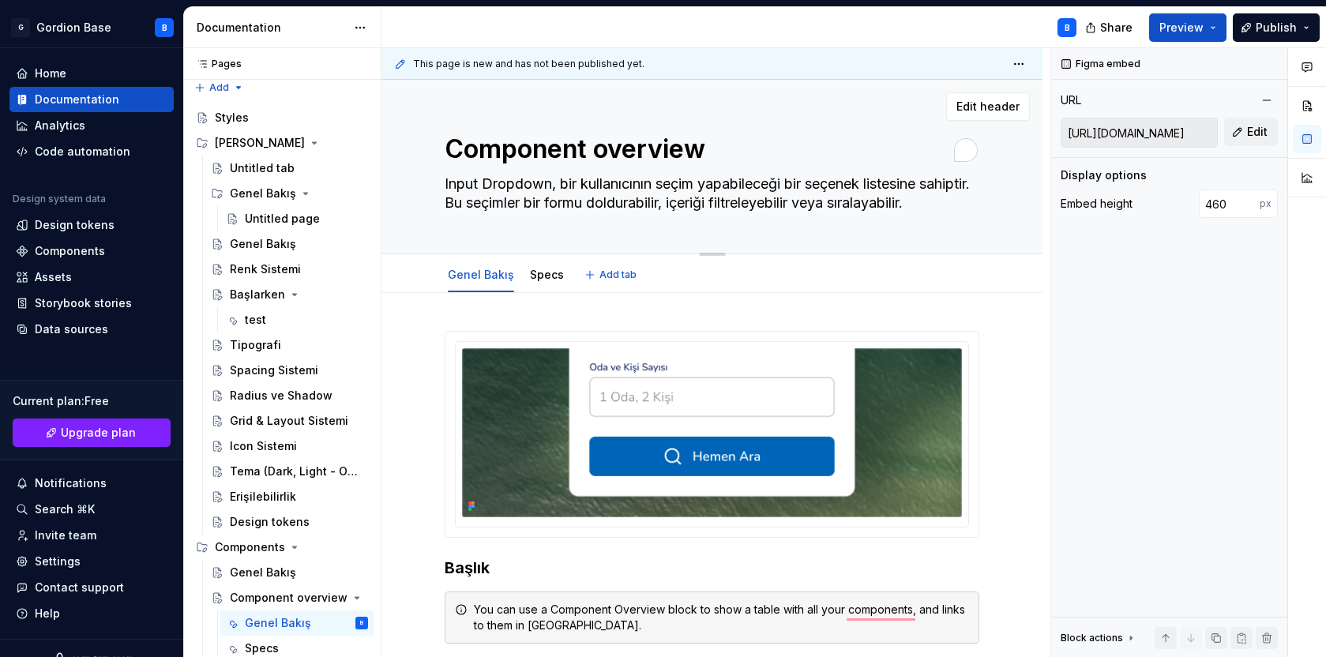
click at [476, 156] on textarea "Component overview" at bounding box center [708, 149] width 535 height 38
type textarea "*"
type textarea "I"
type textarea "*"
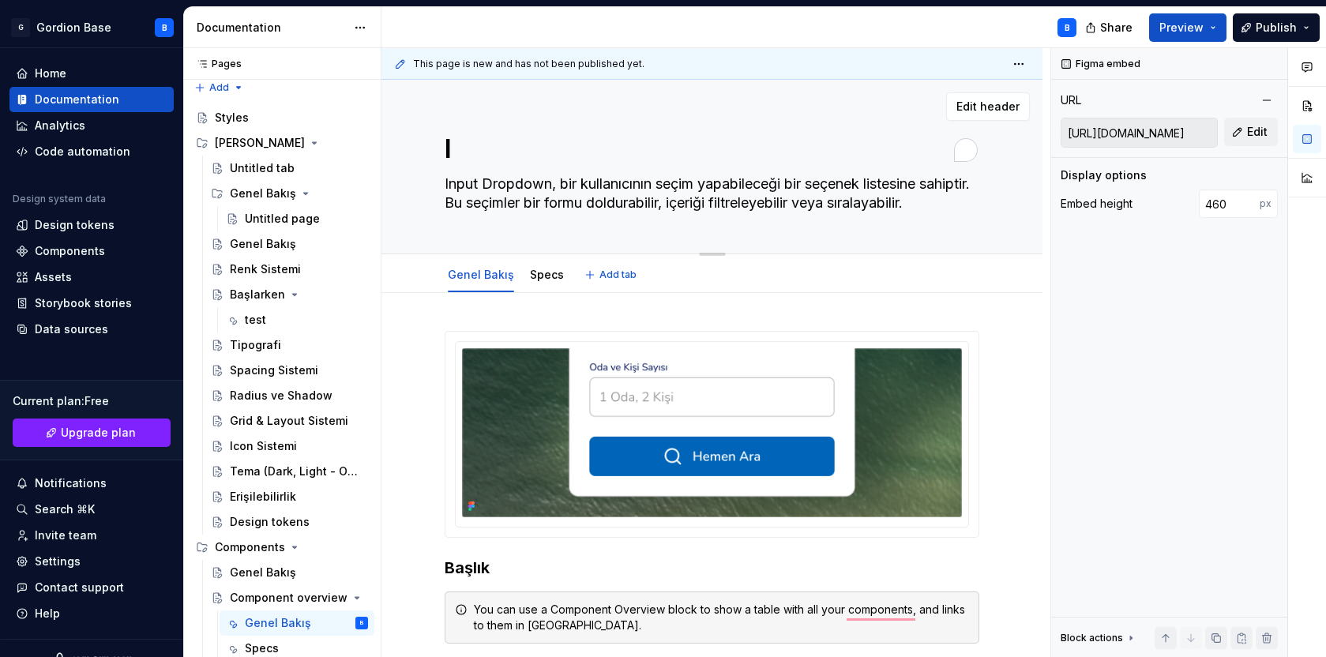
type textarea "In"
type textarea "*"
type textarea "Inp"
type textarea "*"
type textarea "Inpu"
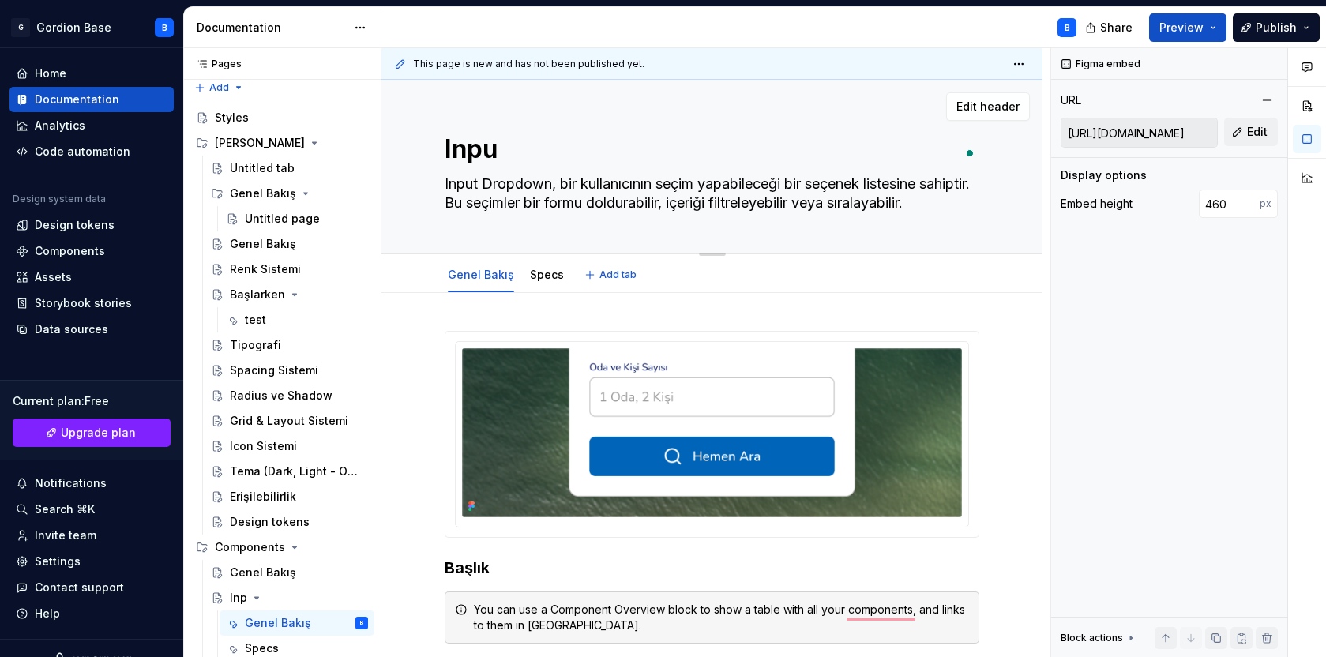
type textarea "*"
type textarea "Input"
type textarea "*"
type textarea "Input"
type textarea "*"
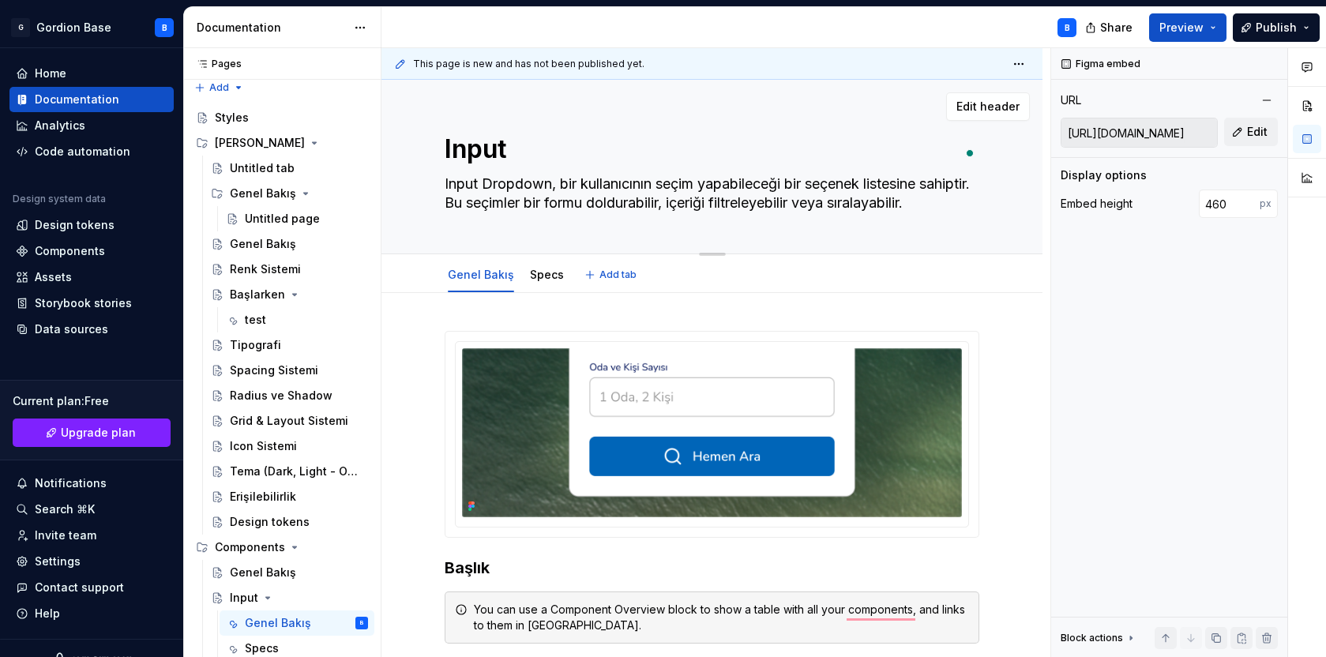
type textarea "Input D"
type textarea "*"
type textarea "Input Dr"
type textarea "*"
type textarea "Input Dro"
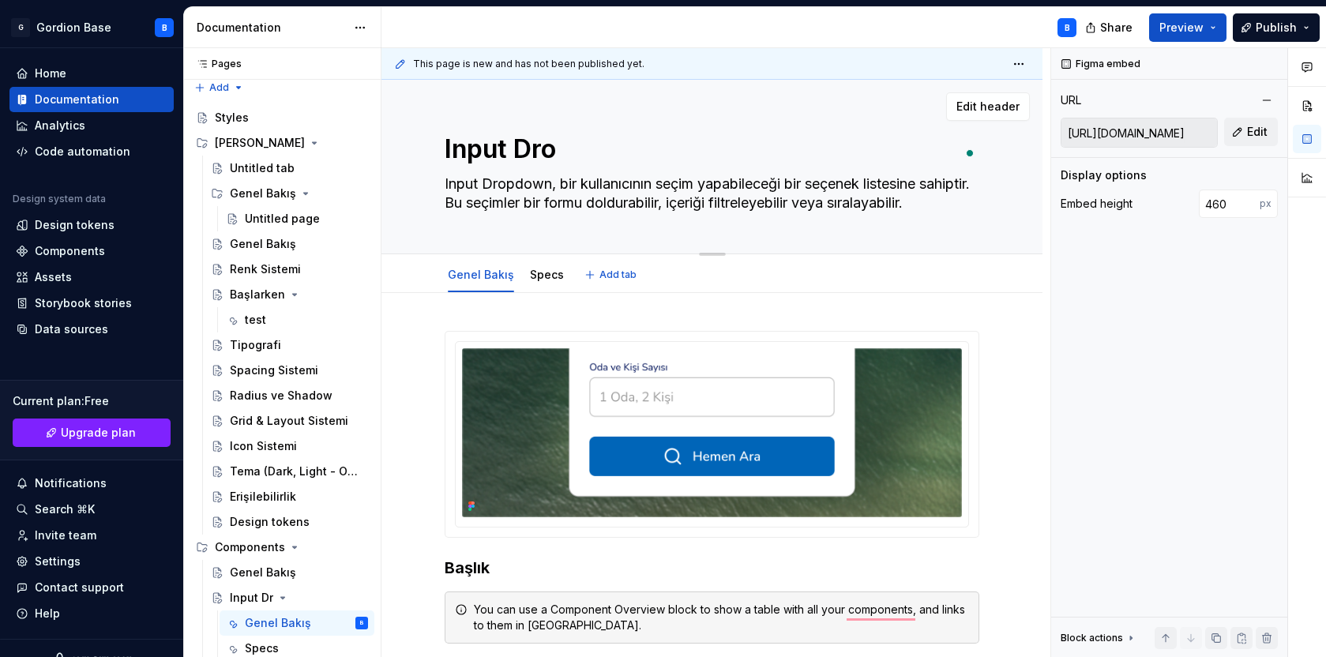
type textarea "*"
type textarea "Input Drop"
type textarea "*"
type textarea "Input Dropwo"
type textarea "*"
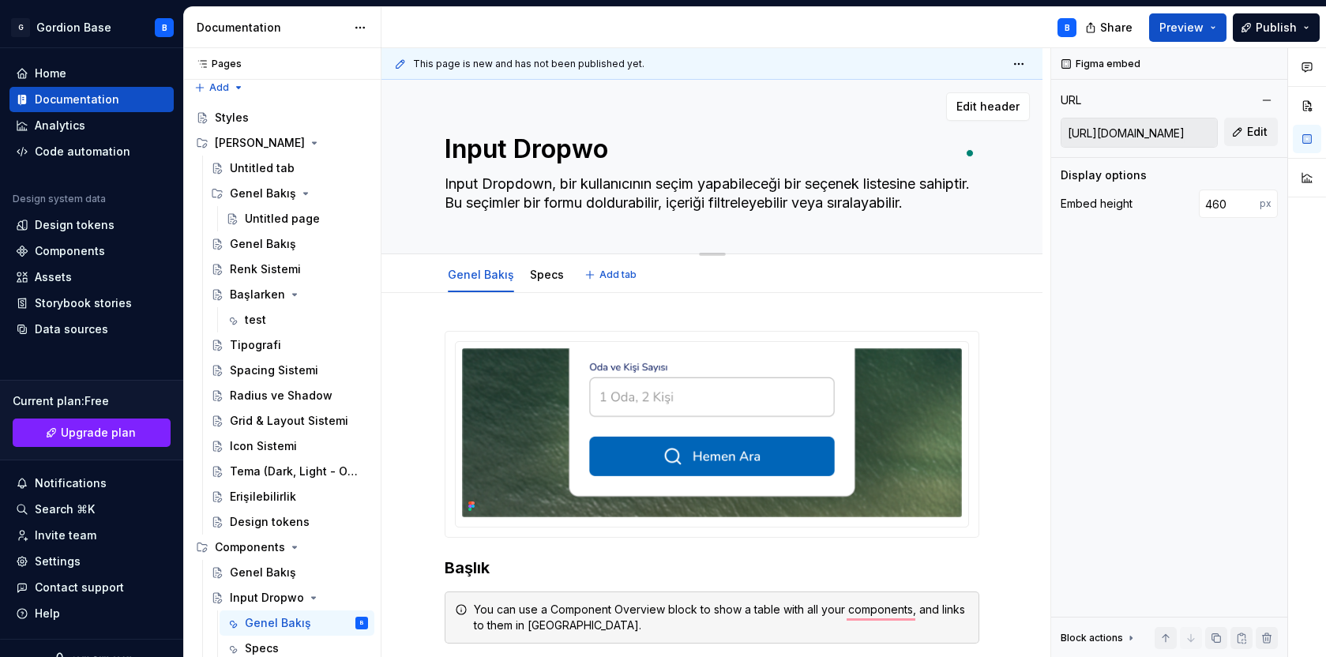
type textarea "Input Dropw"
type textarea "*"
type textarea "Input Drop"
type textarea "*"
type textarea "Input Dropd"
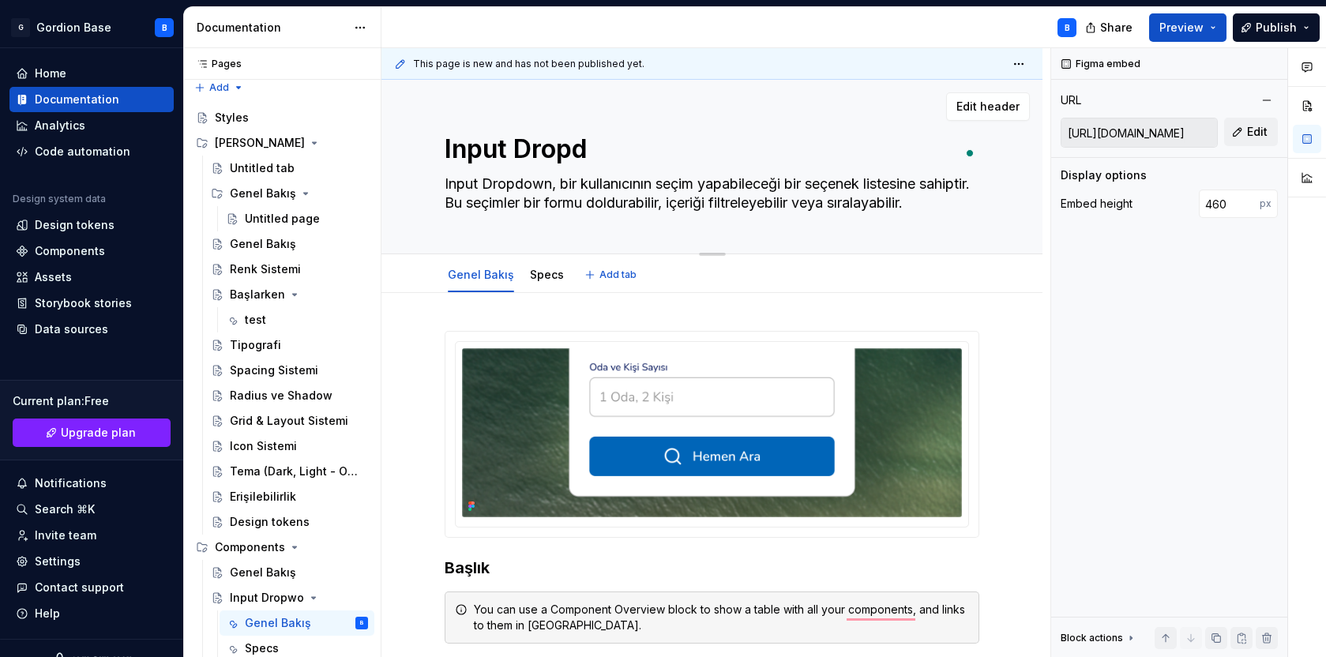
type textarea "*"
type textarea "Input Dropdo"
type textarea "*"
type textarea "Input Dropdow"
type textarea "*"
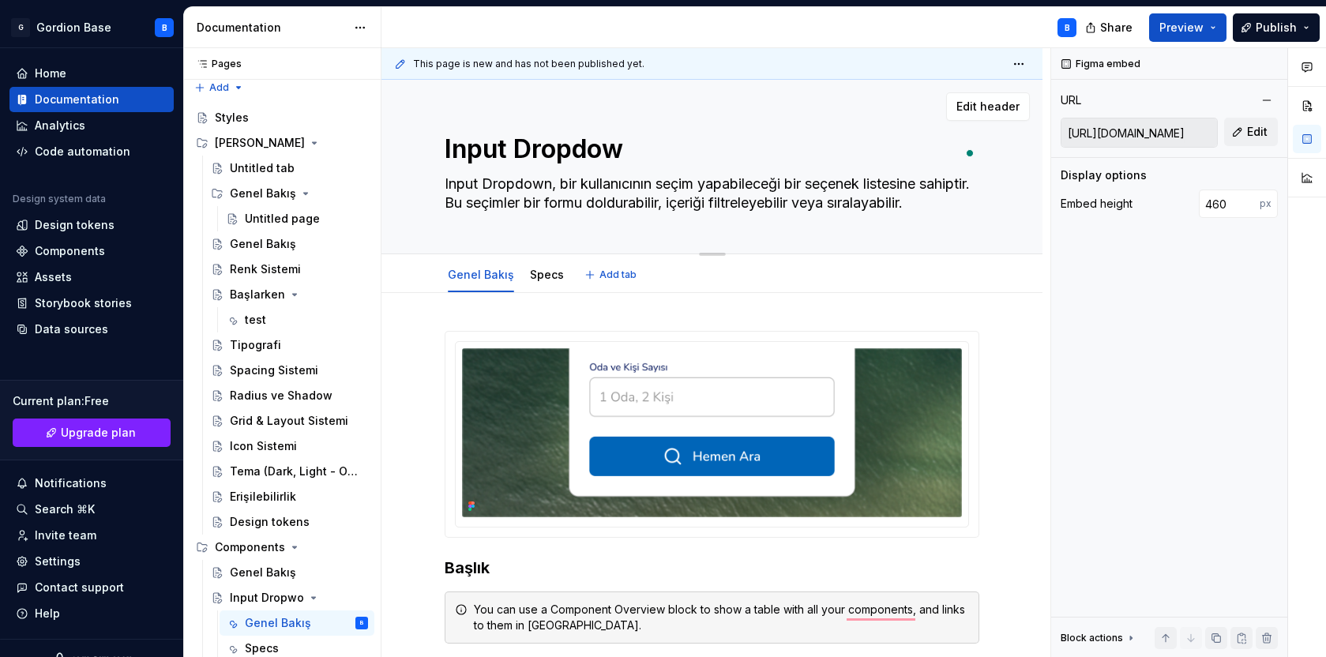
type textarea "Input Dropdown"
type textarea "*"
type textarea "Input Dropdown"
click at [563, 183] on textarea "Input Dropdown, bir kullanıcının seçim yapabileceği bir seçenek listesine sahip…" at bounding box center [708, 193] width 535 height 44
click at [566, 183] on textarea "Input Dropdown, bir kullanıcının seçim yapabileceği bir seçenek listesine sahip…" at bounding box center [708, 193] width 535 height 44
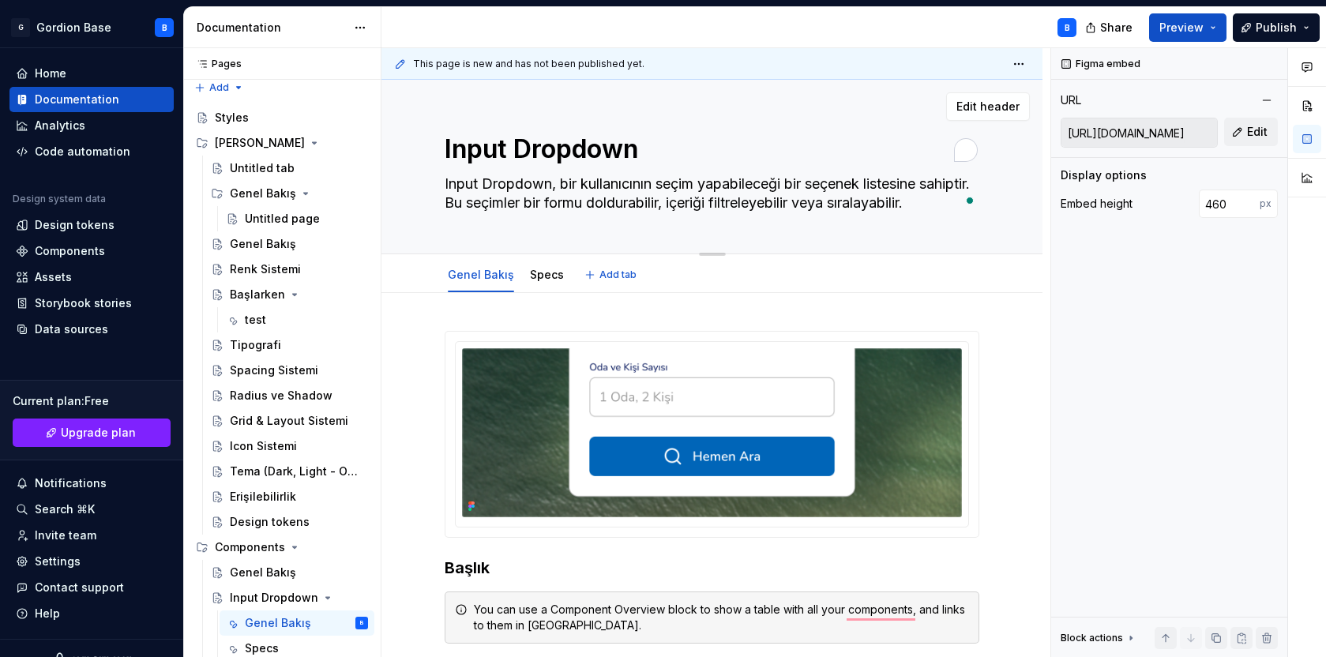
drag, startPoint x: 590, startPoint y: 186, endPoint x: 440, endPoint y: 193, distance: 150.3
click at [440, 193] on div "Input Dropdown Input Dropdown, bir kullanıcının seçim yapabileceği bir seçenek …" at bounding box center [711, 167] width 661 height 175
click at [471, 186] on textarea "Input Dropdown, bir kullanıcının seçim yapabileceği bir seçenek listesine sahip…" at bounding box center [708, 193] width 535 height 44
drag, startPoint x: 588, startPoint y: 183, endPoint x: 403, endPoint y: 183, distance: 184.8
click at [403, 183] on div "Input Dropdown Input Dropdown, bir kullanıcının seçim yapabileceği bir seçenek …" at bounding box center [711, 167] width 661 height 175
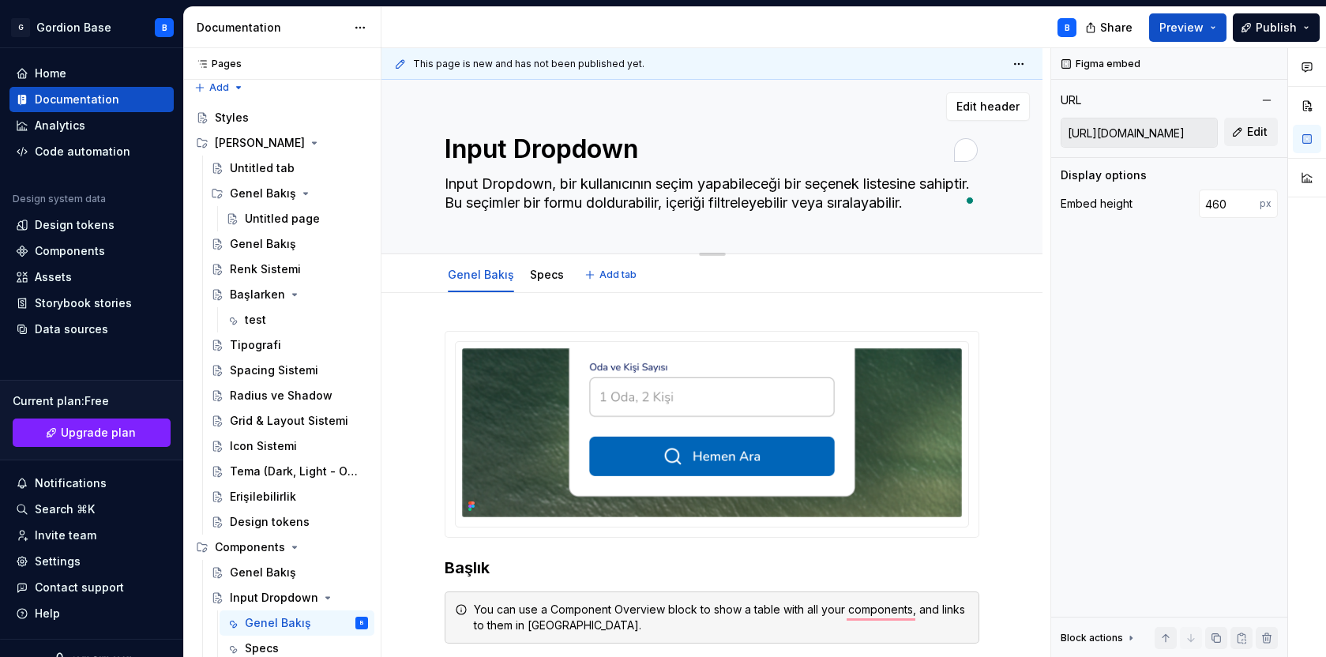
type textarea "*"
type textarea "Kullanıcının seçim yapabileceği bir seçenek listesine sahiptir. Bu seçimler bir…"
type textarea "*"
type textarea "Kullanıcının seçim yapabileceği bir seçenek listesine sahiptir. Bu seçimler bir…"
click at [419, 273] on div "[PERSON_NAME] Specs Add tab" at bounding box center [711, 273] width 661 height 39
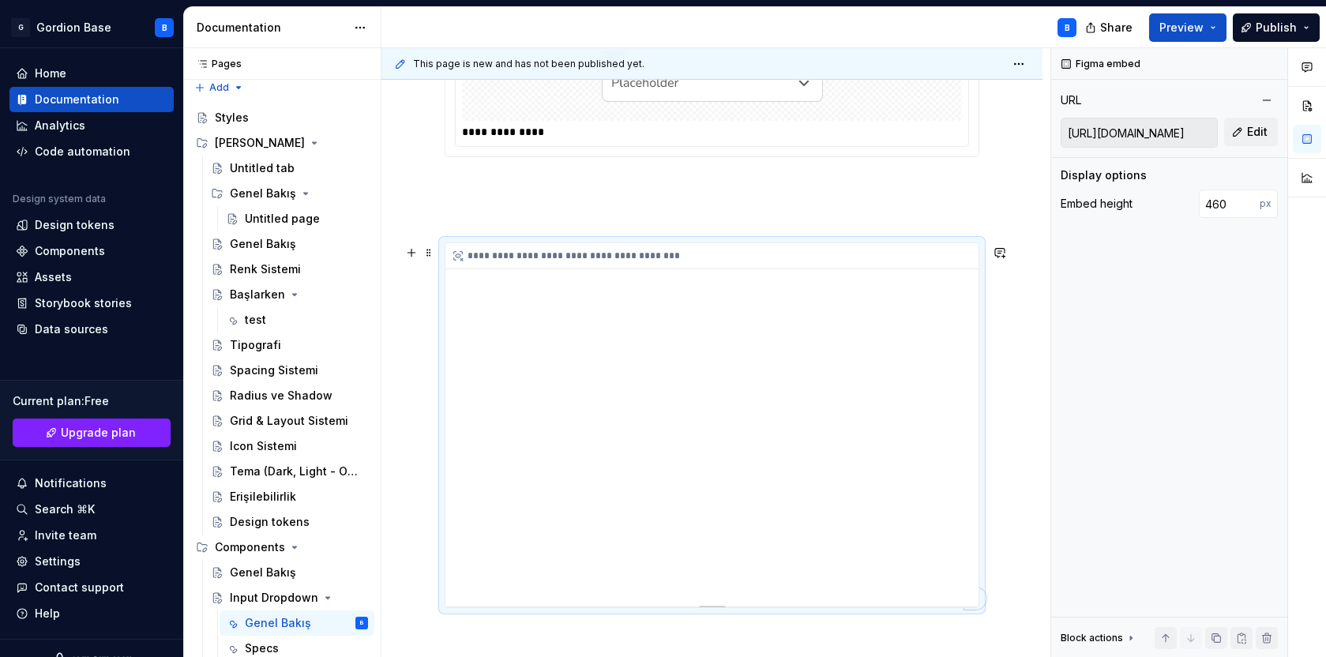
scroll to position [719, 0]
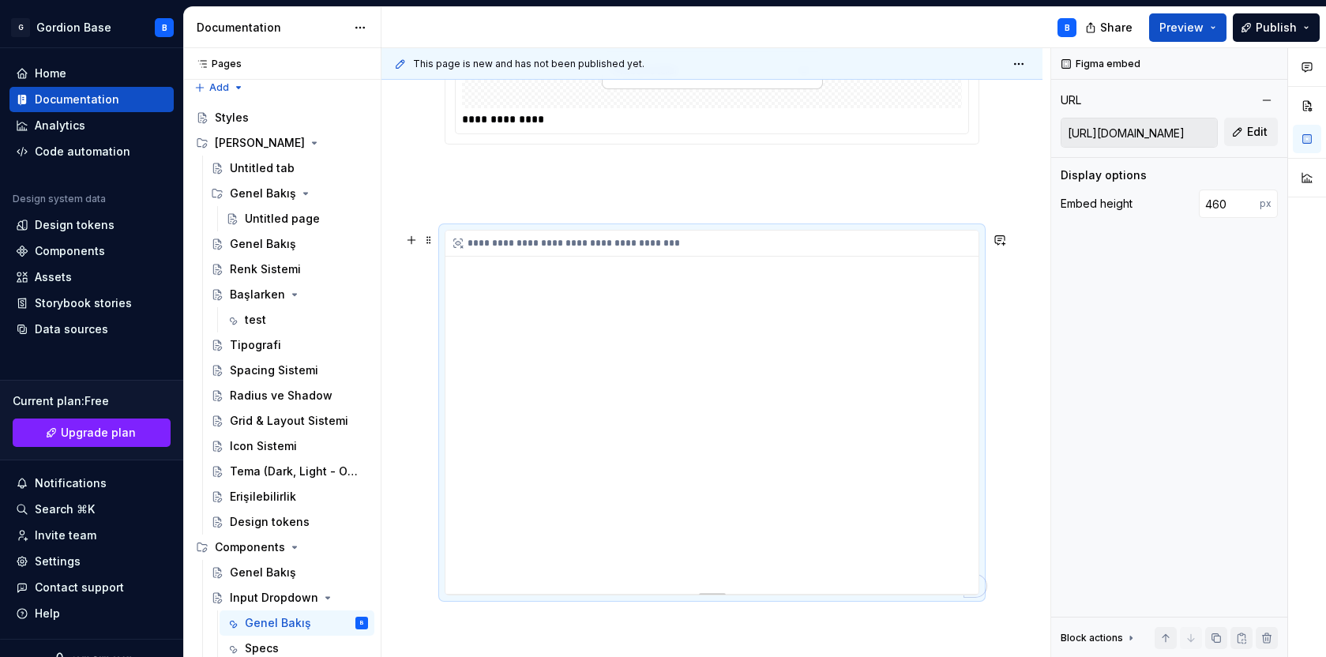
click at [832, 396] on div "**********" at bounding box center [711, 412] width 533 height 363
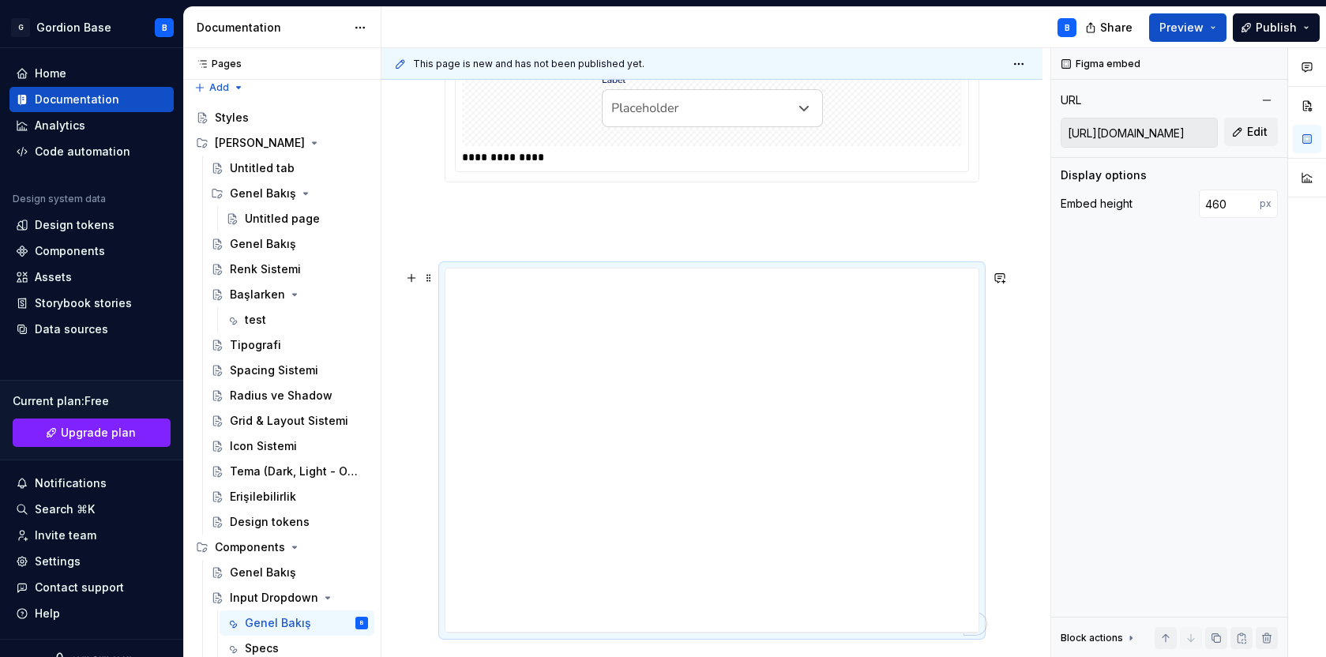
scroll to position [642, 0]
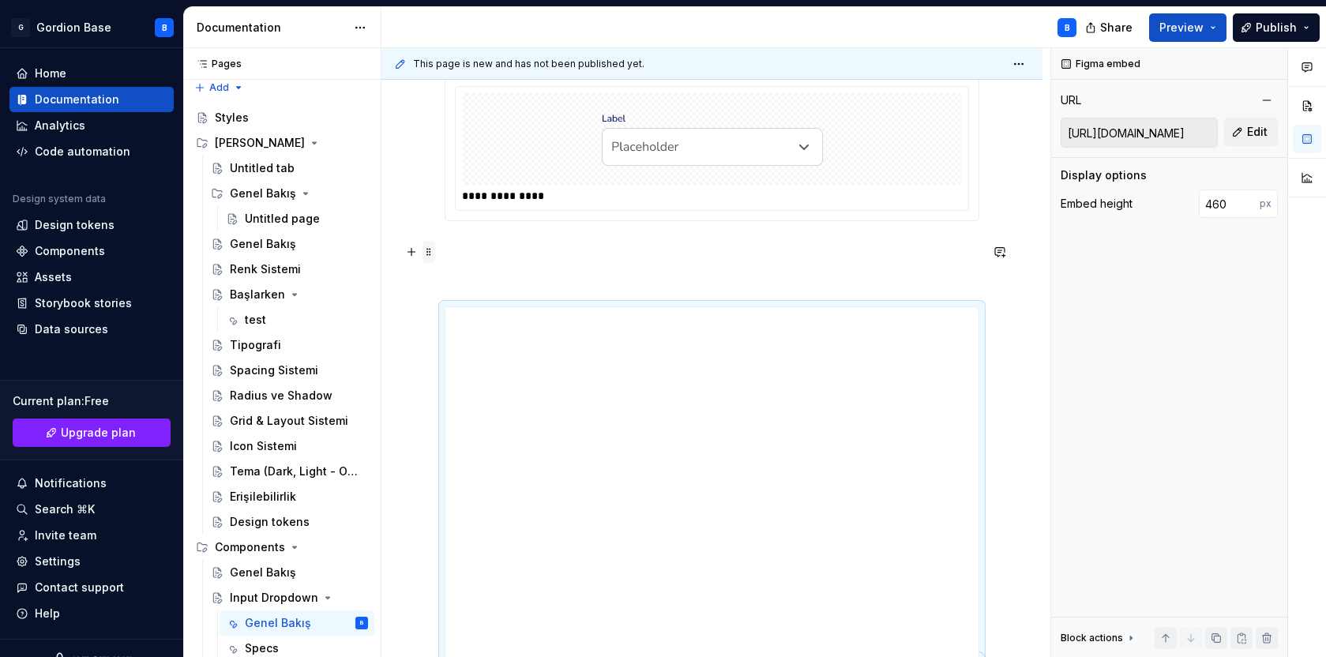
click at [427, 256] on span at bounding box center [429, 252] width 13 height 22
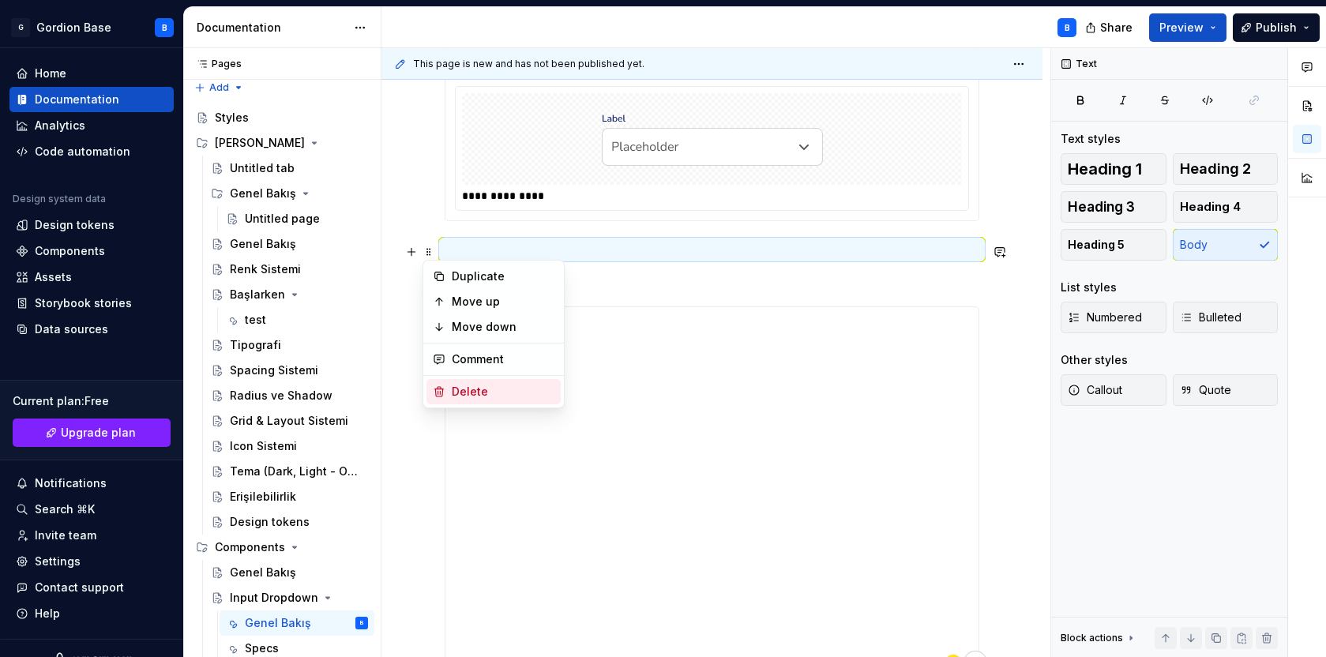
click at [464, 389] on div "Delete" at bounding box center [503, 392] width 103 height 16
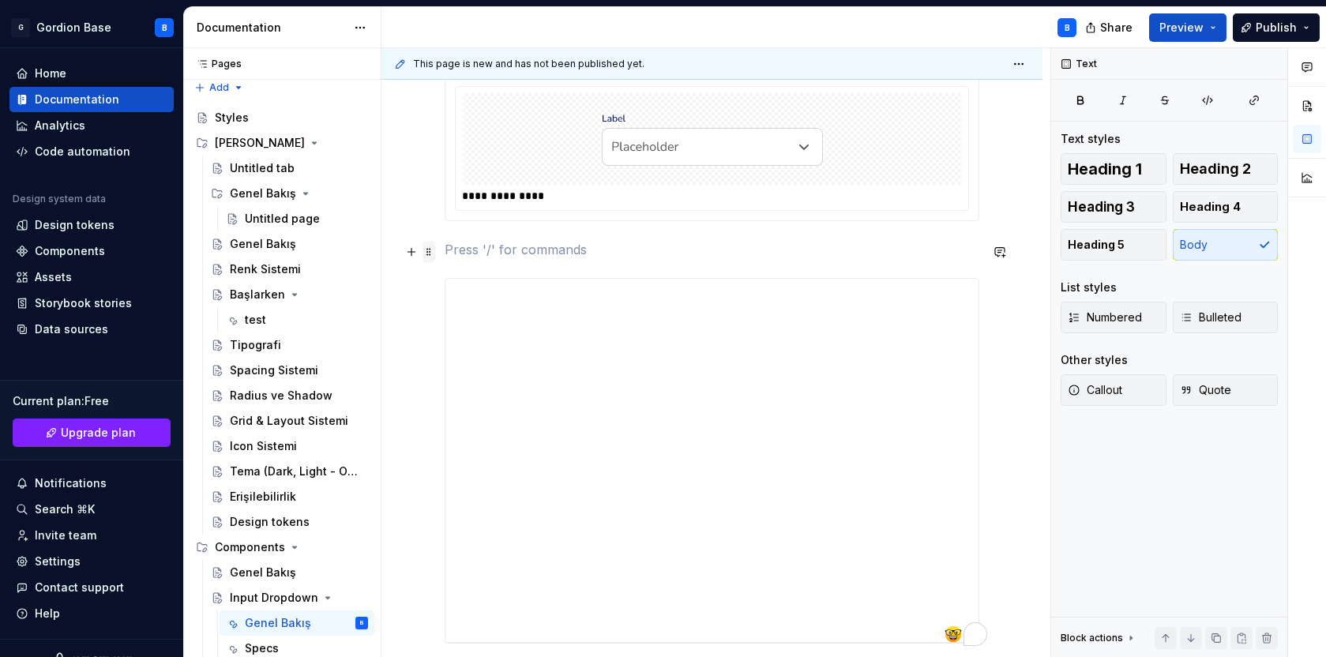
click at [430, 253] on span at bounding box center [429, 252] width 13 height 22
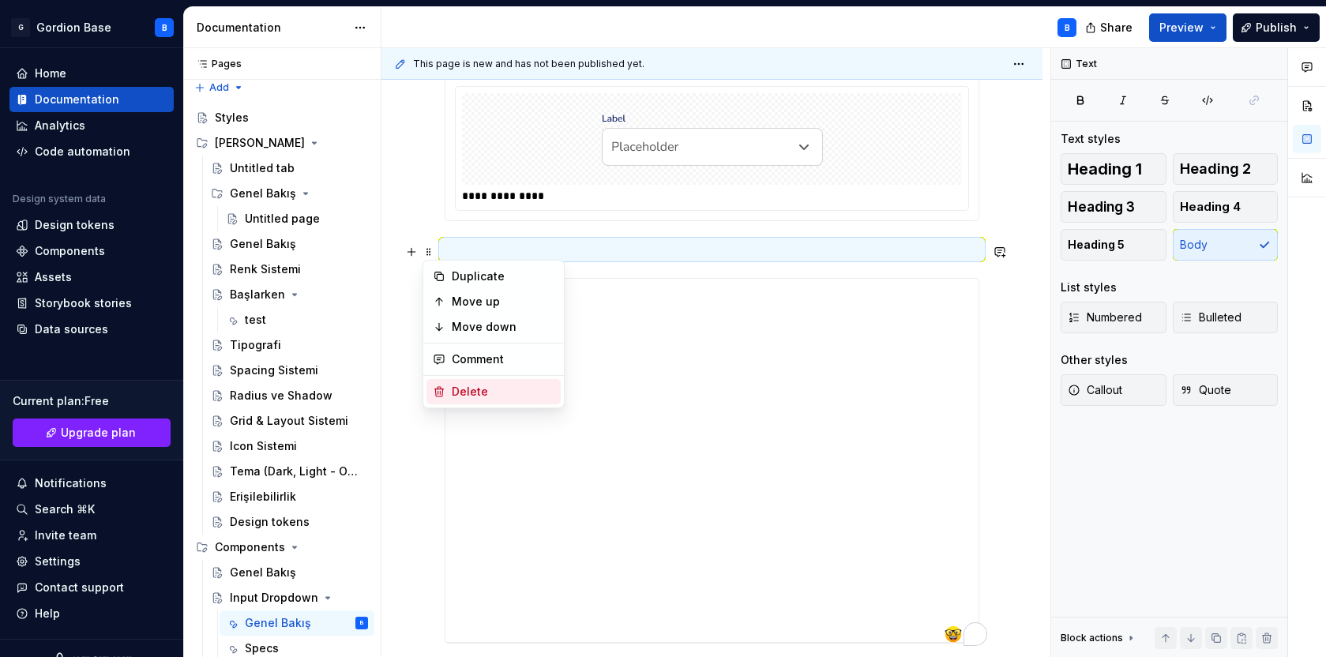
click at [453, 387] on div "Delete" at bounding box center [503, 392] width 103 height 16
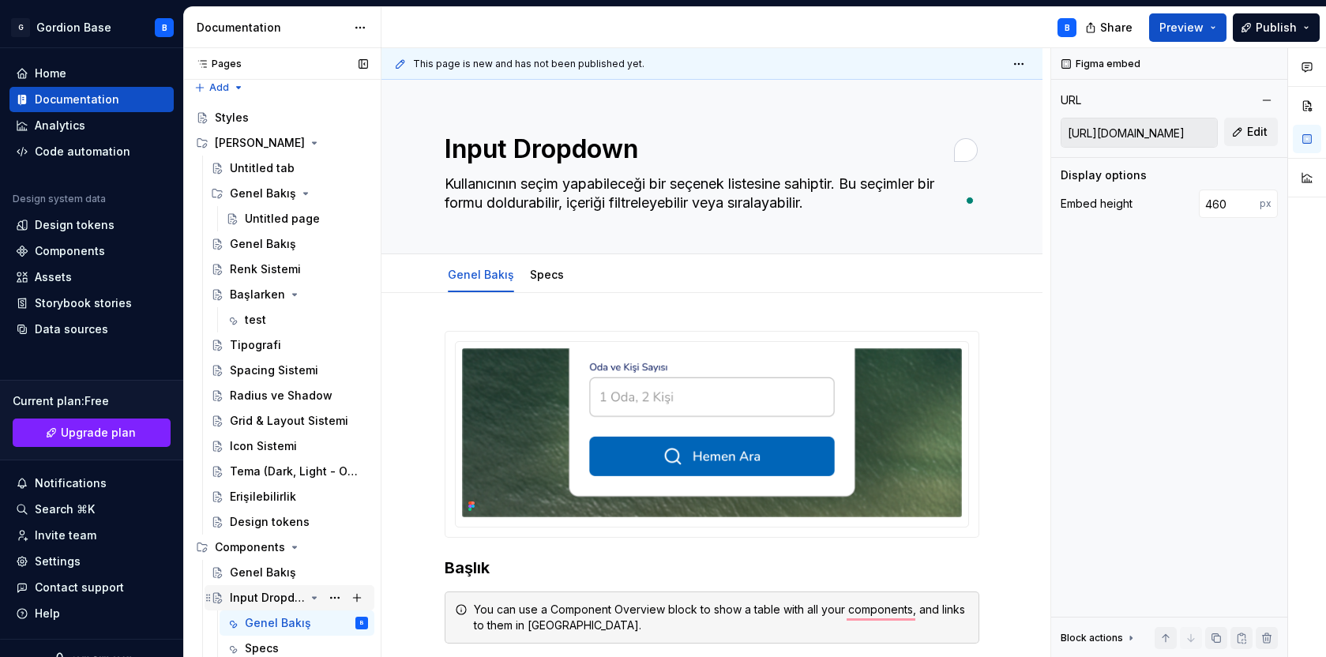
scroll to position [60, 0]
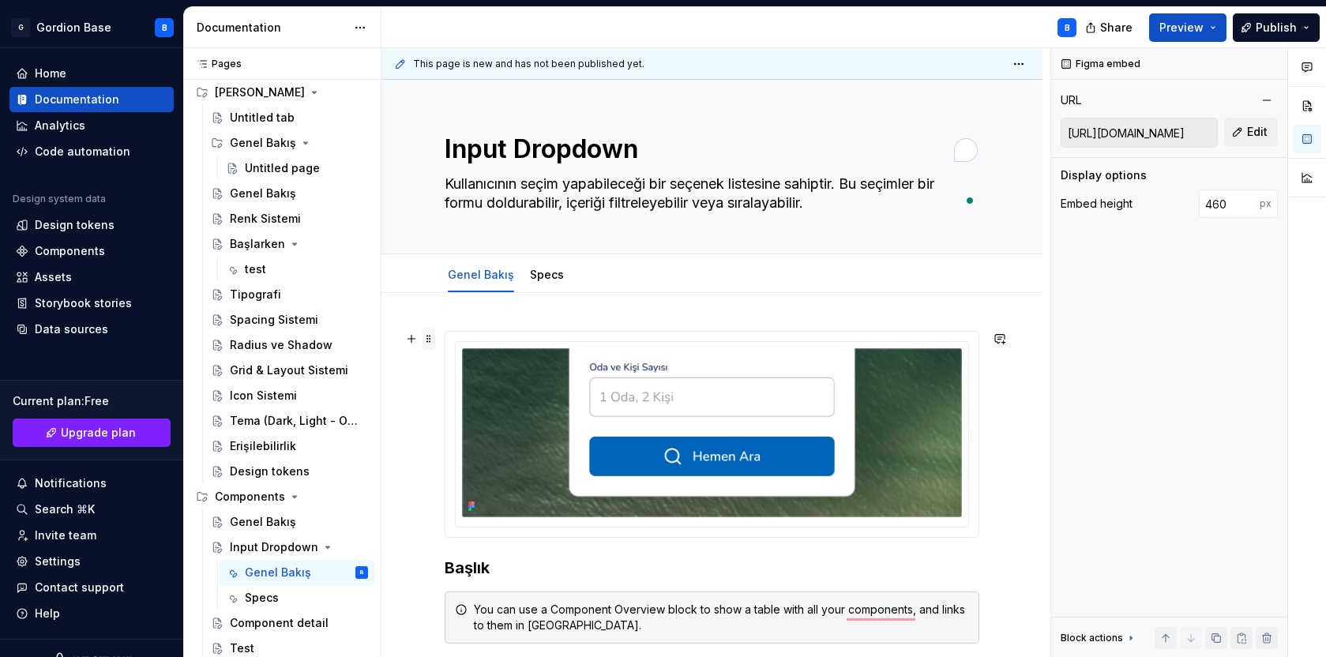
click at [430, 336] on span at bounding box center [429, 339] width 13 height 22
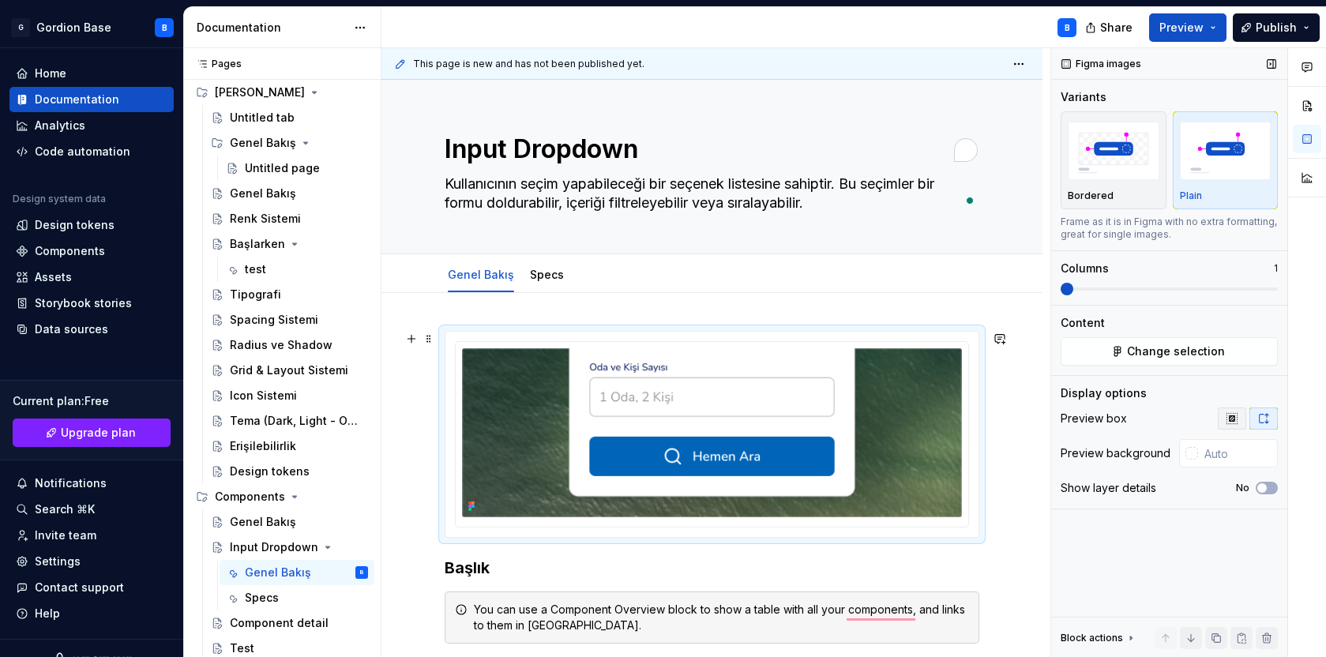
click at [1230, 422] on icon "button" at bounding box center [1232, 418] width 13 height 13
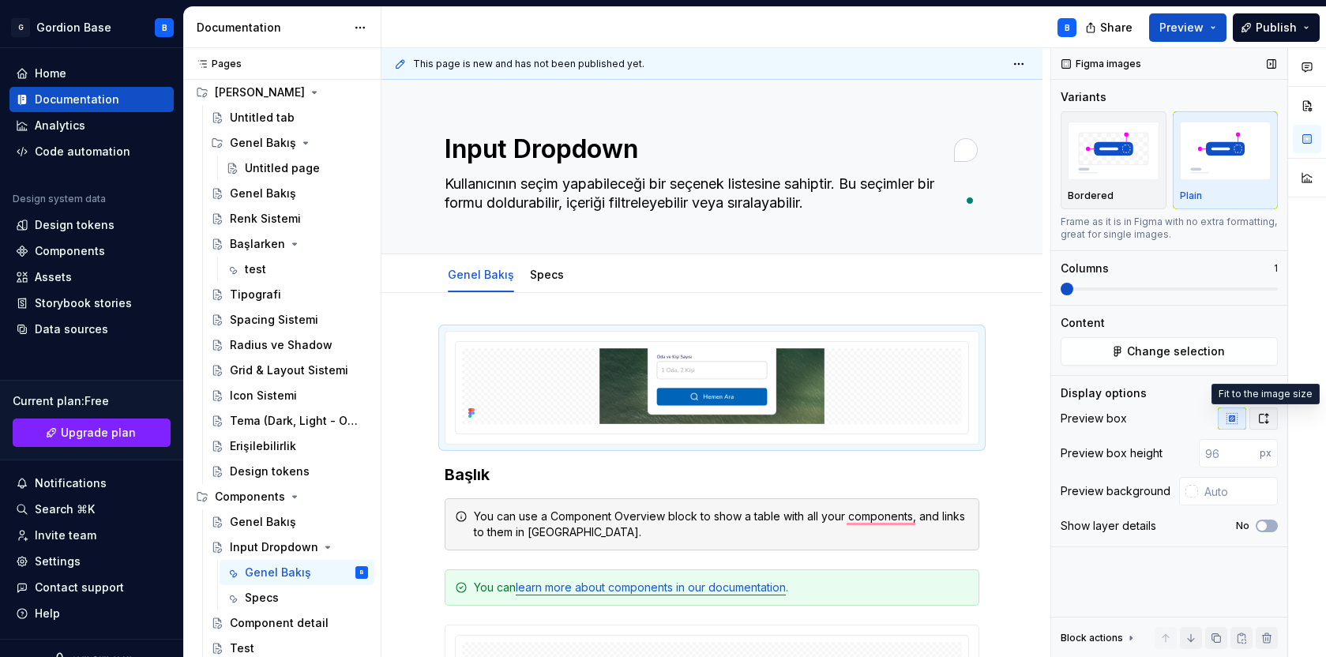
click at [1269, 415] on icon "button" at bounding box center [1263, 418] width 13 height 13
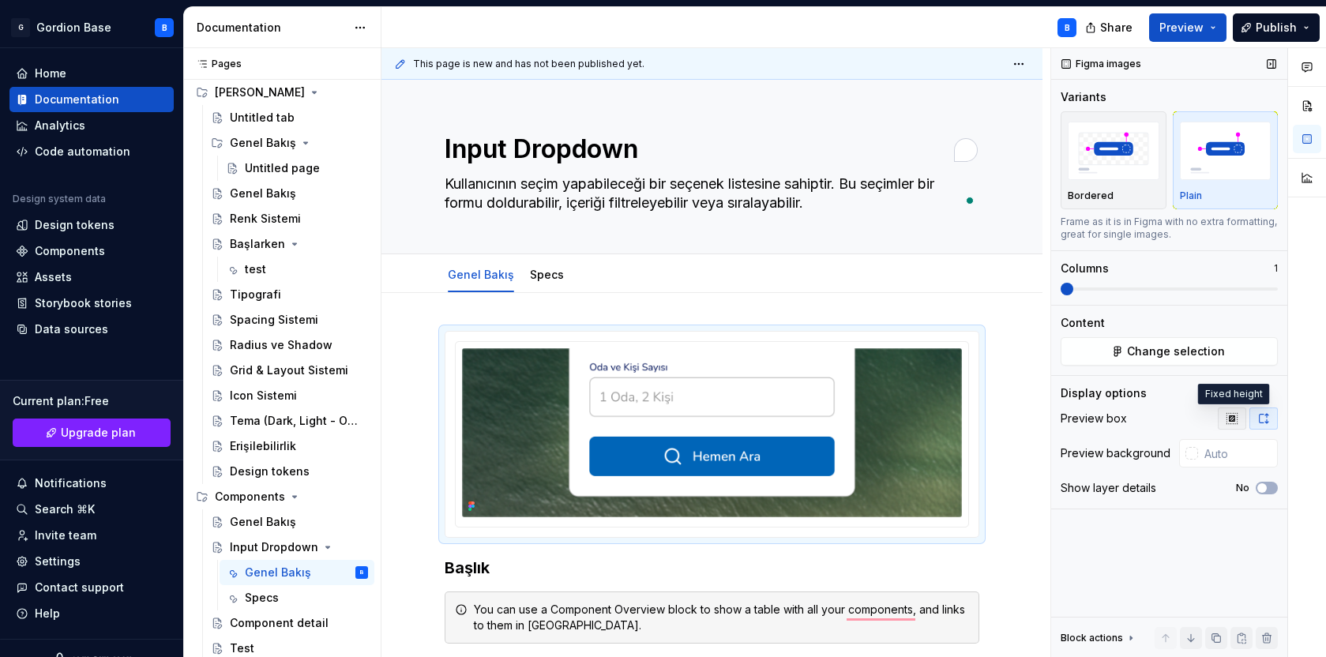
click at [1236, 416] on icon "button" at bounding box center [1232, 418] width 13 height 13
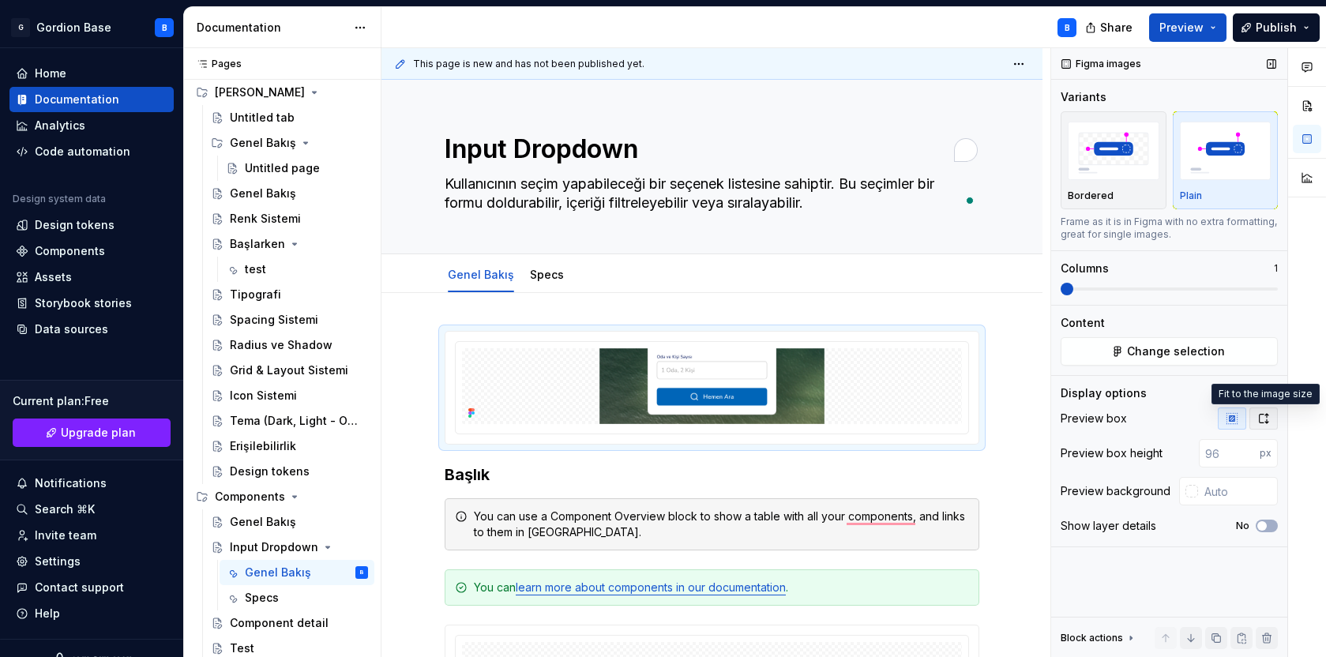
click at [1255, 419] on button "button" at bounding box center [1263, 419] width 28 height 22
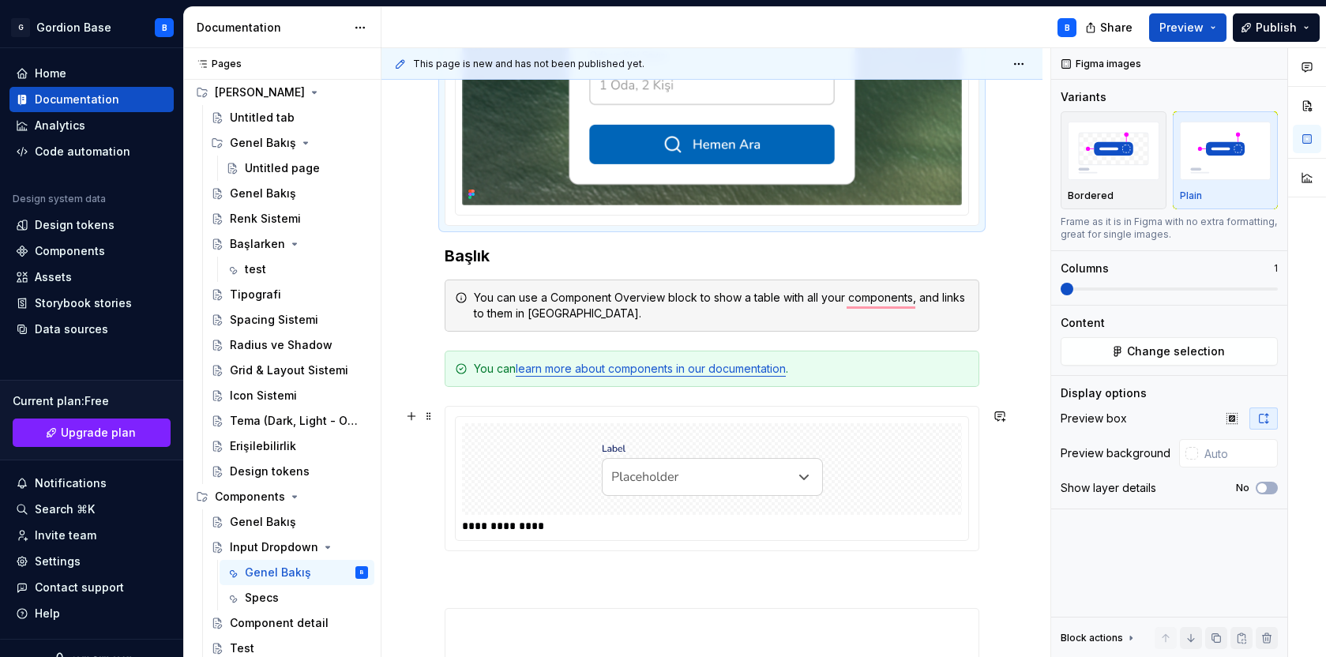
scroll to position [586, 0]
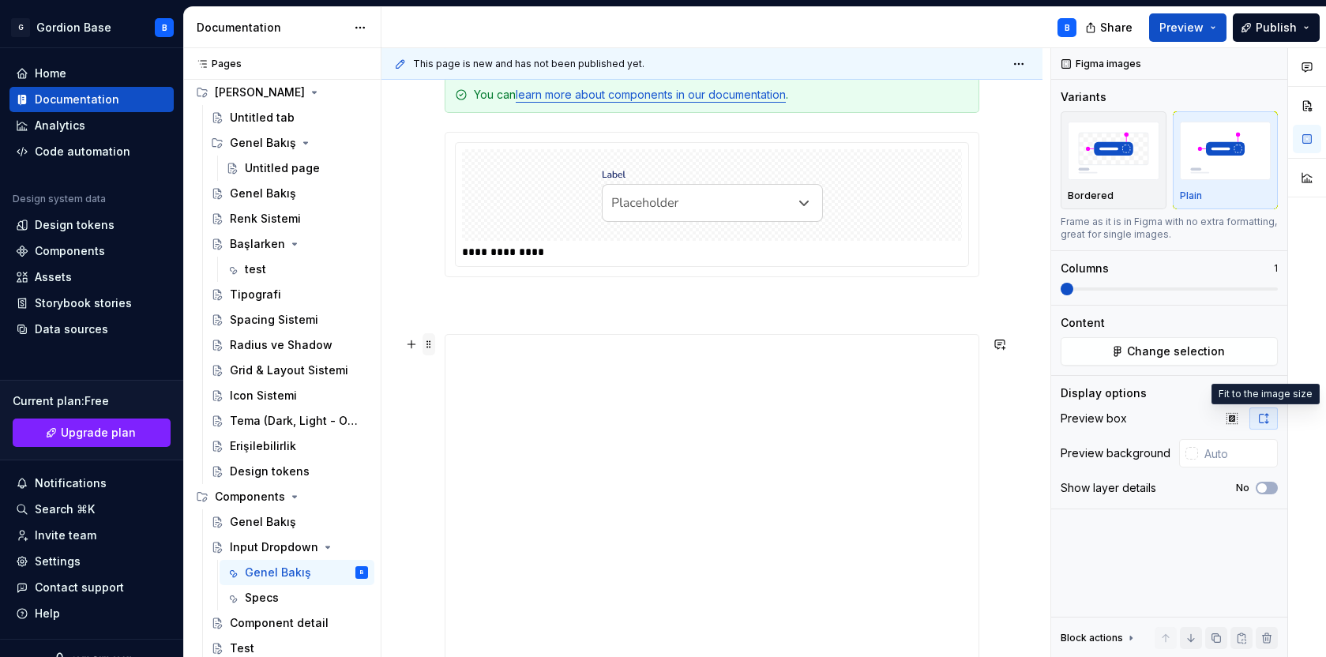
click at [431, 348] on span at bounding box center [429, 344] width 13 height 22
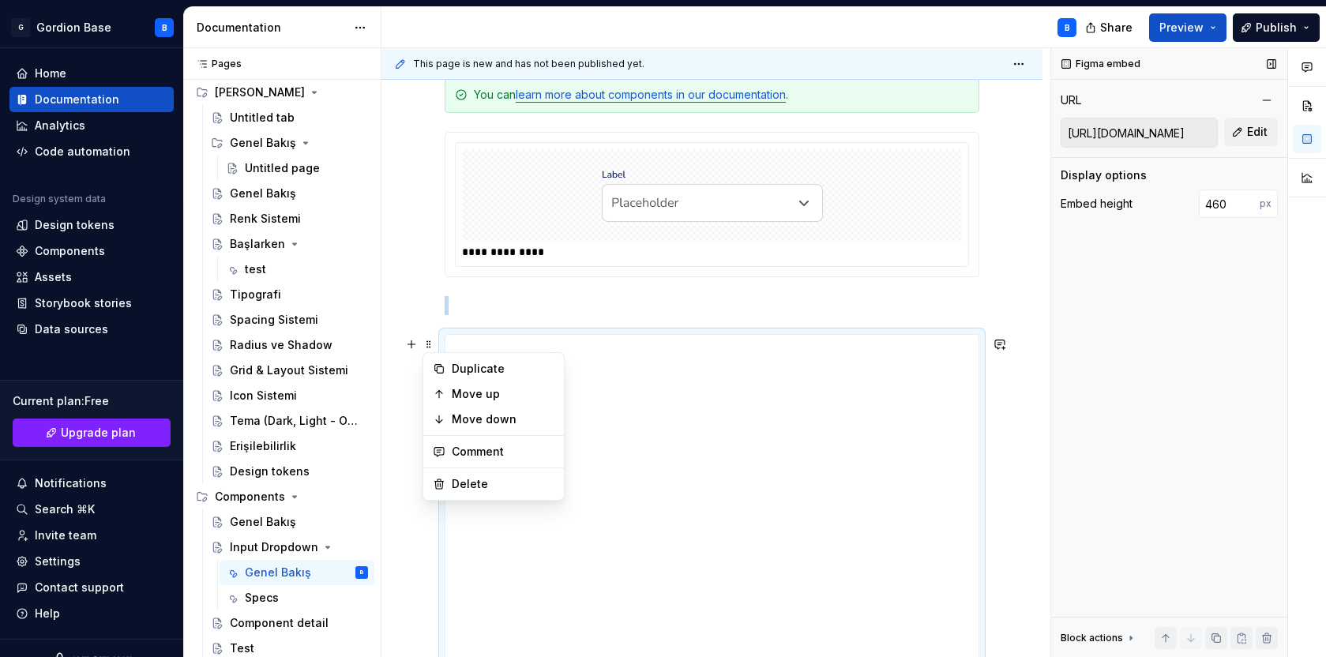
click at [1171, 314] on div "Figma embed URL [URL][DOMAIN_NAME] Edit Display options Embed height 460 px Blo…" at bounding box center [1169, 353] width 236 height 610
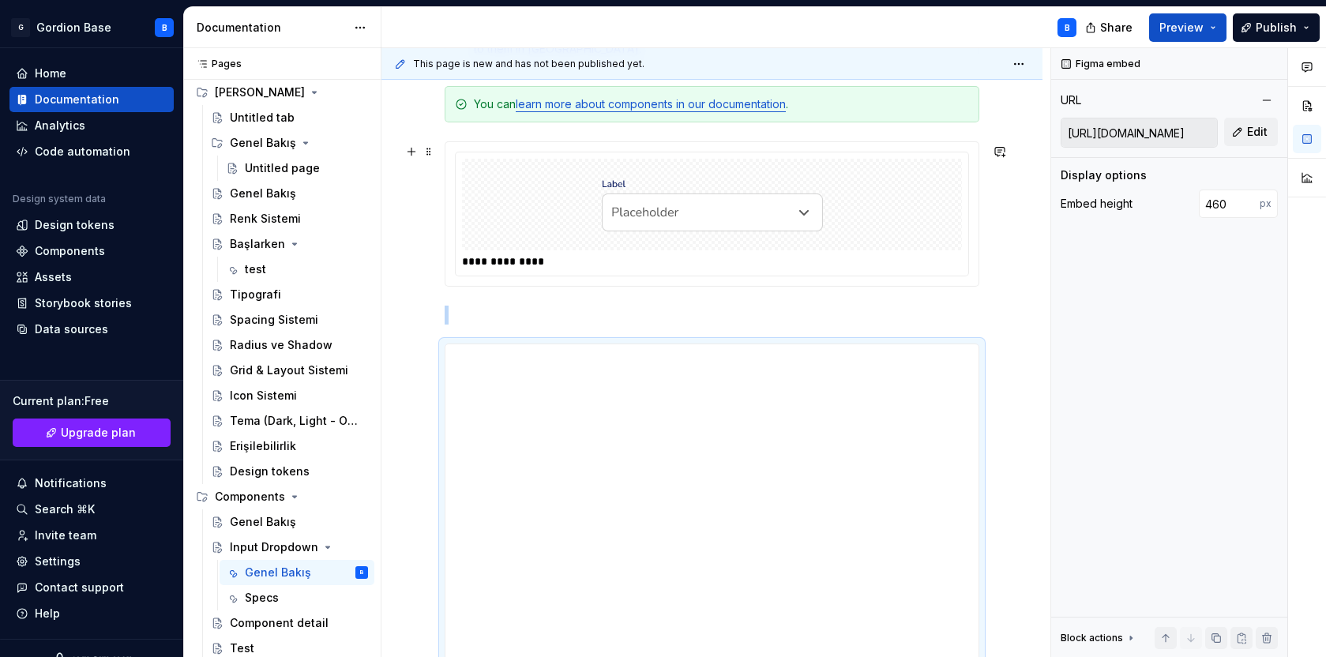
scroll to position [441, 0]
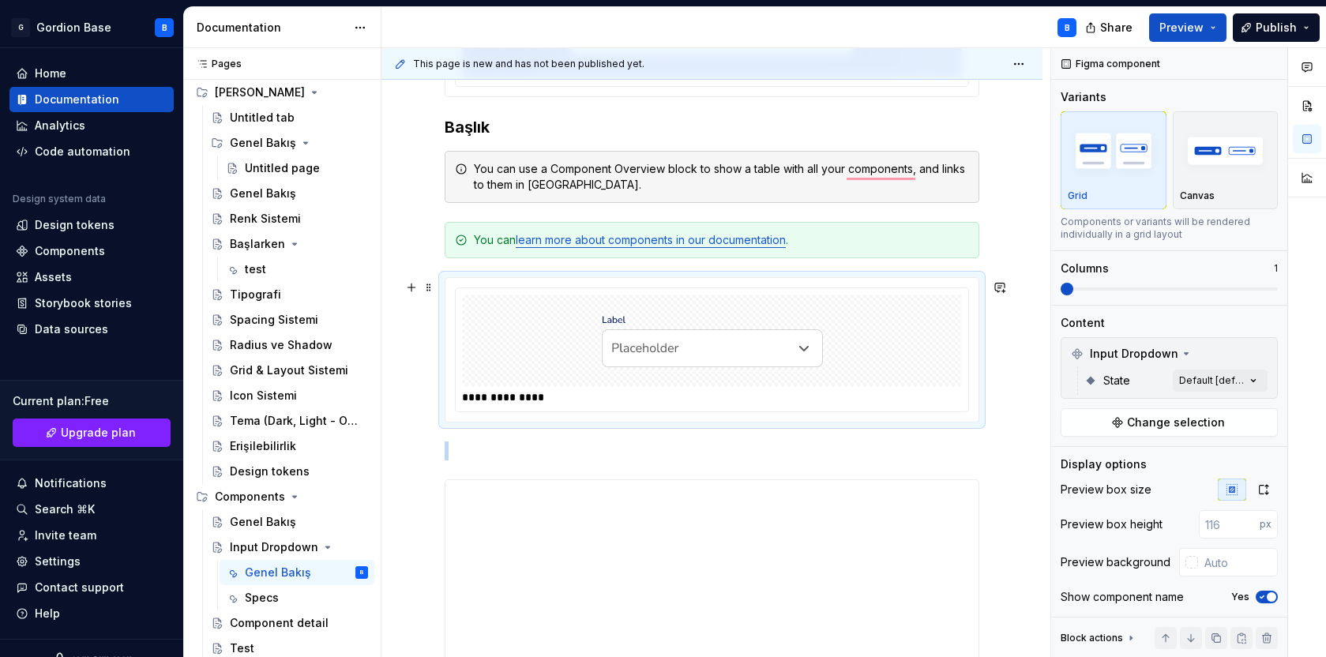
click at [457, 302] on div "**********" at bounding box center [712, 349] width 513 height 123
click at [1209, 164] on img "button" at bounding box center [1226, 151] width 92 height 58
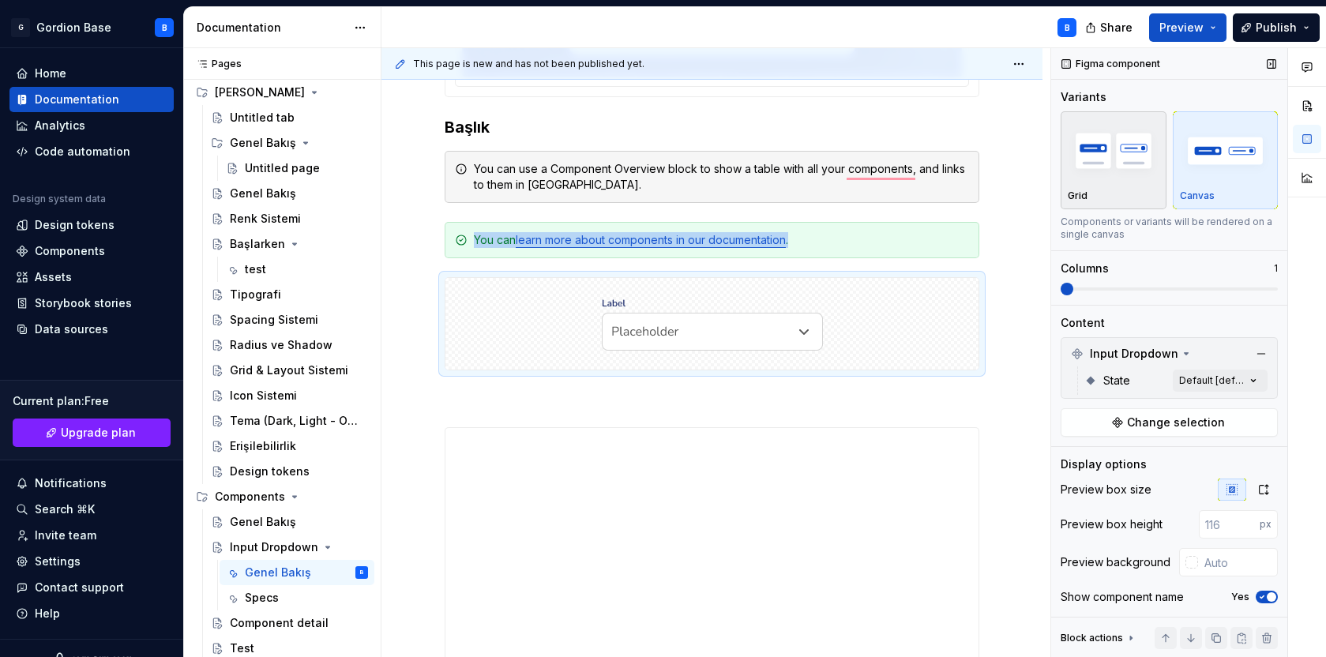
click at [1141, 164] on img "button" at bounding box center [1114, 151] width 92 height 58
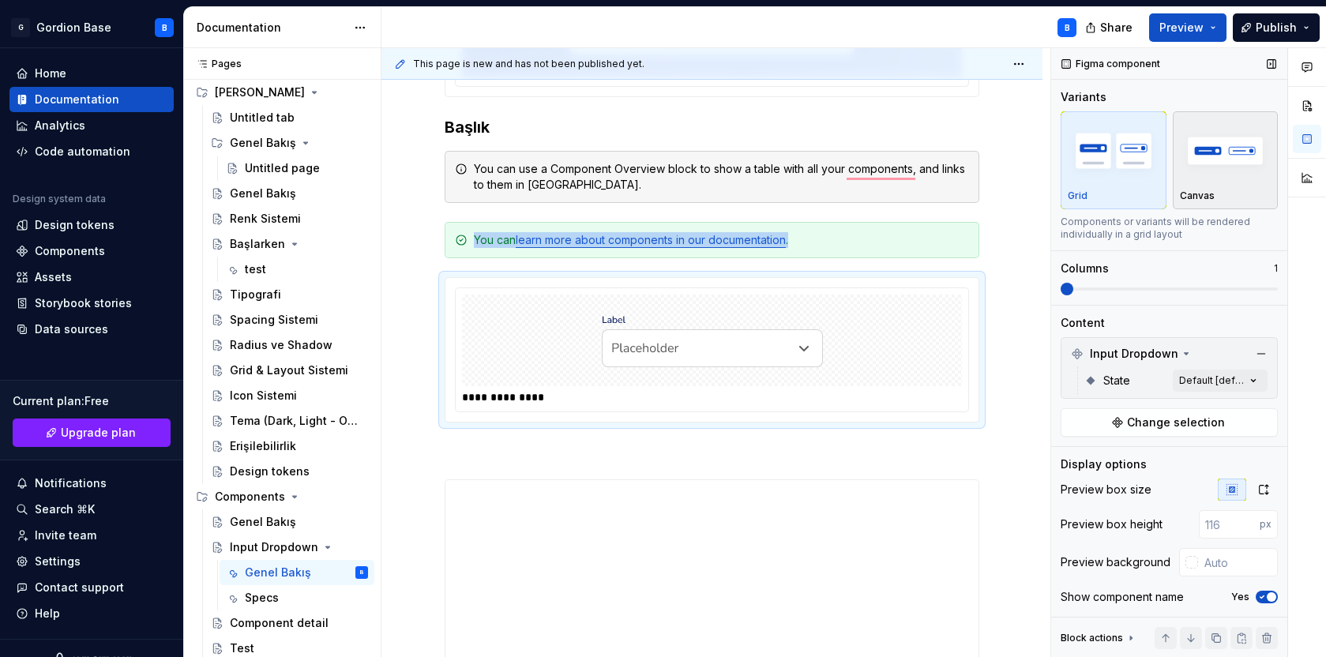
click at [1204, 158] on img "button" at bounding box center [1226, 151] width 92 height 58
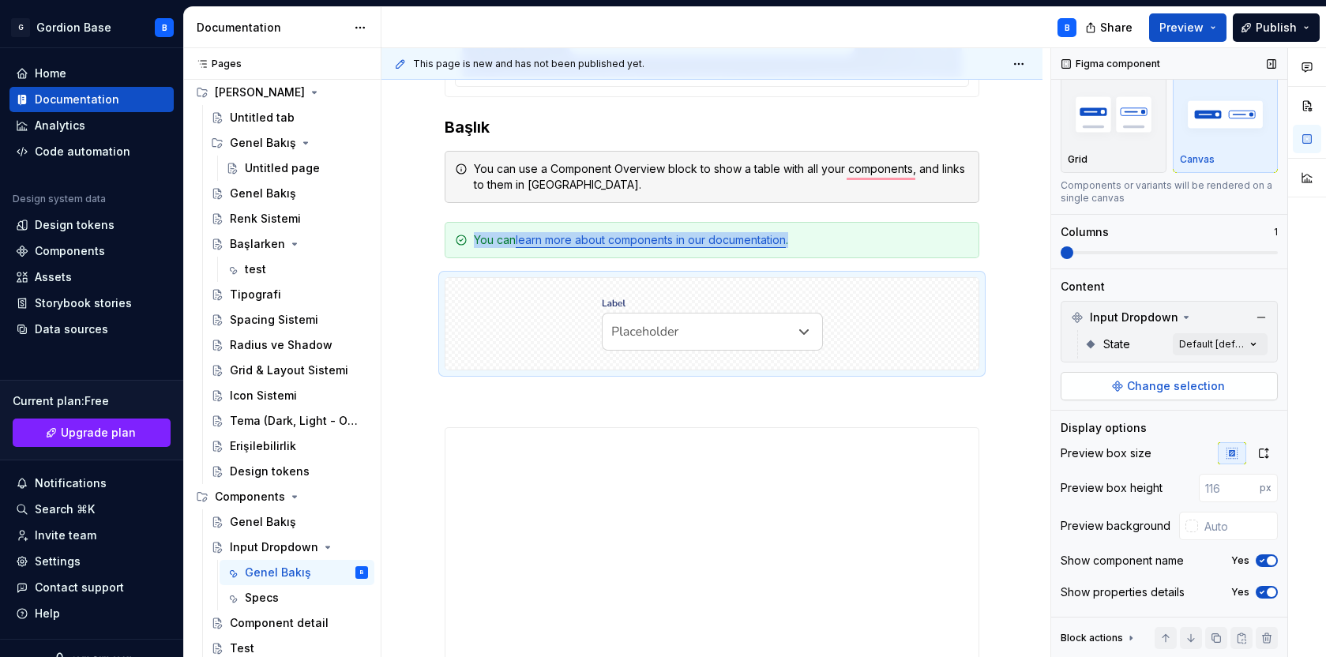
scroll to position [64, 0]
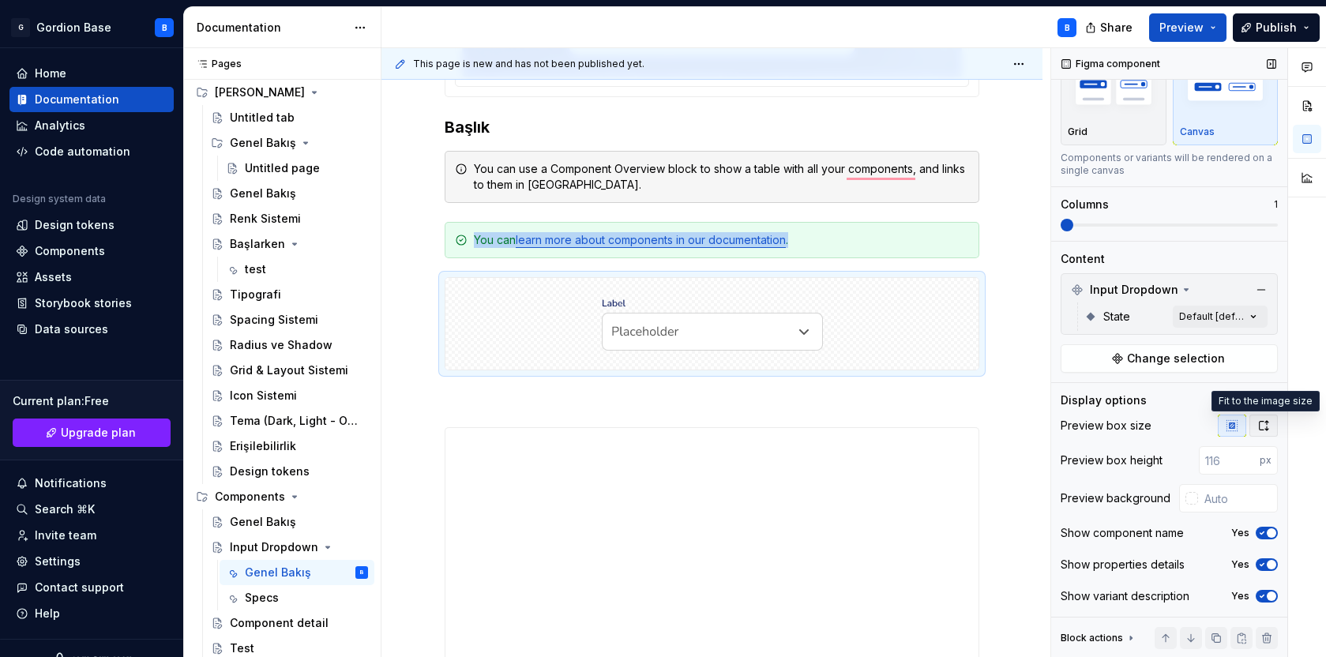
click at [1266, 426] on icon "button" at bounding box center [1263, 425] width 13 height 13
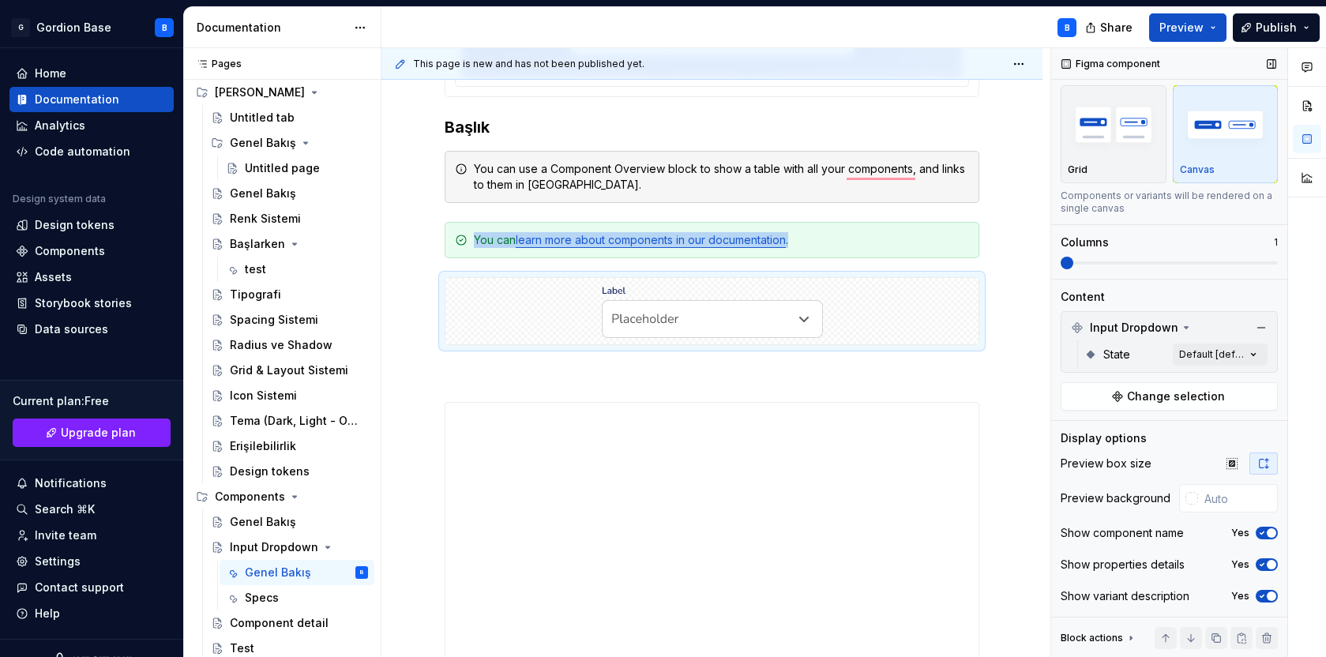
scroll to position [26, 0]
click at [1238, 463] on button "button" at bounding box center [1232, 464] width 28 height 22
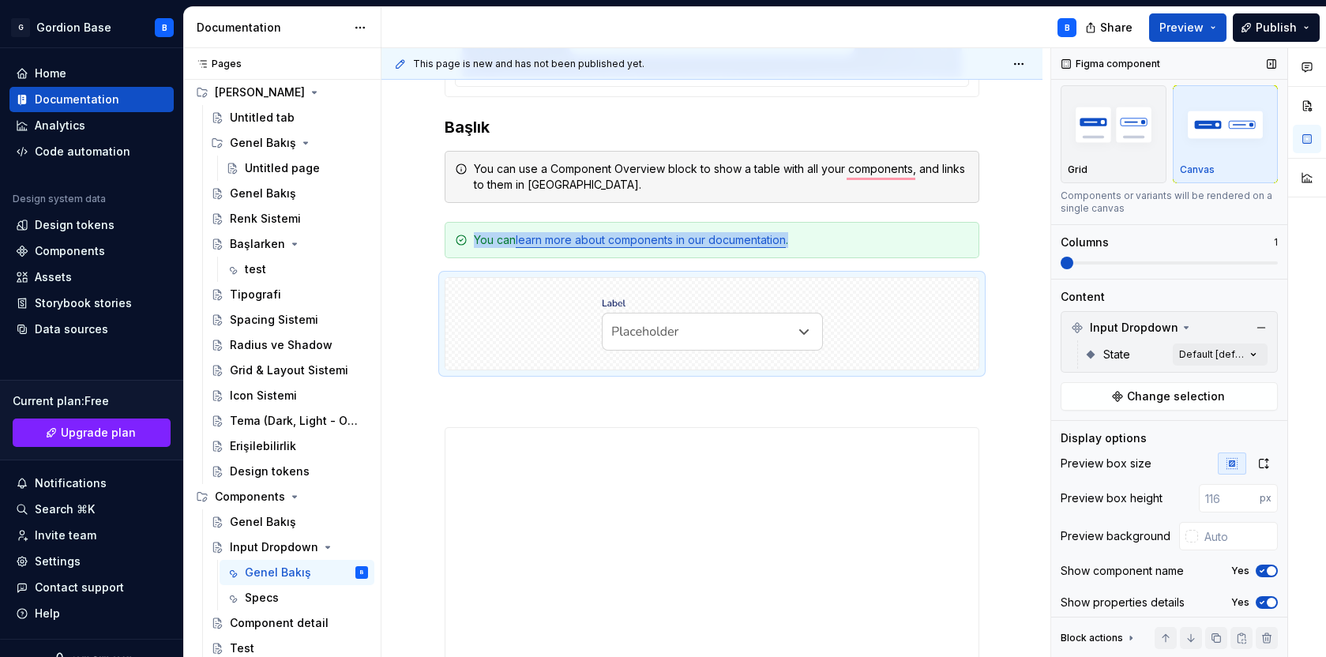
scroll to position [64, 0]
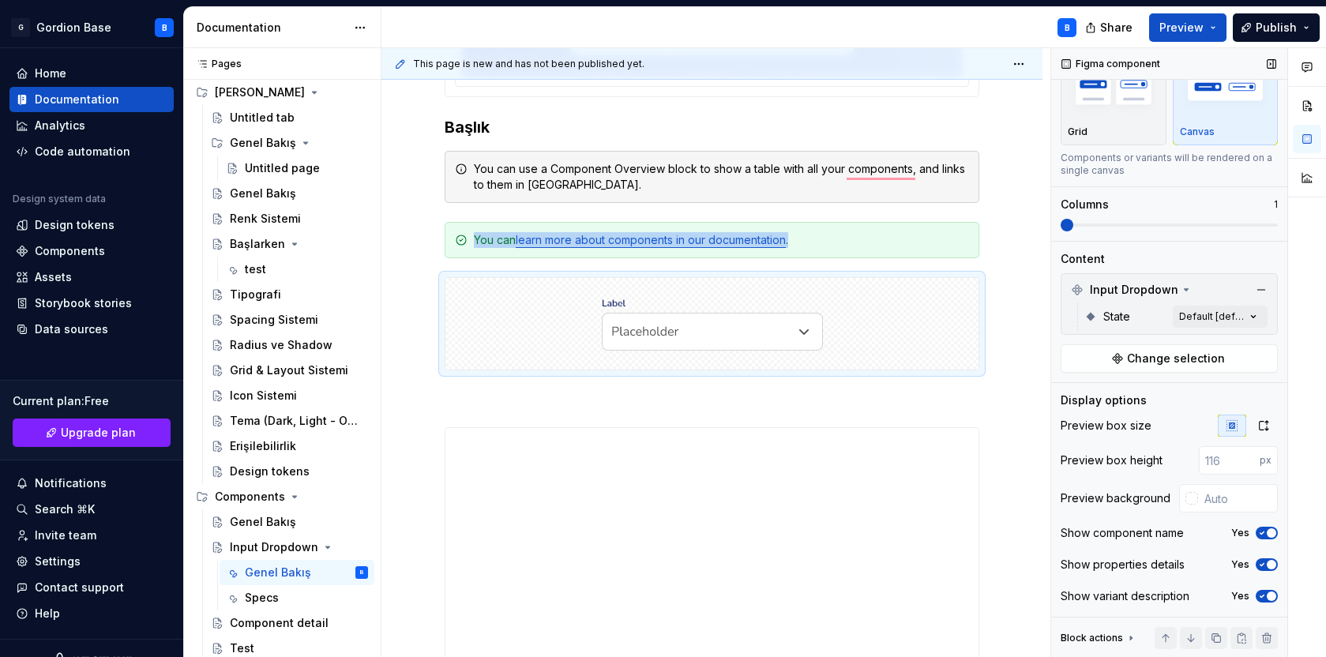
click at [1268, 528] on span "button" at bounding box center [1271, 532] width 9 height 9
click at [1268, 528] on button "No" at bounding box center [1267, 533] width 22 height 13
click at [1268, 564] on span "button" at bounding box center [1271, 564] width 9 height 9
click at [1268, 564] on button "No" at bounding box center [1267, 564] width 22 height 13
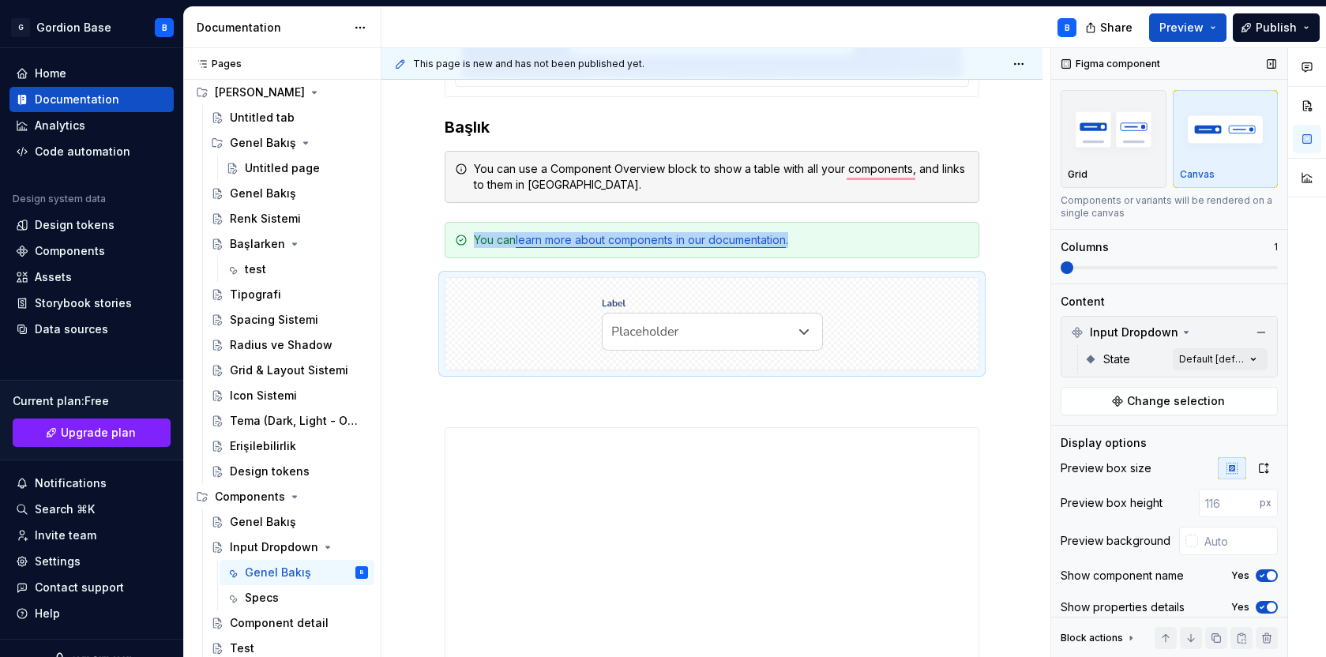
scroll to position [0, 0]
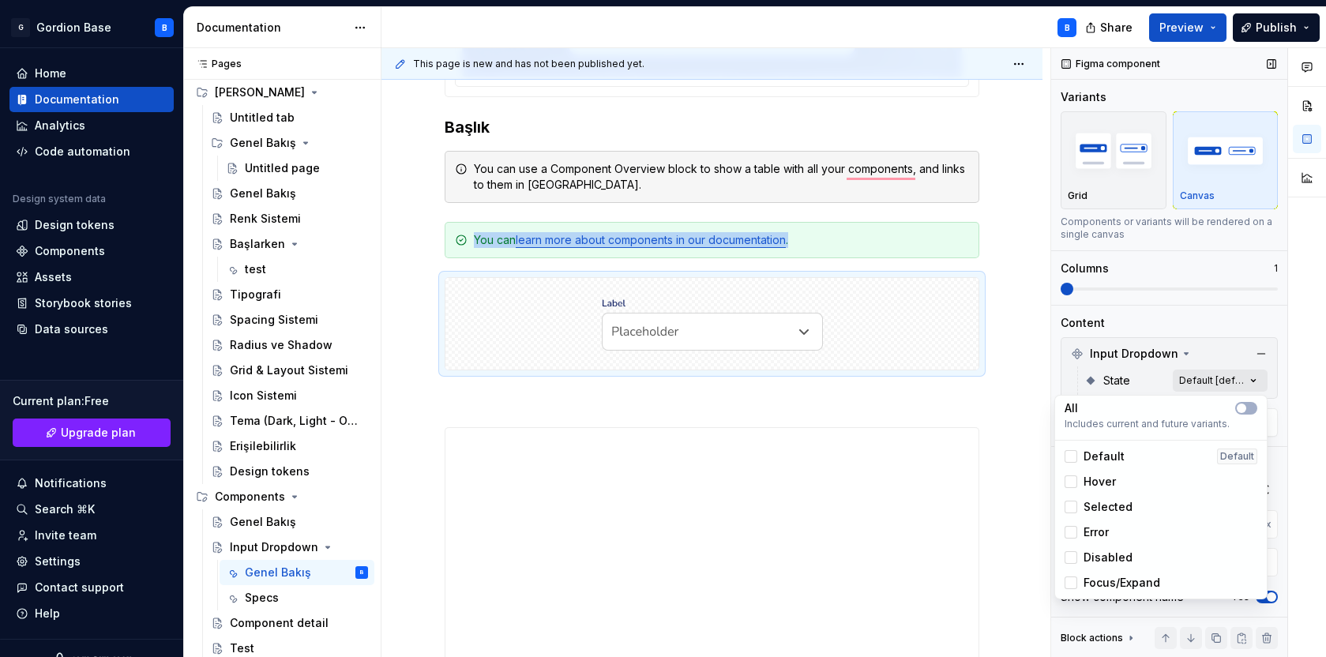
click at [1248, 381] on div "Comments Open comments No comments yet Select ‘Comment’ from the block context …" at bounding box center [1188, 353] width 275 height 610
click at [1079, 450] on div "Default" at bounding box center [1095, 457] width 60 height 16
click at [1072, 480] on div at bounding box center [1071, 481] width 13 height 13
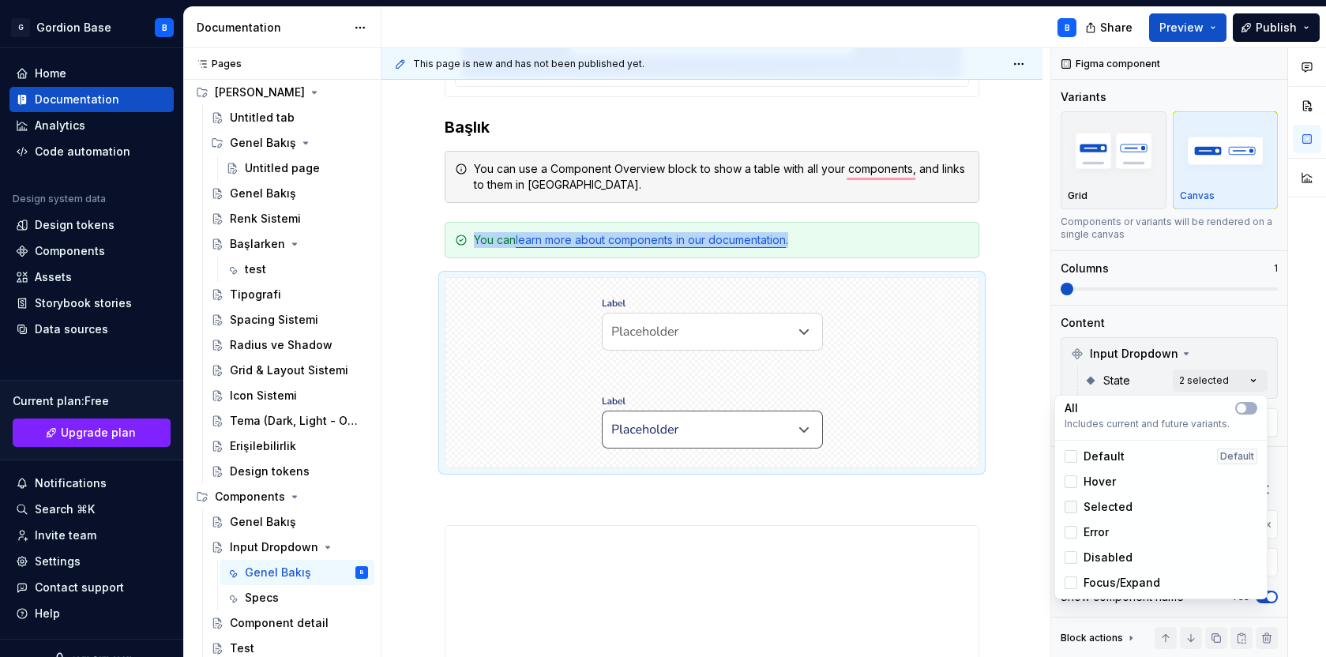
click at [1072, 504] on div at bounding box center [1071, 507] width 13 height 13
click at [1069, 537] on div at bounding box center [1071, 532] width 13 height 13
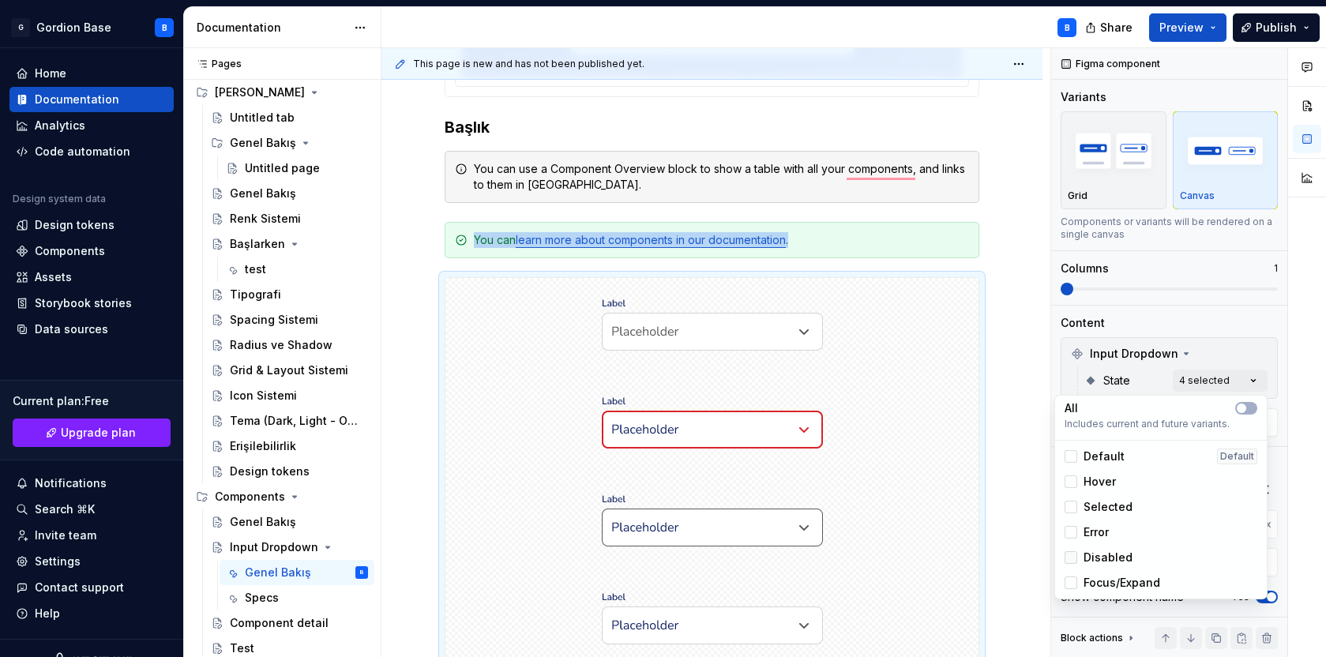
click at [1074, 557] on div at bounding box center [1071, 557] width 13 height 13
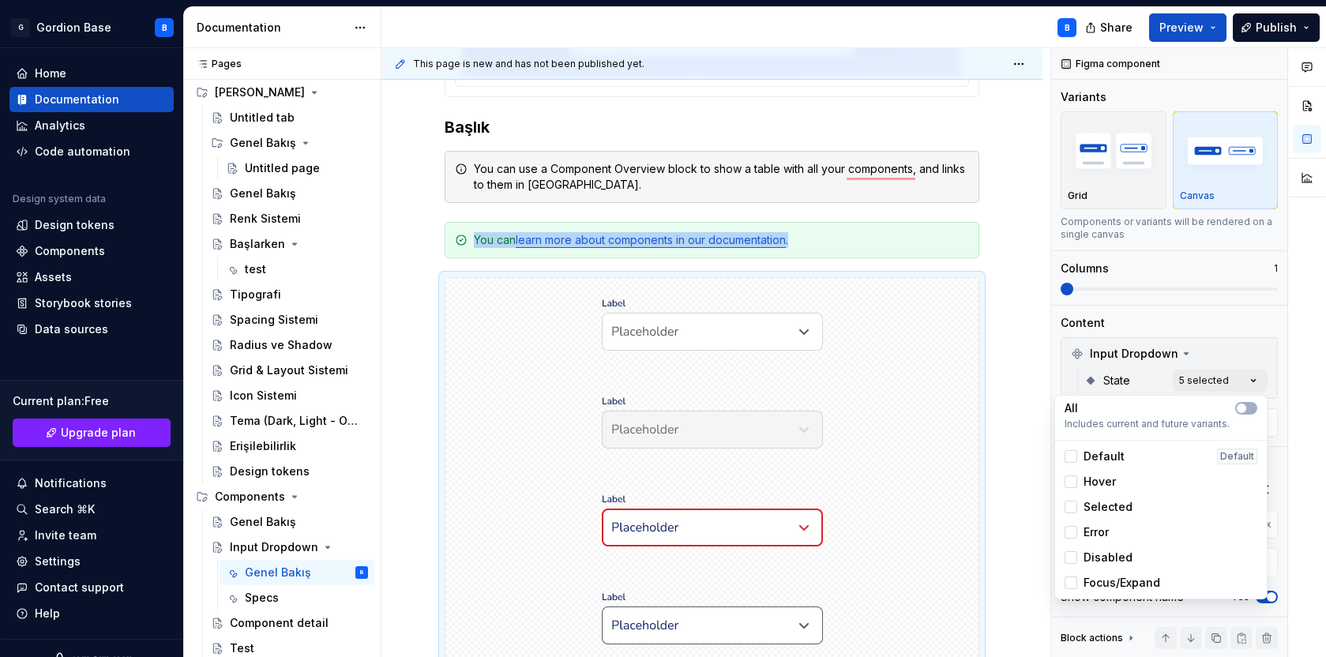
click at [1077, 582] on div "Focus/Expand" at bounding box center [1113, 583] width 96 height 16
click at [1240, 412] on span "button" at bounding box center [1241, 408] width 9 height 9
click at [1014, 293] on html "G Gordion Base B Home Documentation Analytics Code automation Design system dat…" at bounding box center [663, 328] width 1326 height 657
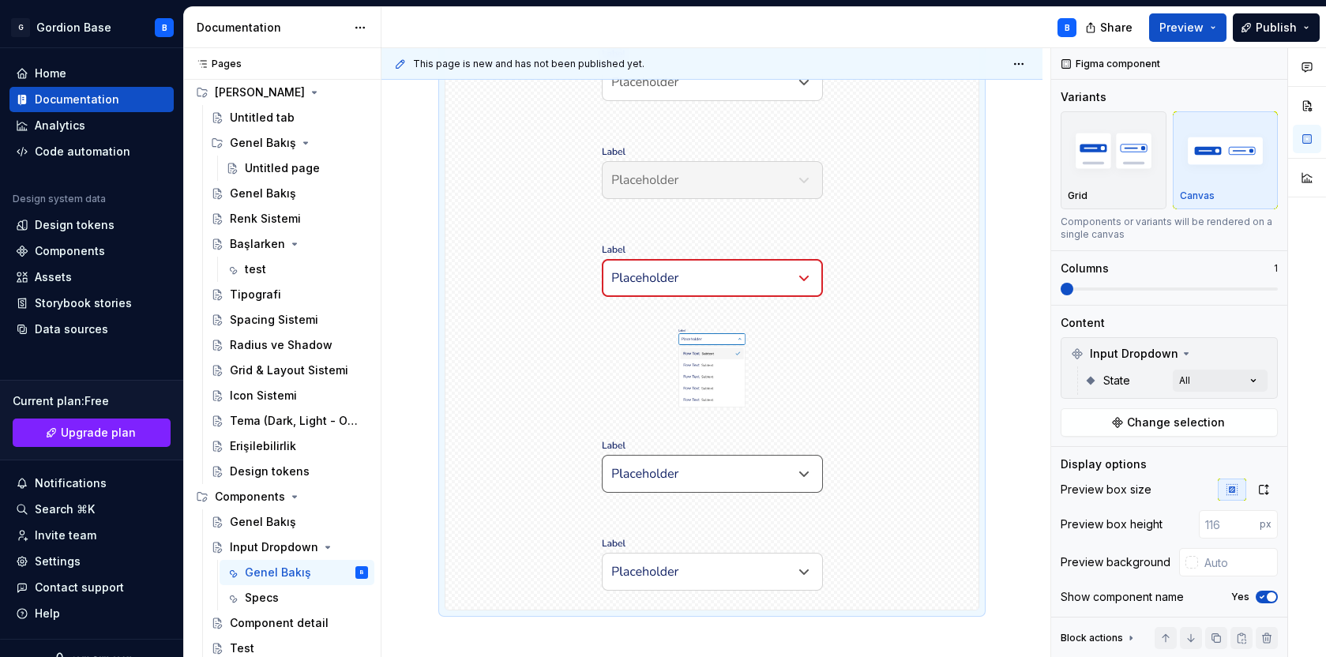
scroll to position [752, 0]
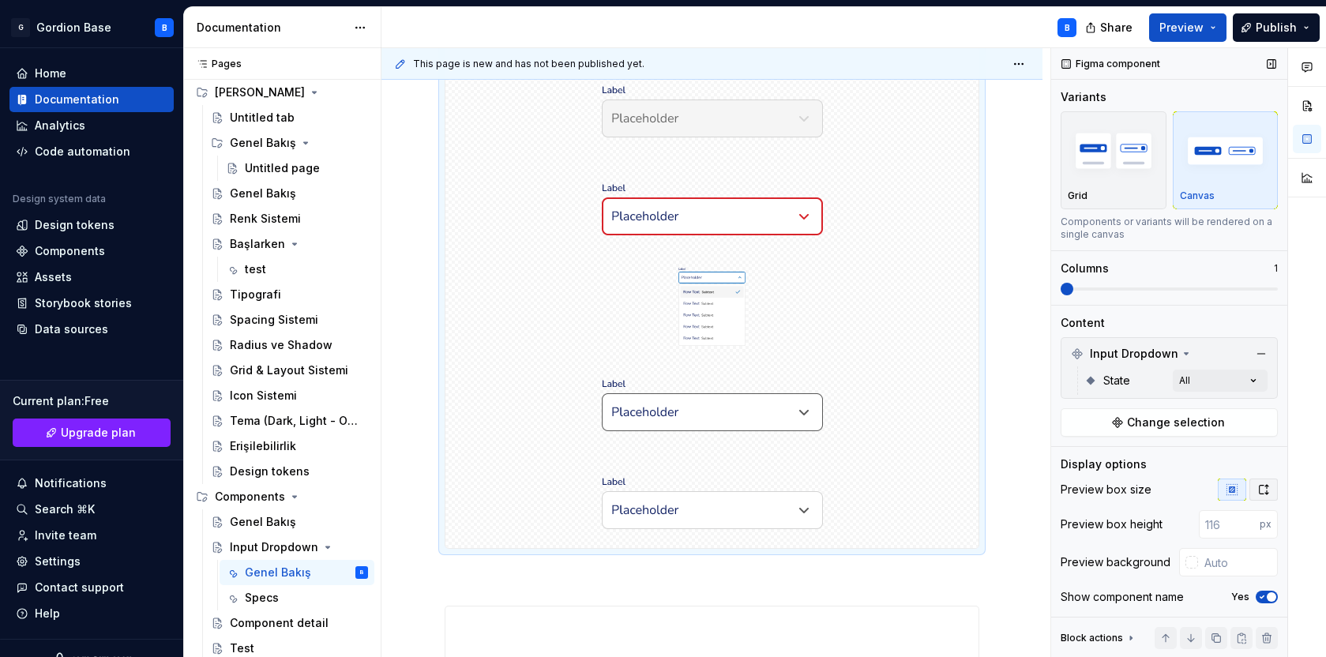
click at [1266, 486] on icon "button" at bounding box center [1264, 489] width 9 height 9
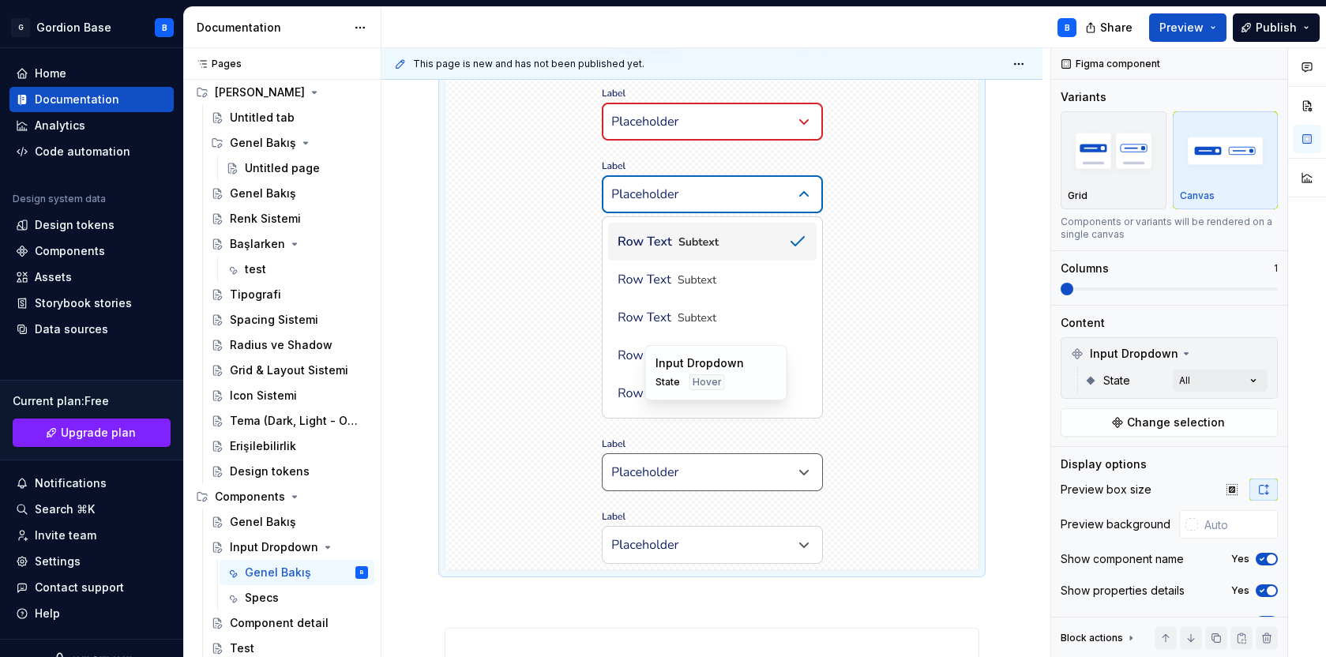
scroll to position [905, 0]
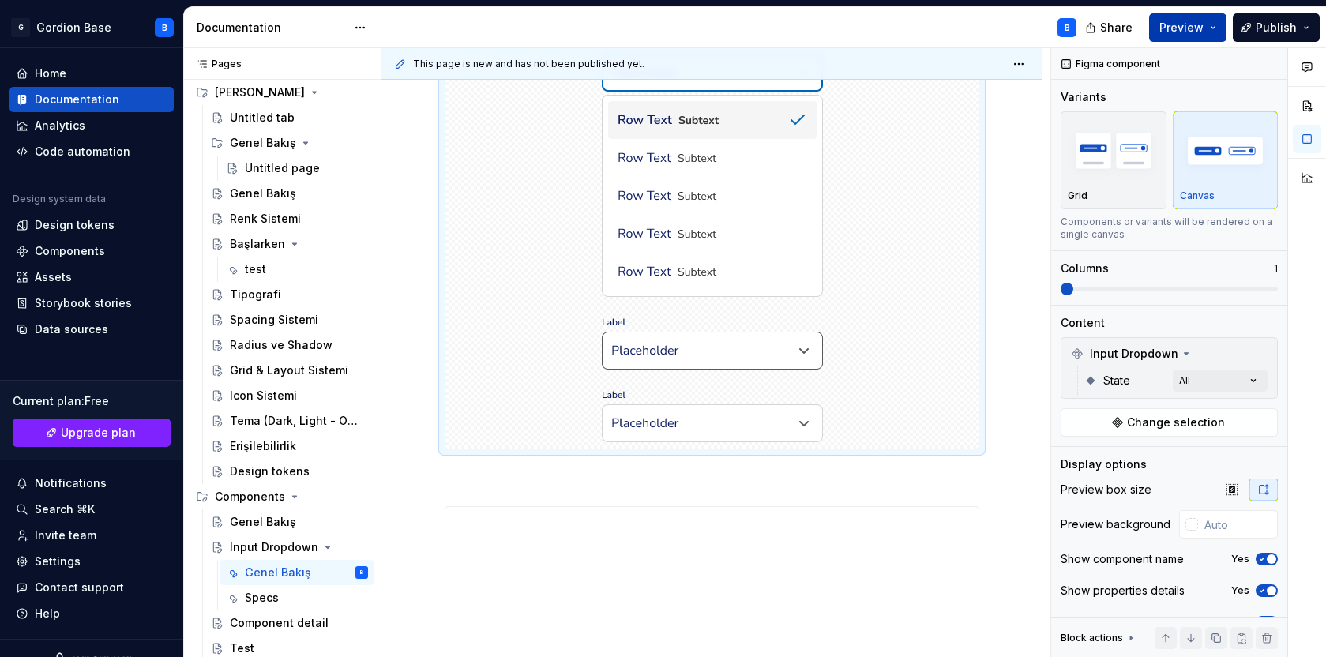
click at [1181, 32] on span "Preview" at bounding box center [1181, 28] width 44 height 16
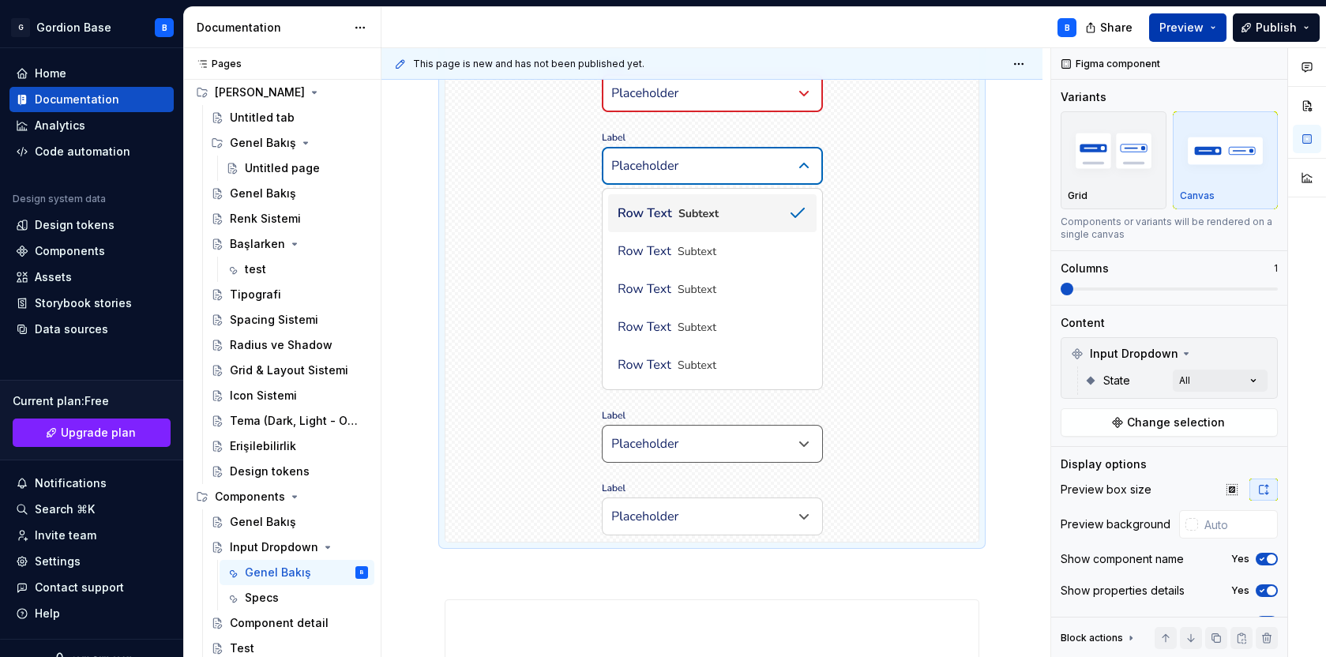
click at [1189, 20] on span "Preview" at bounding box center [1181, 28] width 44 height 16
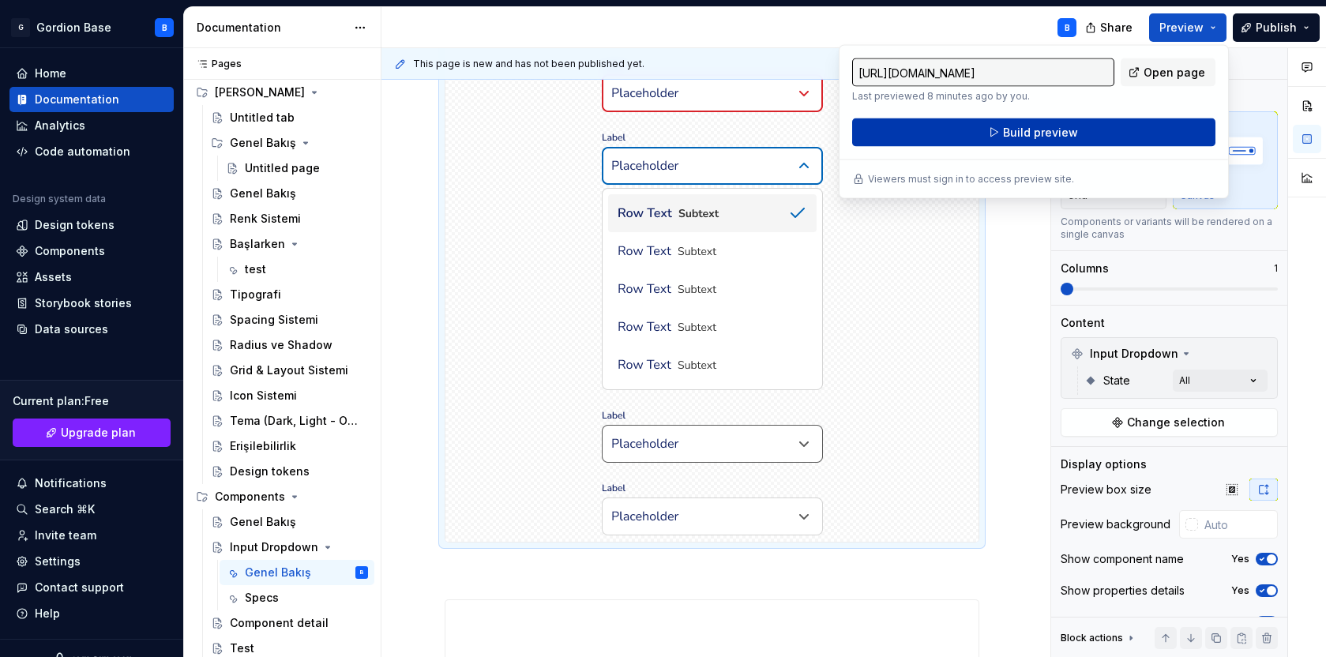
click at [1005, 135] on span "Build preview" at bounding box center [1040, 133] width 75 height 16
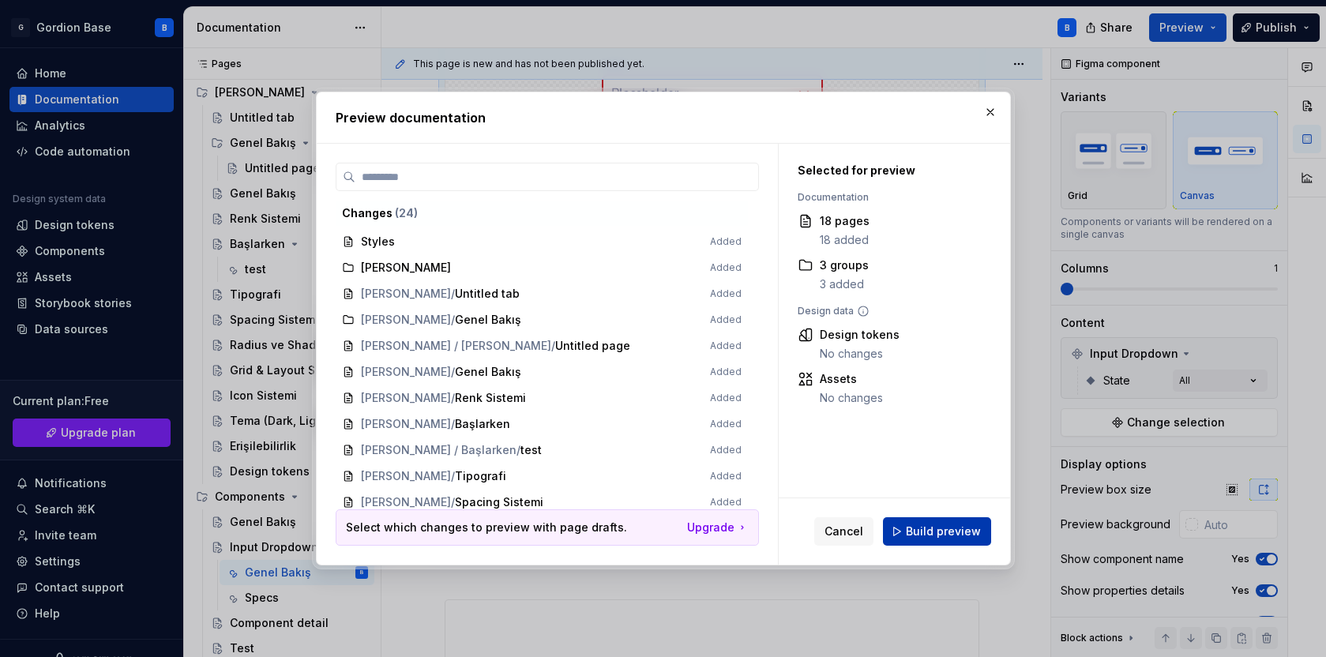
click at [924, 524] on span "Build preview" at bounding box center [943, 532] width 75 height 16
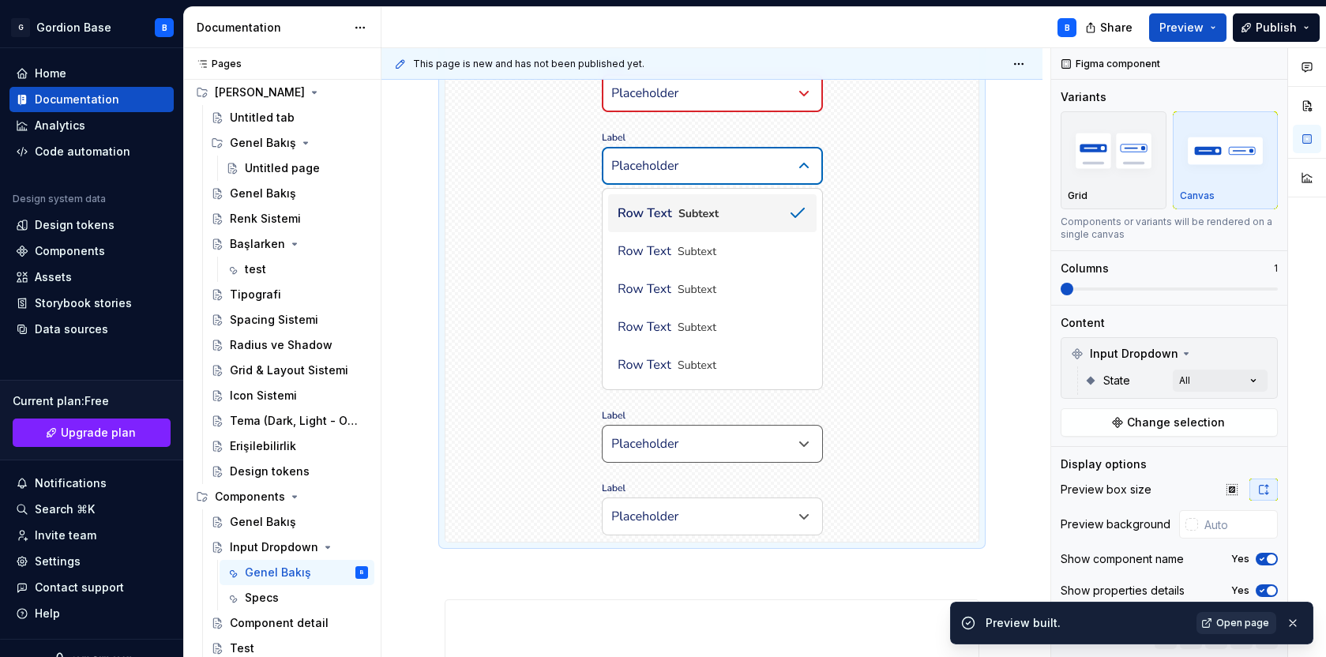
click at [1237, 620] on span "Open page" at bounding box center [1242, 623] width 53 height 13
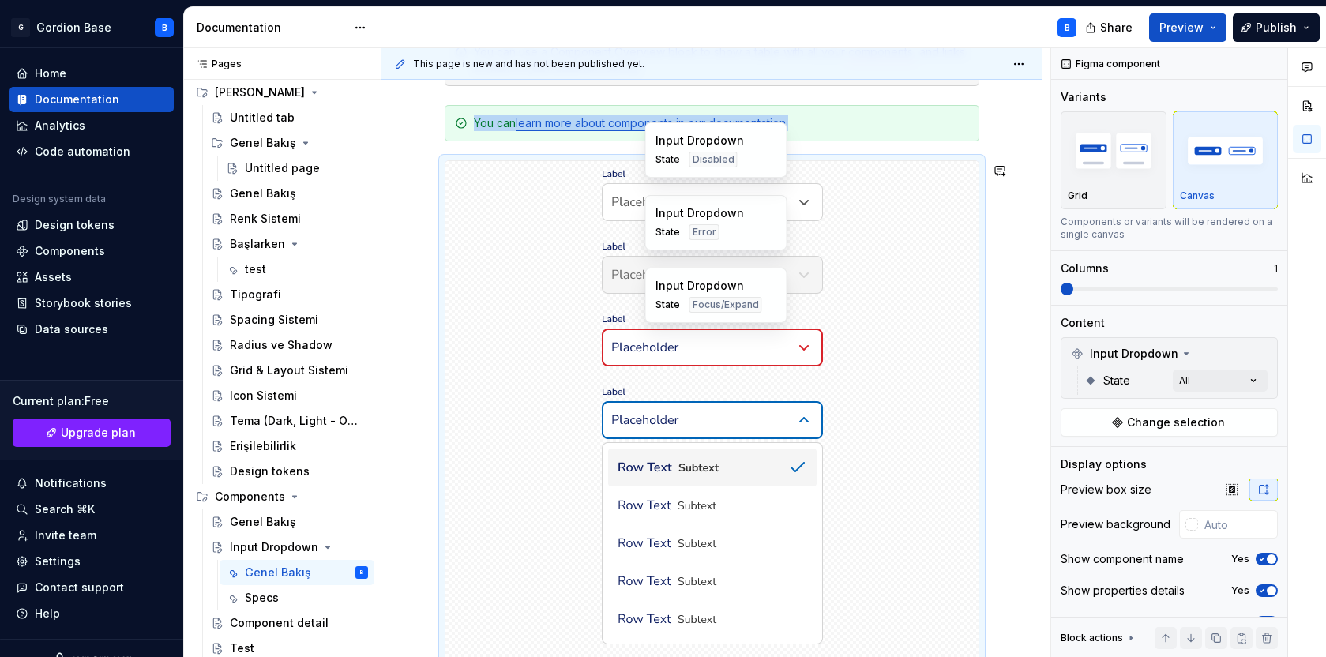
scroll to position [632, 0]
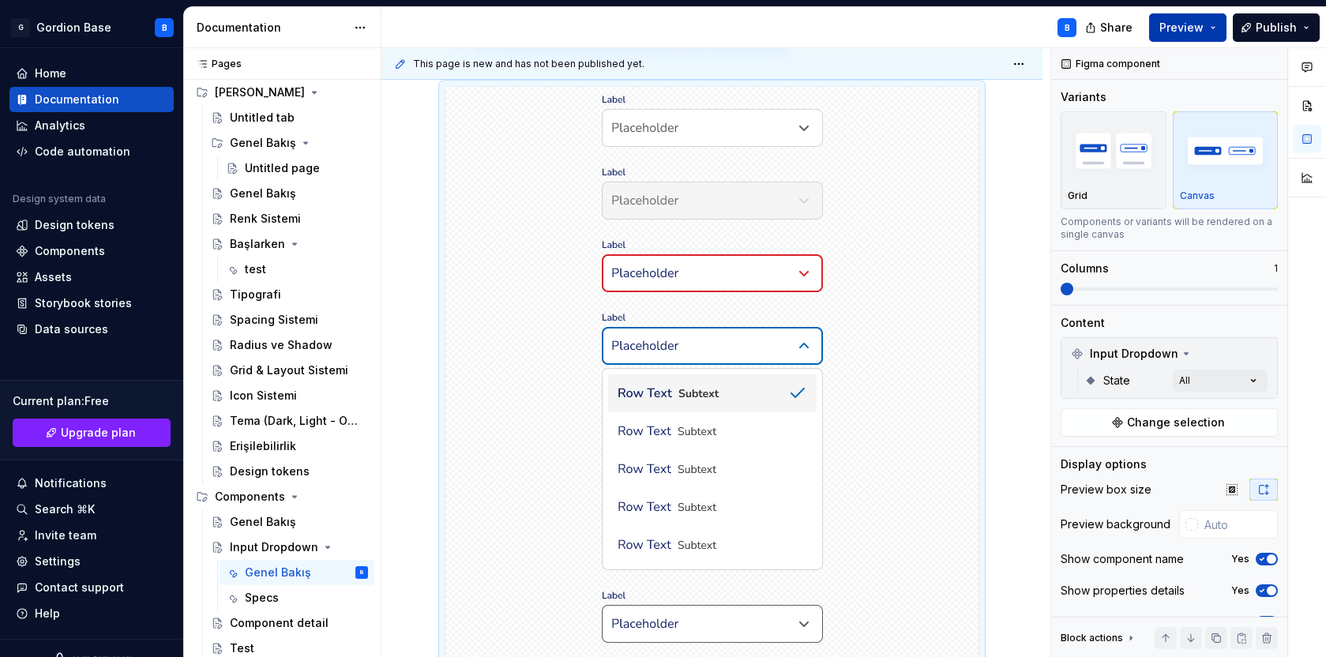
click at [1164, 32] on span "Preview" at bounding box center [1181, 28] width 44 height 16
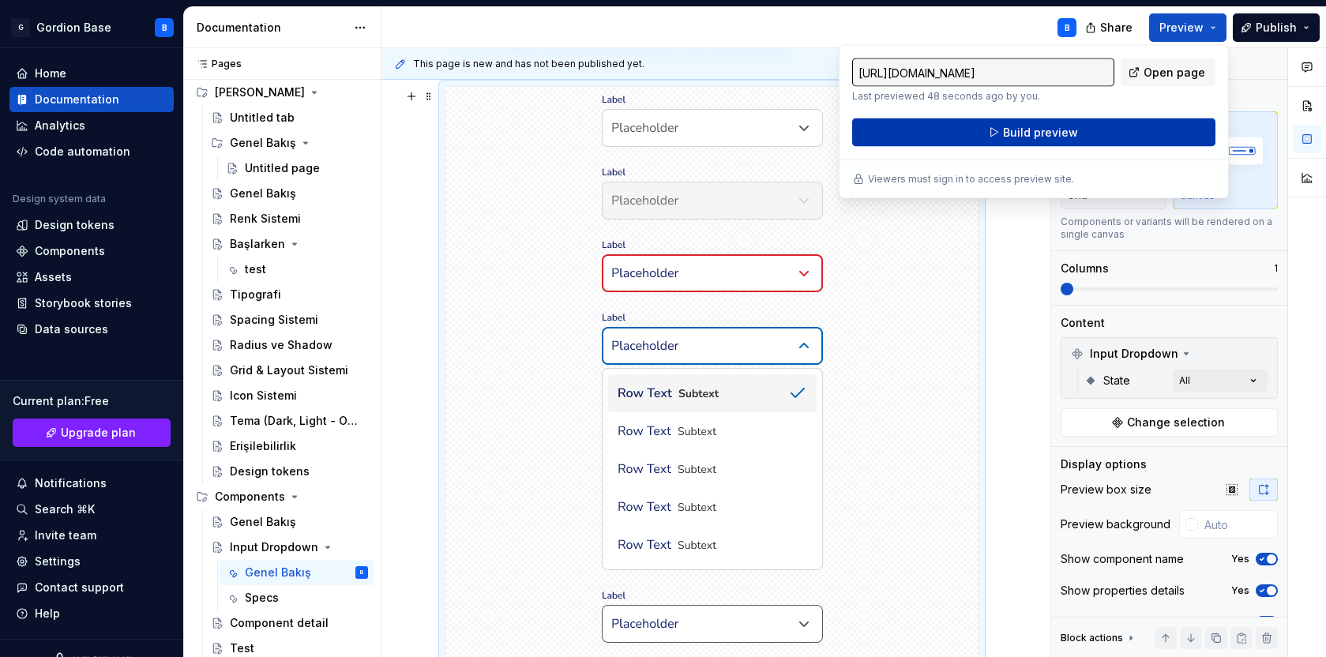
click at [1008, 131] on span "Build preview" at bounding box center [1040, 133] width 75 height 16
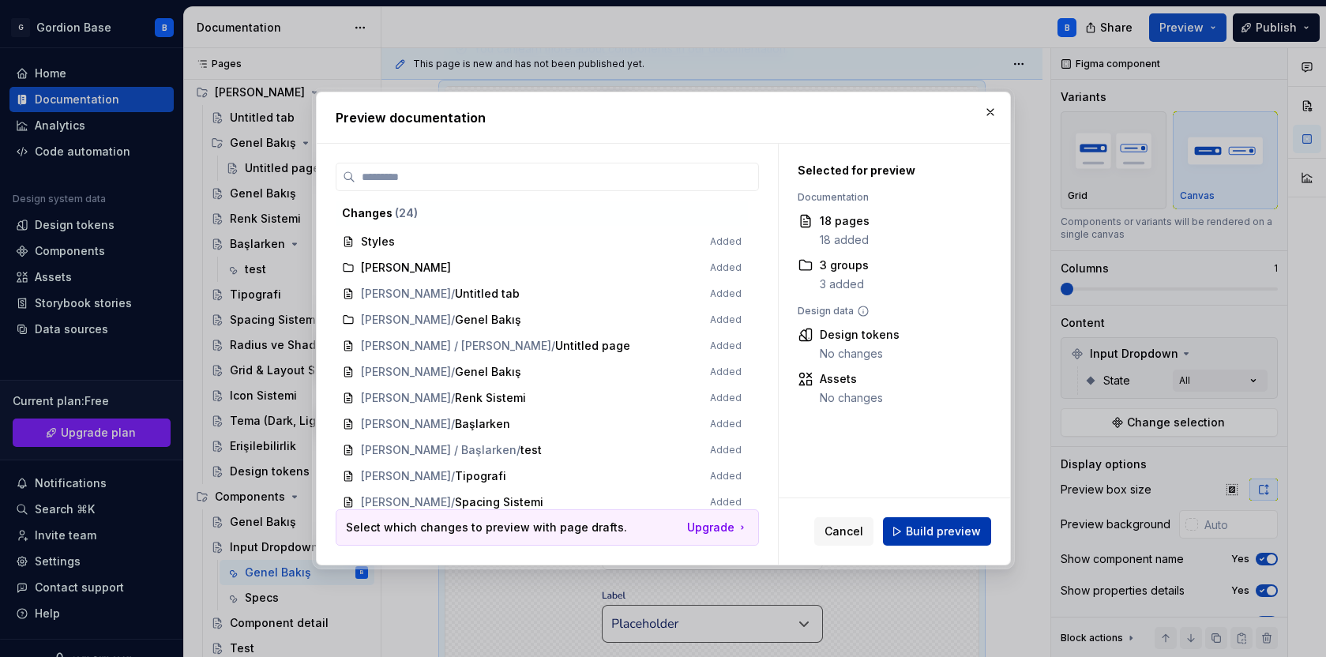
click at [930, 530] on span "Build preview" at bounding box center [943, 532] width 75 height 16
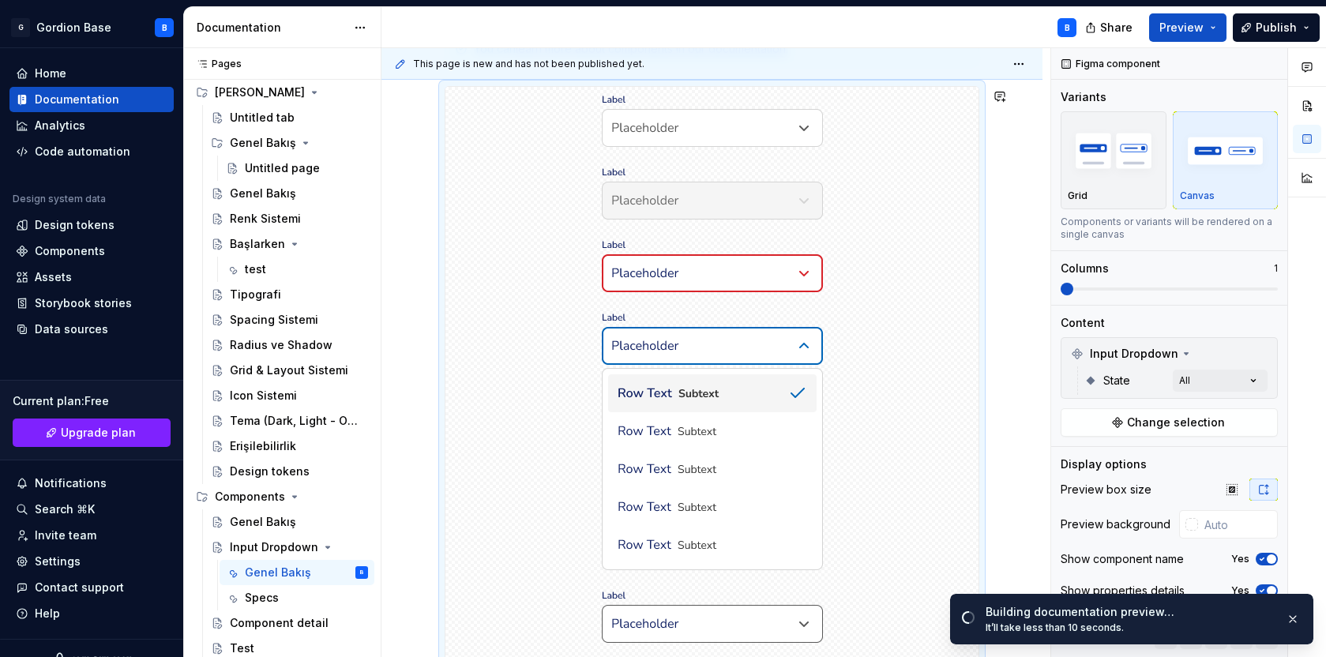
scroll to position [594, 0]
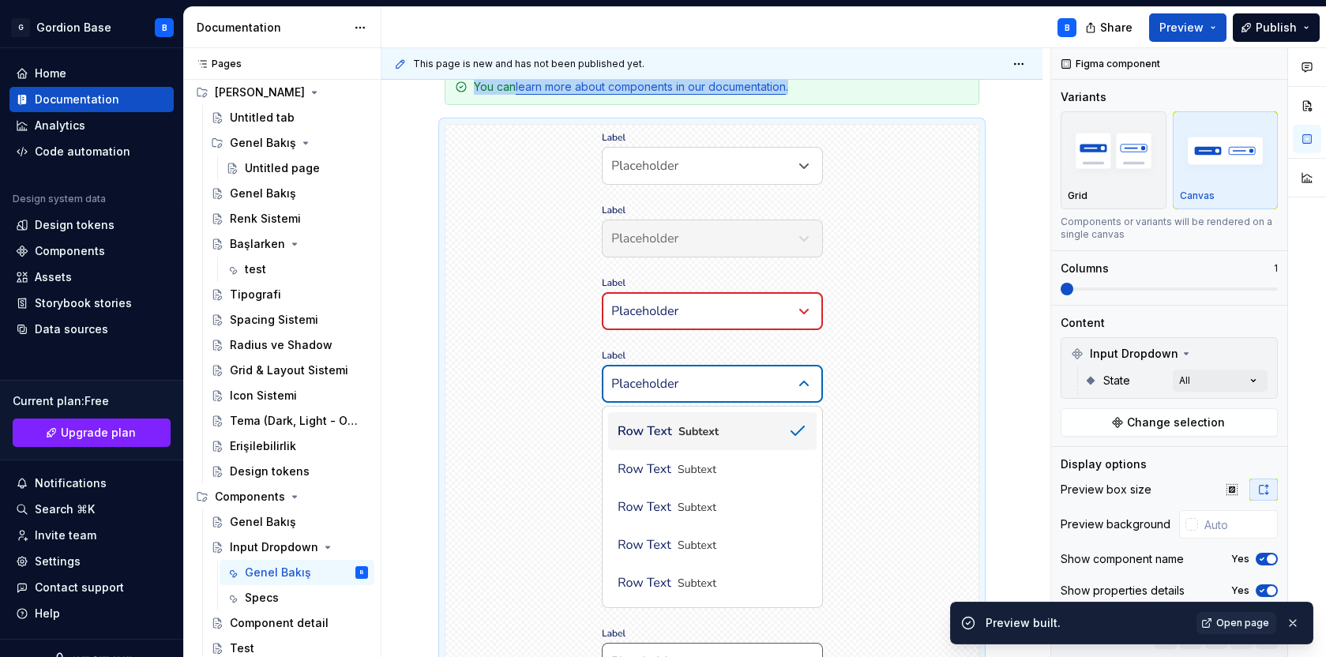
click at [1227, 622] on span "Open page" at bounding box center [1242, 623] width 53 height 13
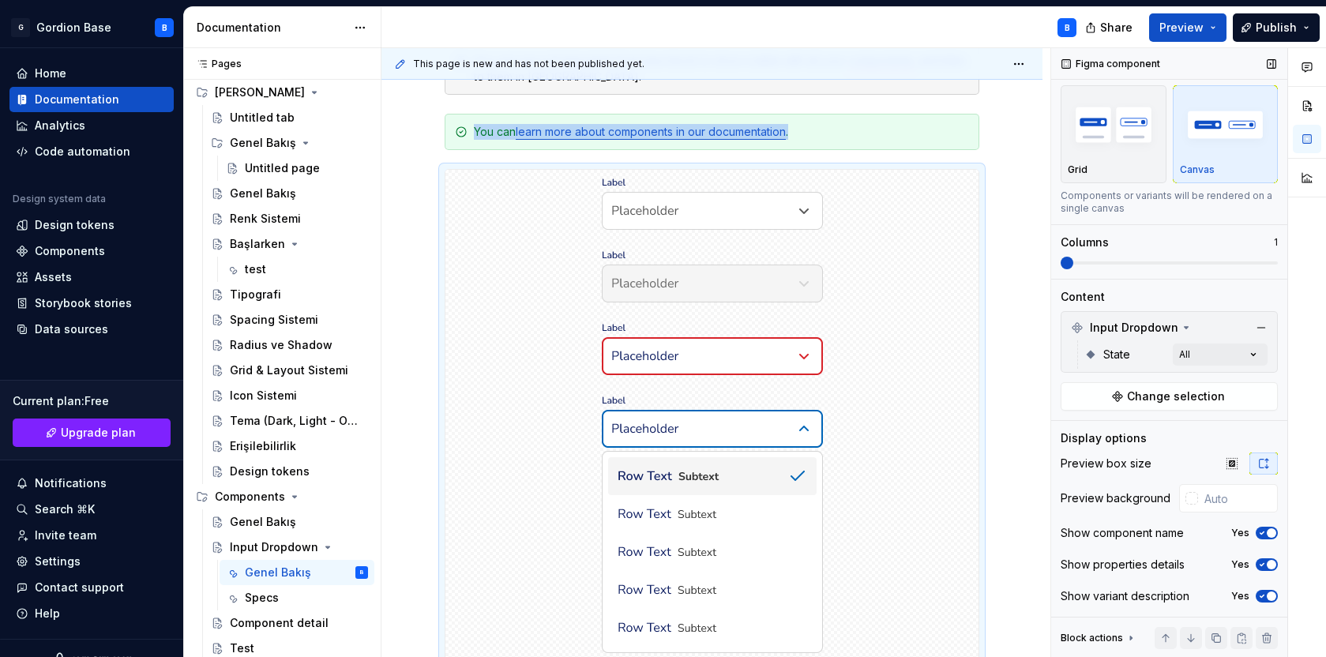
scroll to position [0, 0]
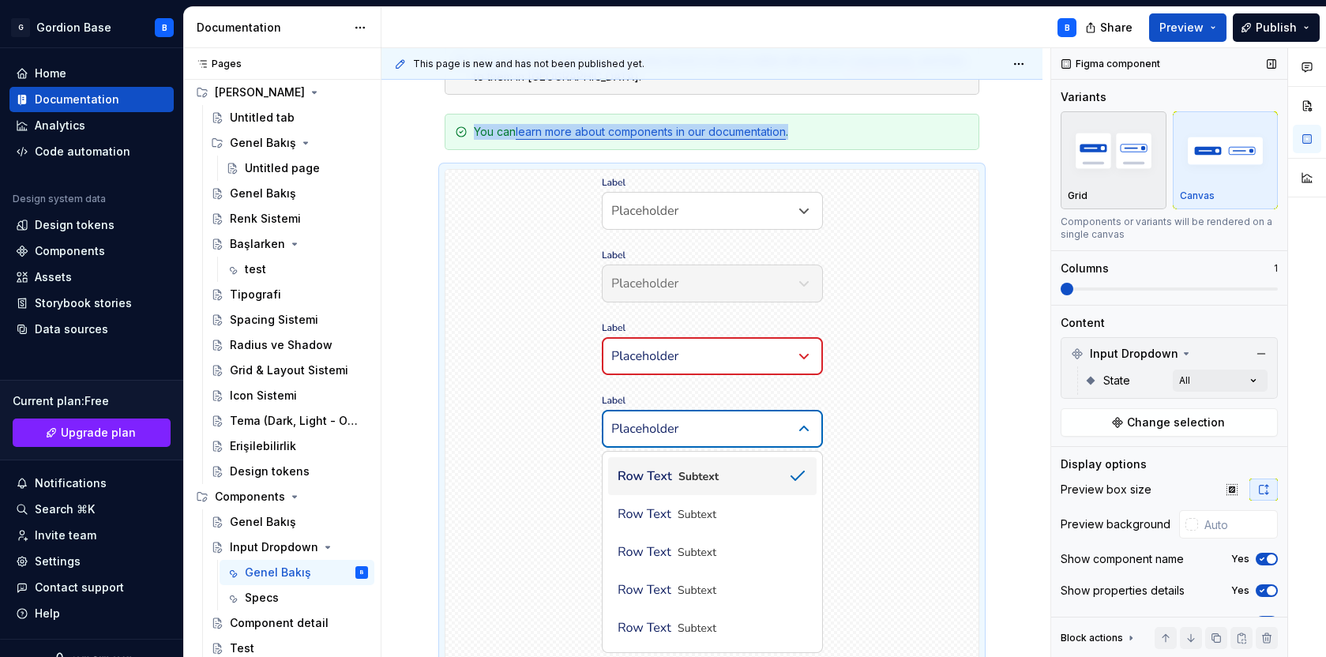
click at [1110, 178] on img "button" at bounding box center [1114, 151] width 92 height 58
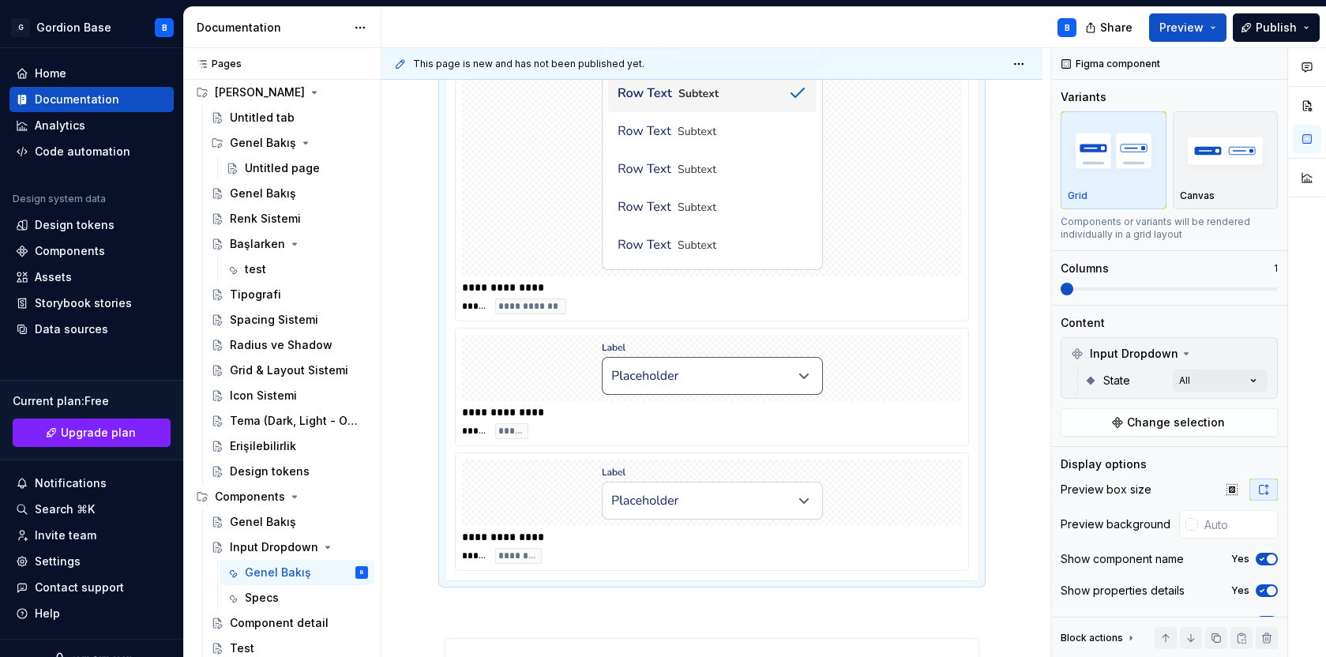
scroll to position [1114, 0]
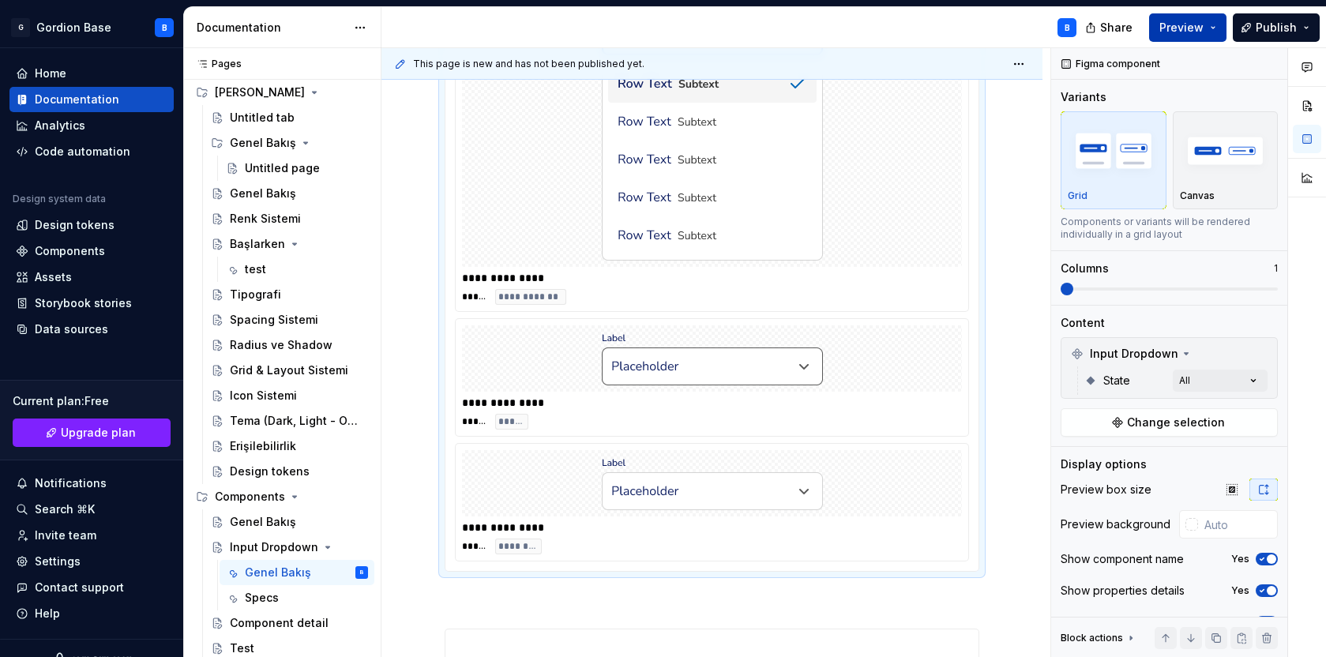
click at [1191, 36] on button "Preview" at bounding box center [1187, 27] width 77 height 28
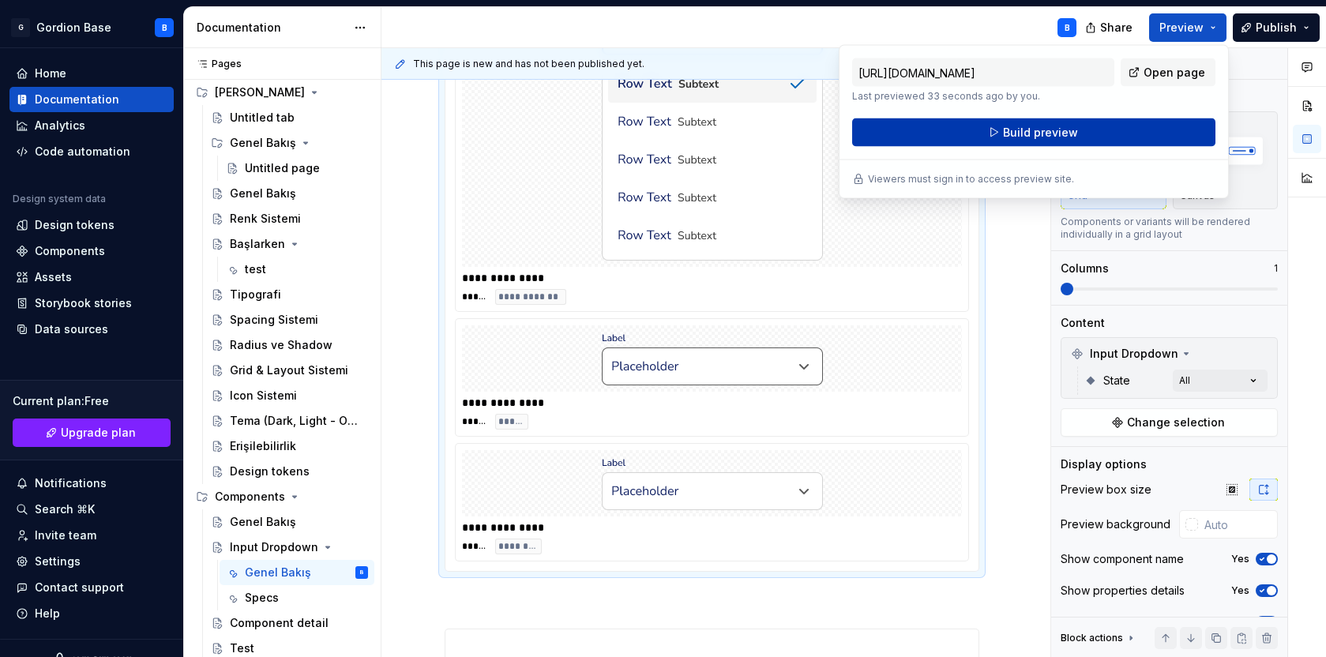
click at [995, 129] on button "Build preview" at bounding box center [1033, 132] width 363 height 28
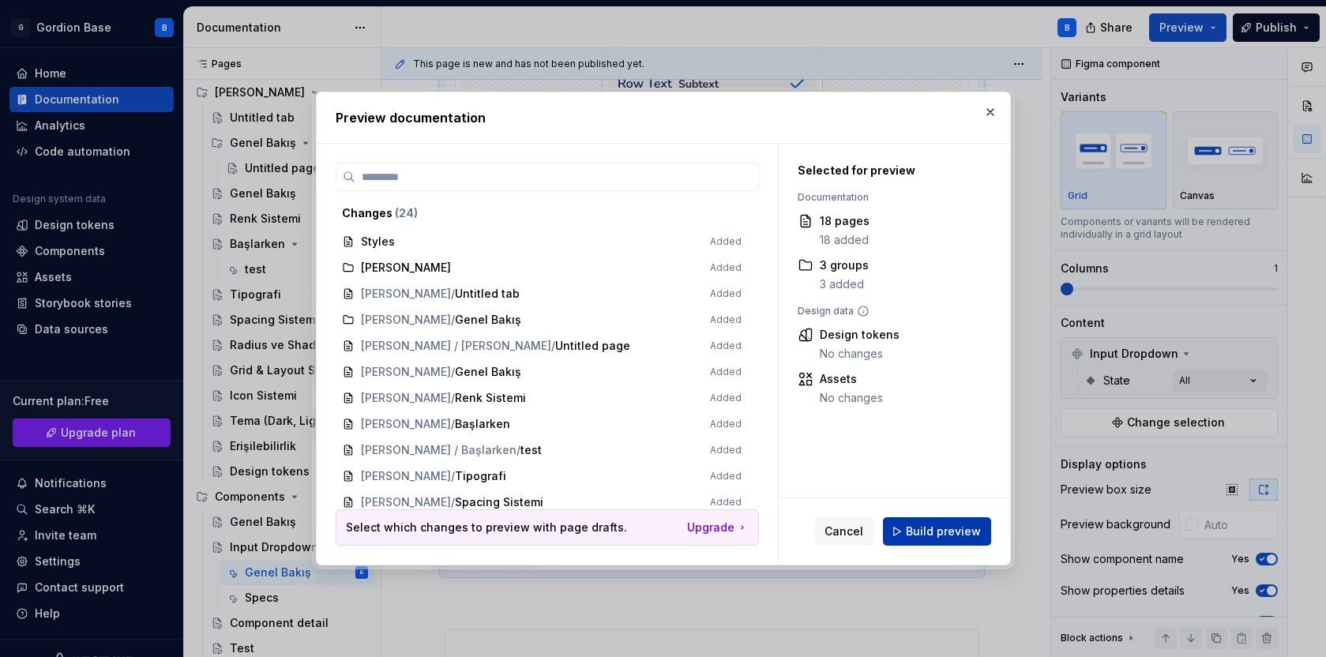
click at [918, 520] on button "Build preview" at bounding box center [937, 531] width 108 height 28
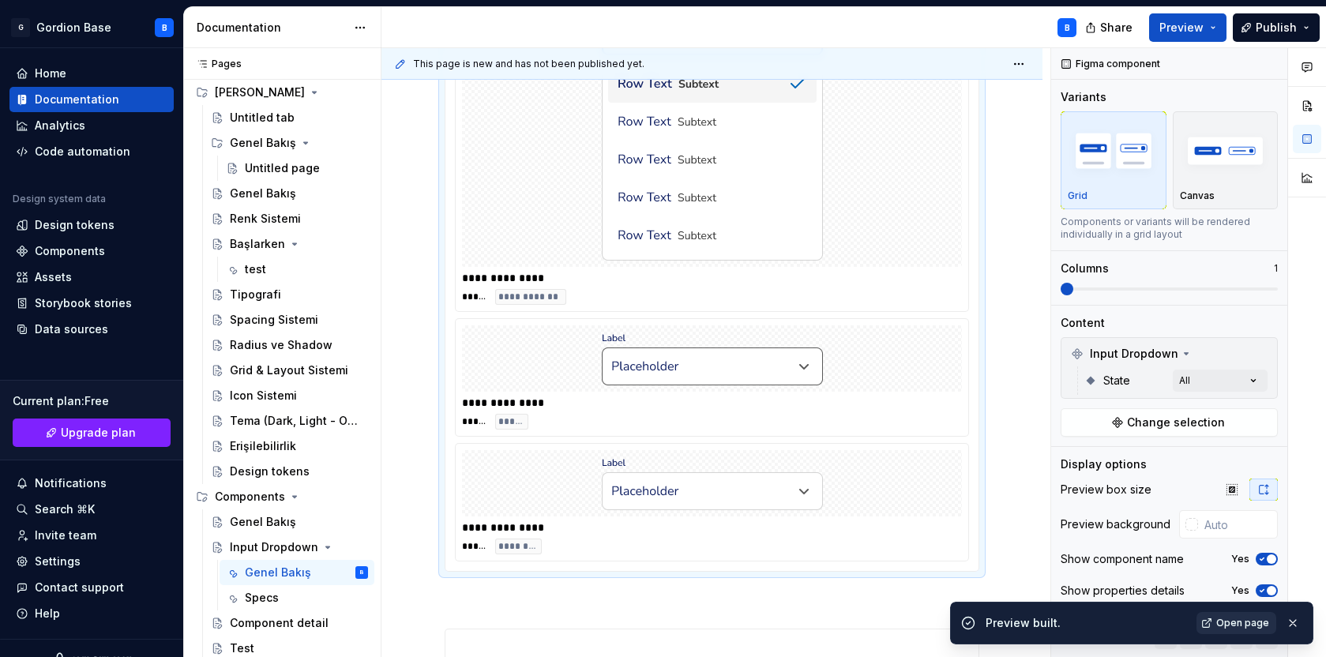
click at [1238, 622] on span "Open page" at bounding box center [1242, 623] width 53 height 13
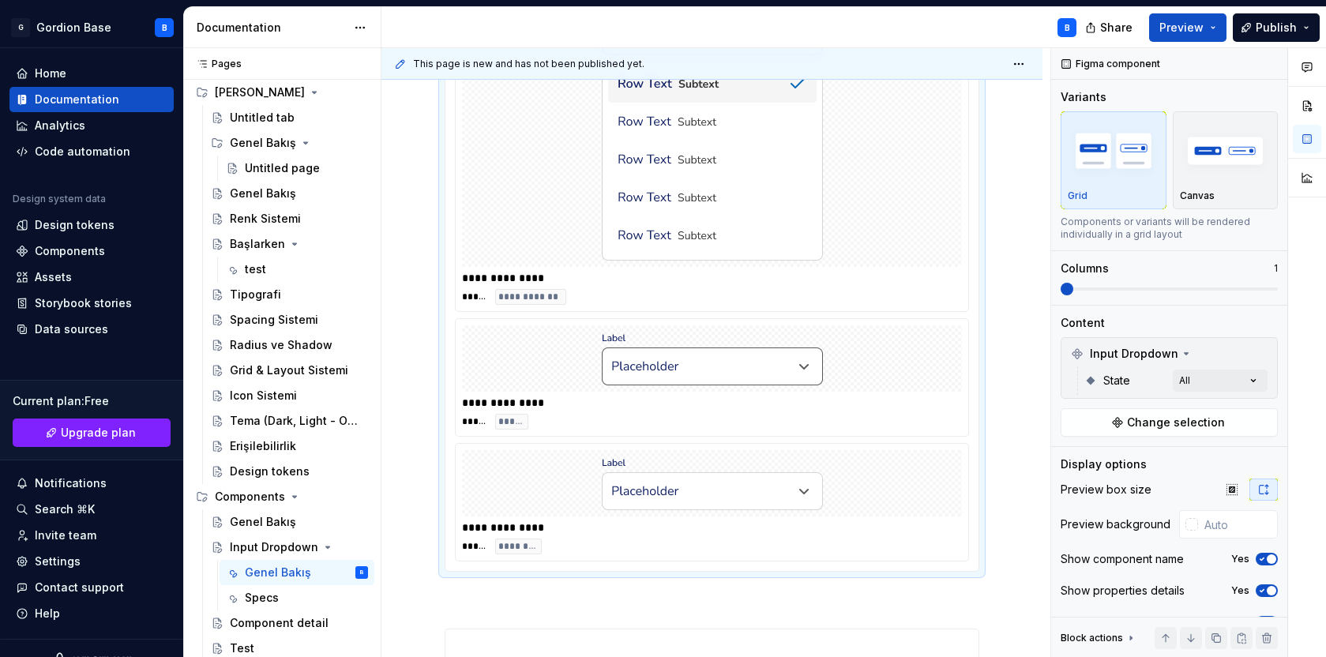
click at [631, 197] on img "To enrich screen reader interactions, please activate Accessibility in Grammarl…" at bounding box center [712, 131] width 221 height 259
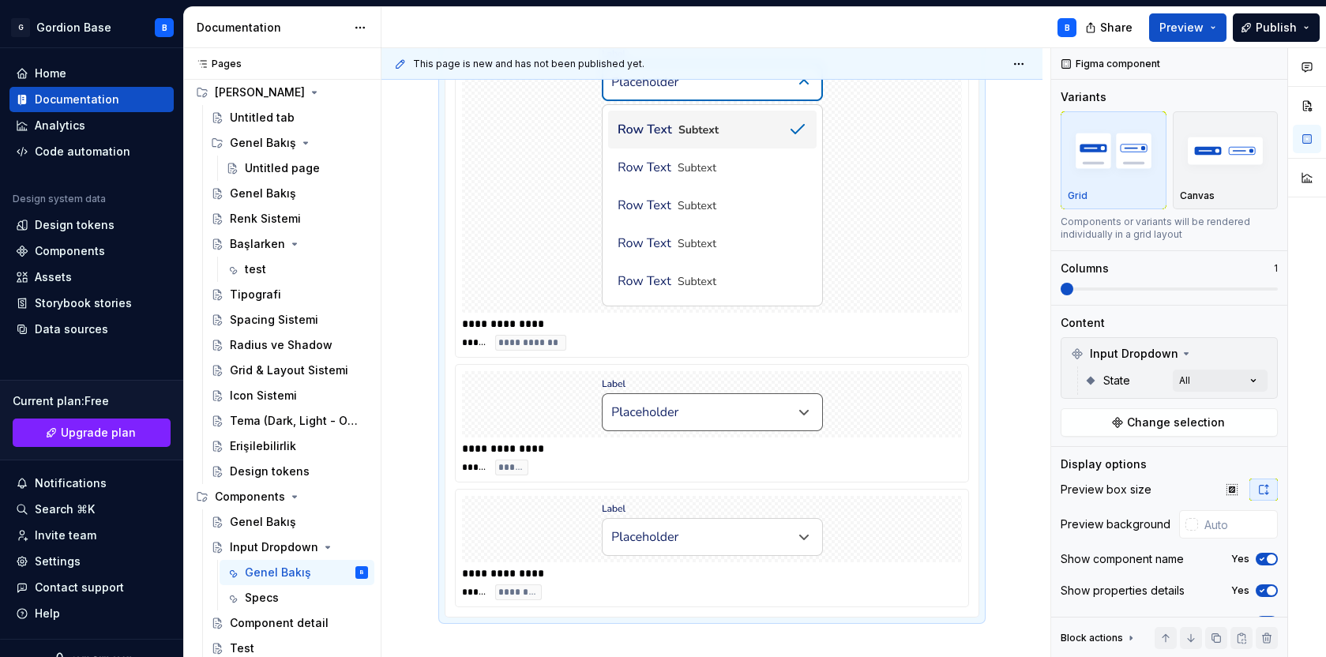
scroll to position [888, 0]
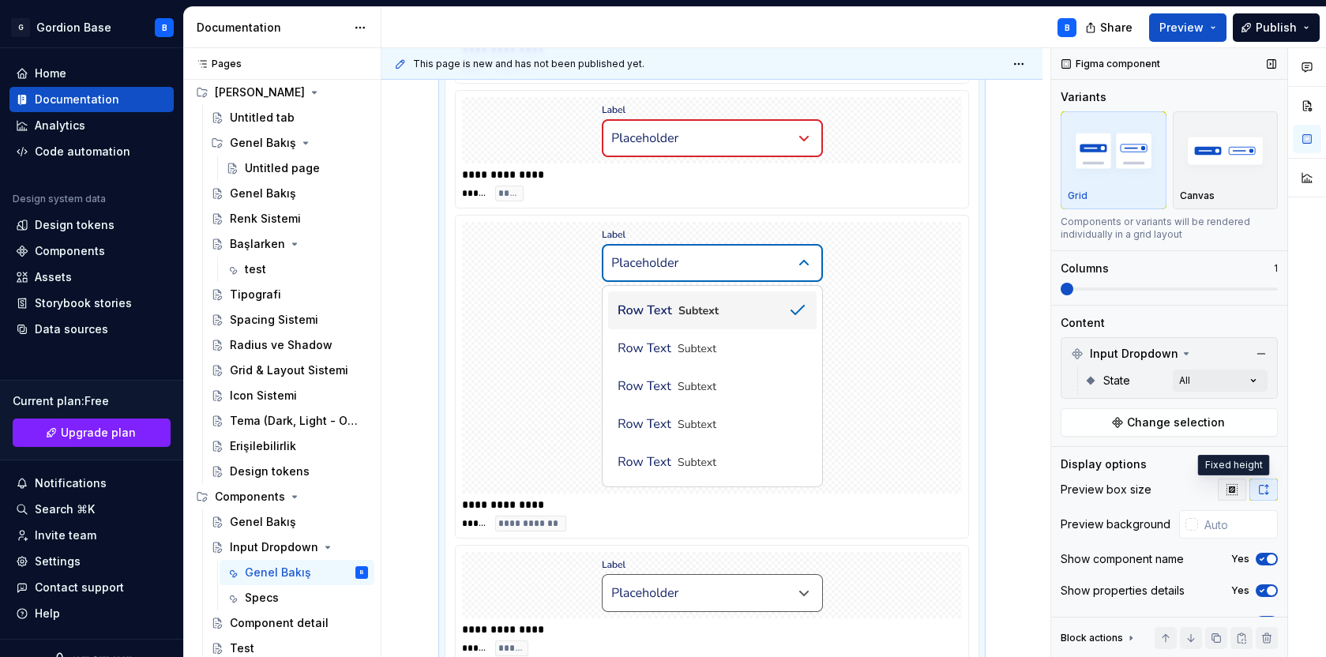
click at [1235, 487] on icon "button" at bounding box center [1232, 489] width 13 height 13
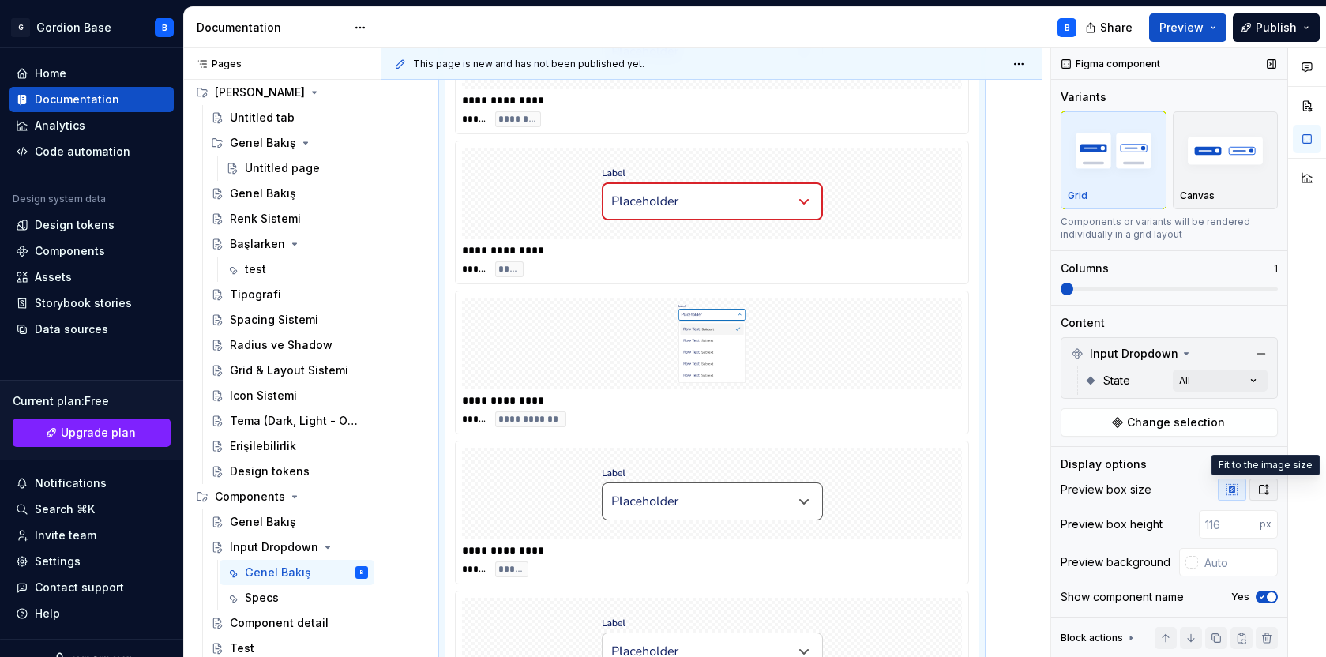
click at [1271, 490] on button "button" at bounding box center [1263, 490] width 28 height 22
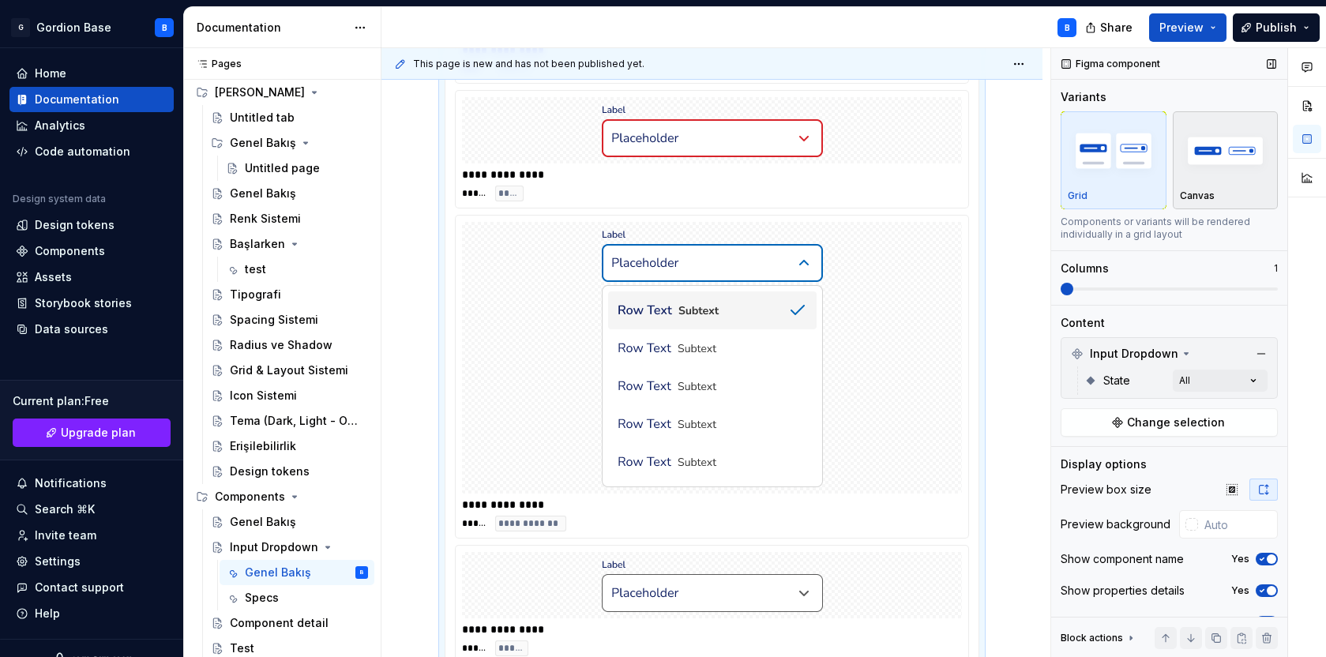
click at [1211, 182] on div "button" at bounding box center [1226, 150] width 92 height 65
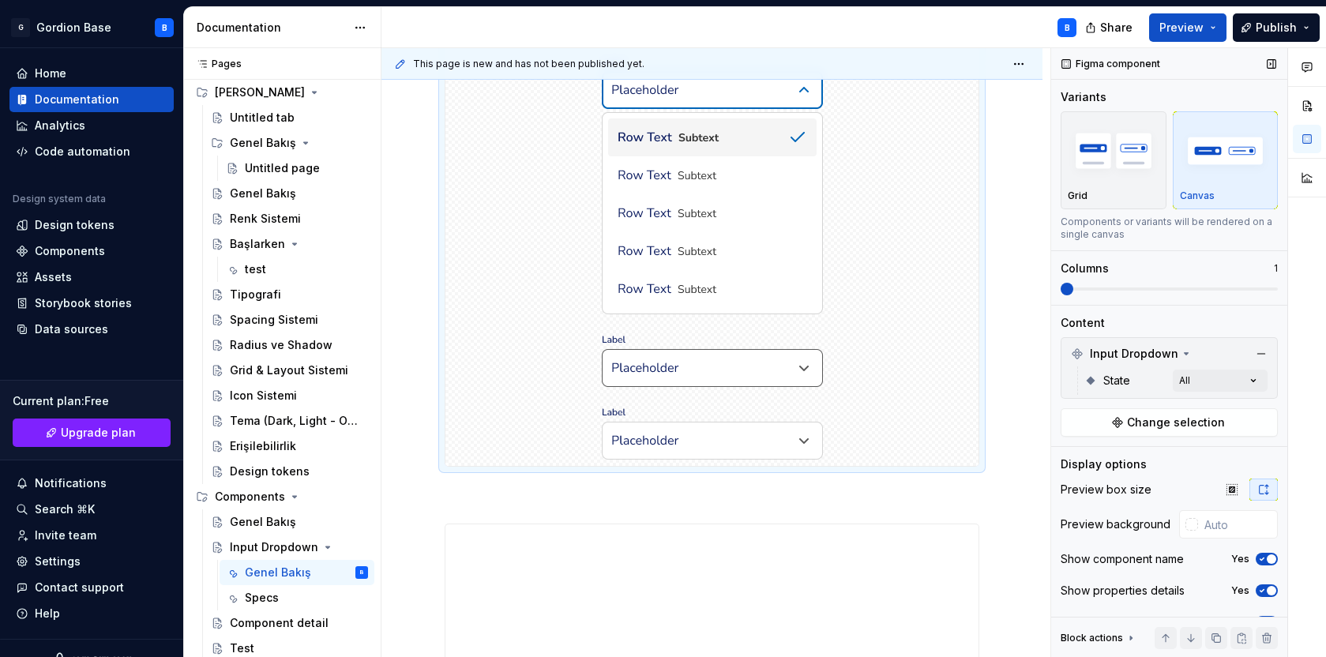
scroll to position [699, 0]
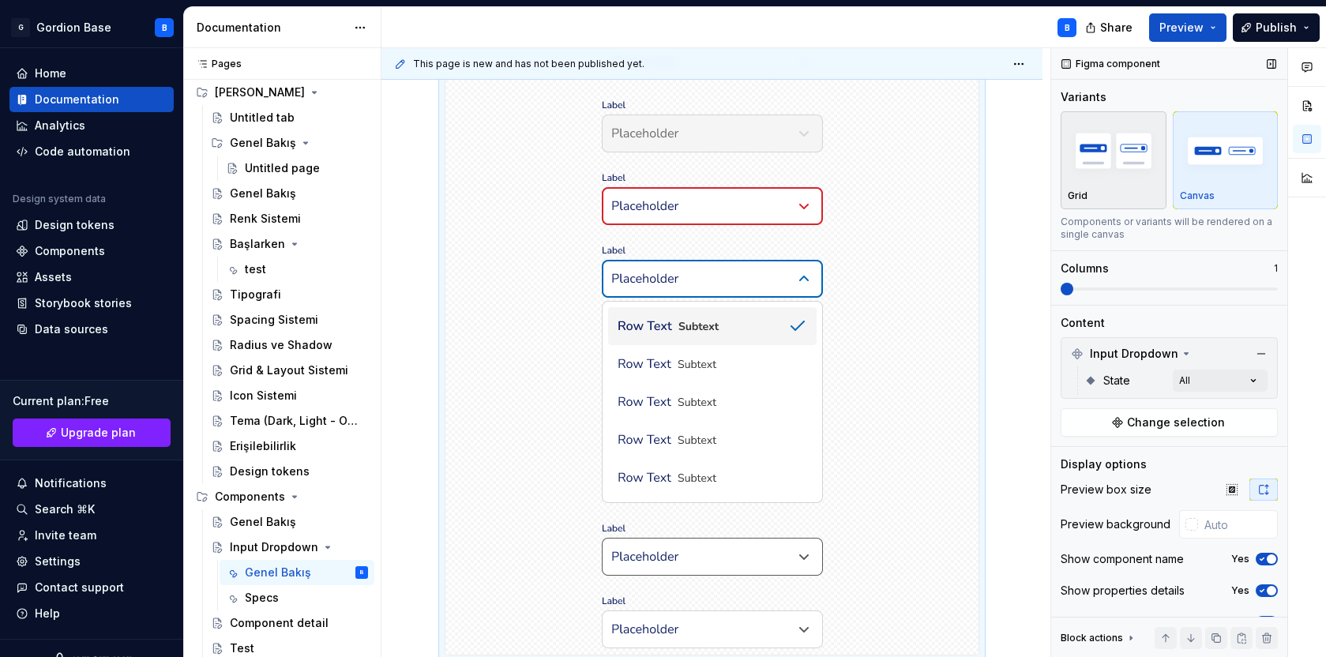
click at [1117, 177] on img "button" at bounding box center [1114, 151] width 92 height 58
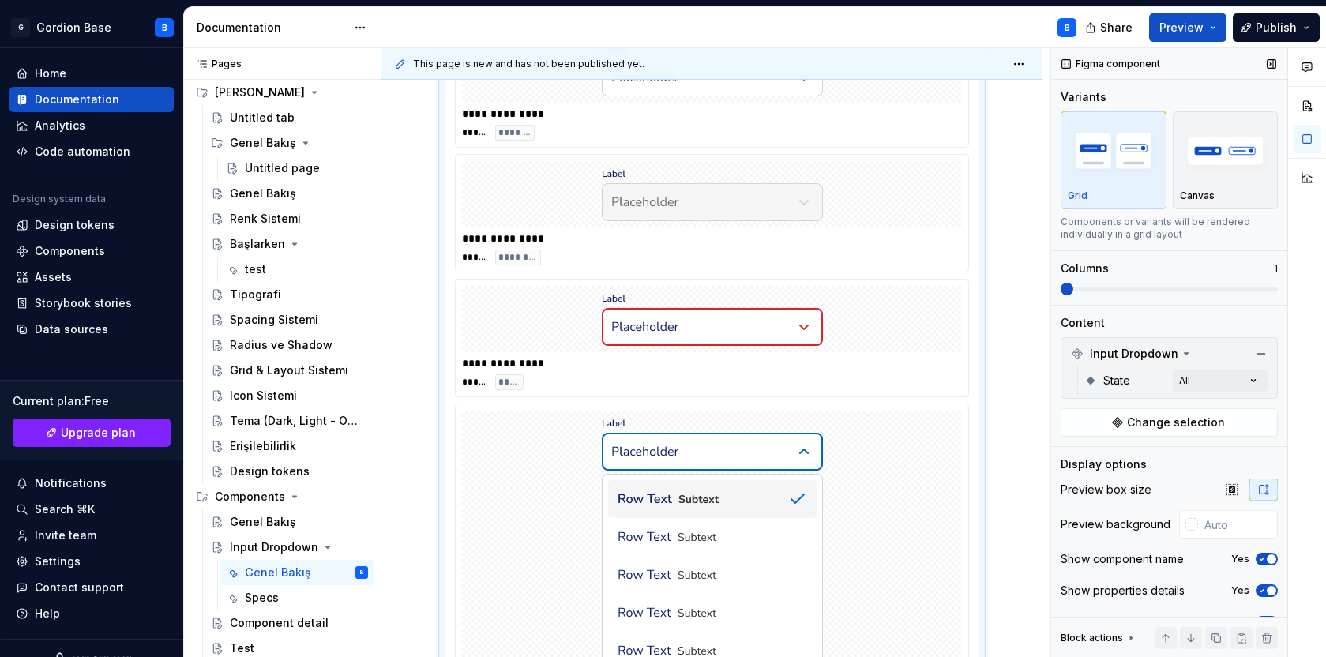
scroll to position [672, 0]
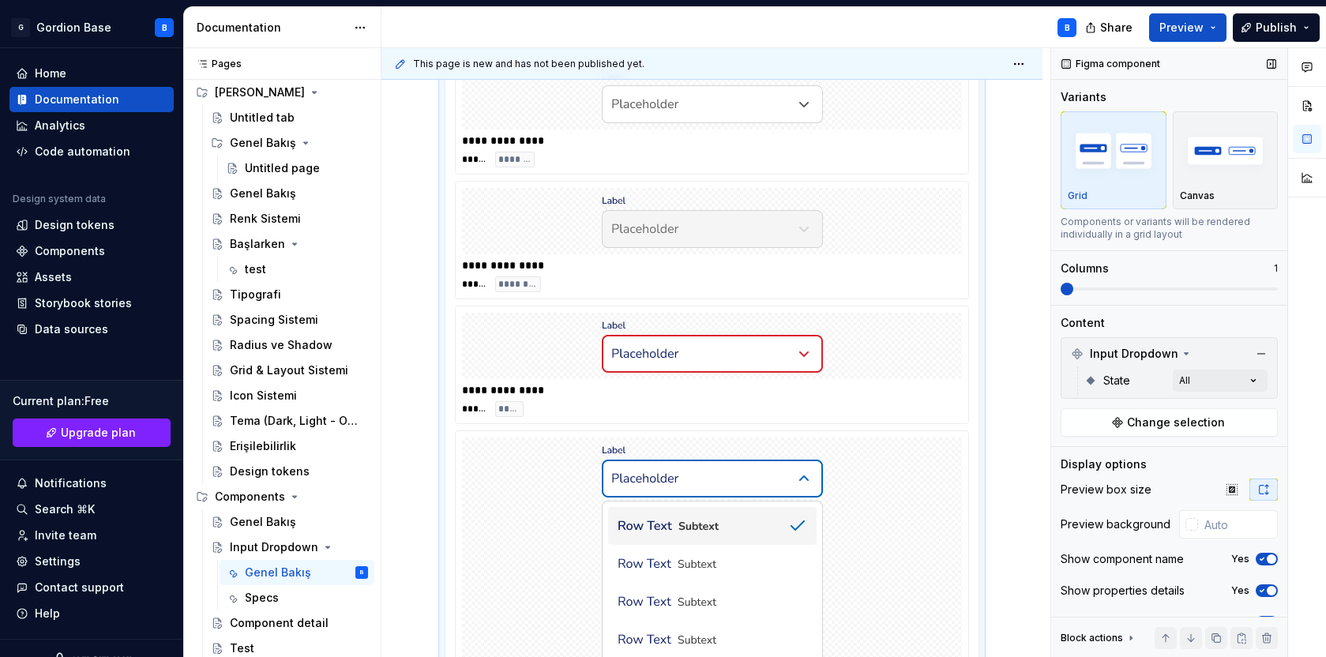
click at [1061, 285] on span at bounding box center [1067, 289] width 13 height 13
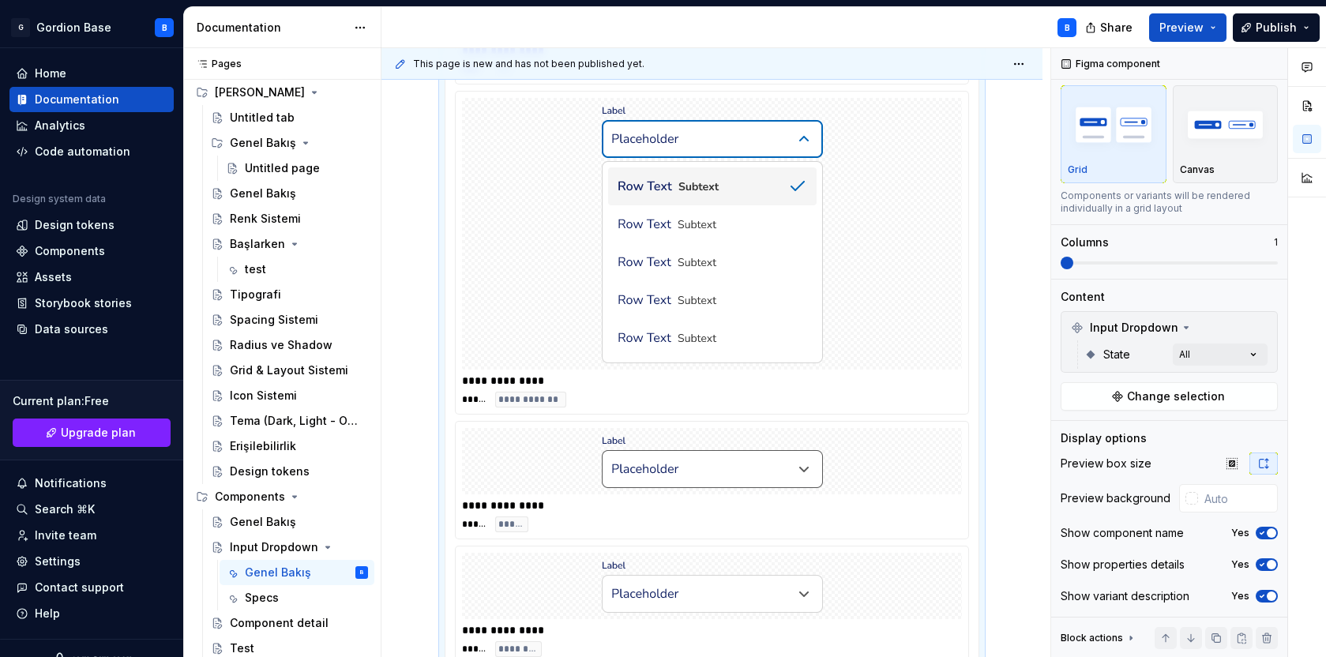
scroll to position [1040, 0]
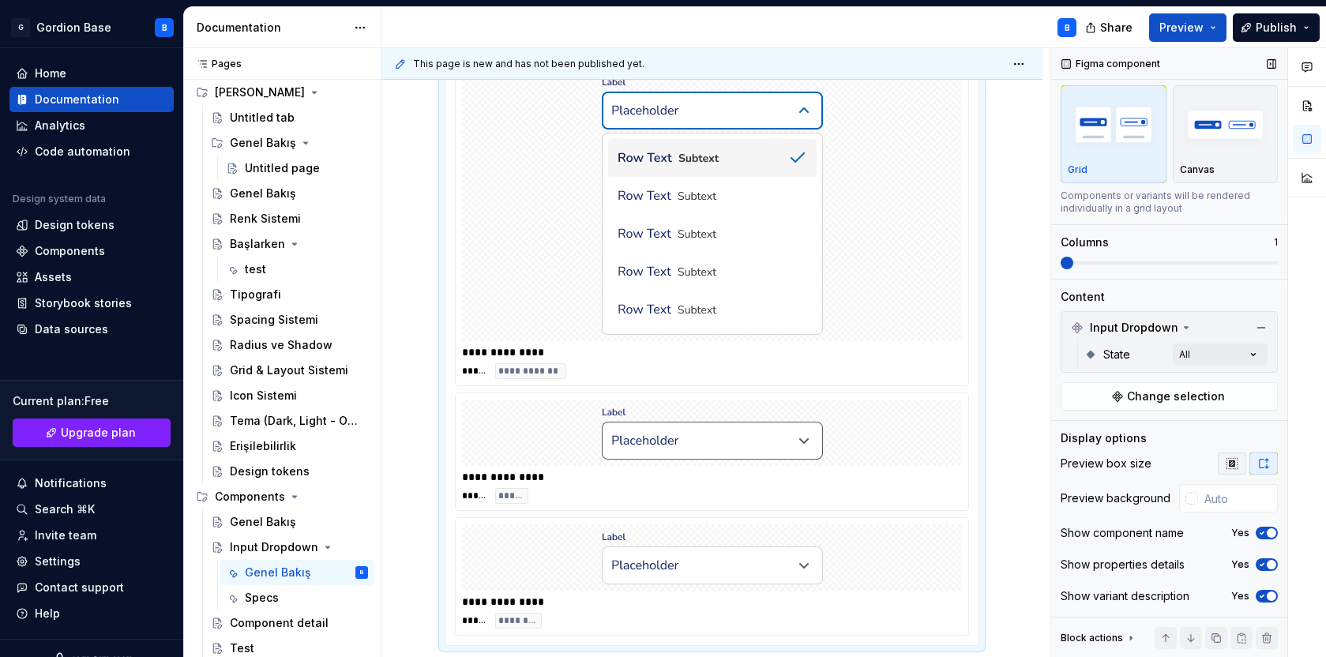
click at [1231, 457] on icon "button" at bounding box center [1232, 463] width 13 height 13
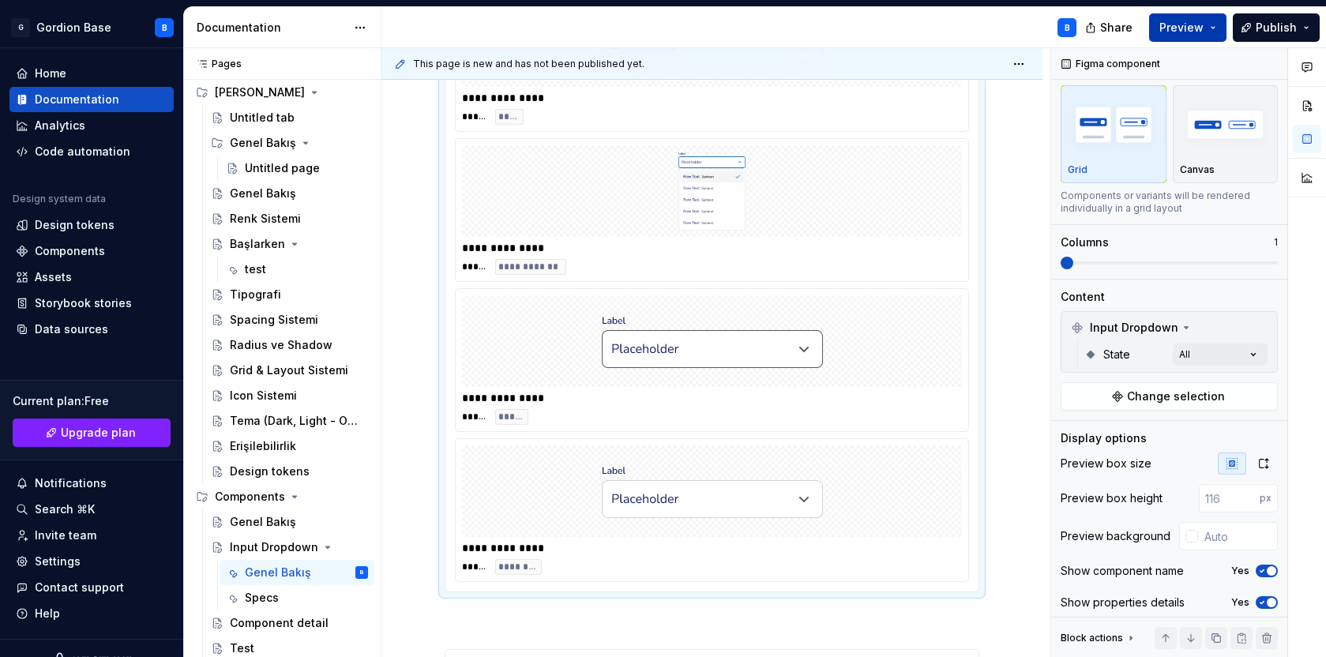
click at [1175, 26] on span "Preview" at bounding box center [1181, 28] width 44 height 16
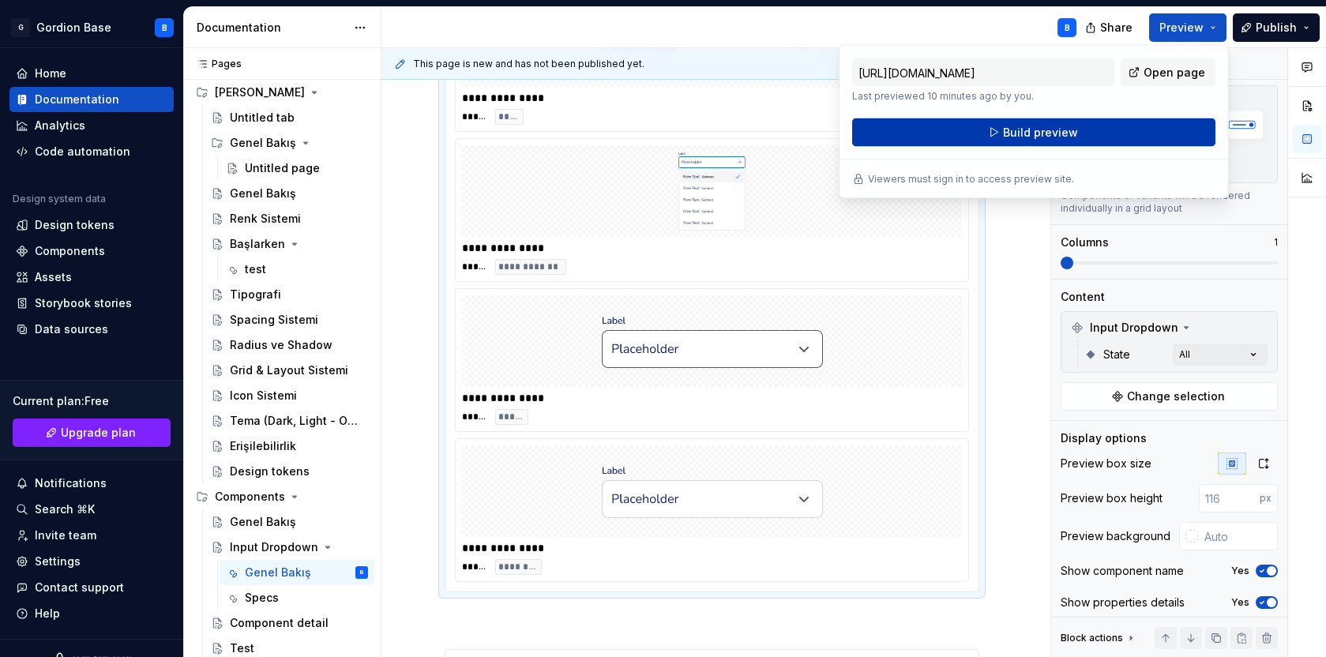
click at [994, 146] on button "Build preview" at bounding box center [1033, 132] width 363 height 28
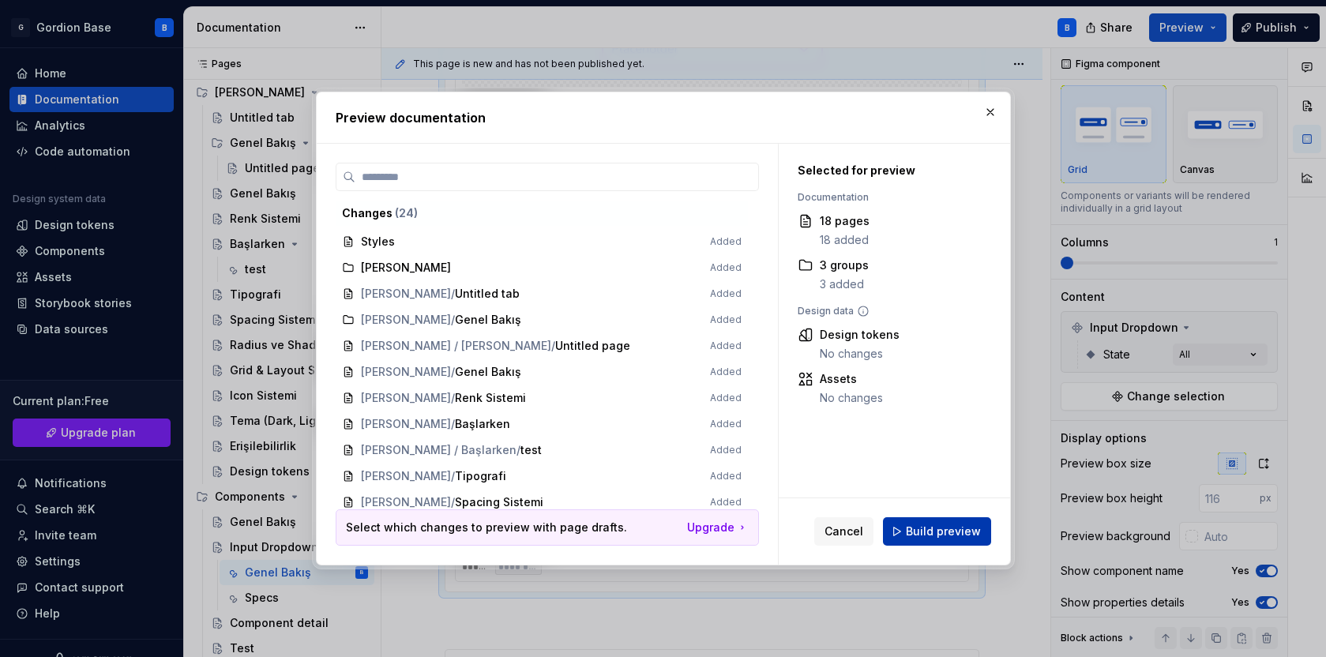
click at [940, 522] on button "Build preview" at bounding box center [937, 531] width 108 height 28
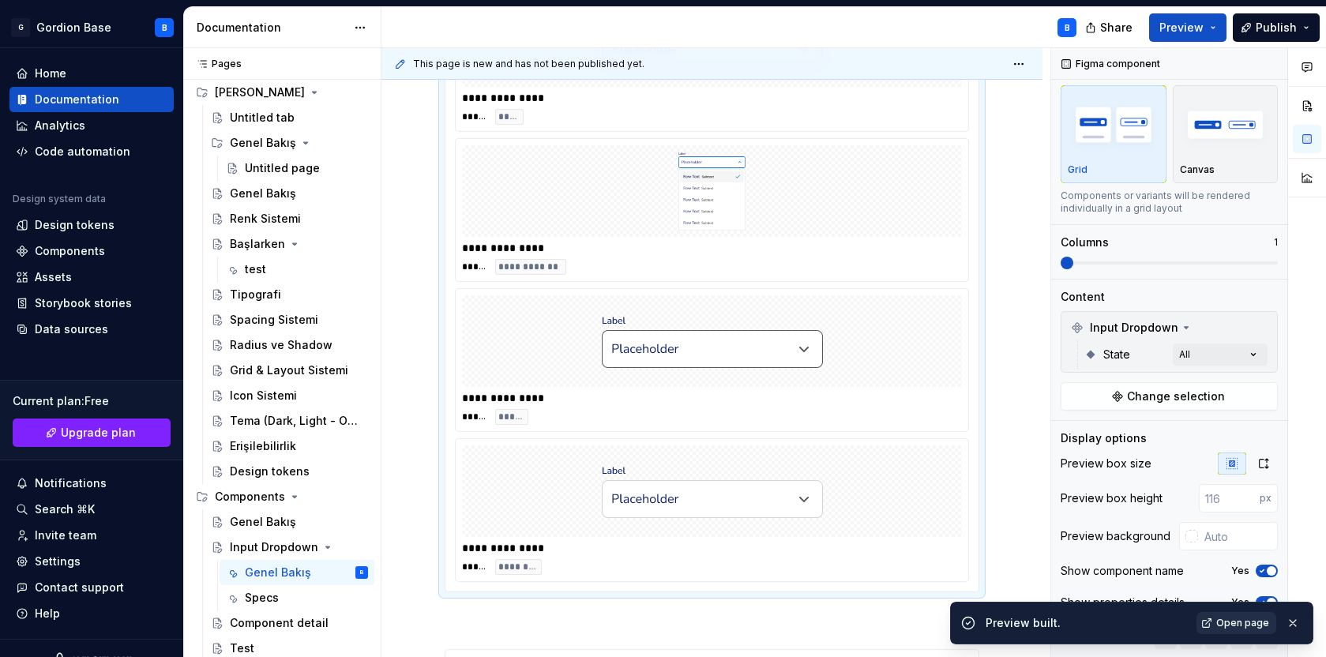
click at [1219, 621] on span "Open page" at bounding box center [1242, 623] width 53 height 13
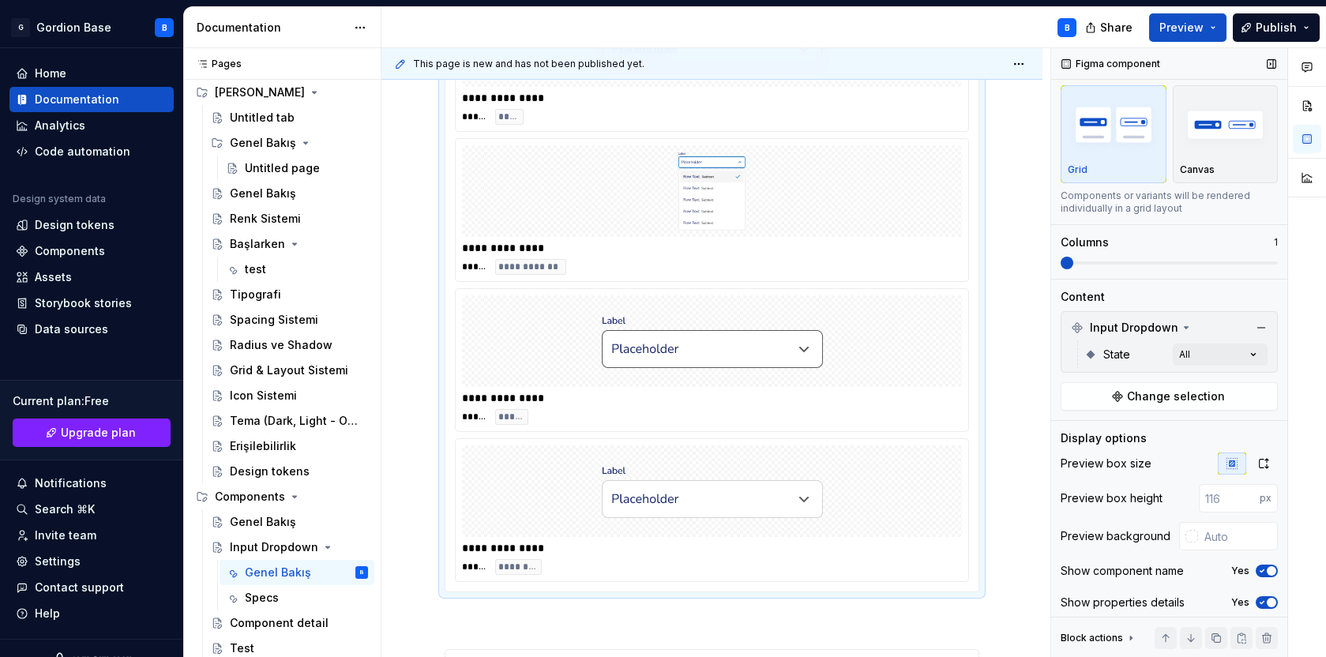
scroll to position [64, 0]
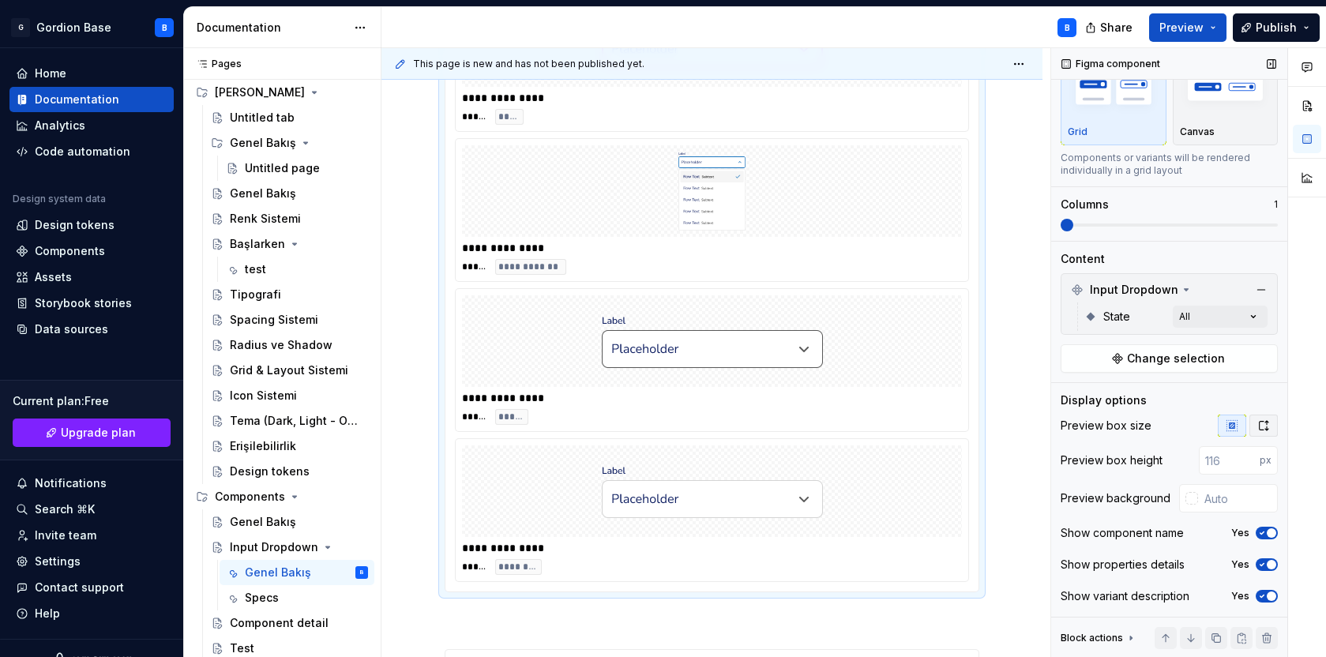
click at [1265, 419] on icon "button" at bounding box center [1263, 425] width 13 height 13
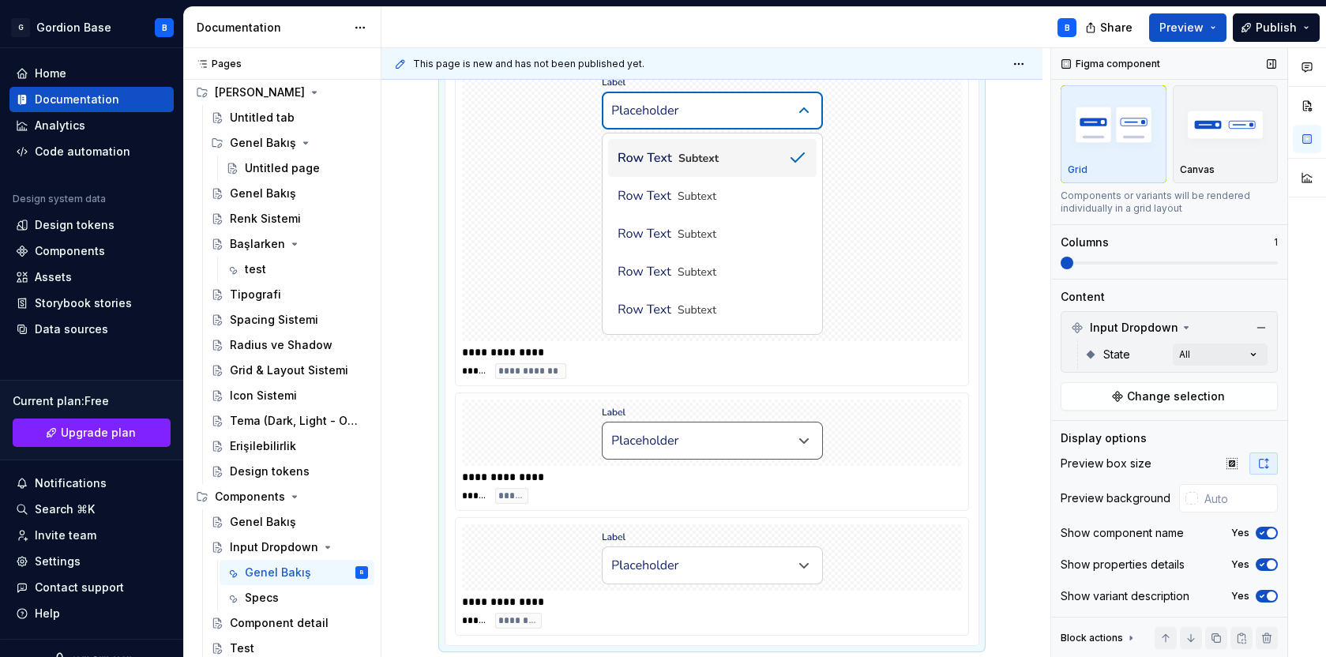
scroll to position [26, 0]
click at [1186, 31] on span "Preview" at bounding box center [1181, 28] width 44 height 16
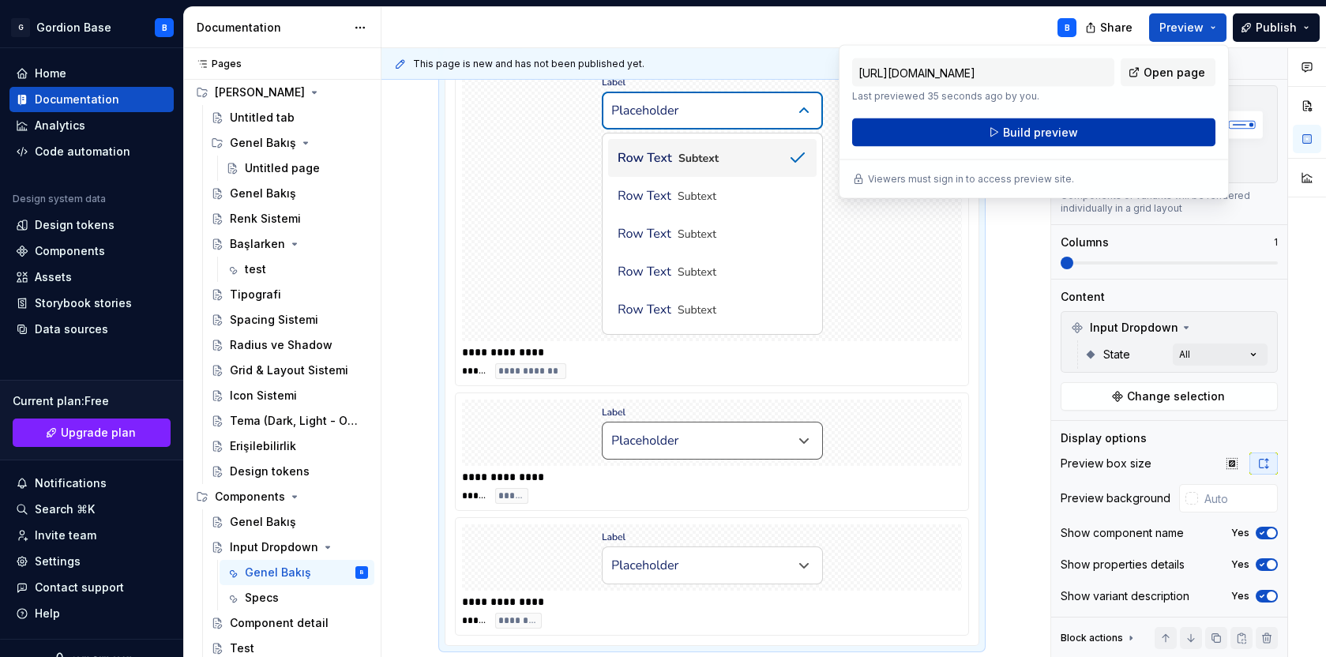
click at [1014, 133] on span "Build preview" at bounding box center [1040, 133] width 75 height 16
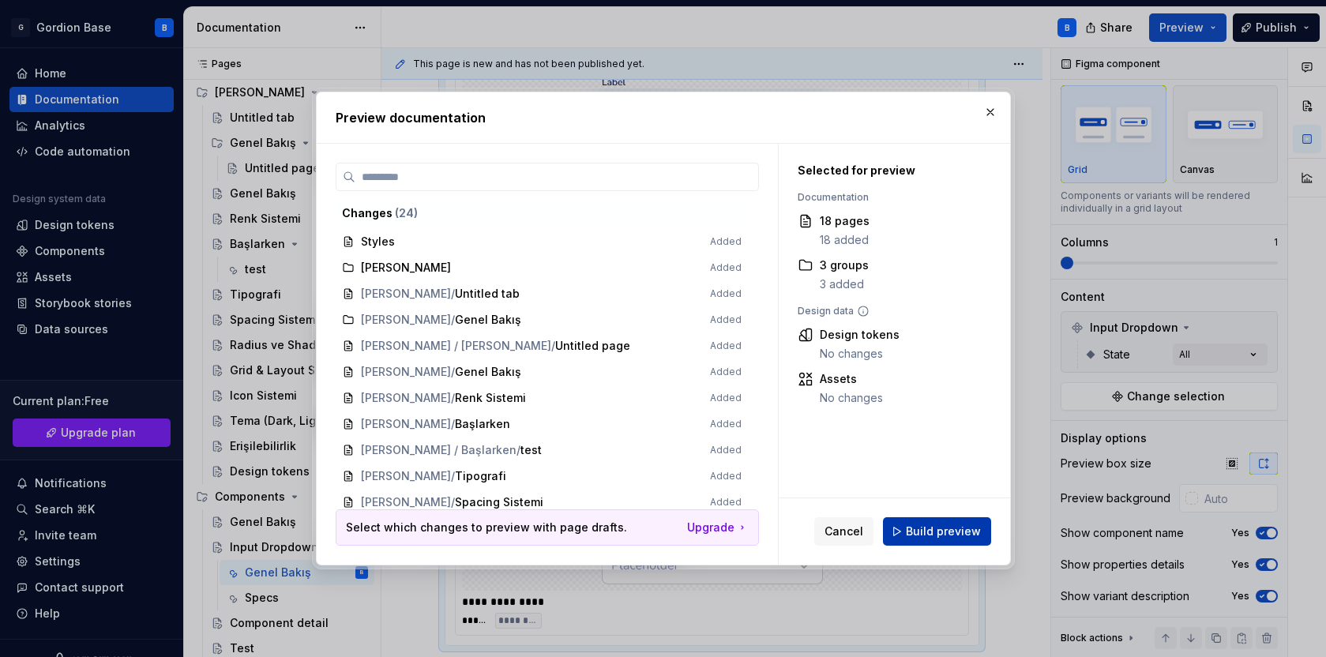
click at [931, 534] on span "Build preview" at bounding box center [943, 532] width 75 height 16
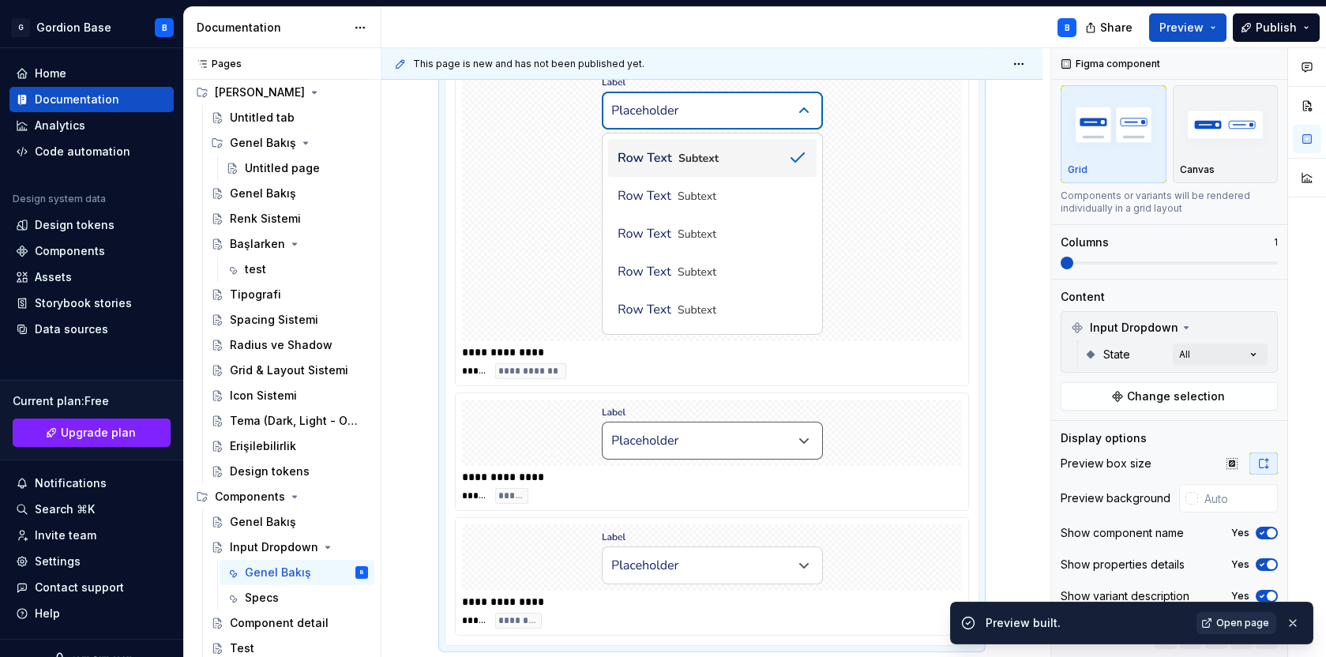
click at [1242, 630] on link "Open page" at bounding box center [1236, 623] width 80 height 22
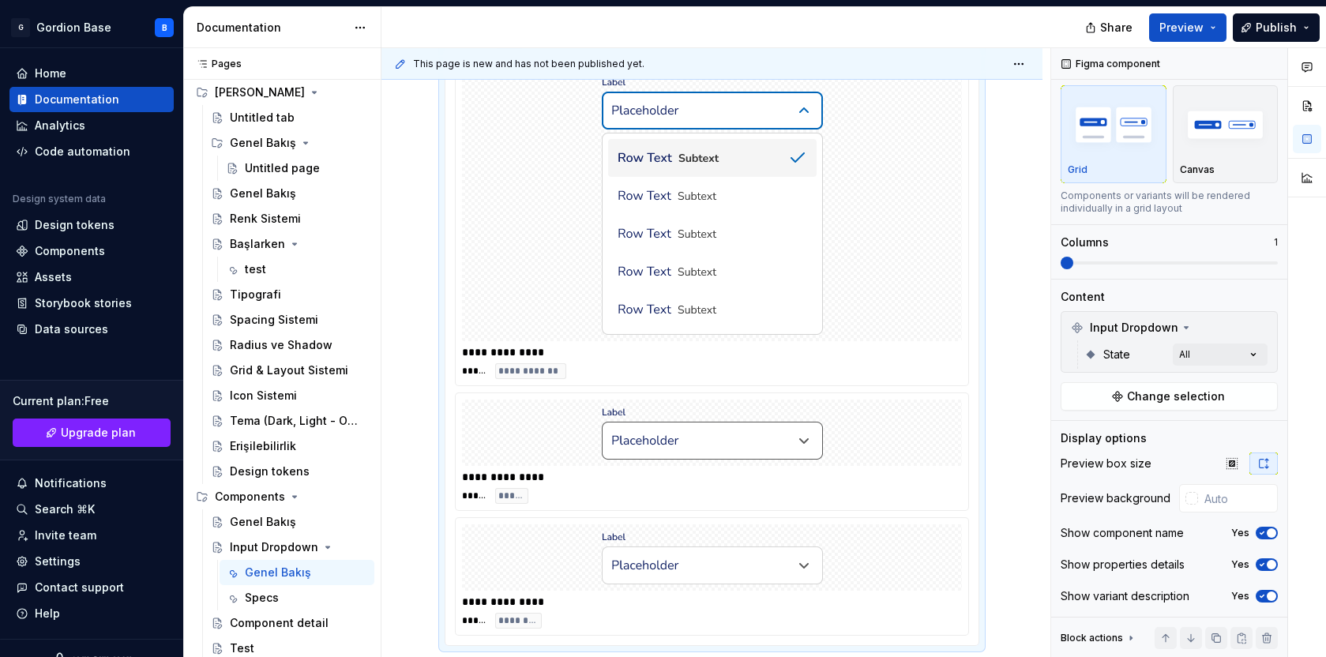
type textarea "*"
